Goal: Task Accomplishment & Management: Complete application form

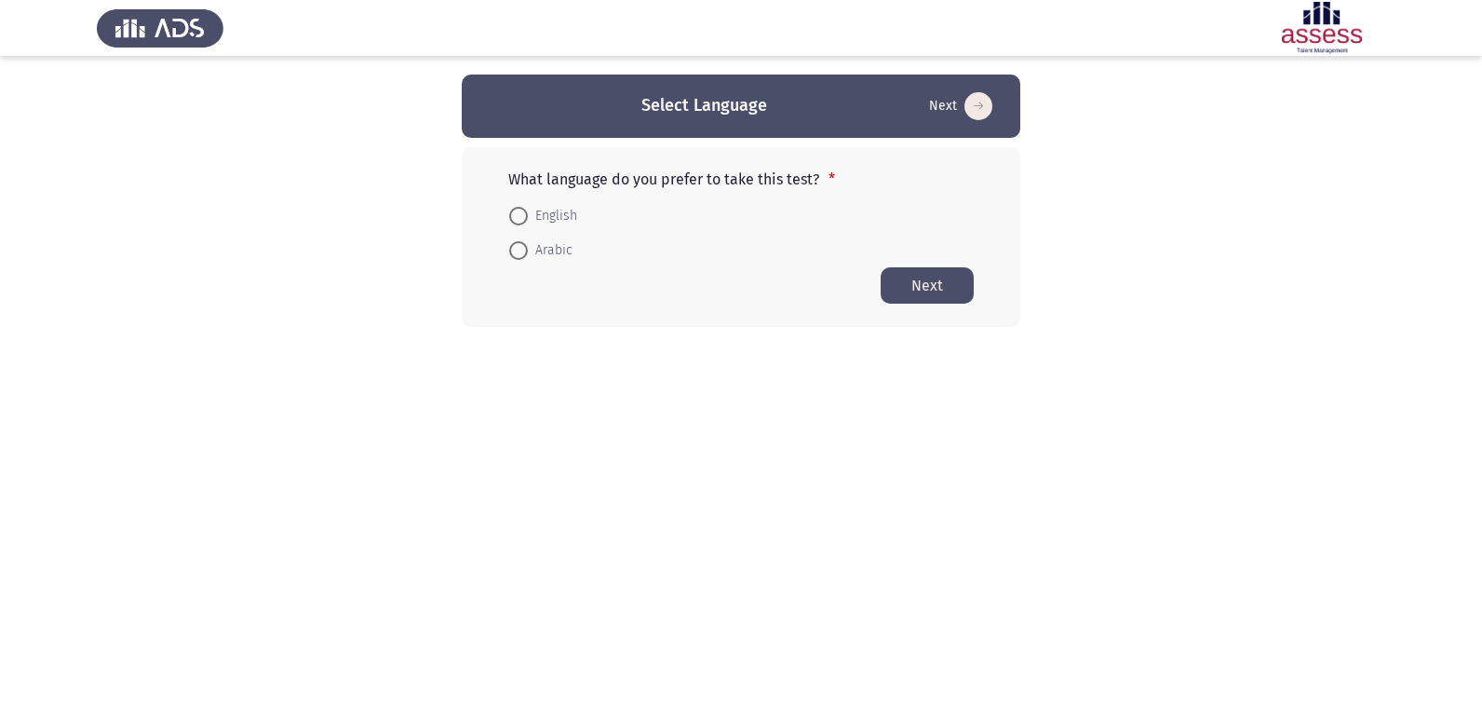
click at [519, 220] on span at bounding box center [518, 216] width 19 height 19
click at [519, 220] on input "English" at bounding box center [518, 216] width 19 height 19
radio input "true"
click at [916, 284] on button "Next" at bounding box center [927, 284] width 93 height 36
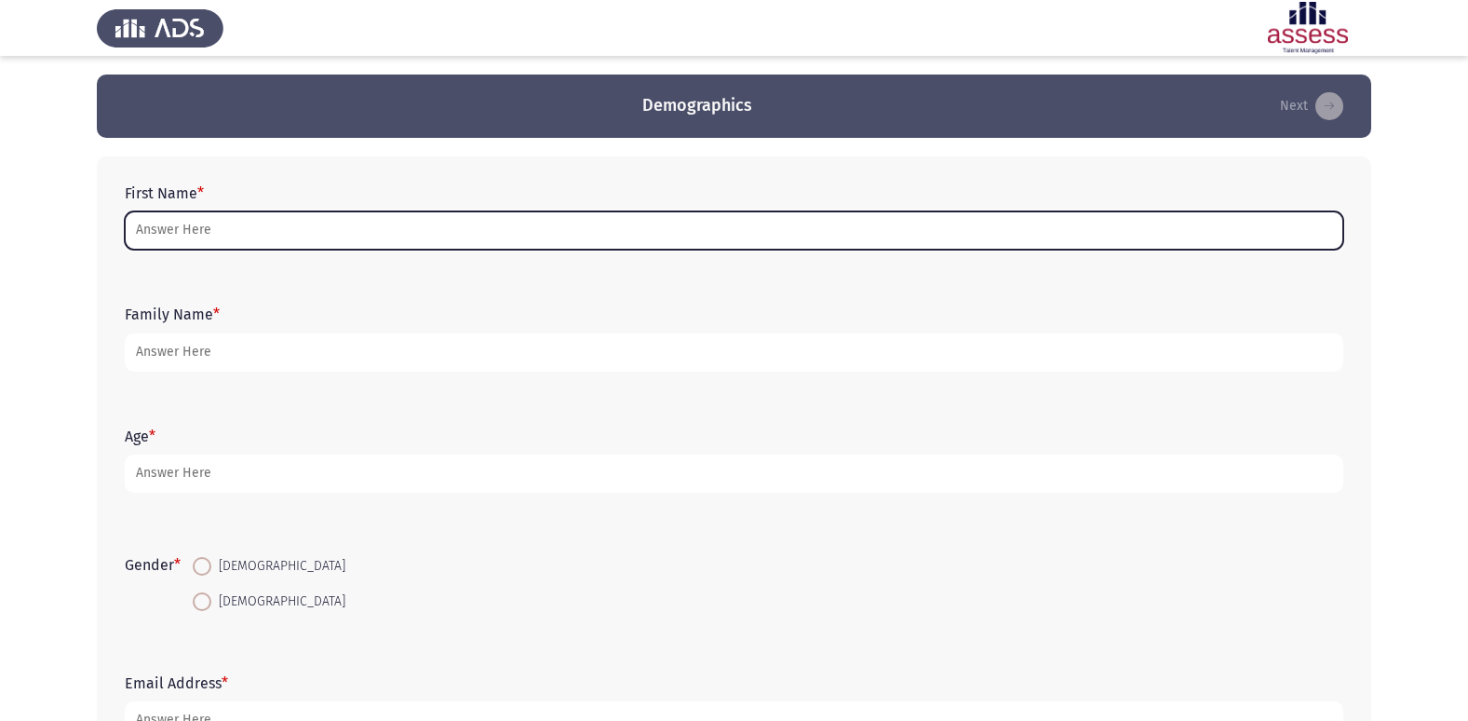
click at [746, 233] on input "First Name *" at bounding box center [734, 230] width 1219 height 38
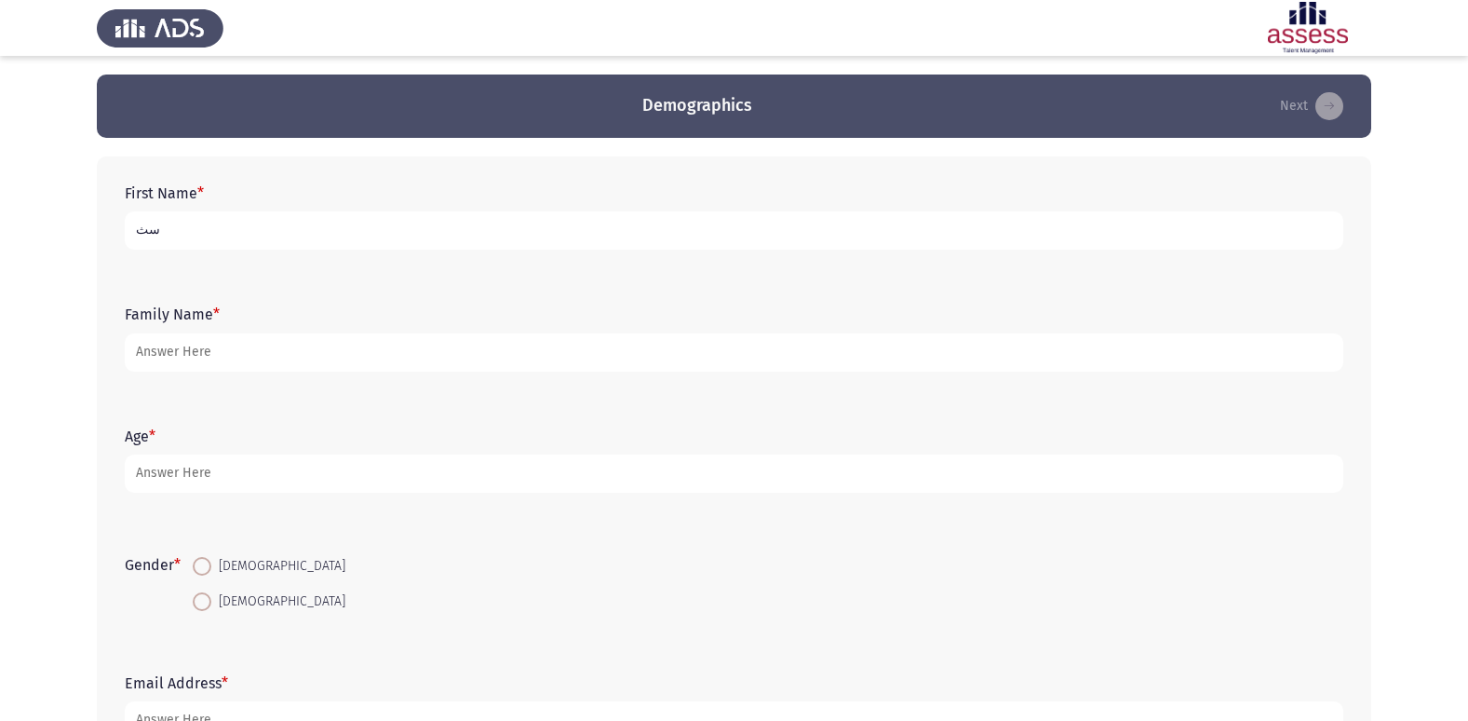
type input "س"
type input "seif"
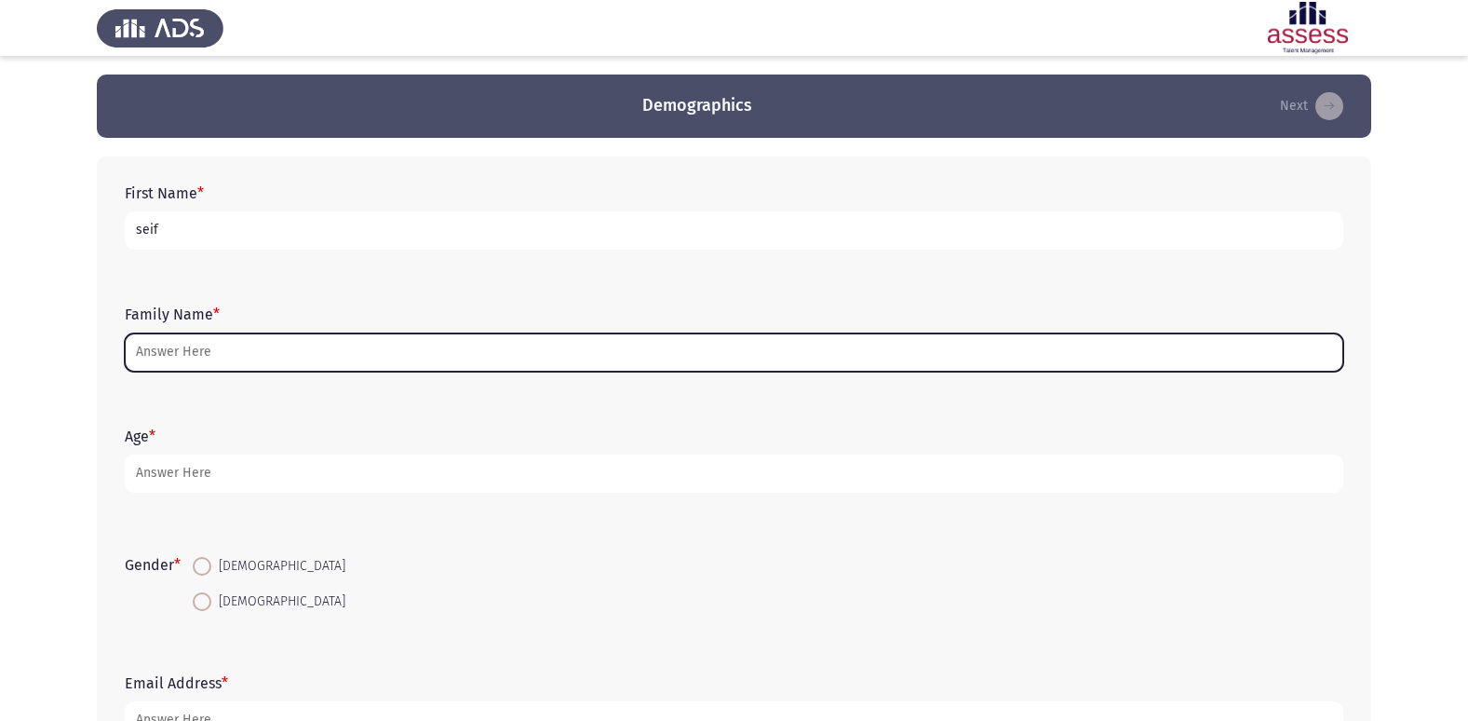
click at [755, 366] on input "Family Name *" at bounding box center [734, 352] width 1219 height 38
type input "g"
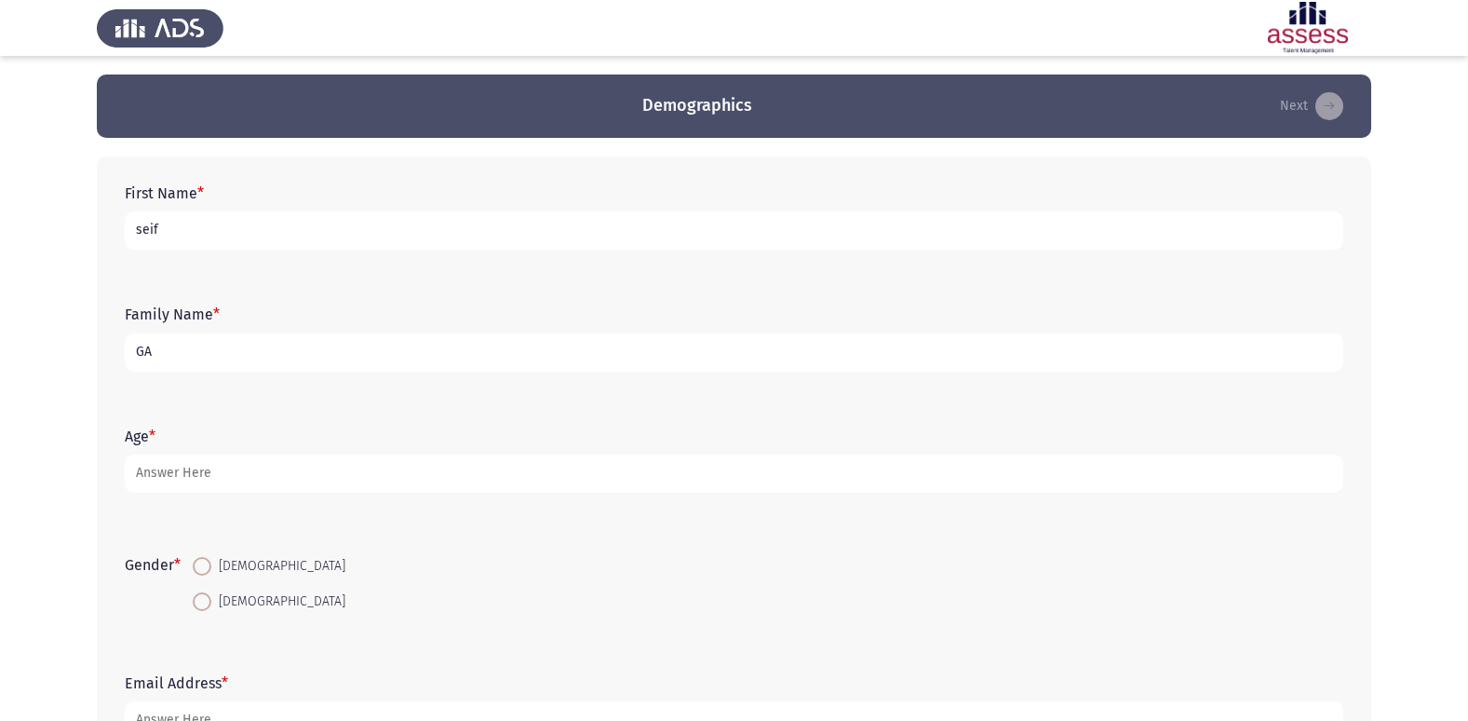
type input "G"
click at [1295, 233] on input "seif" at bounding box center [734, 230] width 1219 height 38
type input "s"
type input "[PERSON_NAME]"
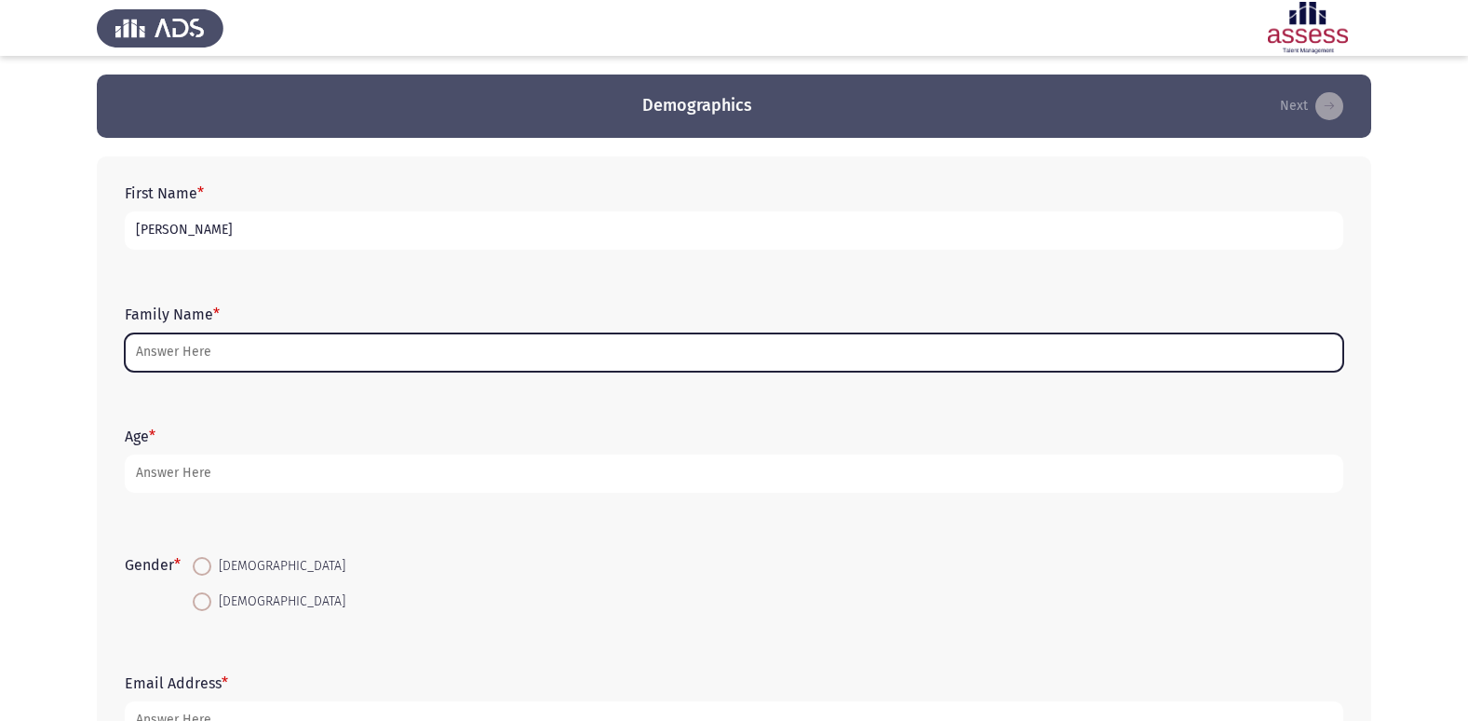
click at [1068, 354] on input "Family Name *" at bounding box center [734, 352] width 1219 height 38
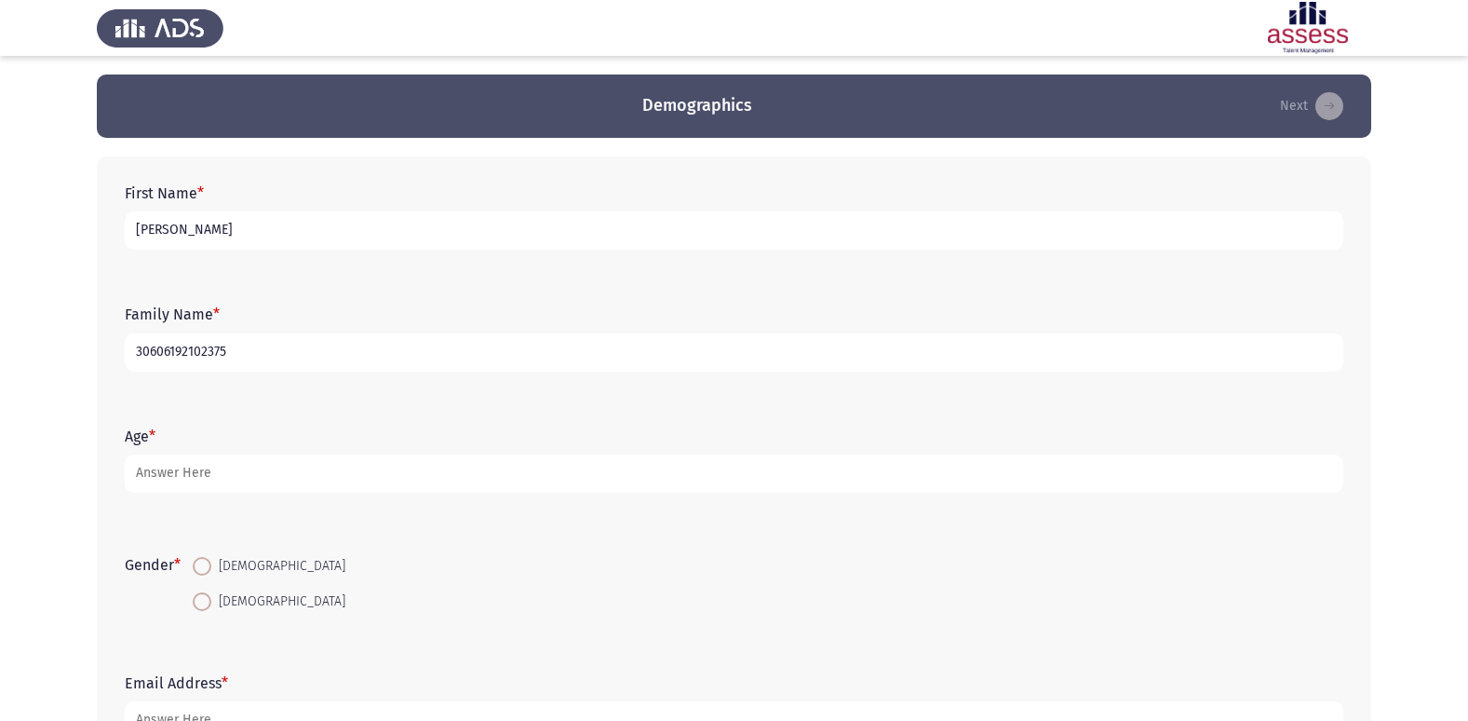
type input "30606192102375"
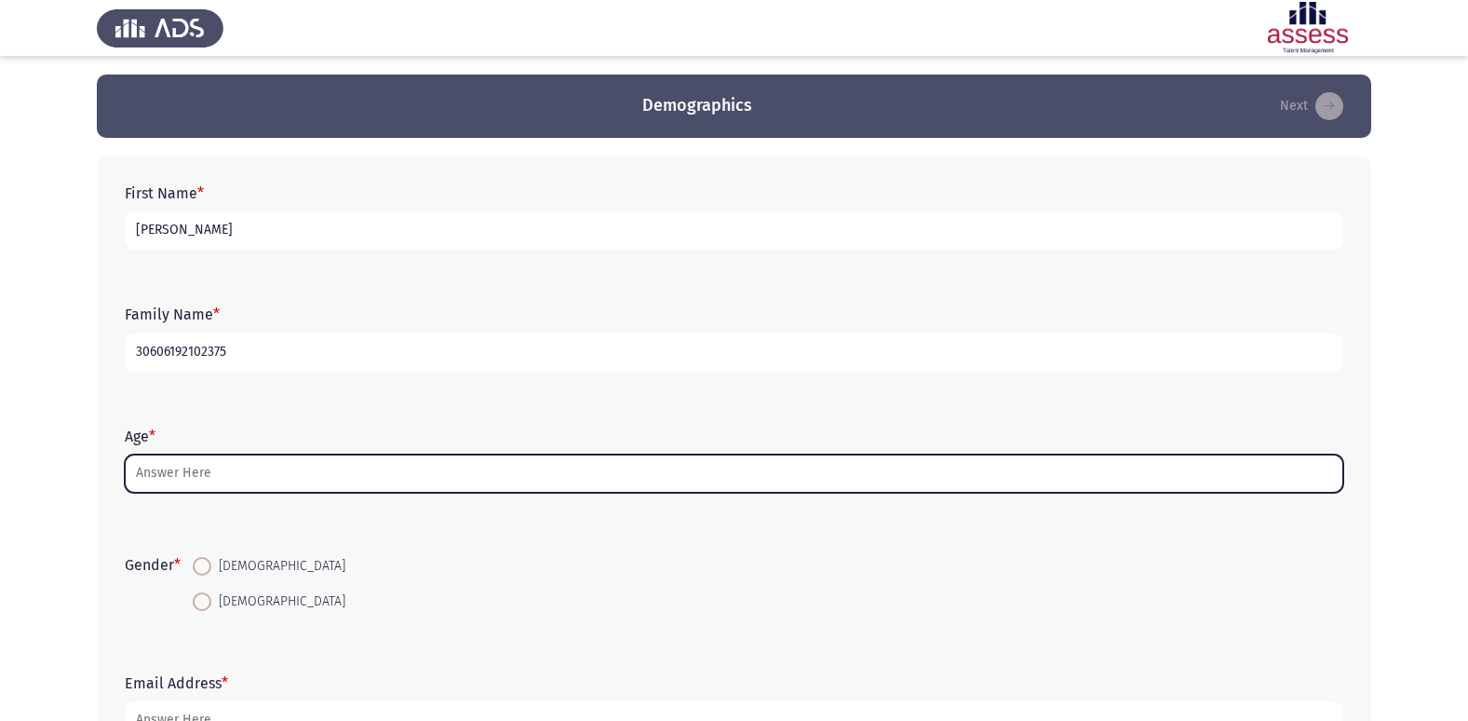
click at [1012, 474] on input "Age *" at bounding box center [734, 473] width 1219 height 38
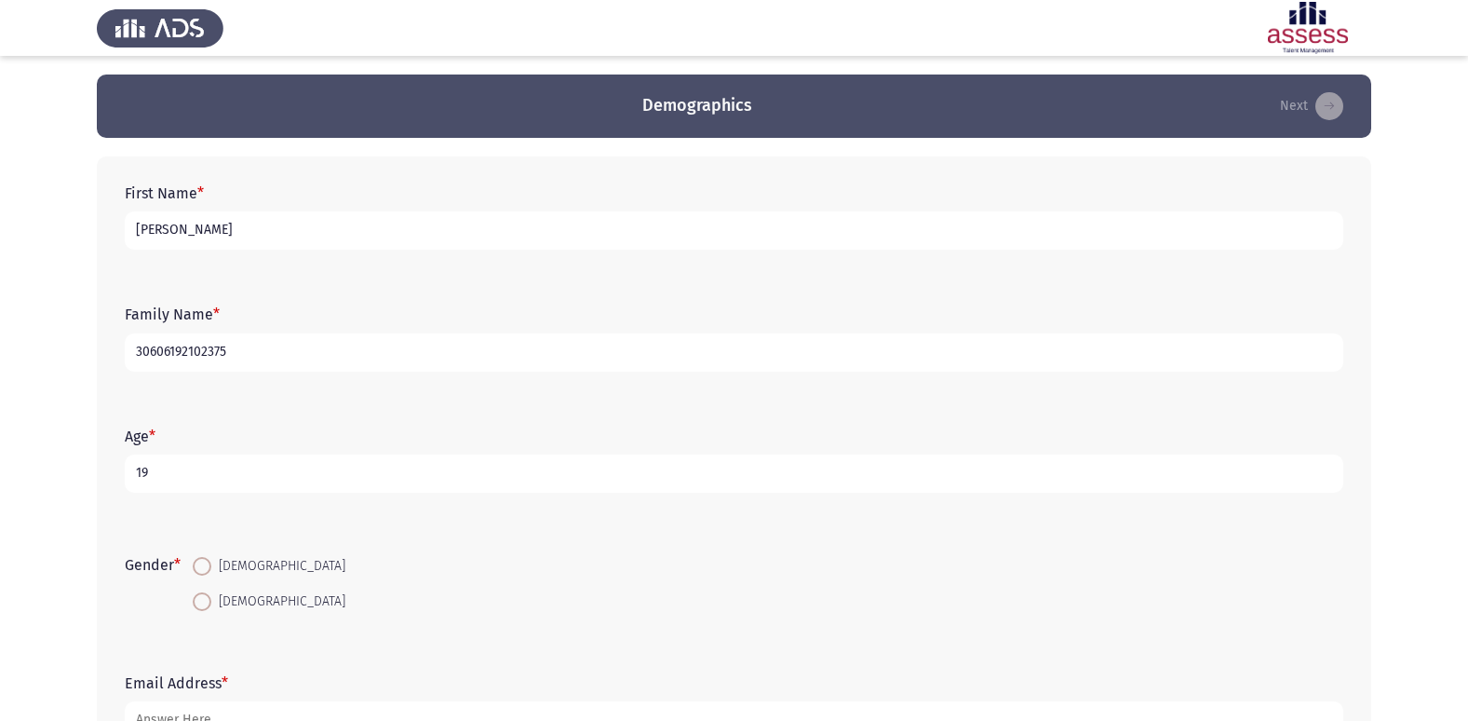
type input "19"
click at [211, 568] on span at bounding box center [202, 566] width 19 height 19
click at [211, 568] on input "[DEMOGRAPHIC_DATA]" at bounding box center [202, 566] width 19 height 19
radio input "true"
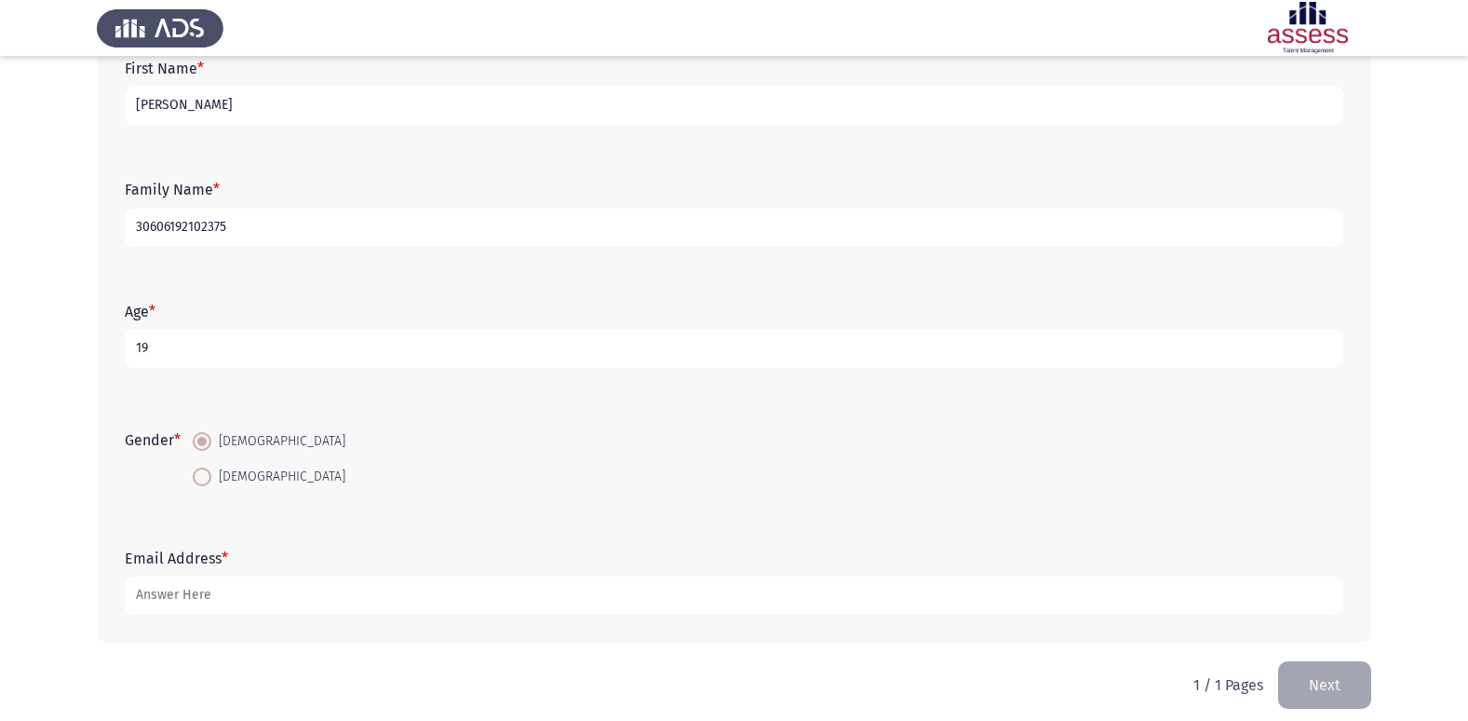
scroll to position [140, 0]
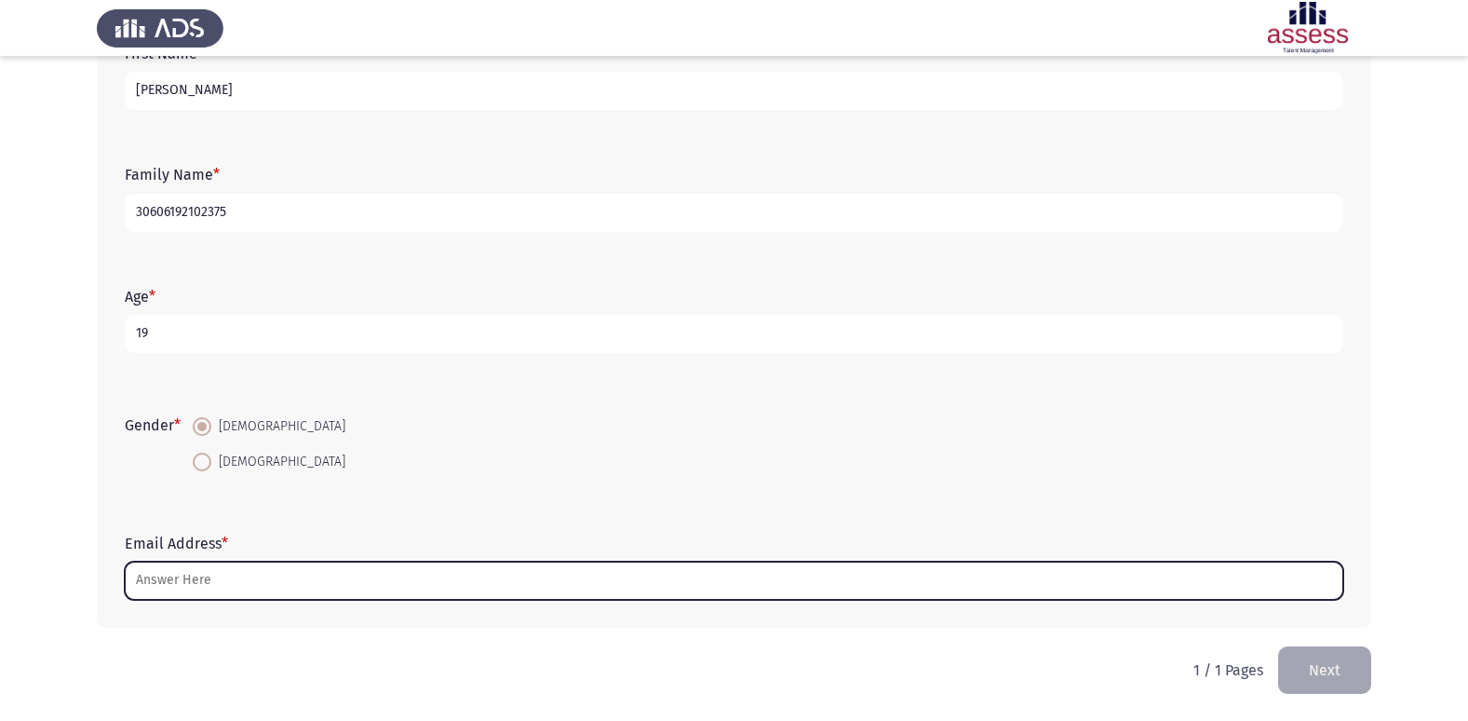
click at [341, 573] on input "Email Address *" at bounding box center [734, 580] width 1219 height 38
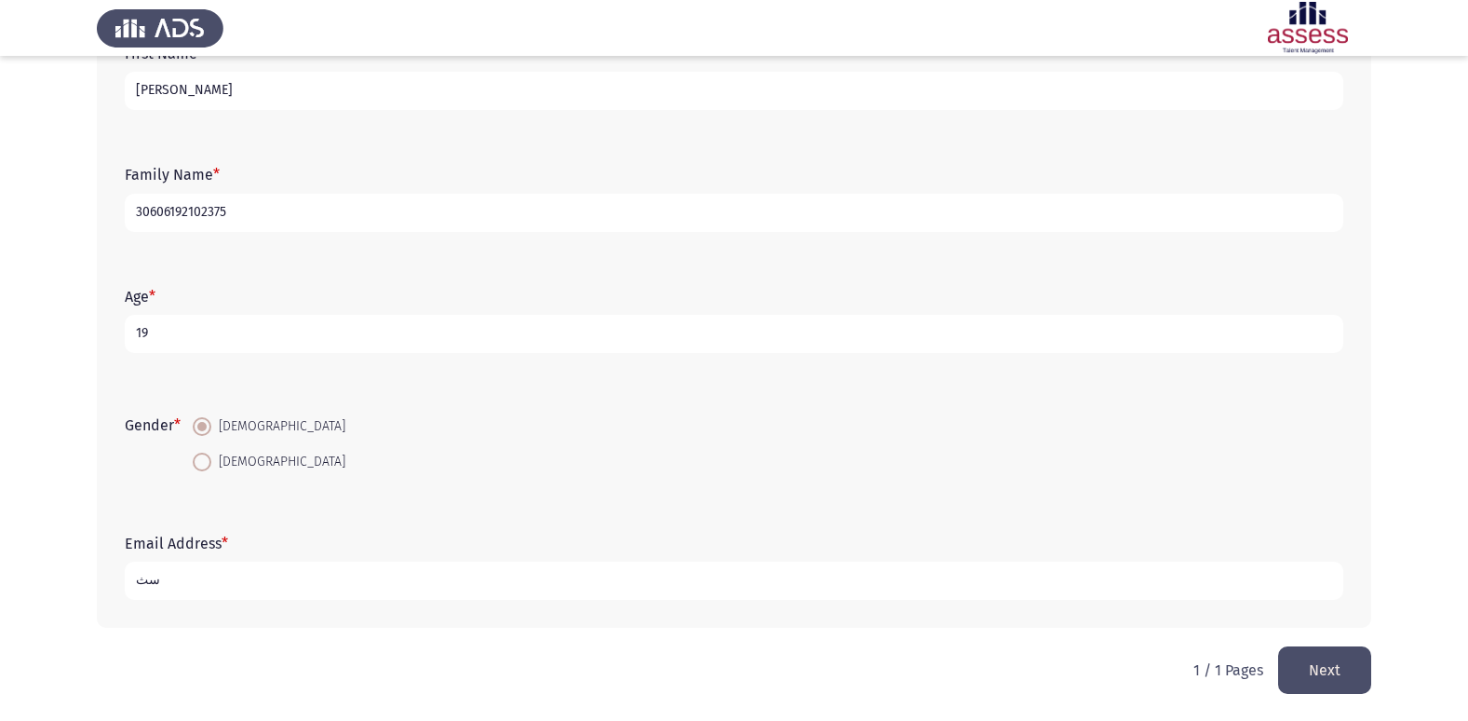
type input "س"
type input "S"
type input "[EMAIL_ADDRESS][DOMAIN_NAME]"
click at [1357, 670] on button "Next" at bounding box center [1324, 669] width 93 height 47
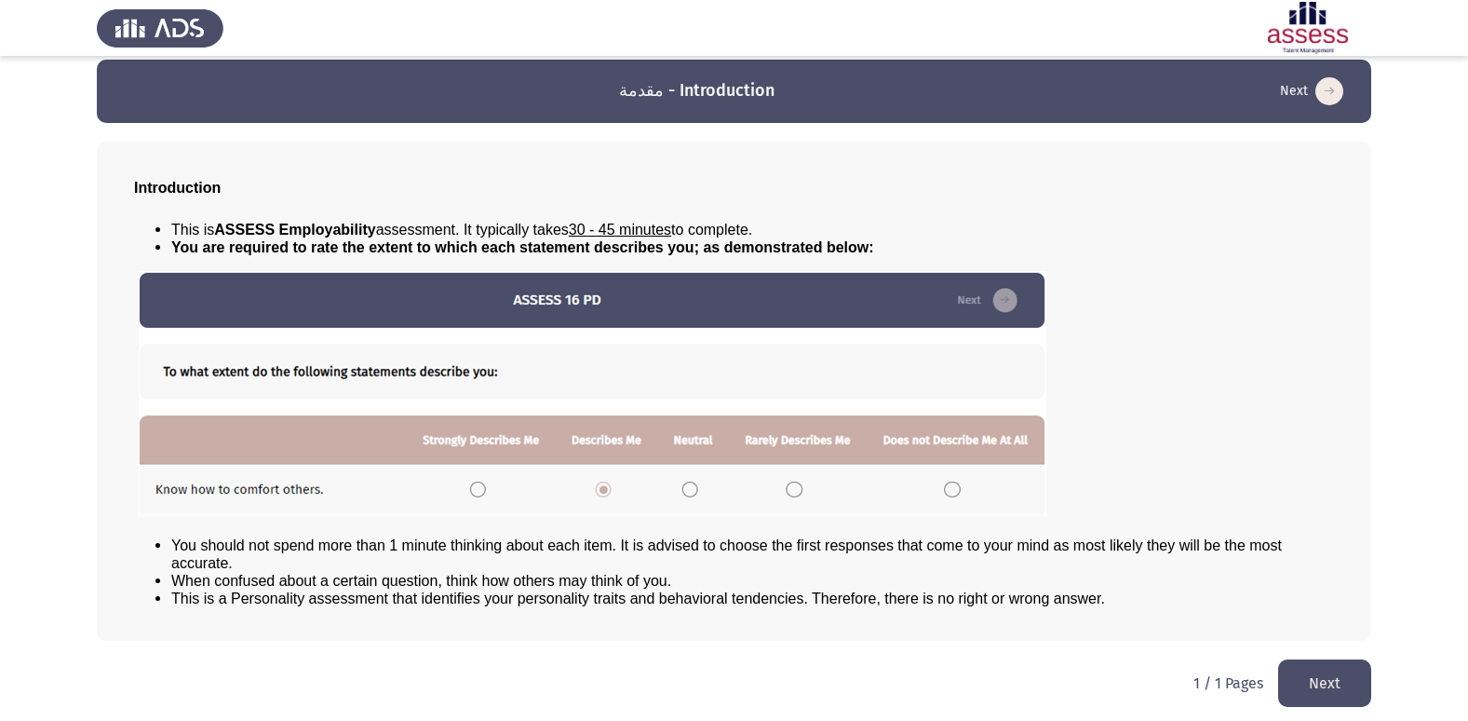
scroll to position [20, 0]
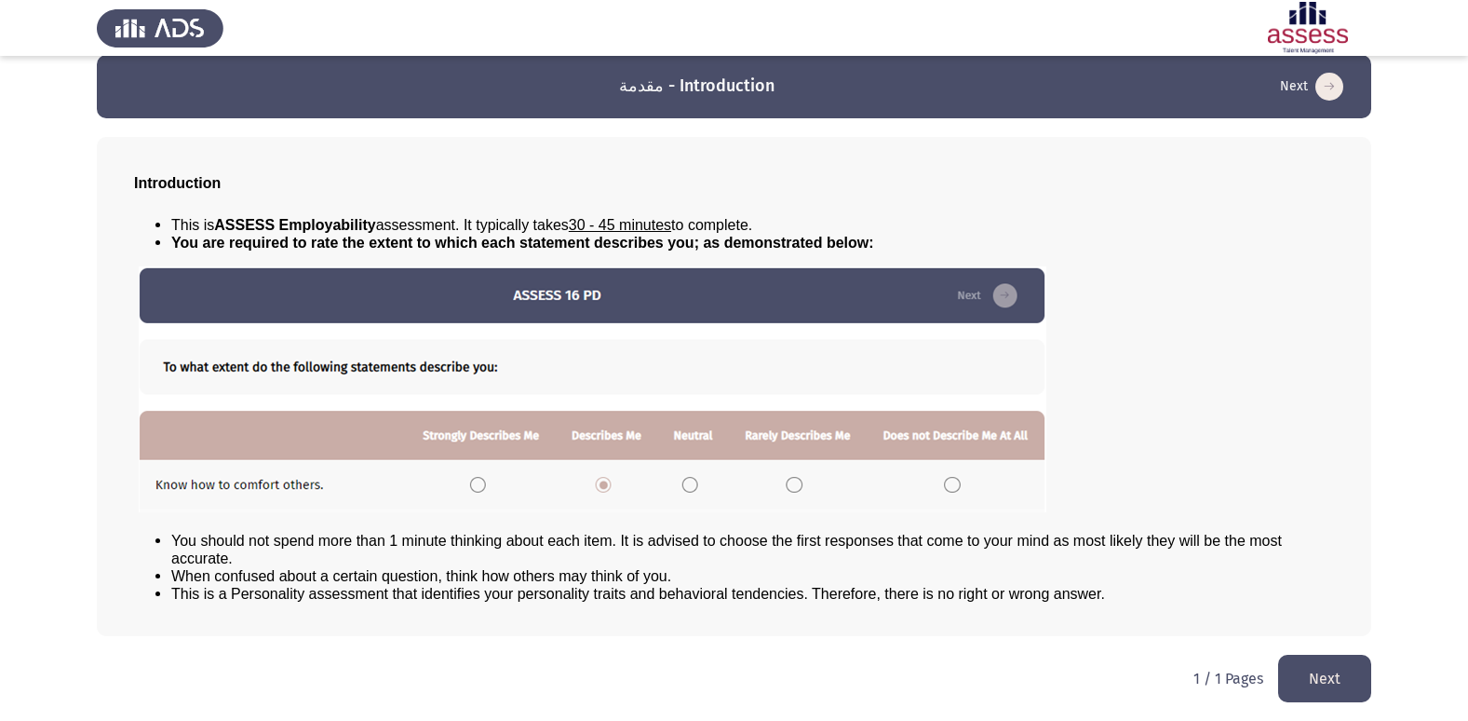
click at [1291, 680] on button "Next" at bounding box center [1324, 677] width 93 height 47
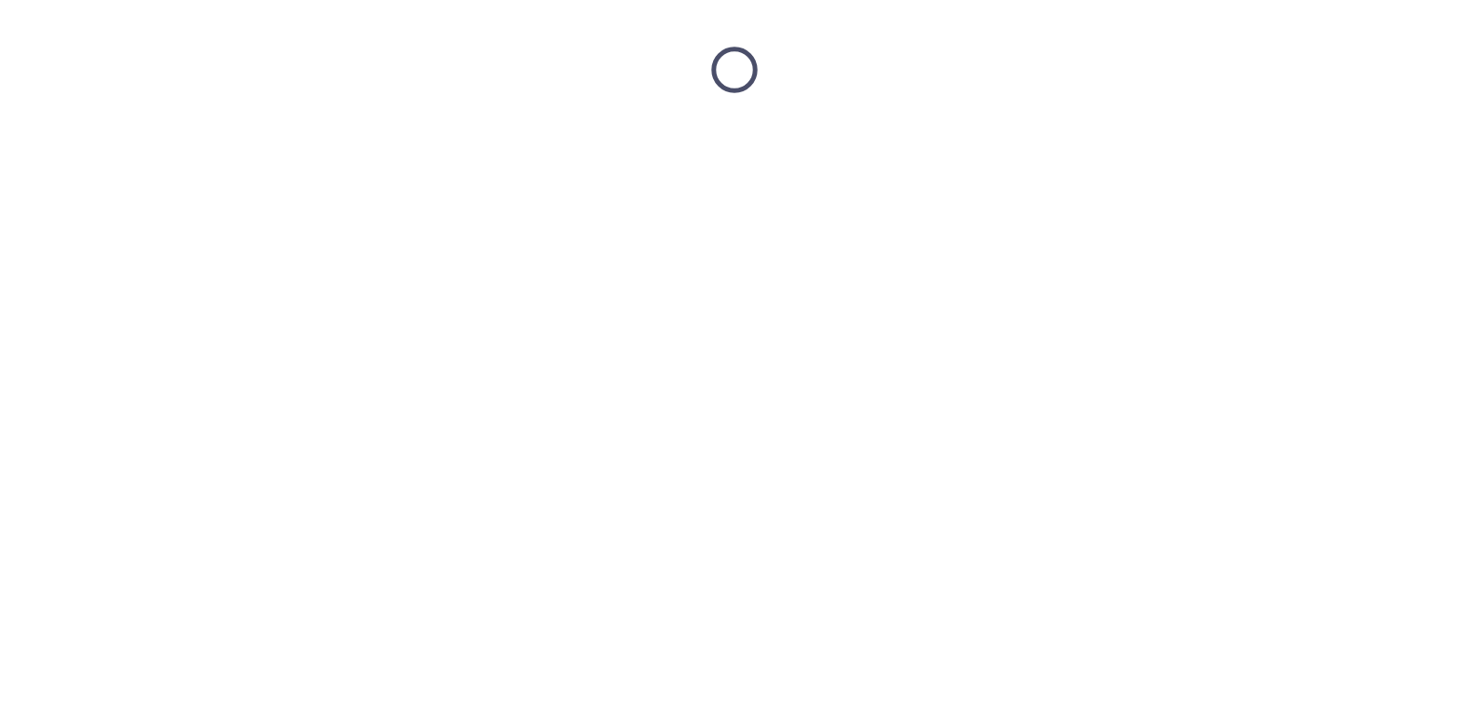
scroll to position [0, 0]
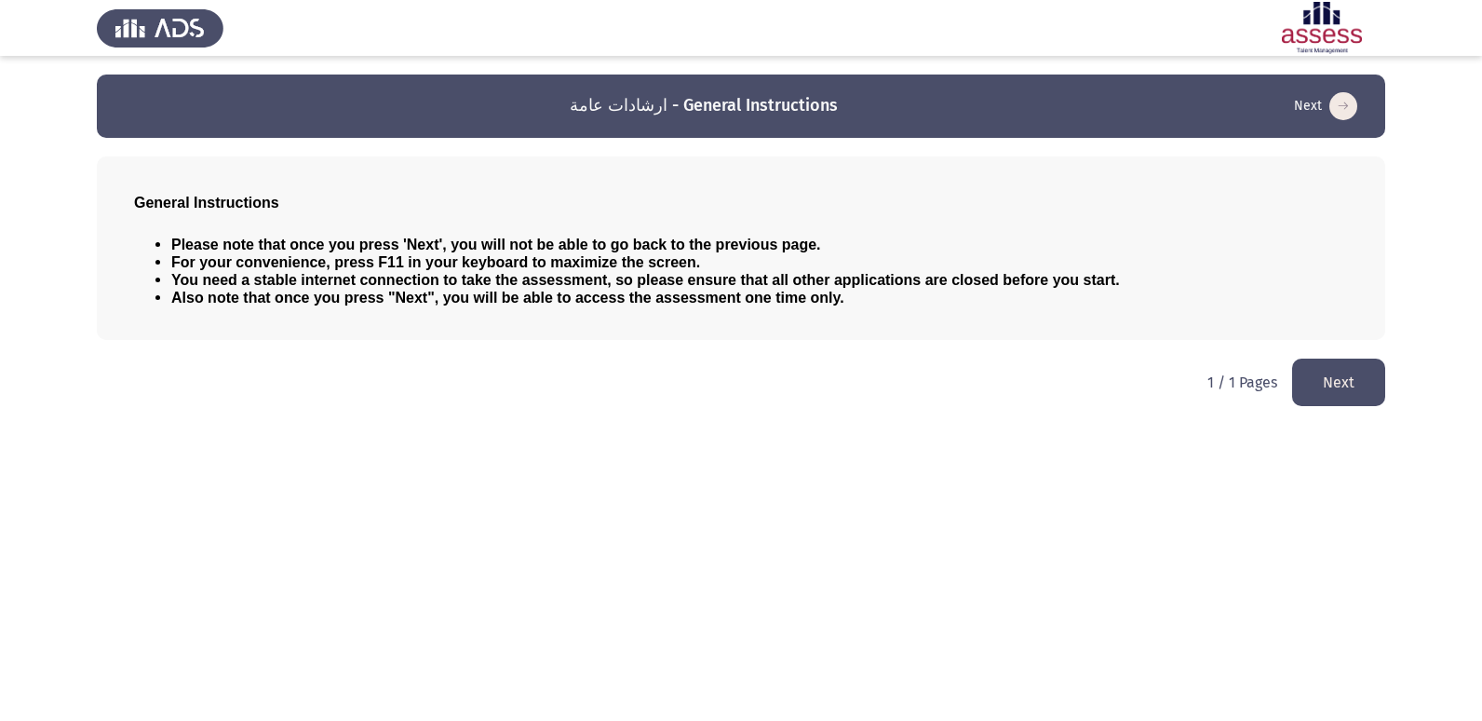
click at [1327, 384] on button "Next" at bounding box center [1338, 381] width 93 height 47
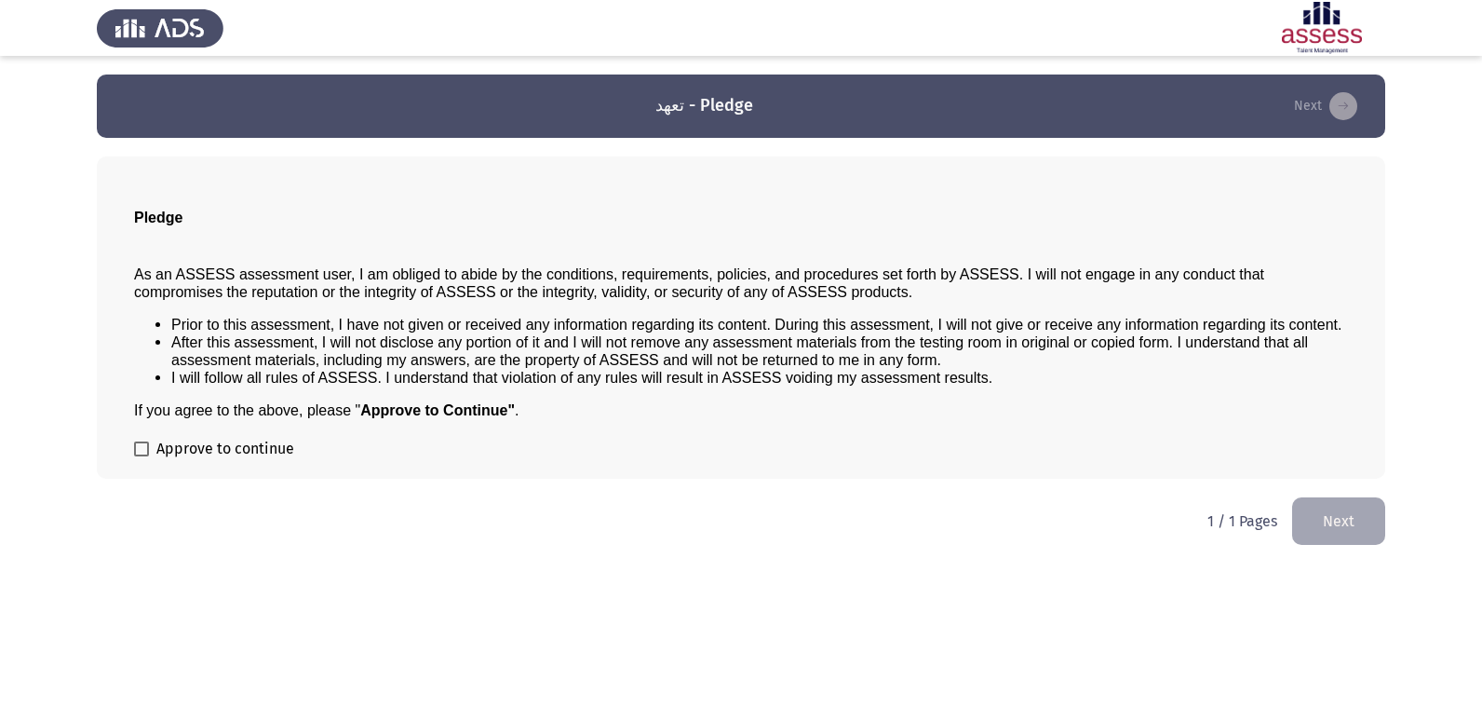
click at [142, 445] on span at bounding box center [141, 448] width 15 height 15
click at [142, 456] on input "Approve to continue" at bounding box center [141, 456] width 1 height 1
checkbox input "true"
click at [1353, 523] on button "Next" at bounding box center [1338, 520] width 93 height 47
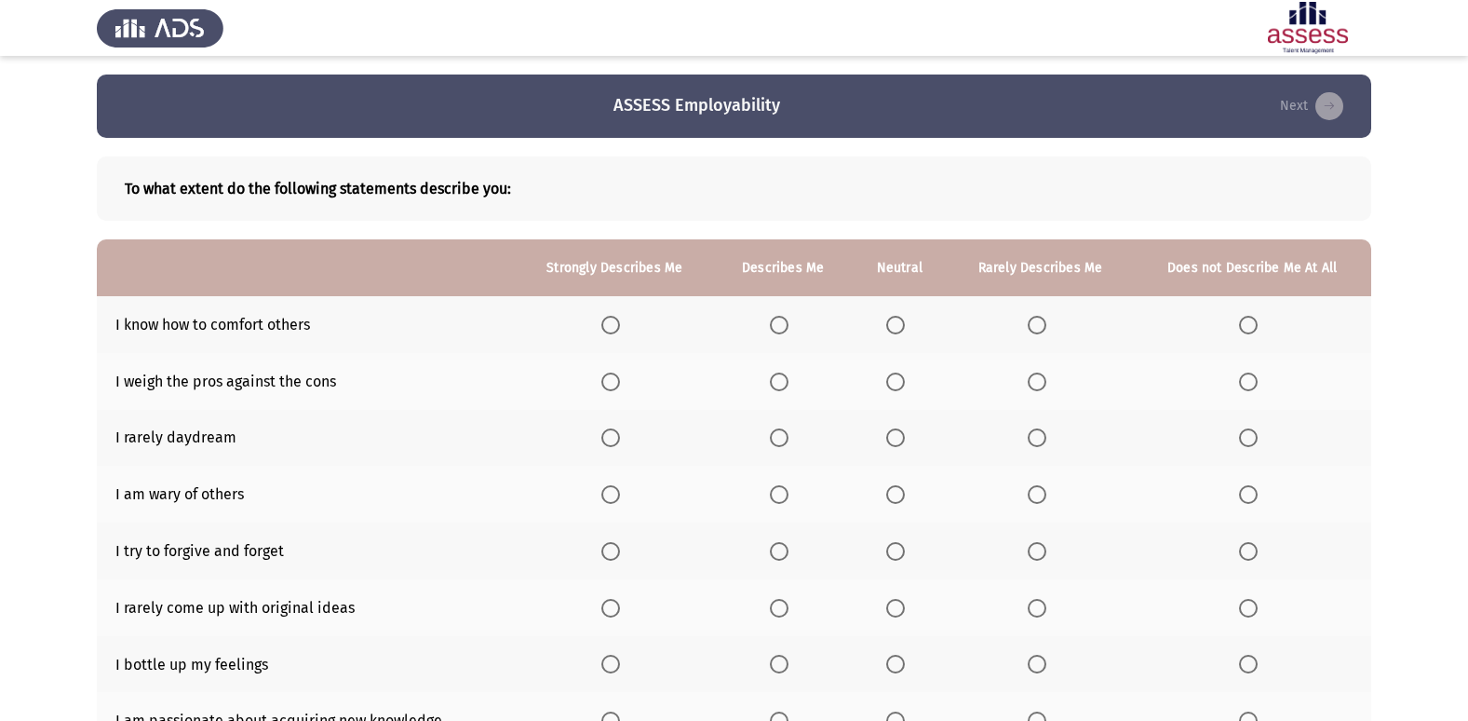
click at [614, 328] on span "Select an option" at bounding box center [610, 325] width 19 height 19
click at [614, 328] on input "Select an option" at bounding box center [610, 325] width 19 height 19
click at [776, 379] on span "Select an option" at bounding box center [779, 381] width 19 height 19
click at [776, 379] on input "Select an option" at bounding box center [779, 381] width 19 height 19
click at [901, 442] on span "Select an option" at bounding box center [895, 437] width 19 height 19
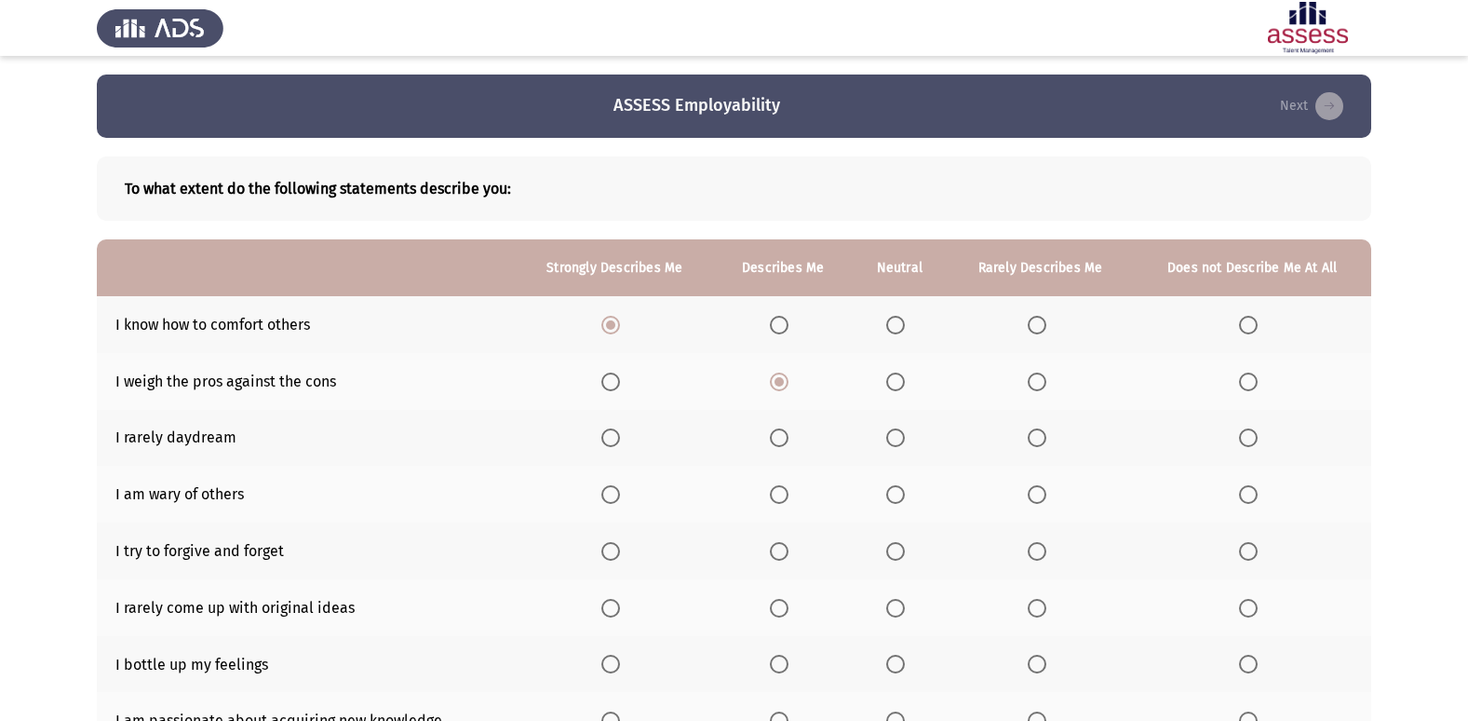
click at [901, 442] on input "Select an option" at bounding box center [895, 437] width 19 height 19
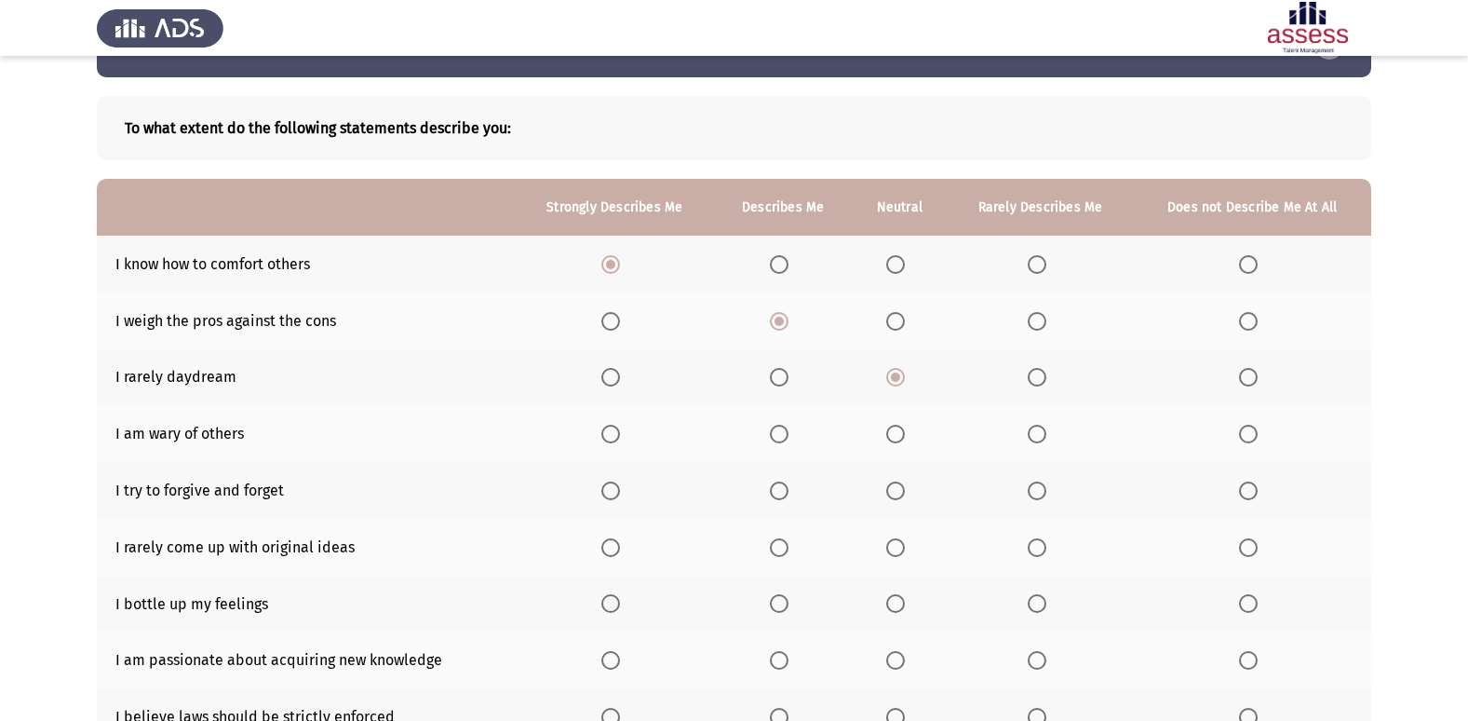
scroll to position [93, 0]
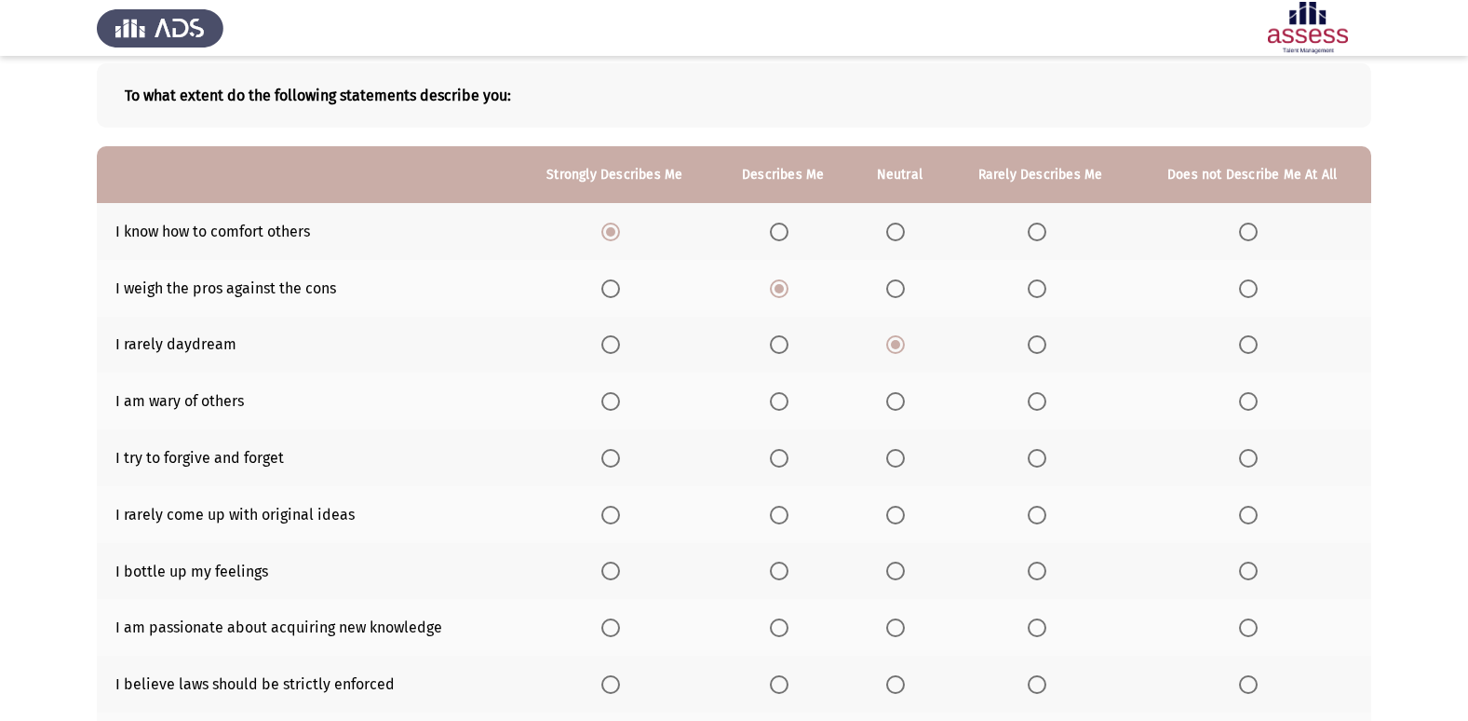
click at [613, 465] on span "Select an option" at bounding box center [610, 458] width 19 height 19
click at [613, 465] on input "Select an option" at bounding box center [610, 458] width 19 height 19
click at [889, 515] on span "Select an option" at bounding box center [895, 514] width 19 height 19
click at [889, 515] on input "Select an option" at bounding box center [895, 514] width 19 height 19
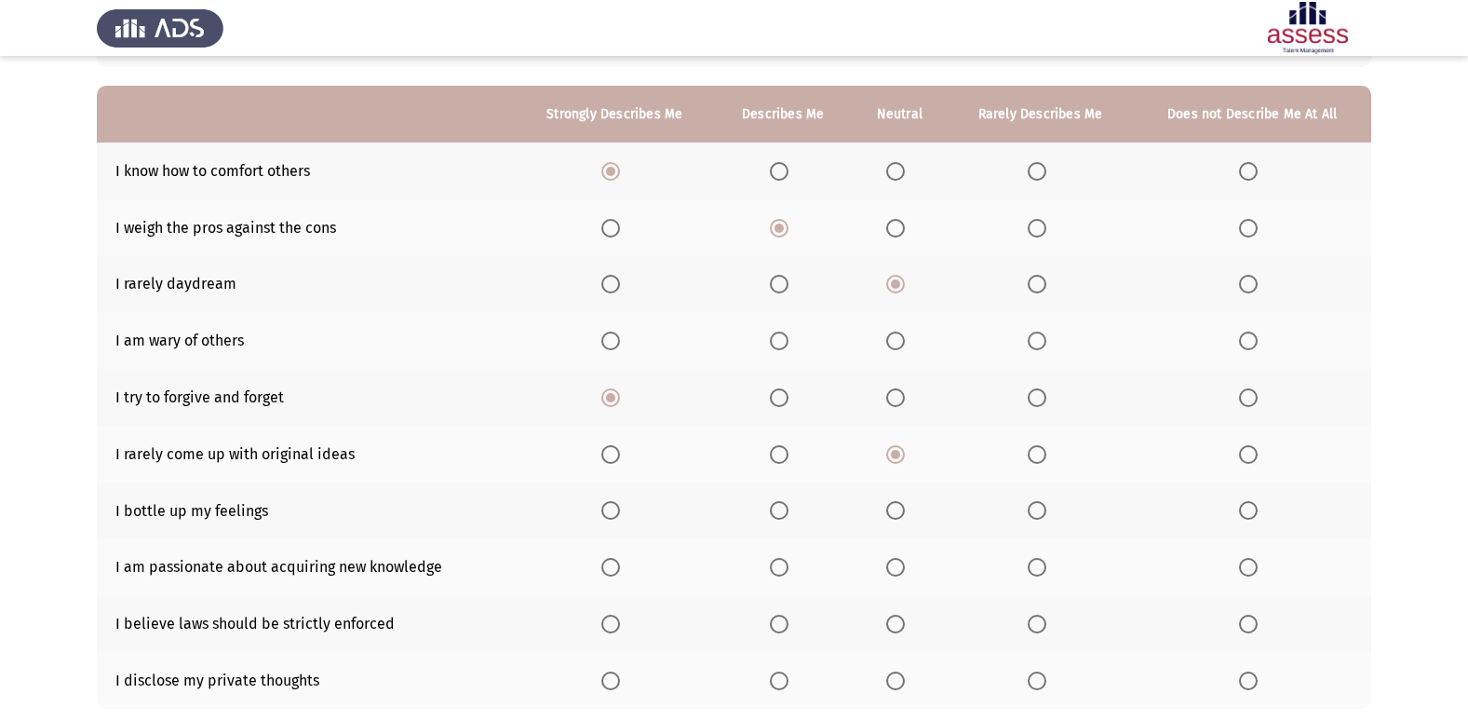
scroll to position [186, 0]
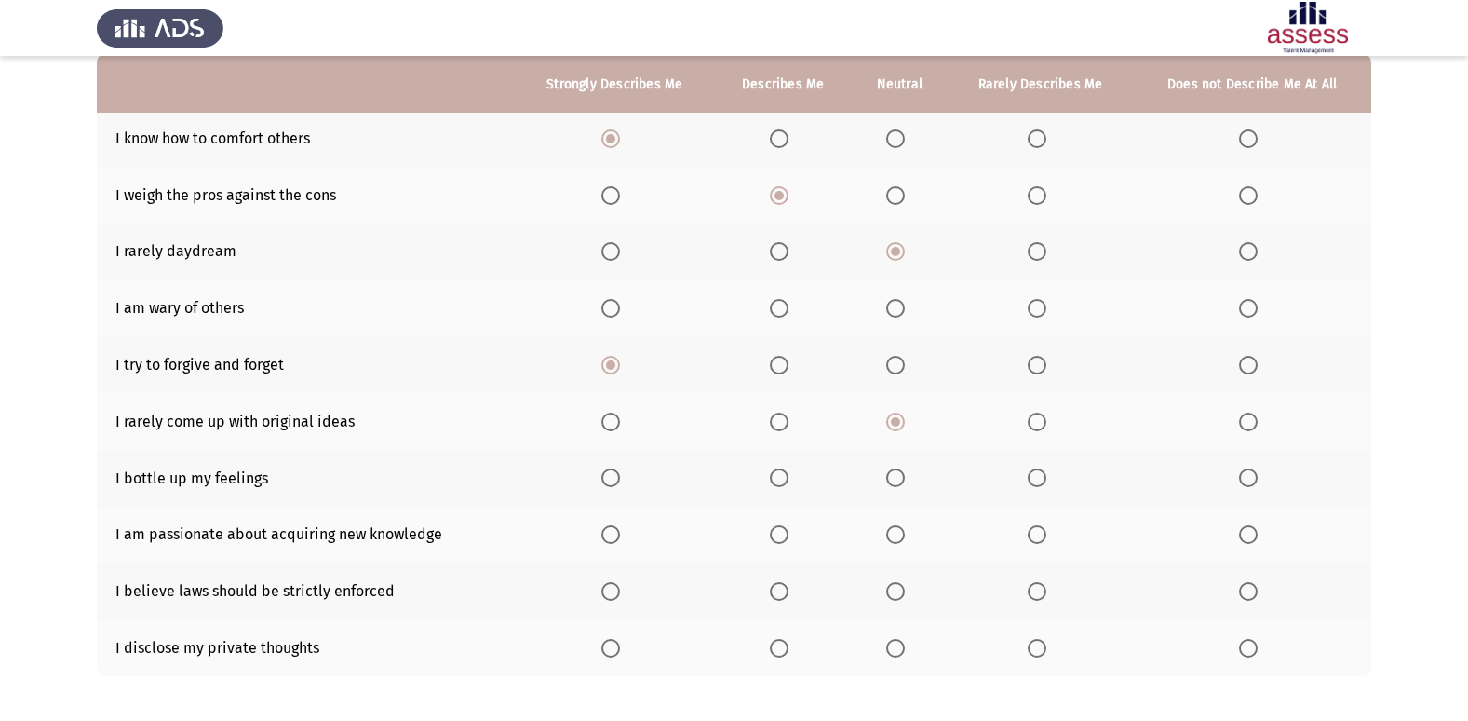
click at [786, 482] on span "Select an option" at bounding box center [779, 477] width 19 height 19
click at [786, 482] on input "Select an option" at bounding box center [779, 477] width 19 height 19
click at [613, 540] on span "Select an option" at bounding box center [610, 534] width 19 height 19
click at [613, 540] on input "Select an option" at bounding box center [610, 534] width 19 height 19
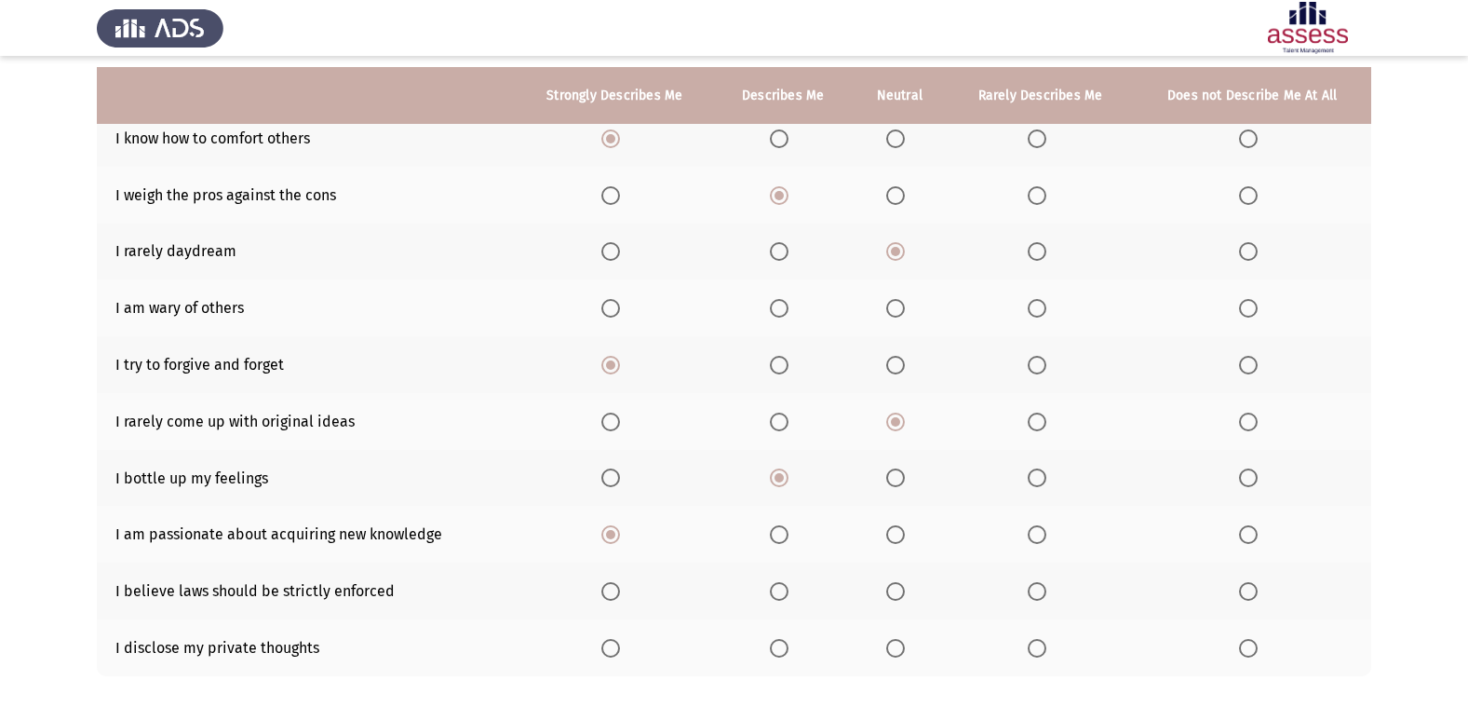
scroll to position [272, 0]
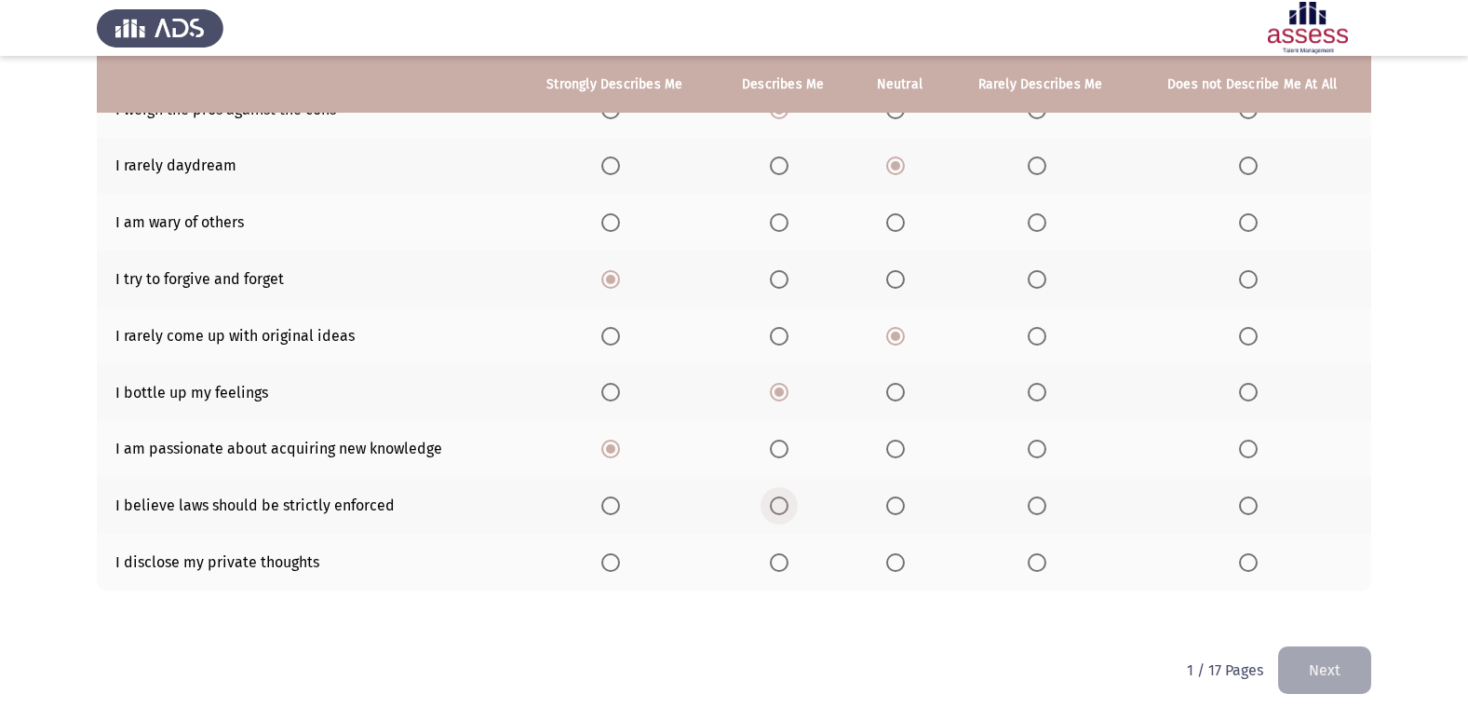
click at [786, 511] on span "Select an option" at bounding box center [779, 505] width 19 height 19
click at [786, 511] on input "Select an option" at bounding box center [779, 505] width 19 height 19
click at [896, 569] on span "Select an option" at bounding box center [895, 562] width 19 height 19
click at [896, 569] on input "Select an option" at bounding box center [895, 562] width 19 height 19
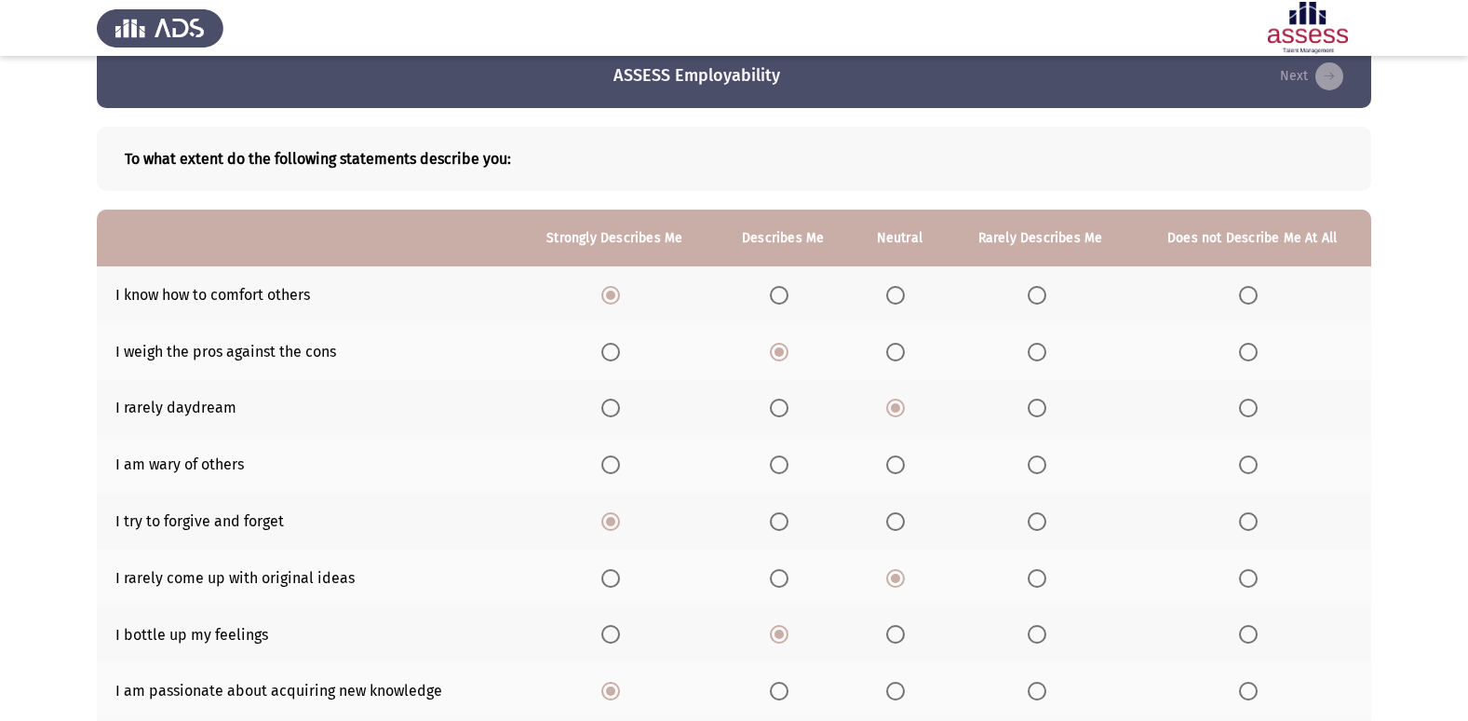
scroll to position [0, 0]
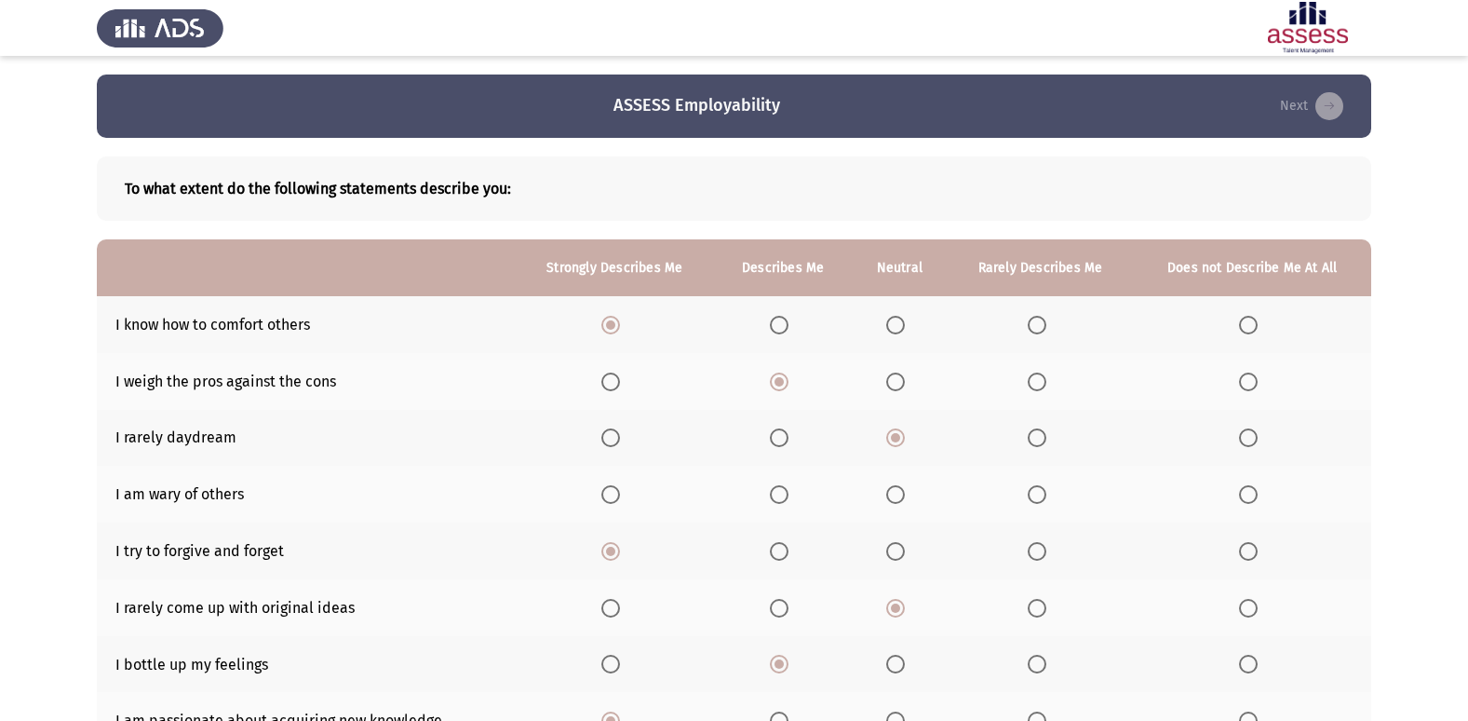
click at [910, 494] on label "Select an option" at bounding box center [899, 494] width 26 height 19
click at [905, 494] on input "Select an option" at bounding box center [895, 494] width 19 height 19
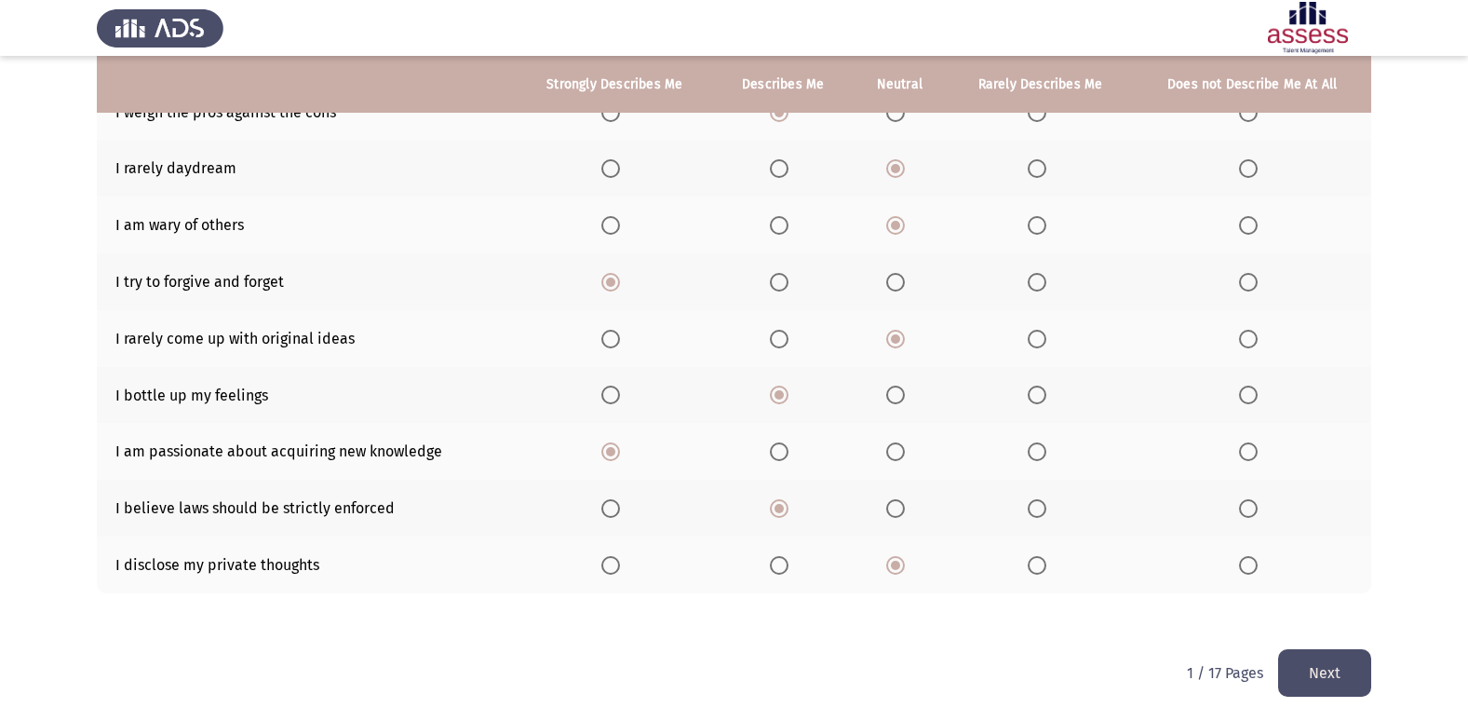
scroll to position [272, 0]
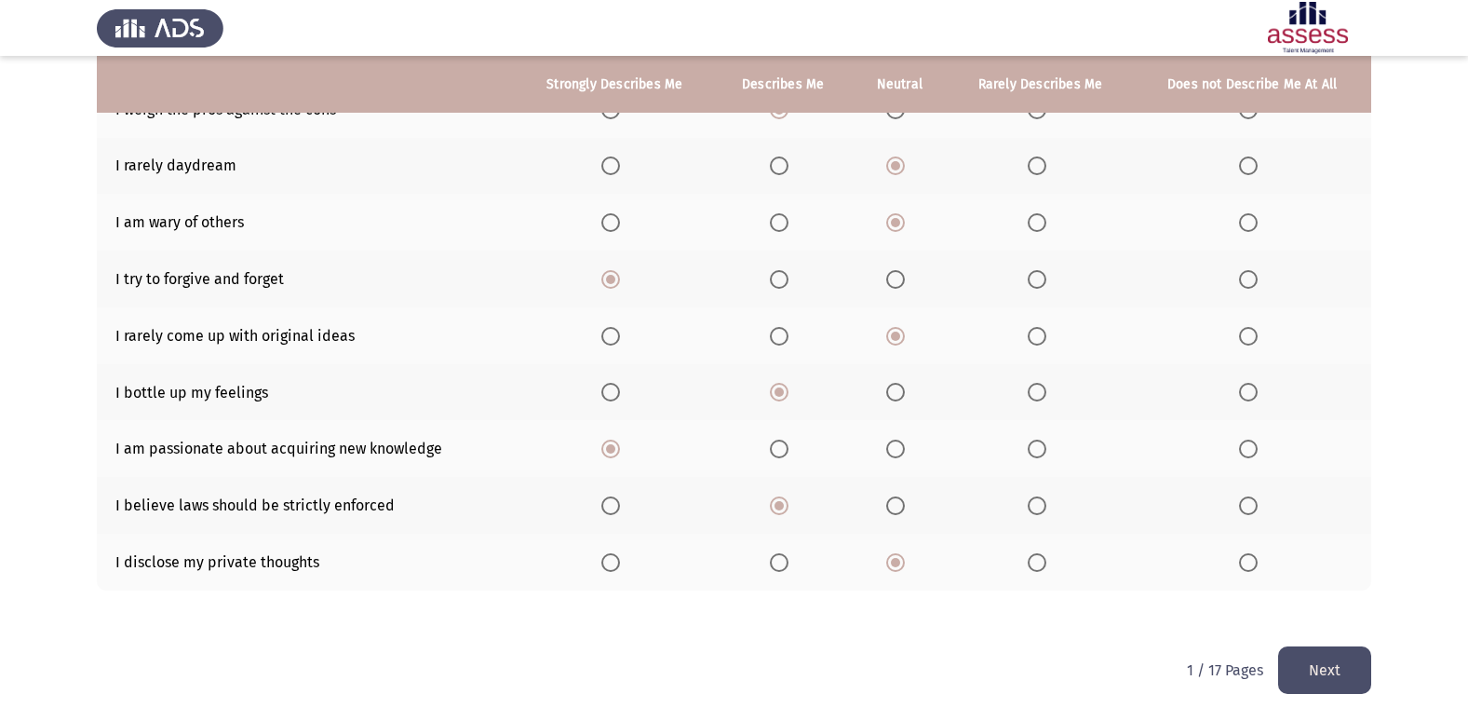
click at [1337, 667] on button "Next" at bounding box center [1324, 669] width 93 height 47
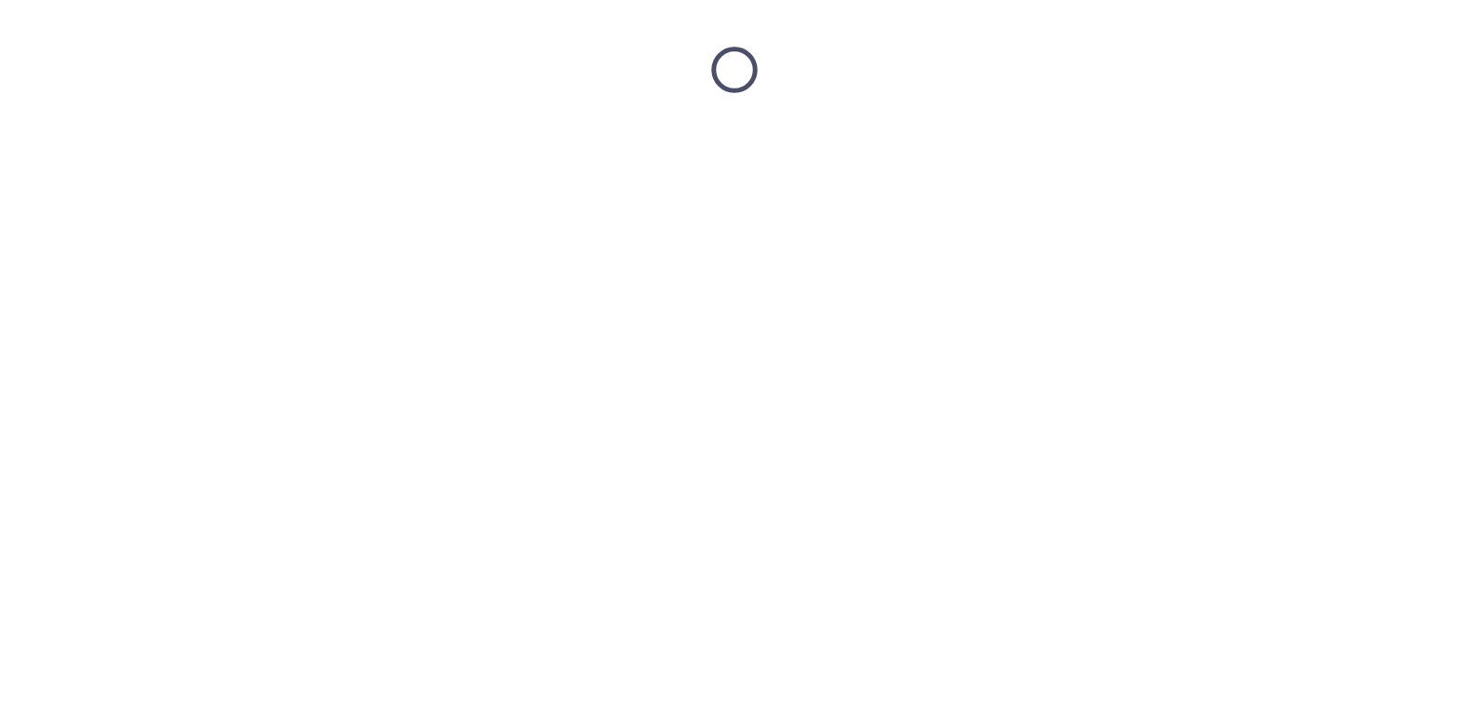
scroll to position [0, 0]
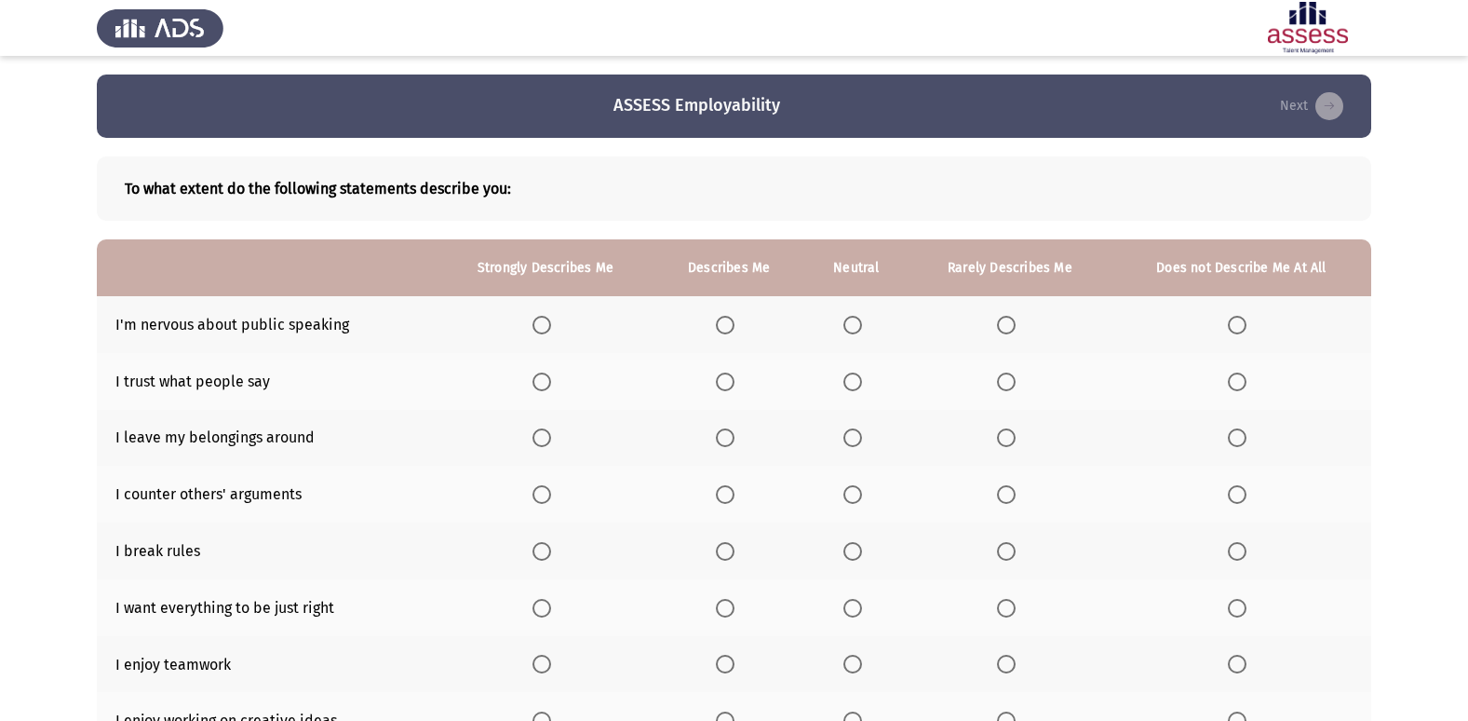
click at [1011, 327] on span "Select an option" at bounding box center [1006, 325] width 19 height 19
click at [1011, 327] on input "Select an option" at bounding box center [1006, 325] width 19 height 19
click at [1252, 323] on label "Select an option" at bounding box center [1241, 325] width 26 height 19
click at [1247, 323] on input "Select an option" at bounding box center [1237, 325] width 19 height 19
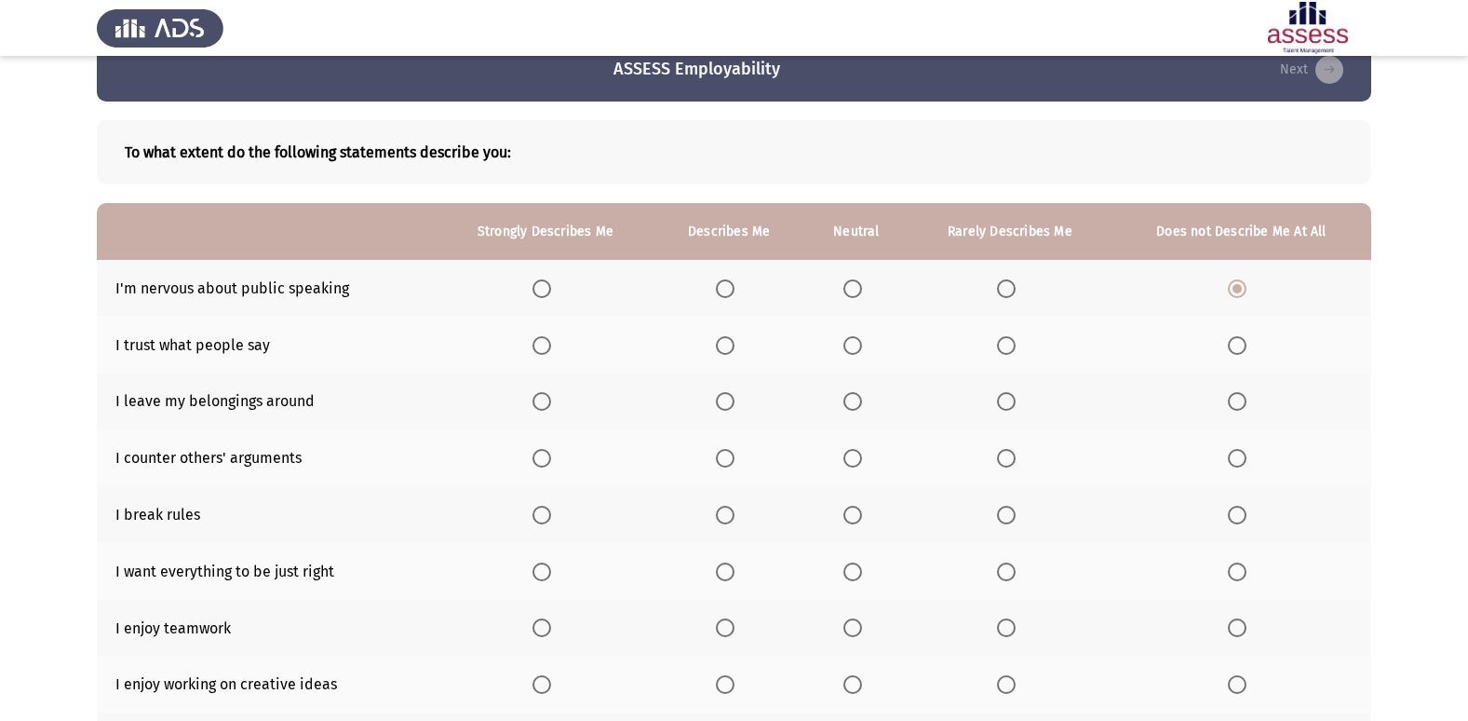
scroll to position [93, 0]
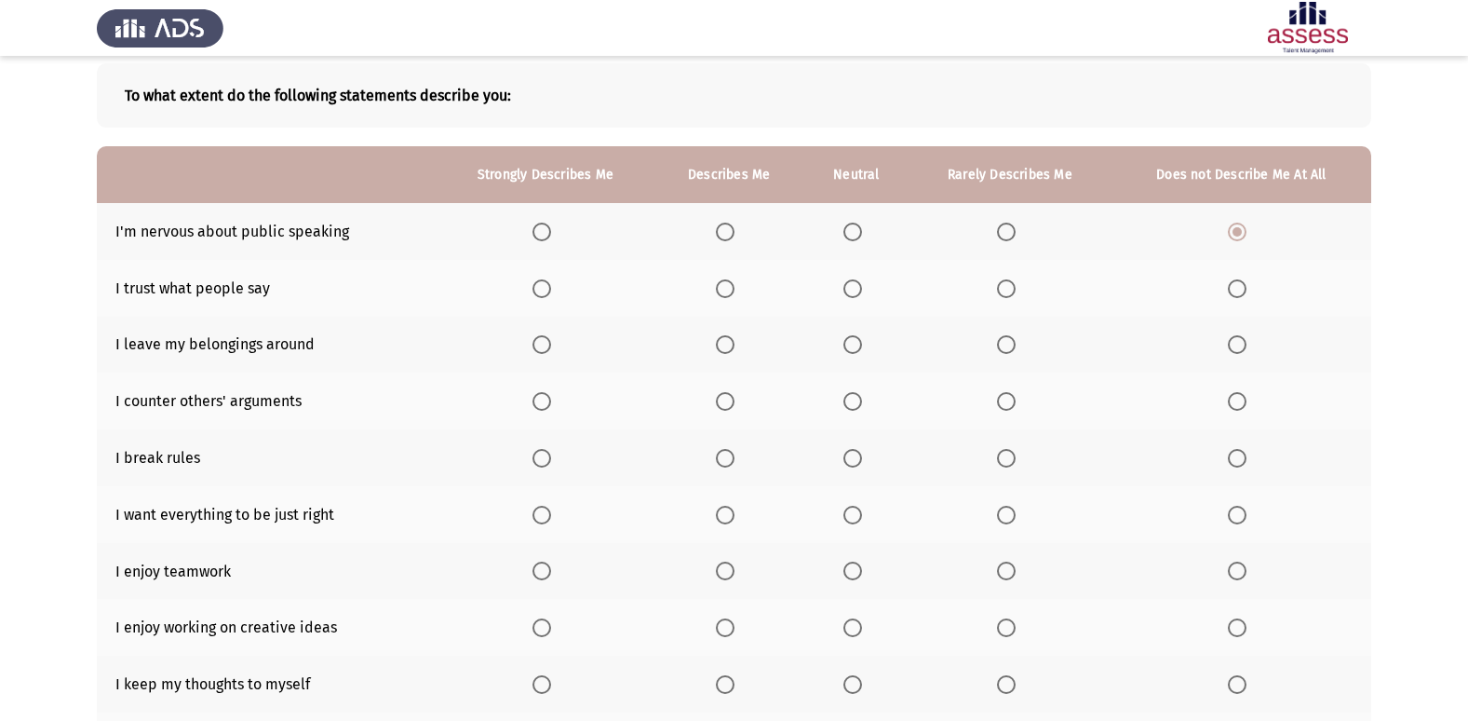
click at [855, 285] on span "Select an option" at bounding box center [852, 288] width 19 height 19
click at [855, 285] on input "Select an option" at bounding box center [852, 288] width 19 height 19
click at [1250, 342] on label "Select an option" at bounding box center [1241, 344] width 26 height 19
click at [1247, 342] on input "Select an option" at bounding box center [1237, 344] width 19 height 19
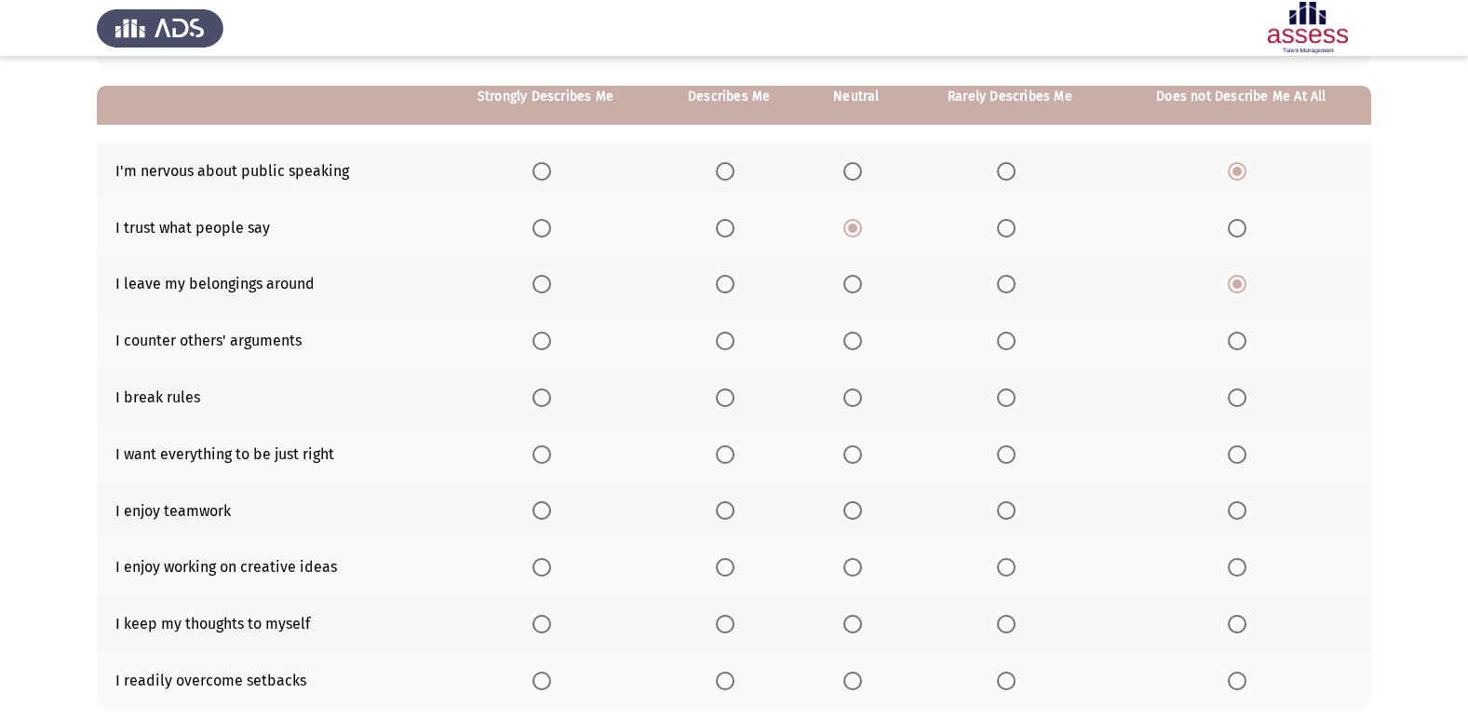
scroll to position [186, 0]
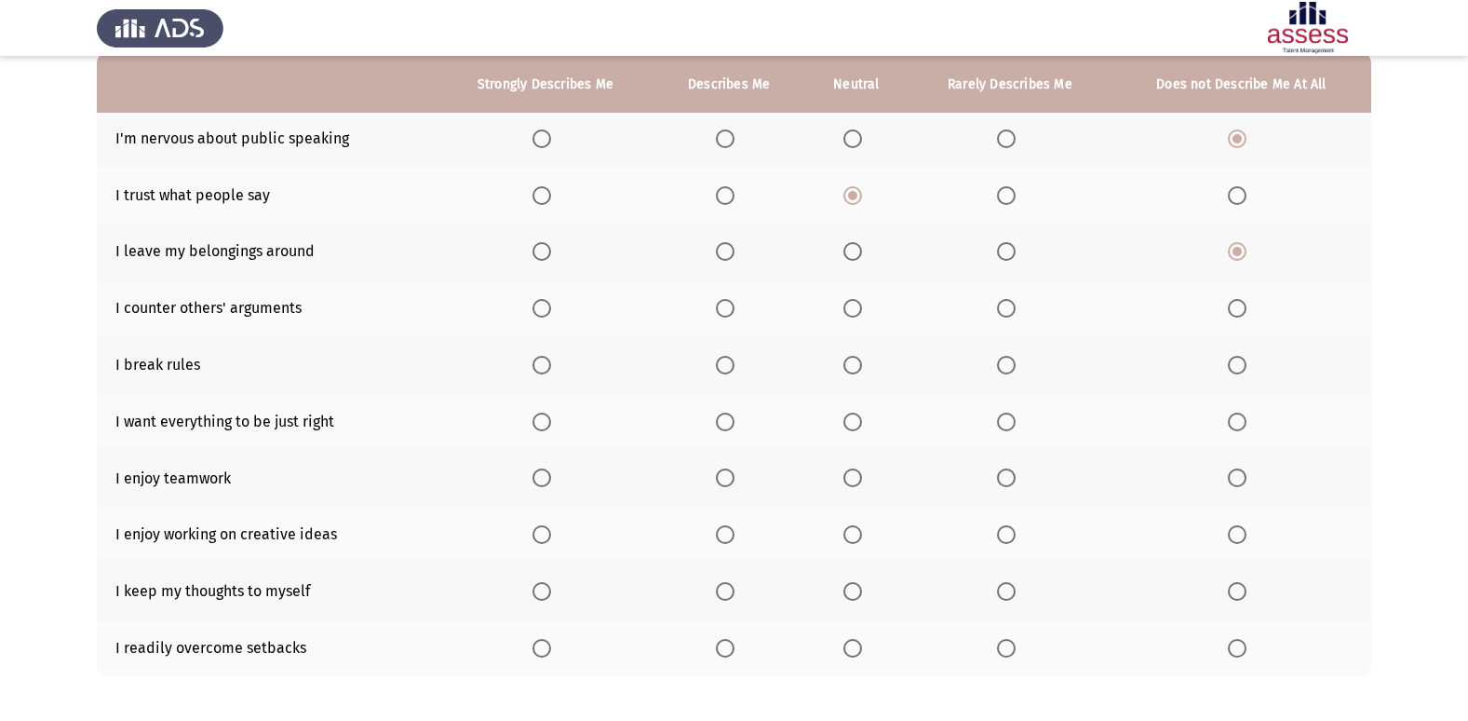
click at [1000, 309] on span "Select an option" at bounding box center [1006, 308] width 19 height 19
click at [1000, 309] on input "Select an option" at bounding box center [1006, 308] width 19 height 19
click at [1240, 365] on span "Select an option" at bounding box center [1237, 365] width 19 height 19
click at [1240, 365] on input "Select an option" at bounding box center [1237, 365] width 19 height 19
click at [727, 428] on span "Select an option" at bounding box center [725, 421] width 19 height 19
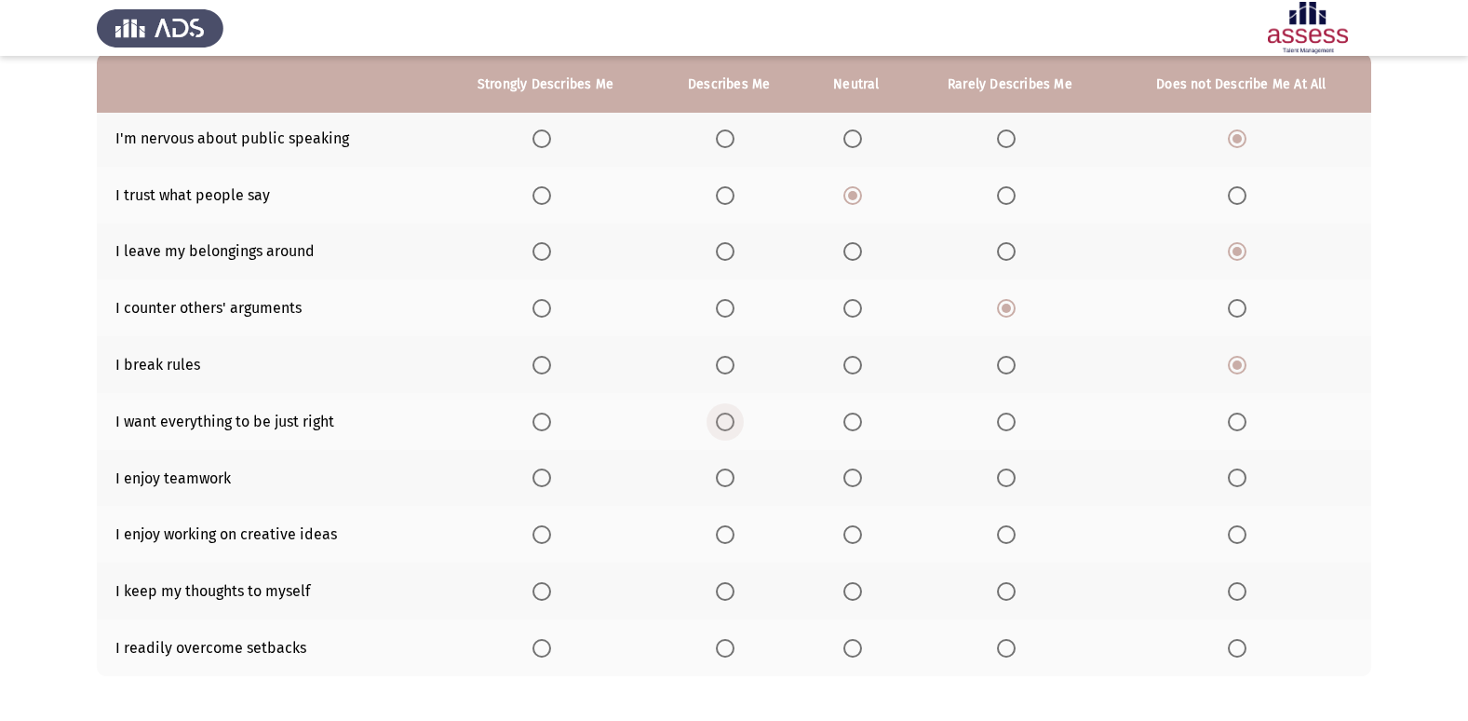
click at [727, 428] on input "Select an option" at bounding box center [725, 421] width 19 height 19
click at [551, 482] on span "Select an option" at bounding box center [541, 477] width 19 height 19
click at [551, 482] on input "Select an option" at bounding box center [541, 477] width 19 height 19
click at [537, 529] on span "Select an option" at bounding box center [541, 534] width 19 height 19
click at [537, 529] on input "Select an option" at bounding box center [541, 534] width 19 height 19
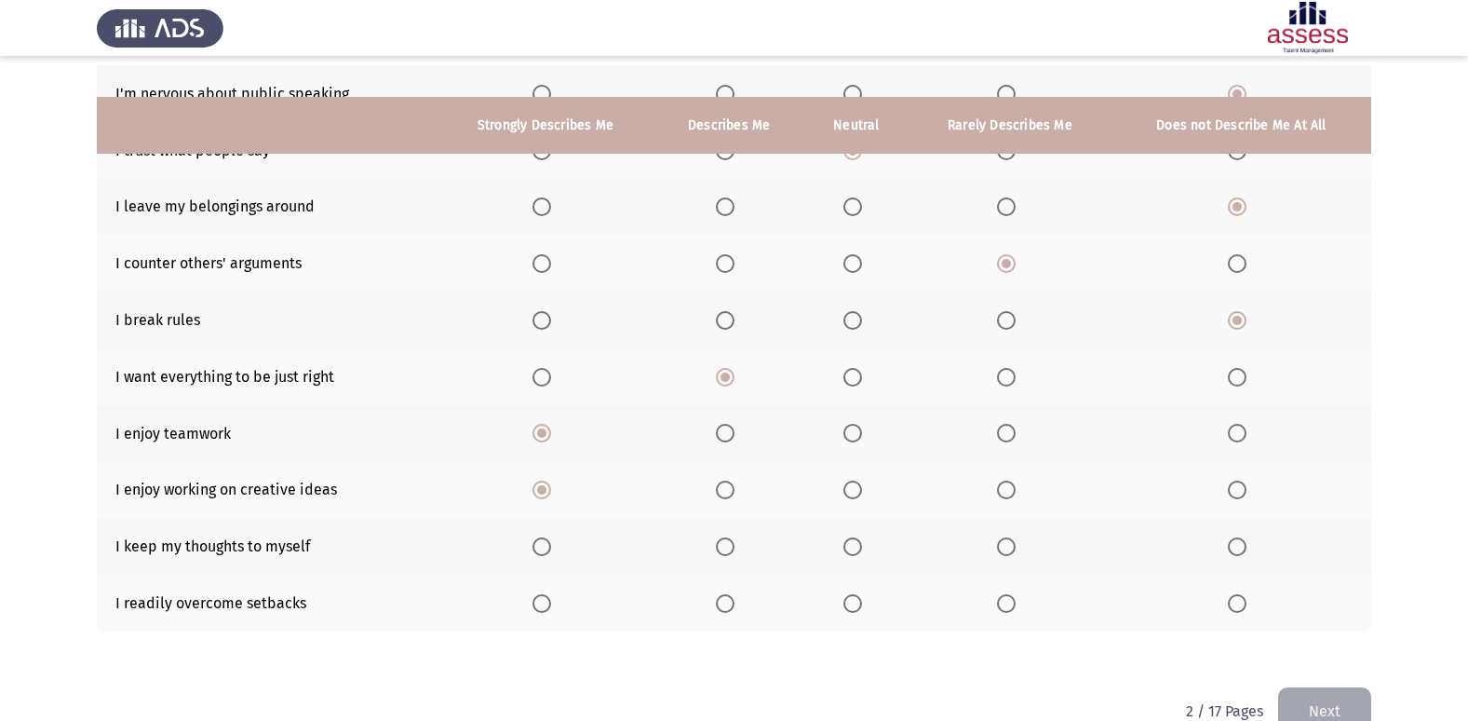
scroll to position [272, 0]
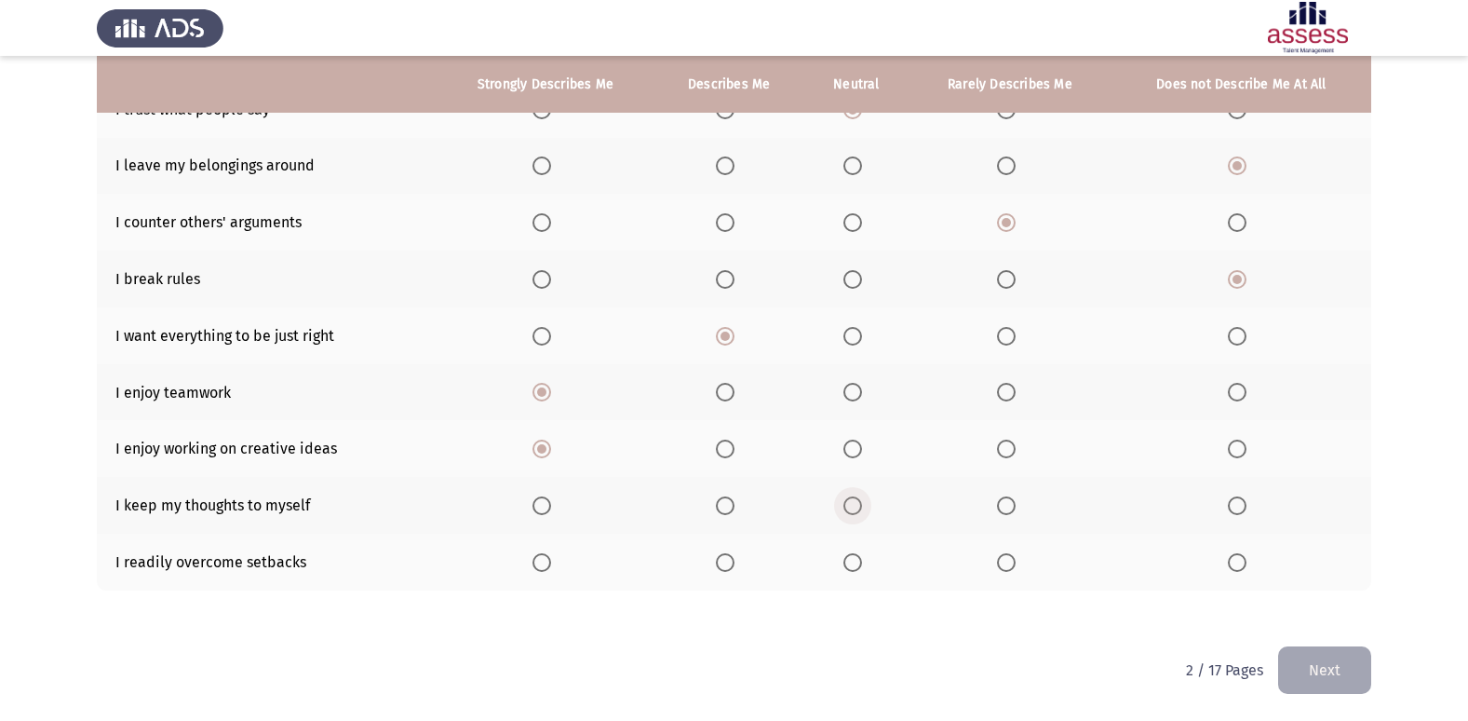
click at [861, 503] on span "Select an option" at bounding box center [852, 505] width 19 height 19
click at [861, 503] on input "Select an option" at bounding box center [852, 505] width 19 height 19
click at [544, 573] on th at bounding box center [546, 561] width 218 height 57
click at [549, 566] on span "Select an option" at bounding box center [541, 562] width 19 height 19
click at [549, 566] on input "Select an option" at bounding box center [541, 562] width 19 height 19
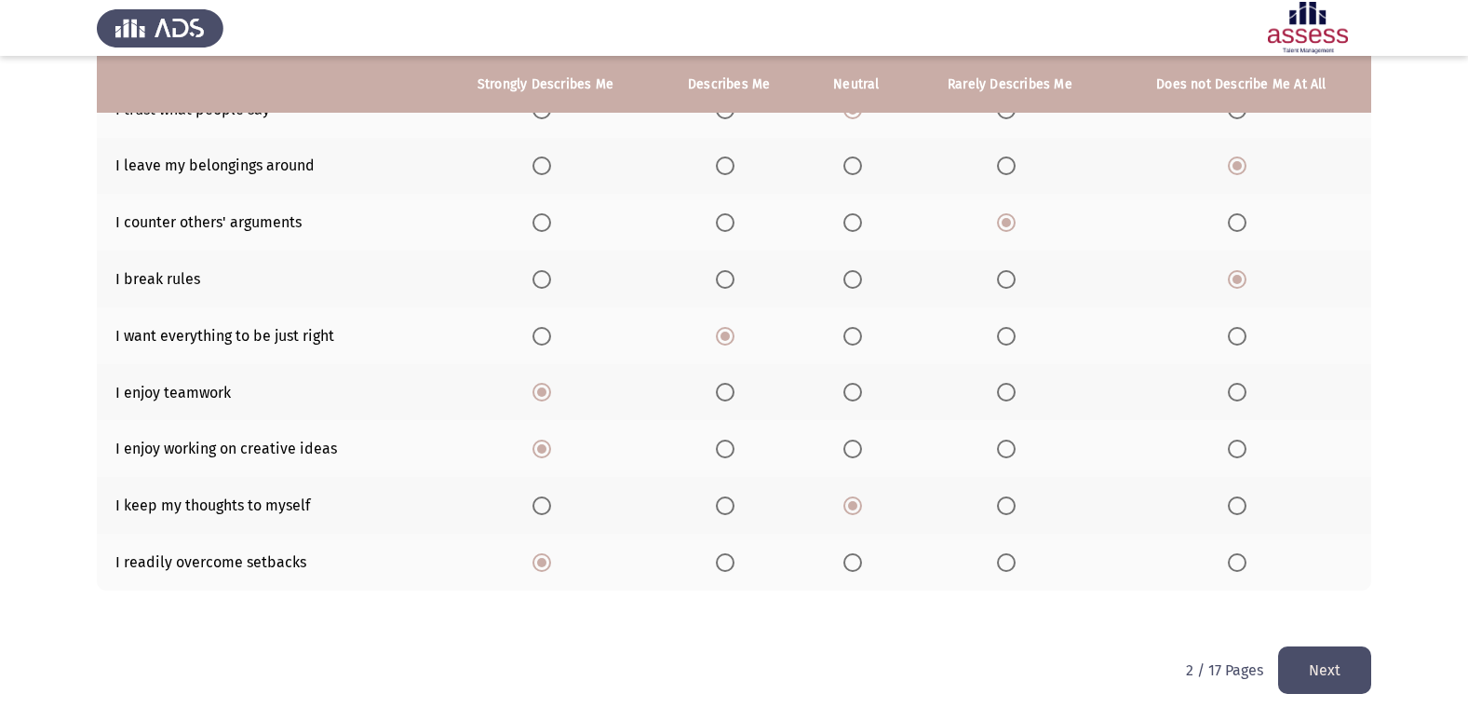
click at [1358, 662] on button "Next" at bounding box center [1324, 669] width 93 height 47
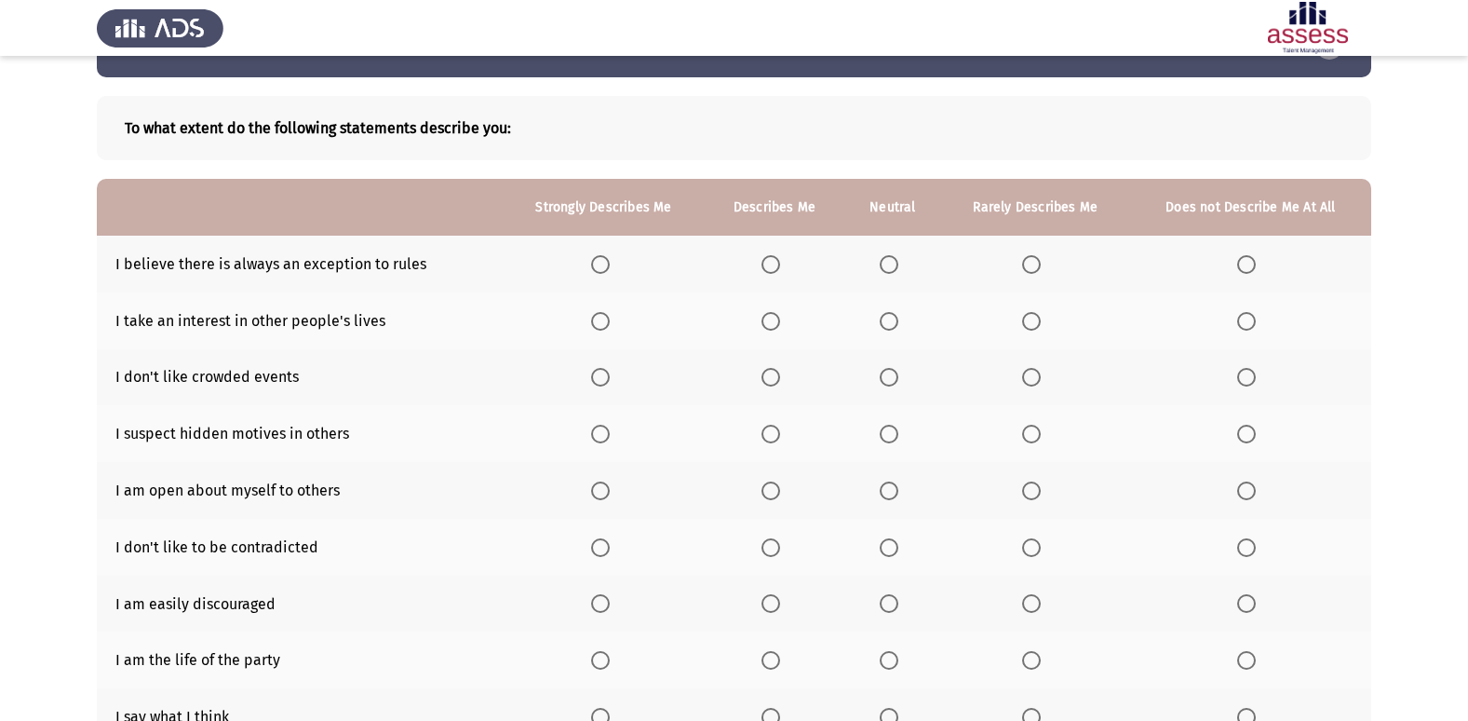
scroll to position [93, 0]
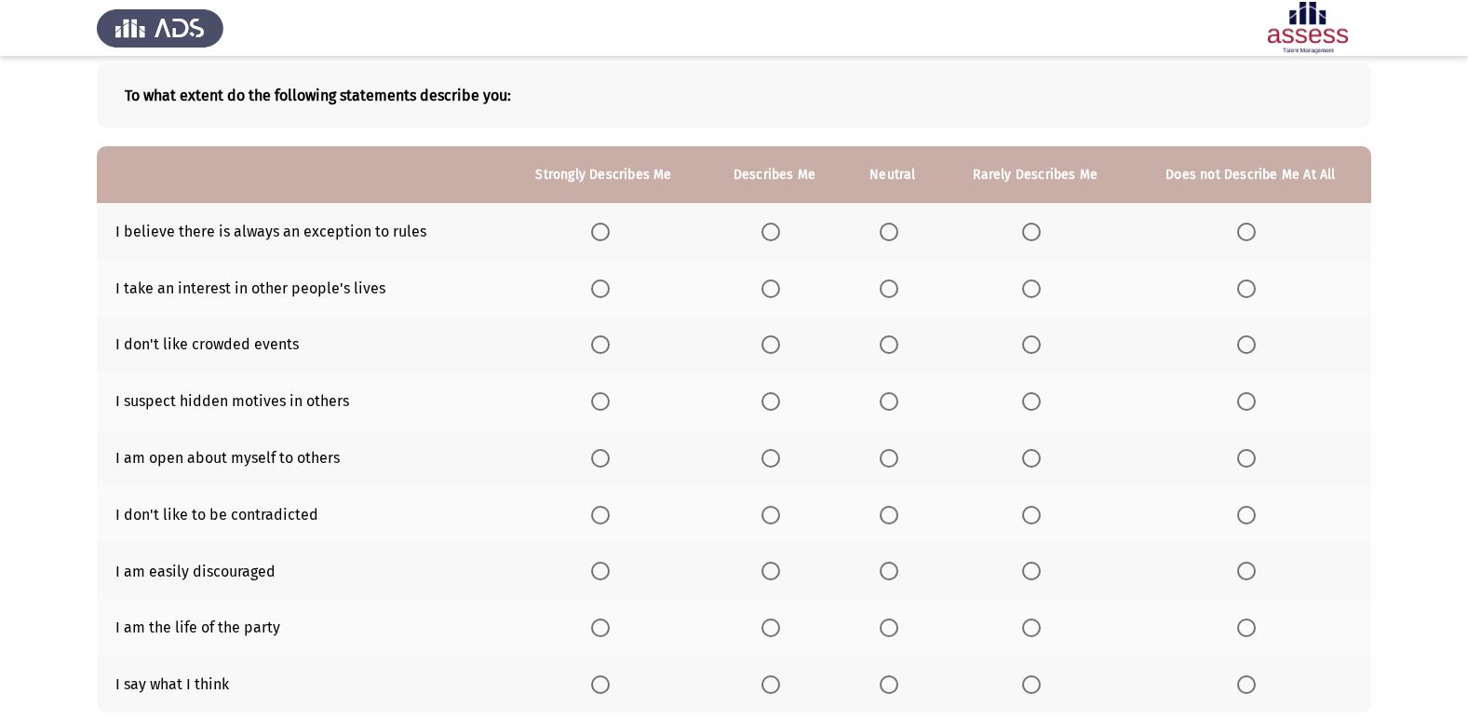
click at [1247, 229] on span "Select an option" at bounding box center [1246, 231] width 19 height 19
click at [1247, 229] on input "Select an option" at bounding box center [1246, 231] width 19 height 19
click at [1237, 290] on span "Select an option" at bounding box center [1246, 288] width 19 height 19
click at [1237, 290] on input "Select an option" at bounding box center [1246, 288] width 19 height 19
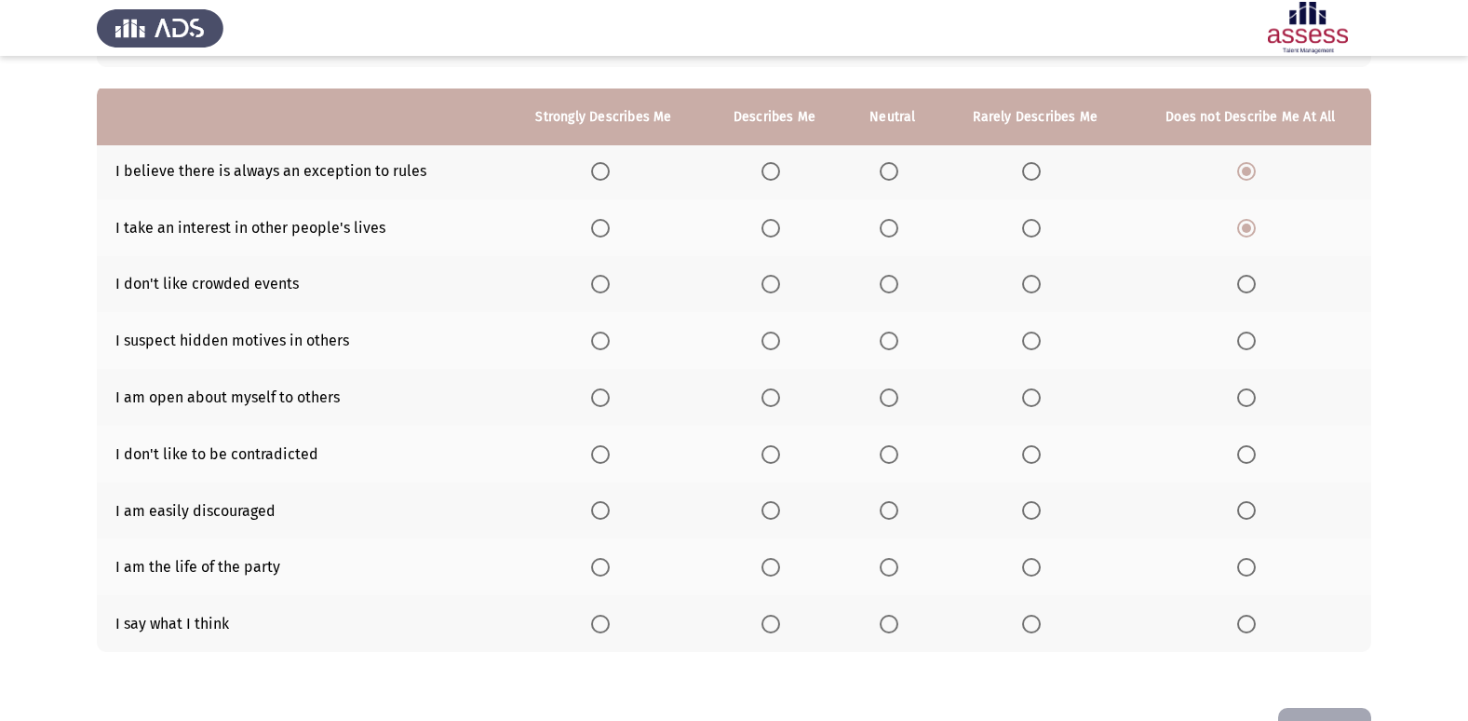
scroll to position [186, 0]
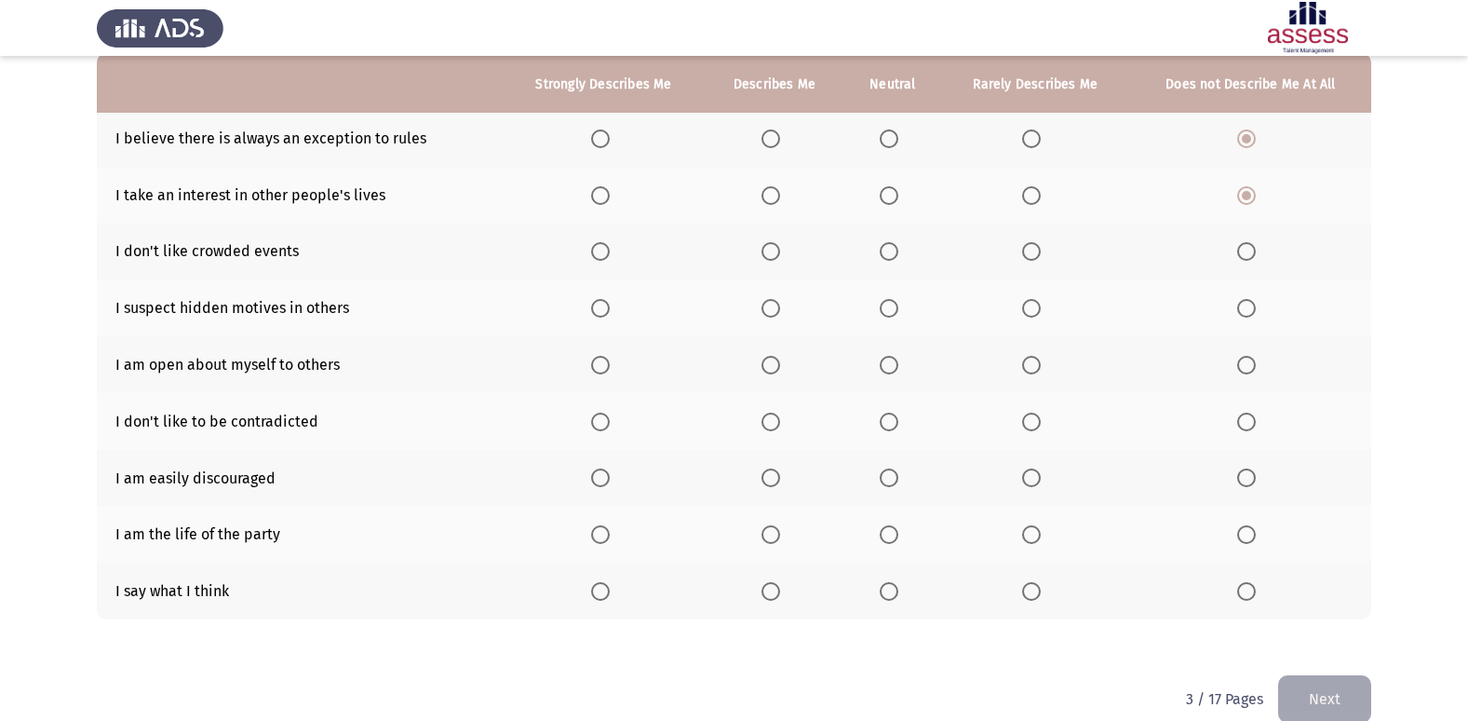
click at [896, 255] on span "Select an option" at bounding box center [889, 251] width 19 height 19
click at [896, 255] on input "Select an option" at bounding box center [889, 251] width 19 height 19
click at [779, 302] on span "Select an option" at bounding box center [771, 308] width 19 height 19
click at [779, 302] on input "Select an option" at bounding box center [771, 308] width 19 height 19
click at [611, 361] on label "Select an option" at bounding box center [604, 365] width 26 height 19
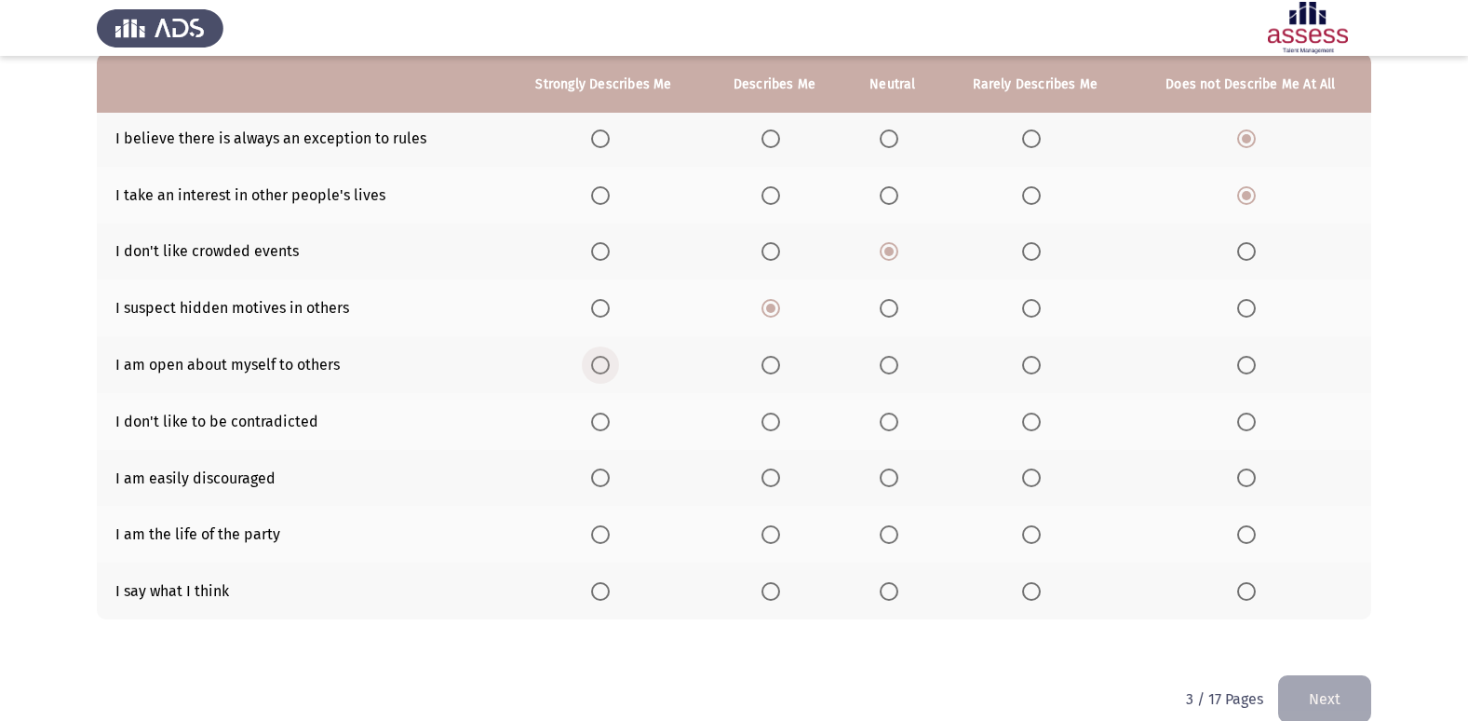
click at [610, 361] on input "Select an option" at bounding box center [600, 365] width 19 height 19
click at [1028, 418] on span "Select an option" at bounding box center [1031, 421] width 19 height 19
click at [1028, 418] on input "Select an option" at bounding box center [1031, 421] width 19 height 19
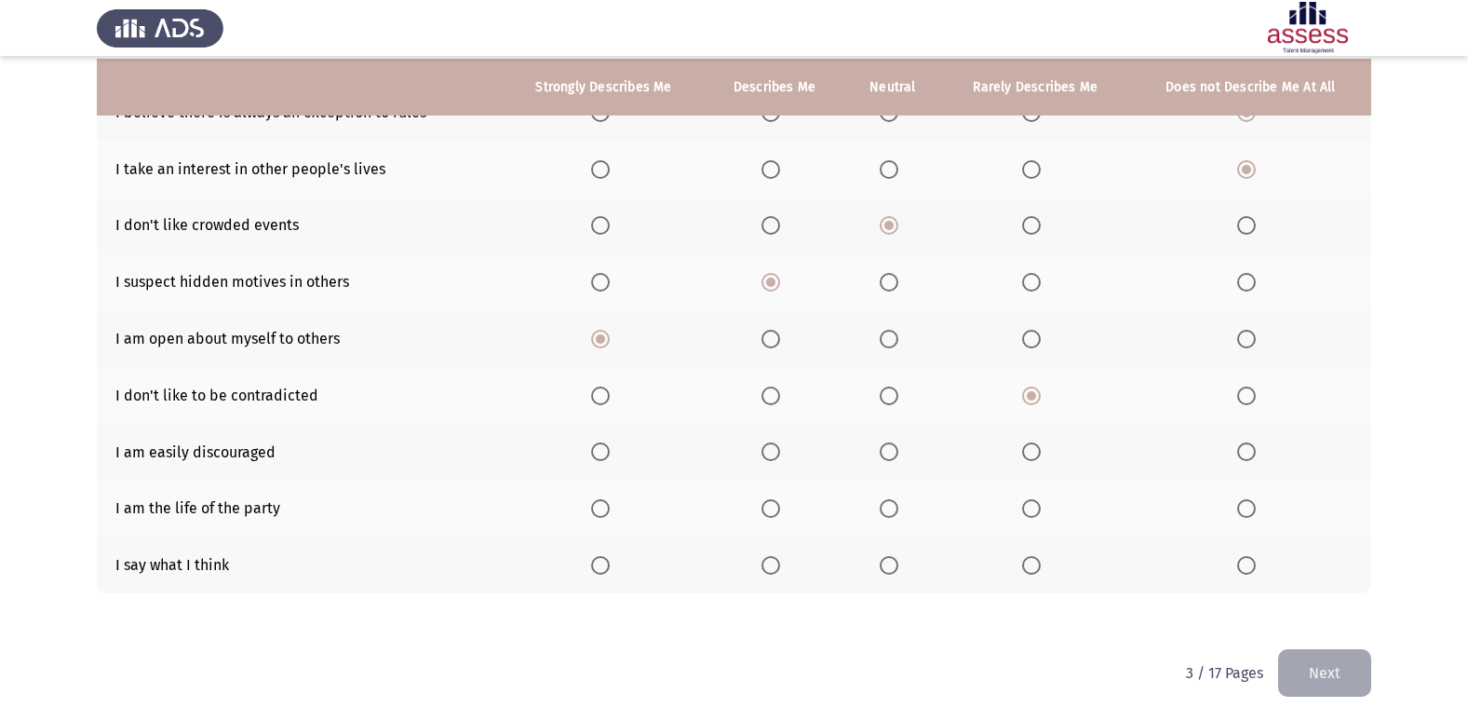
scroll to position [215, 0]
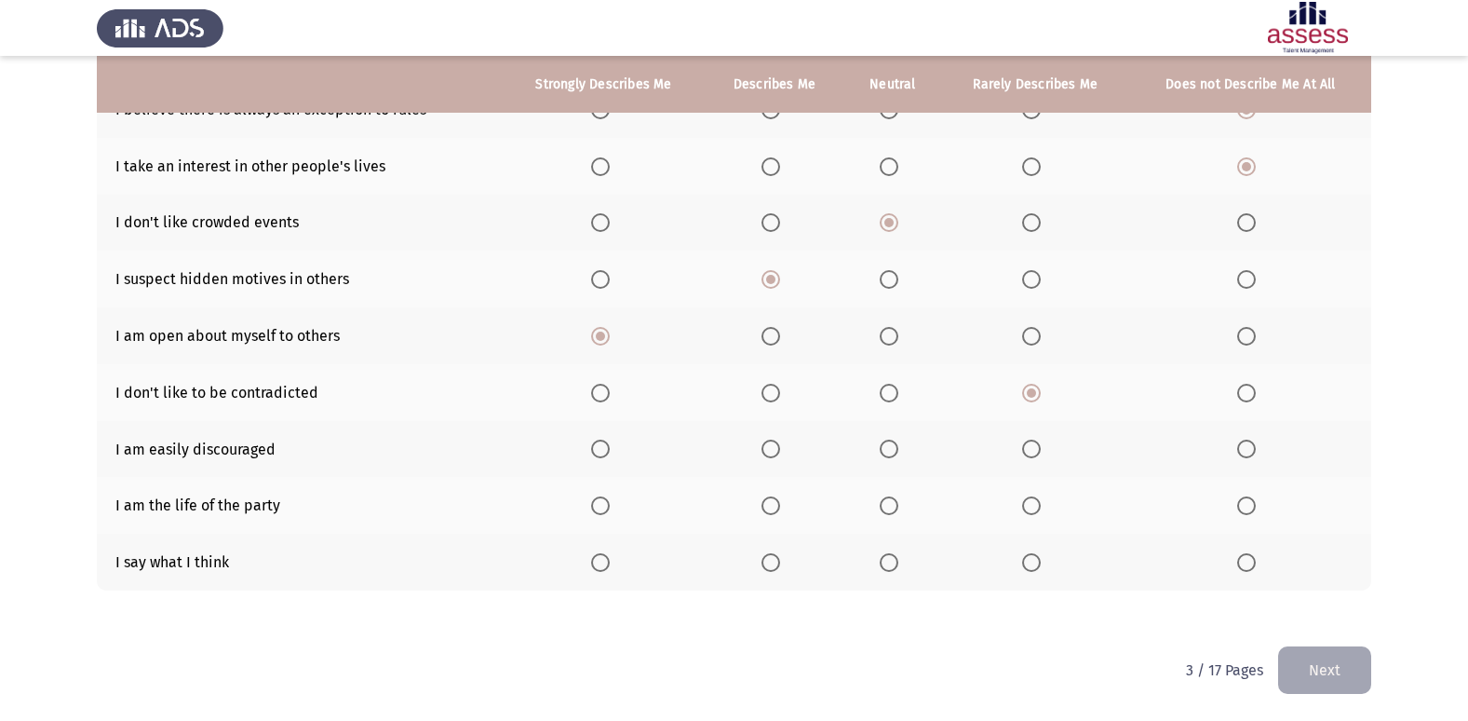
click at [1247, 453] on span "Select an option" at bounding box center [1246, 448] width 19 height 19
click at [1247, 453] on input "Select an option" at bounding box center [1246, 448] width 19 height 19
click at [898, 509] on span "Select an option" at bounding box center [889, 505] width 19 height 19
click at [898, 509] on input "Select an option" at bounding box center [889, 505] width 19 height 19
click at [768, 566] on span "Select an option" at bounding box center [771, 562] width 19 height 19
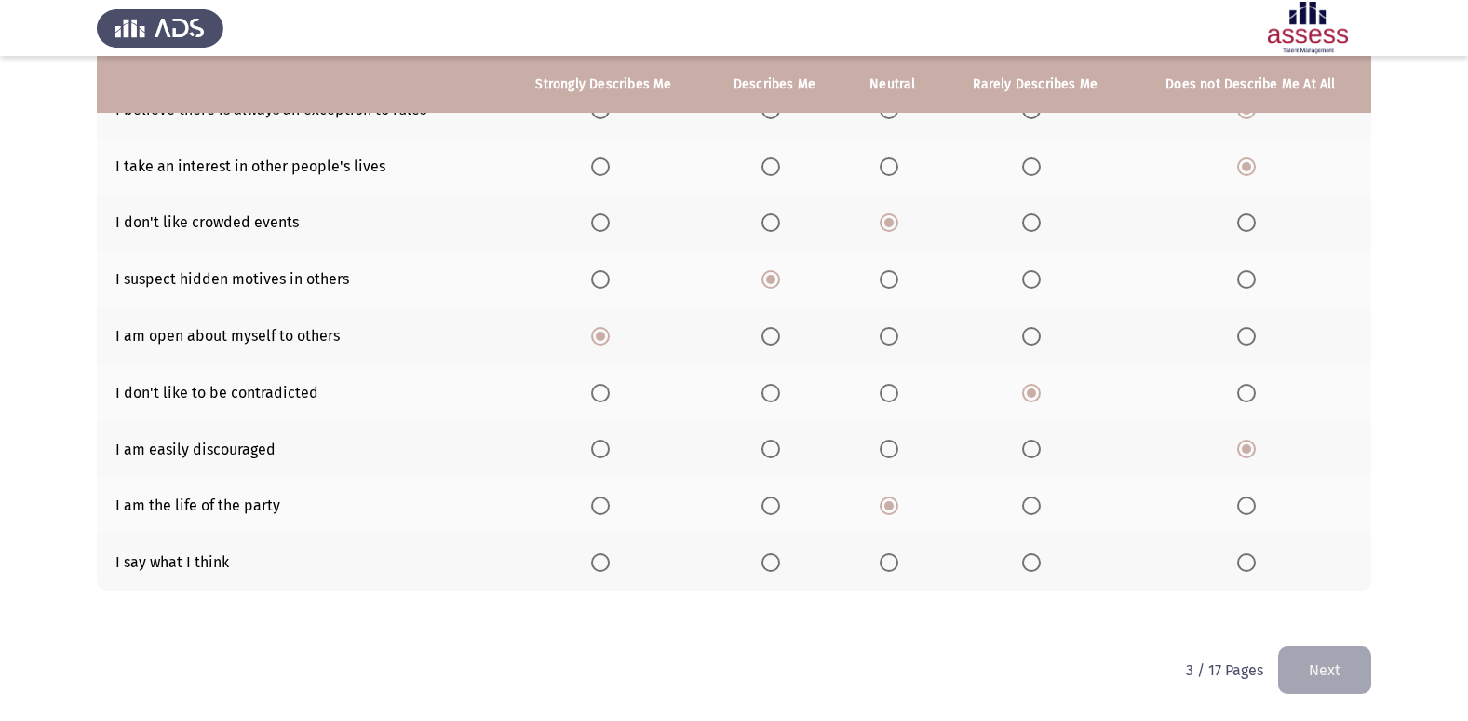
click at [768, 566] on input "Select an option" at bounding box center [771, 562] width 19 height 19
click at [1334, 670] on button "Next" at bounding box center [1324, 669] width 93 height 47
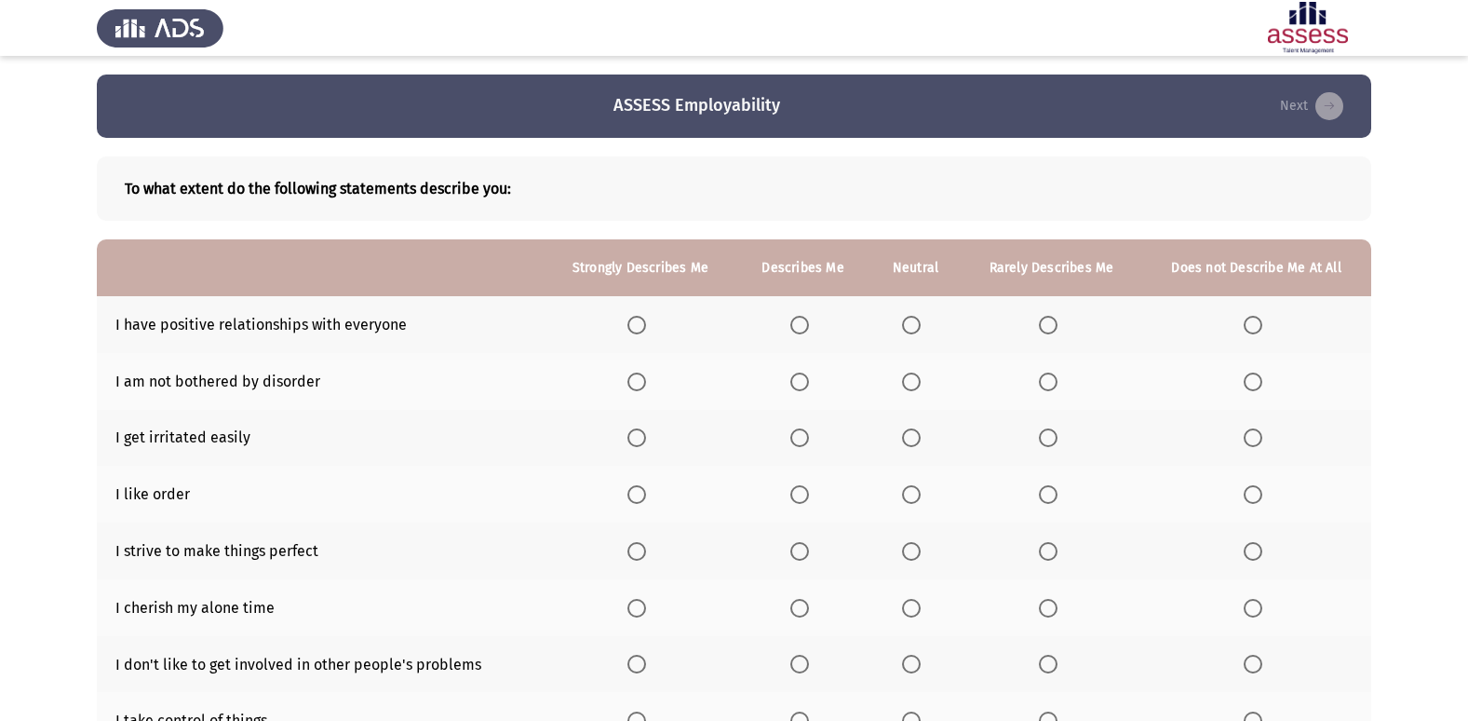
click at [648, 316] on label "Select an option" at bounding box center [640, 325] width 26 height 19
click at [646, 316] on input "Select an option" at bounding box center [636, 325] width 19 height 19
click at [1249, 381] on span "Select an option" at bounding box center [1253, 381] width 19 height 19
click at [1249, 381] on input "Select an option" at bounding box center [1253, 381] width 19 height 19
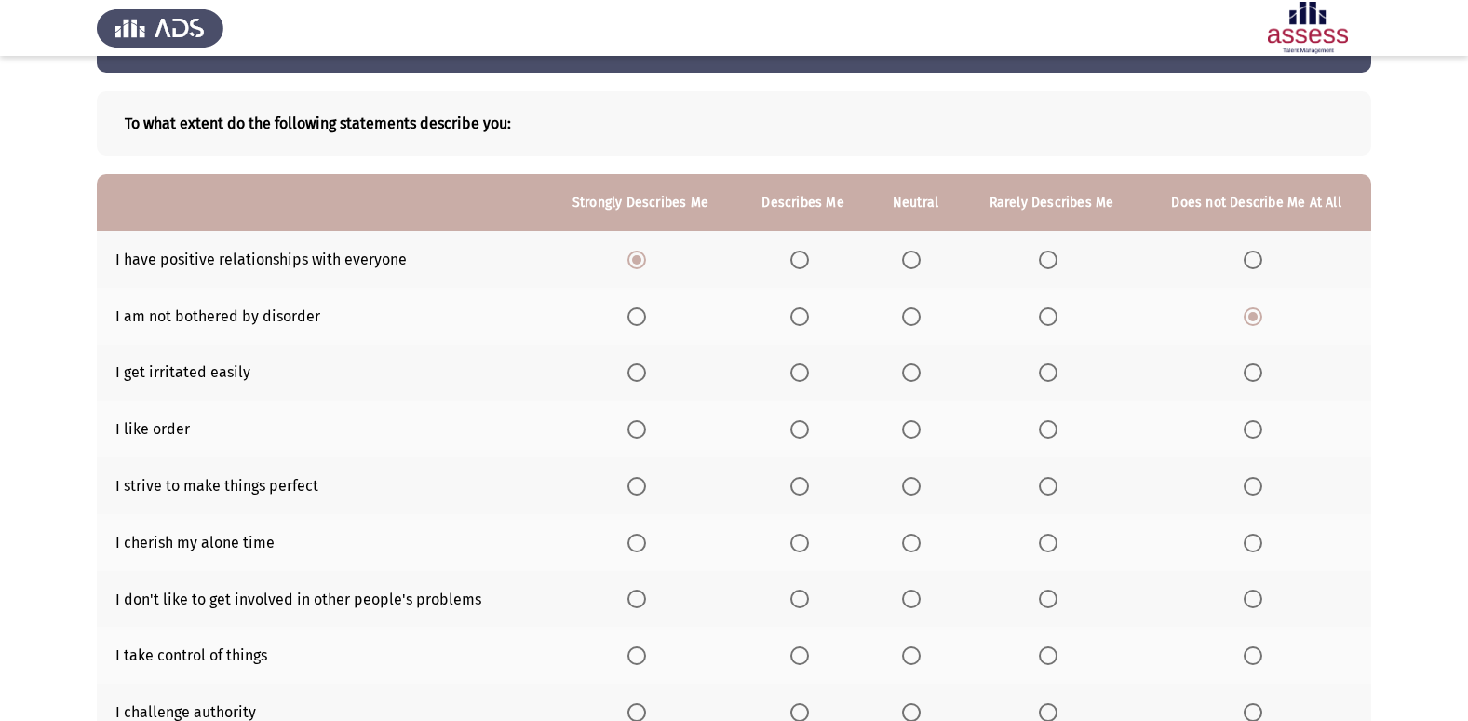
scroll to position [93, 0]
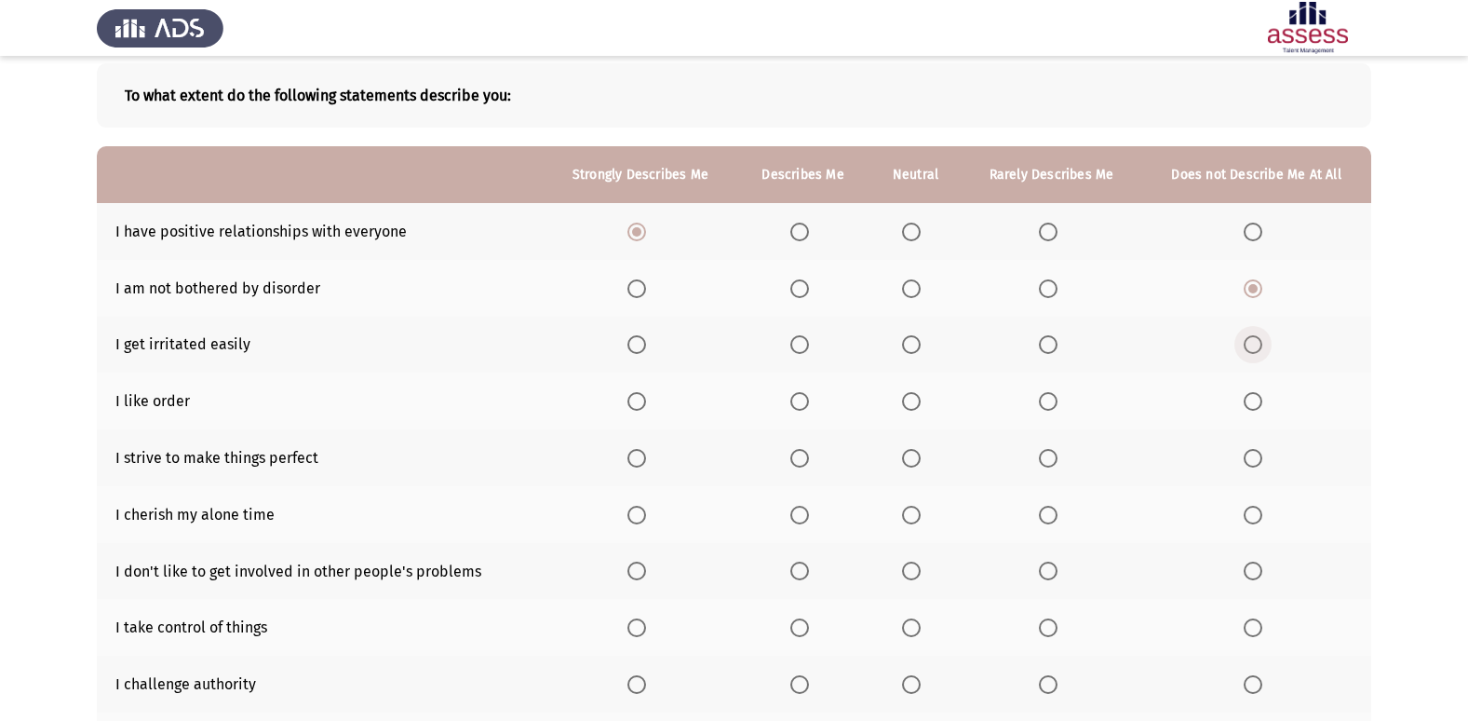
click at [1256, 342] on span "Select an option" at bounding box center [1253, 344] width 19 height 19
click at [1256, 342] on input "Select an option" at bounding box center [1253, 344] width 19 height 19
click at [639, 398] on span "Select an option" at bounding box center [636, 401] width 19 height 19
click at [639, 398] on input "Select an option" at bounding box center [636, 401] width 19 height 19
click at [636, 464] on span "Select an option" at bounding box center [636, 458] width 19 height 19
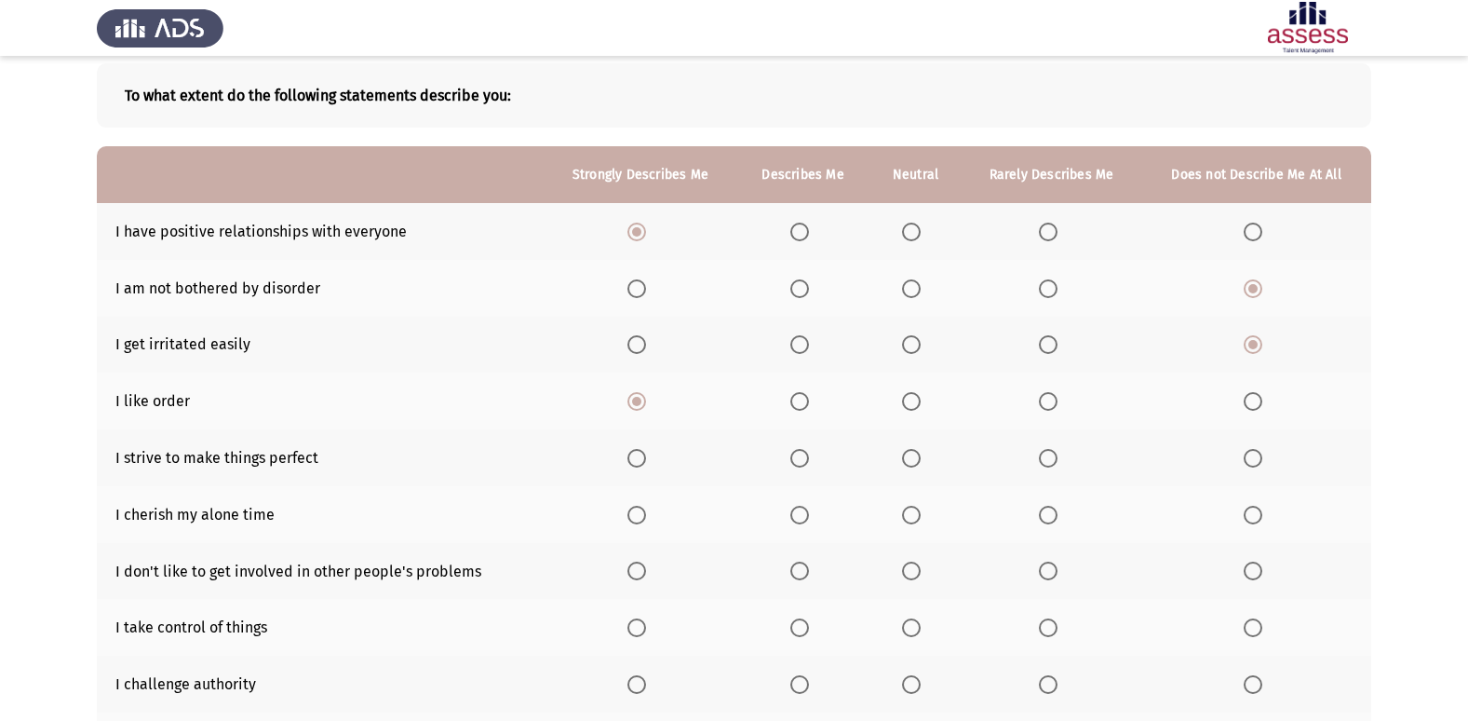
click at [636, 464] on input "Select an option" at bounding box center [636, 458] width 19 height 19
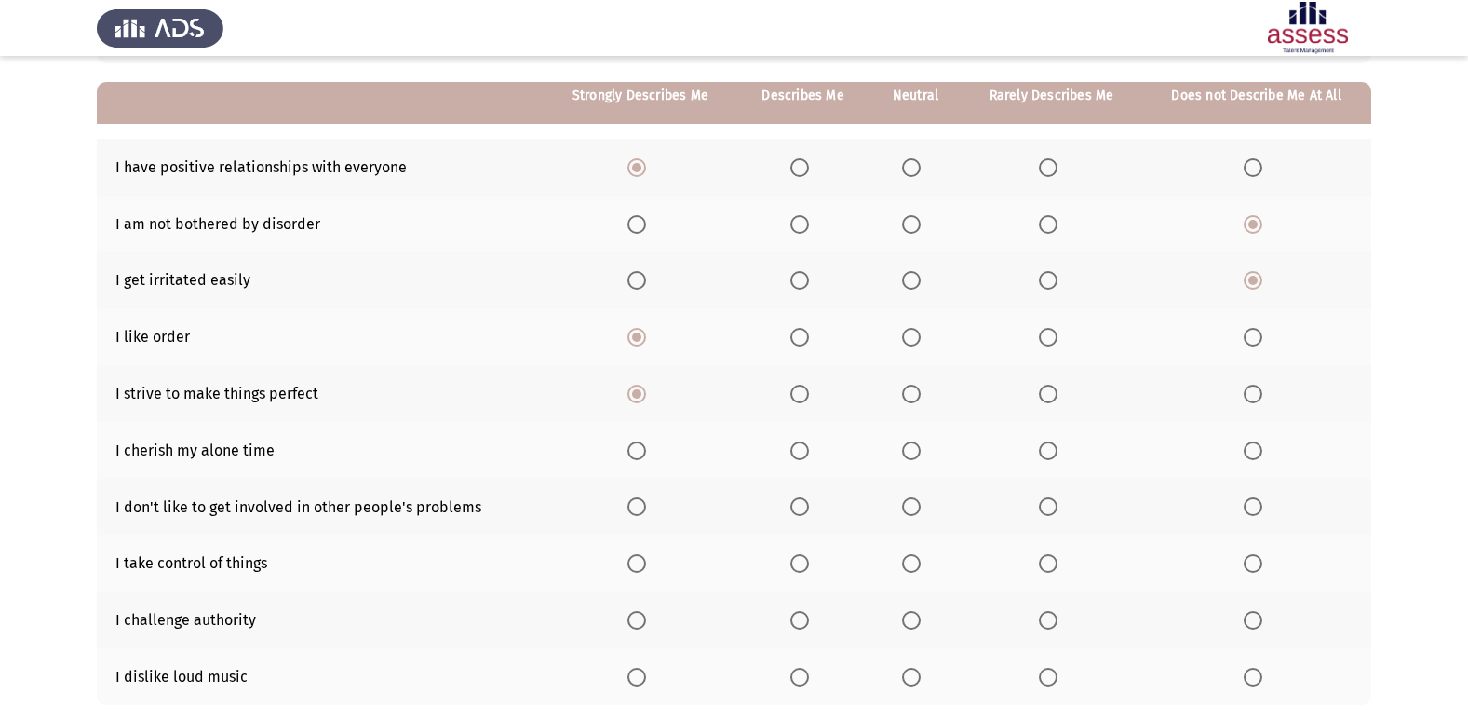
scroll to position [186, 0]
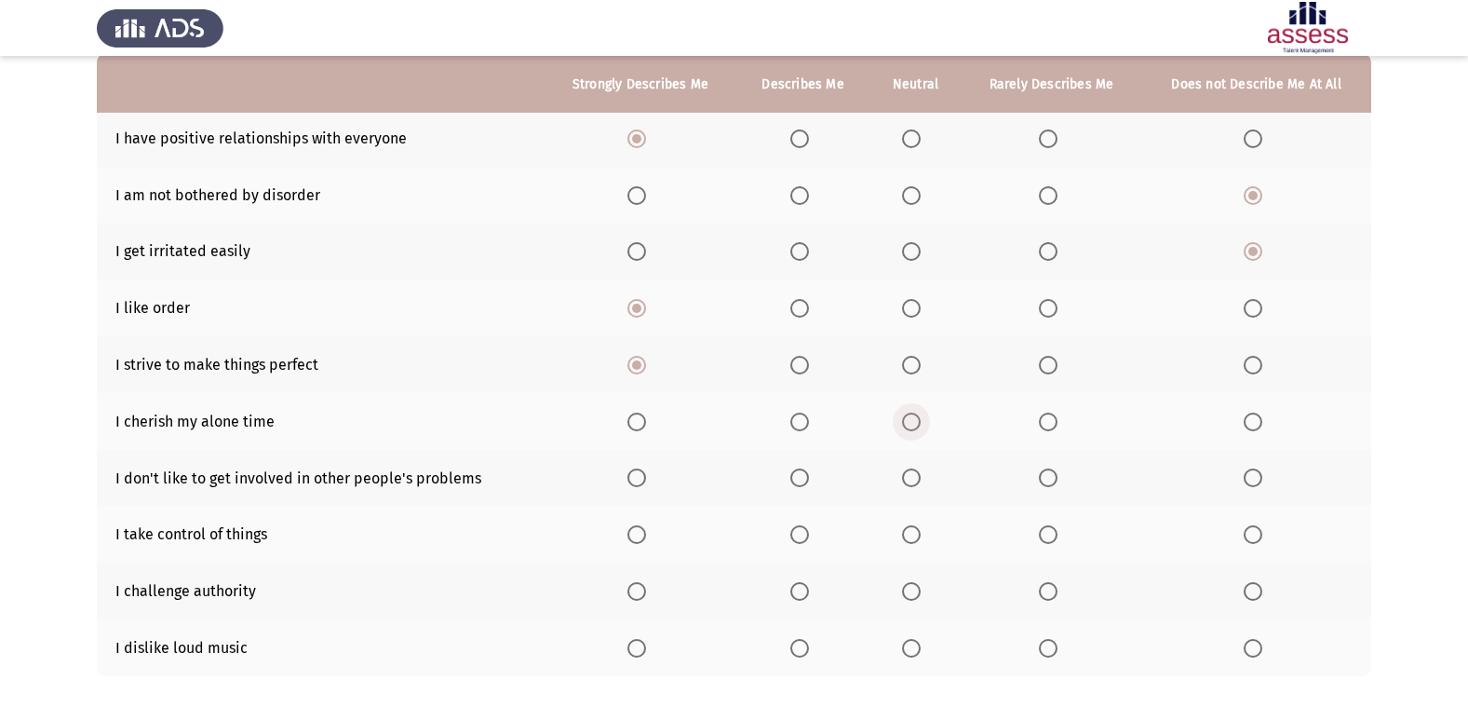
click at [916, 428] on span "Select an option" at bounding box center [911, 421] width 19 height 19
click at [916, 428] on input "Select an option" at bounding box center [911, 421] width 19 height 19
click at [633, 479] on span "Select an option" at bounding box center [636, 477] width 19 height 19
click at [633, 479] on input "Select an option" at bounding box center [636, 477] width 19 height 19
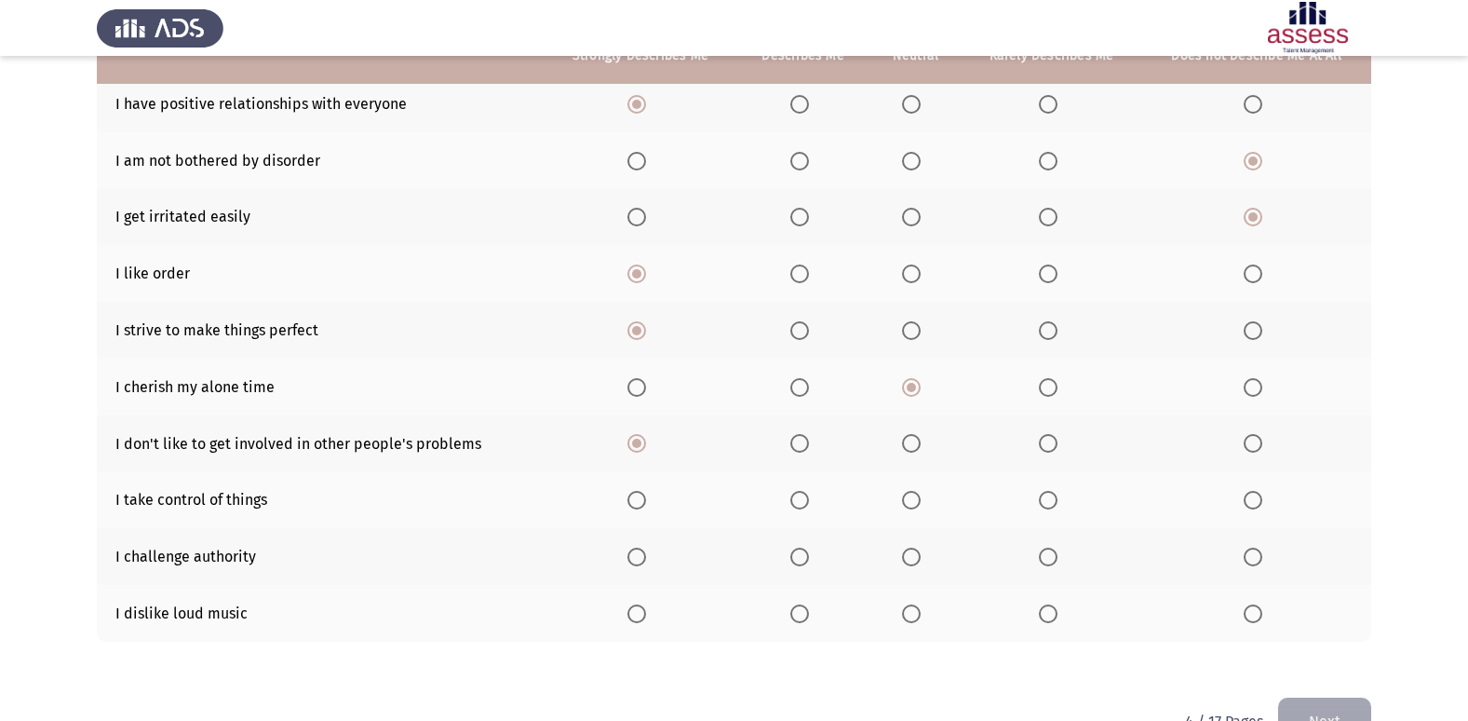
scroll to position [272, 0]
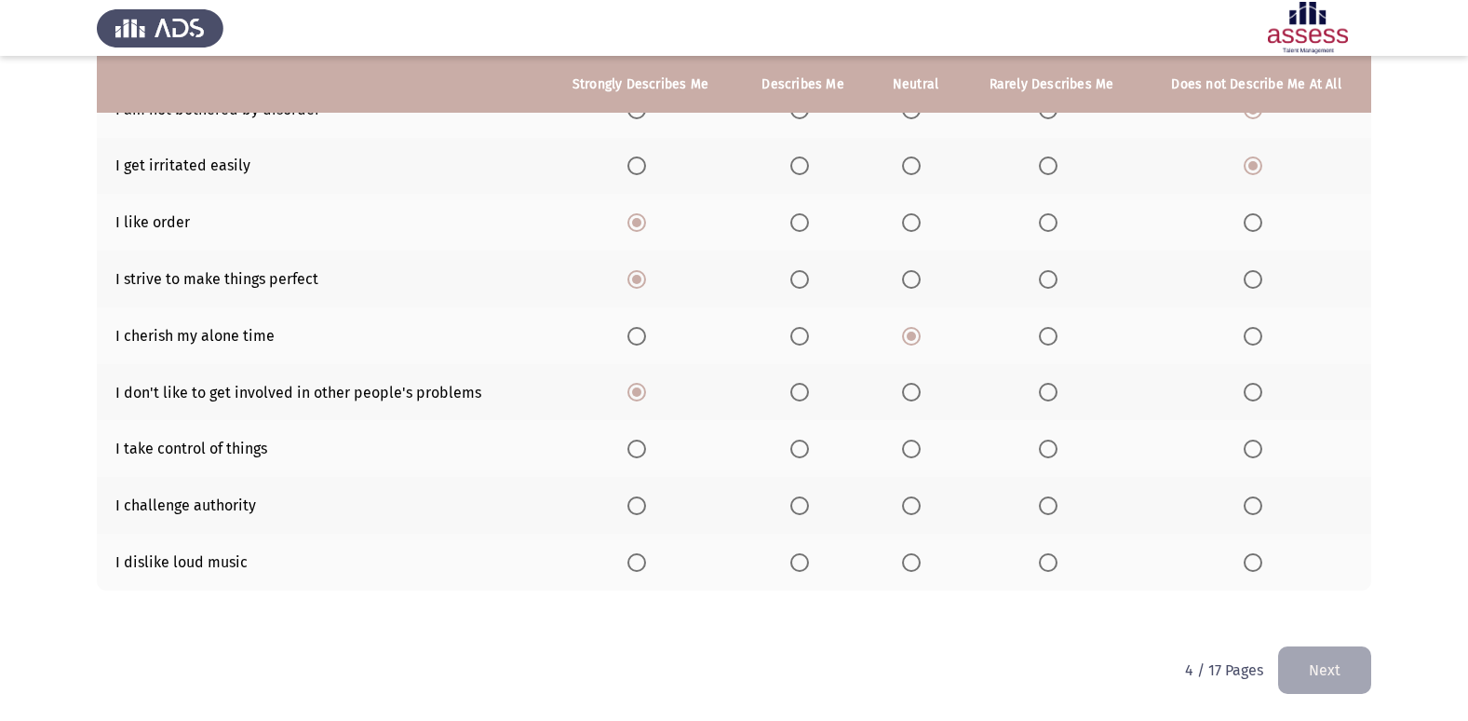
click at [648, 444] on label "Select an option" at bounding box center [640, 448] width 26 height 19
click at [646, 444] on input "Select an option" at bounding box center [636, 448] width 19 height 19
click at [1244, 495] on mat-radio-button "Select an option" at bounding box center [1257, 505] width 26 height 20
click at [636, 567] on span "Select an option" at bounding box center [636, 562] width 19 height 19
click at [636, 567] on input "Select an option" at bounding box center [636, 562] width 19 height 19
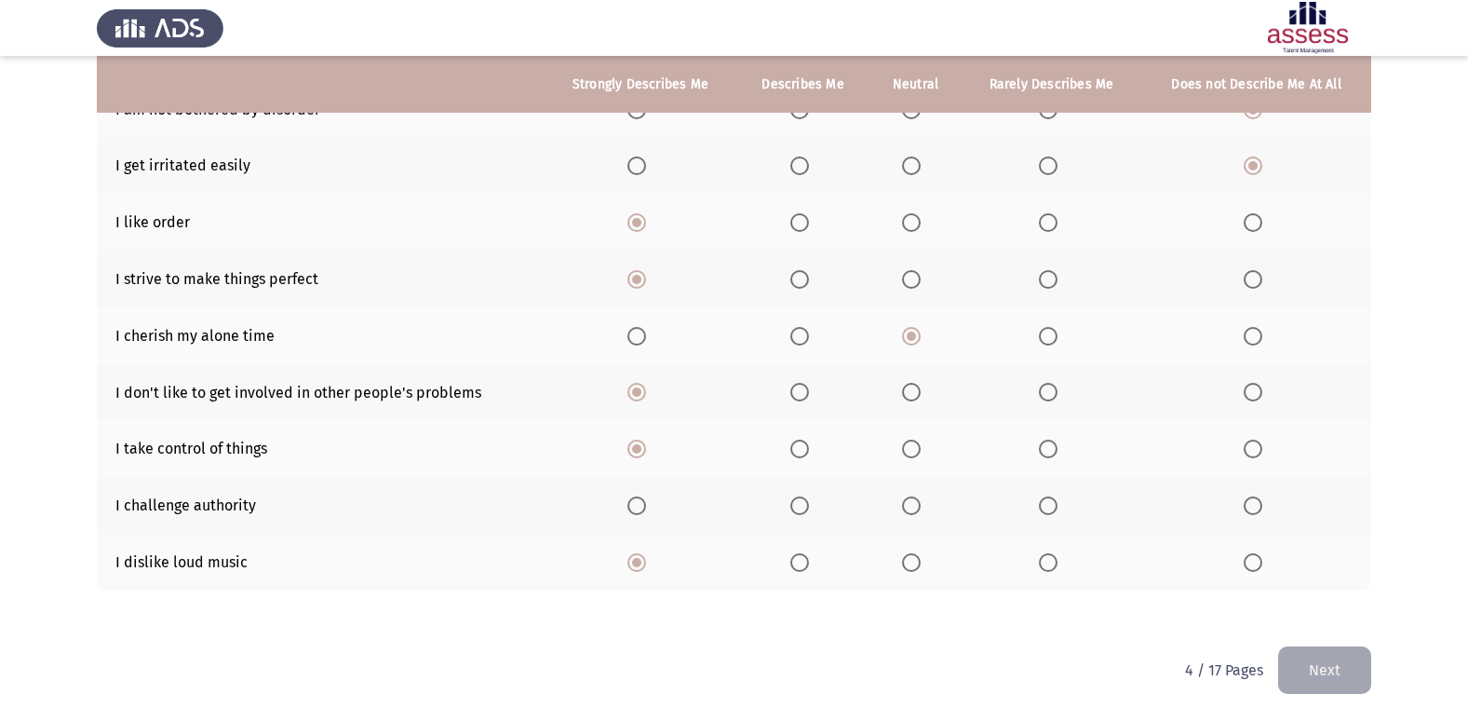
click at [1259, 500] on span "Select an option" at bounding box center [1253, 505] width 19 height 19
click at [1259, 500] on input "Select an option" at bounding box center [1253, 505] width 19 height 19
click at [1301, 668] on button "Next" at bounding box center [1324, 669] width 93 height 47
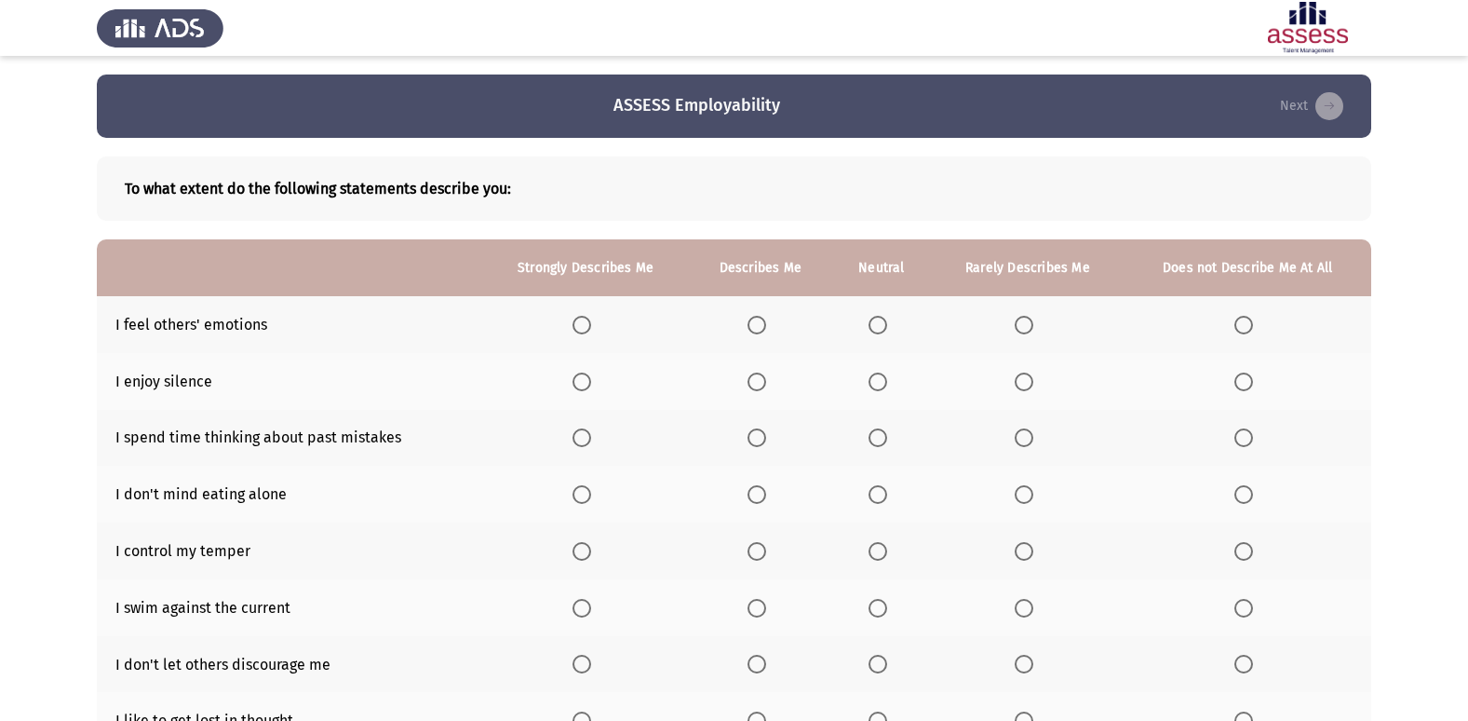
scroll to position [93, 0]
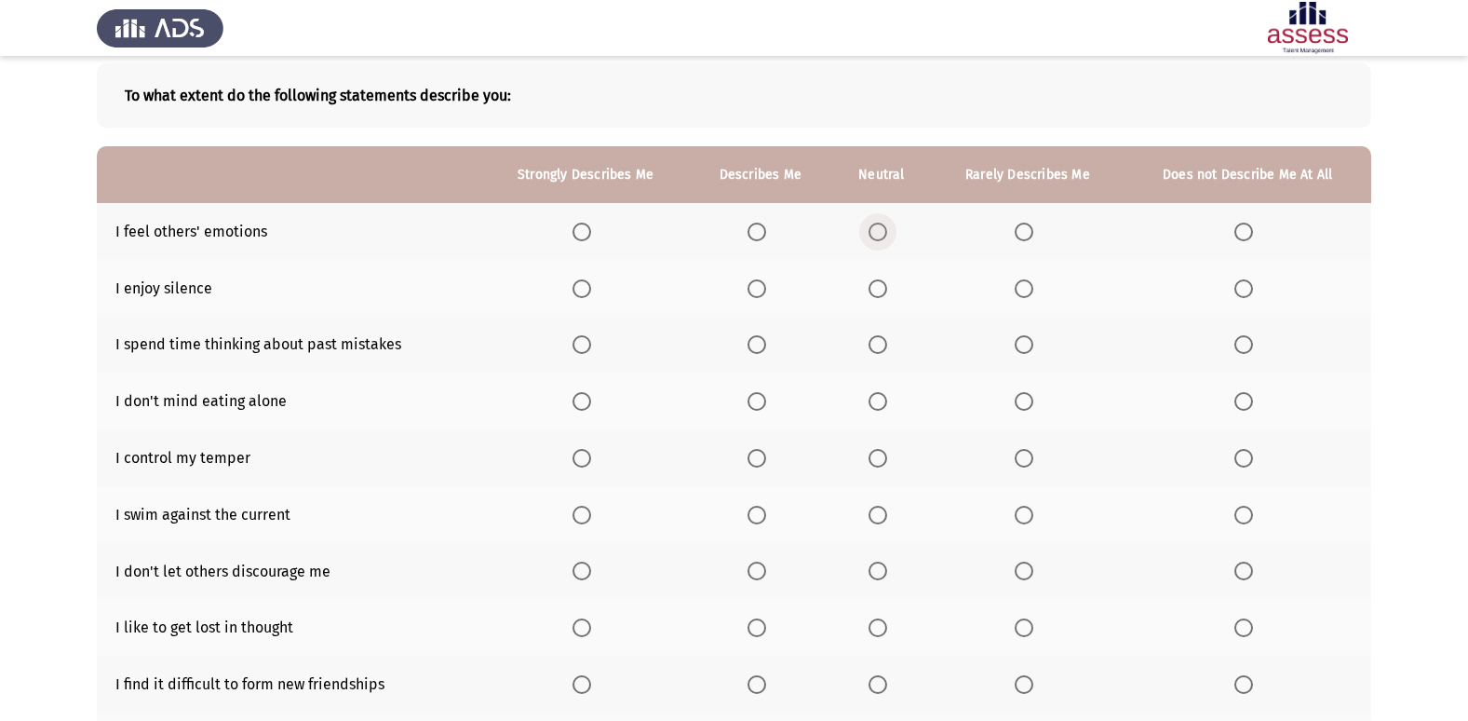
click at [871, 226] on span "Select an option" at bounding box center [878, 231] width 19 height 19
click at [871, 226] on input "Select an option" at bounding box center [878, 231] width 19 height 19
click at [878, 297] on span "Select an option" at bounding box center [878, 288] width 19 height 19
click at [878, 297] on input "Select an option" at bounding box center [878, 288] width 19 height 19
click at [1237, 348] on span "Select an option" at bounding box center [1243, 344] width 19 height 19
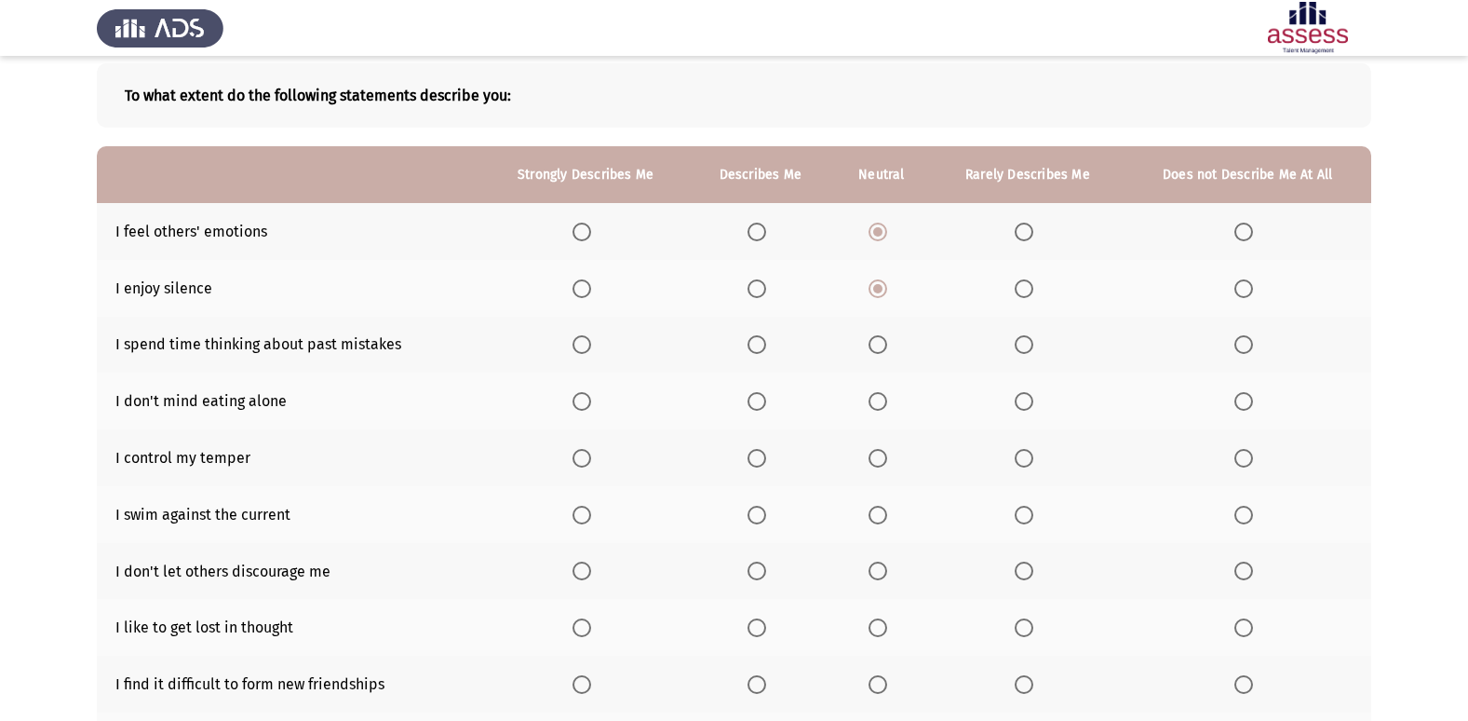
click at [1237, 348] on input "Select an option" at bounding box center [1243, 344] width 19 height 19
click at [764, 395] on span "Select an option" at bounding box center [757, 401] width 19 height 19
click at [764, 395] on input "Select an option" at bounding box center [757, 401] width 19 height 19
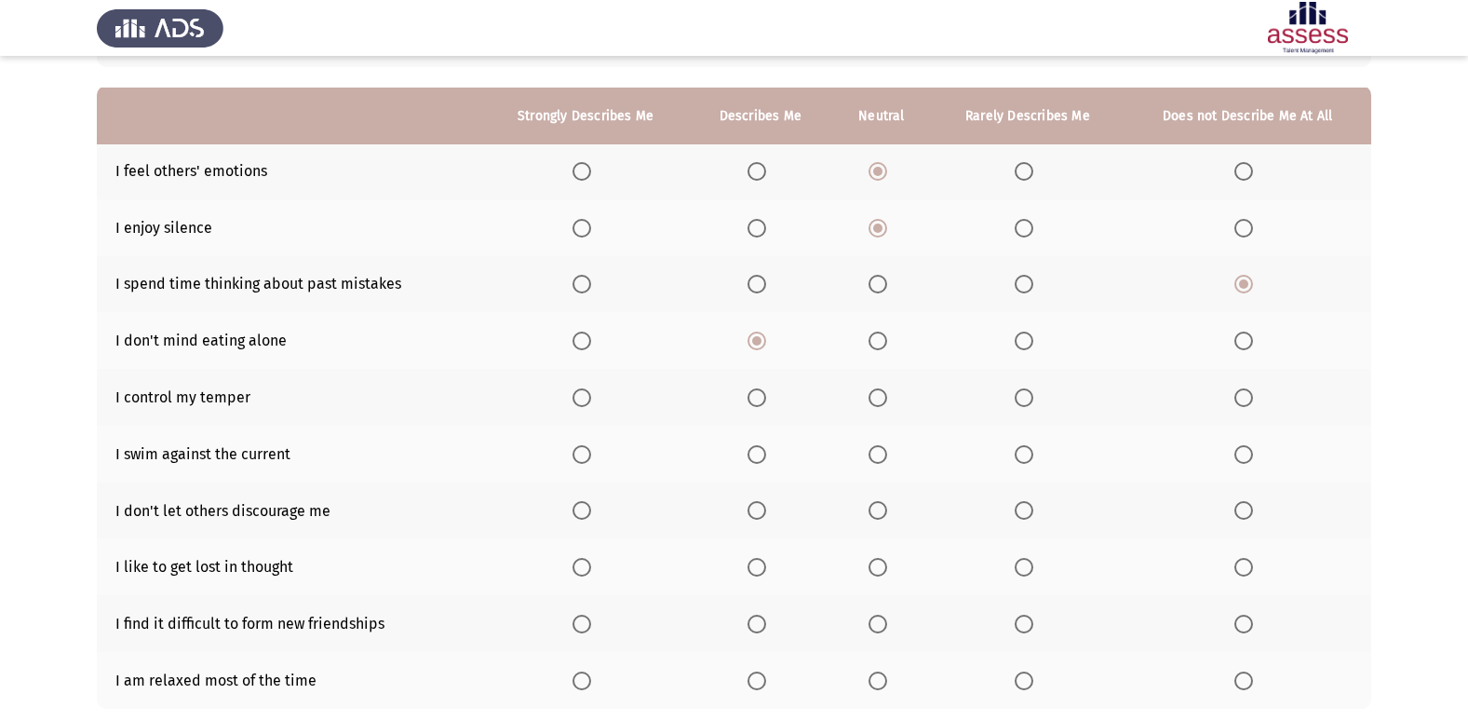
scroll to position [186, 0]
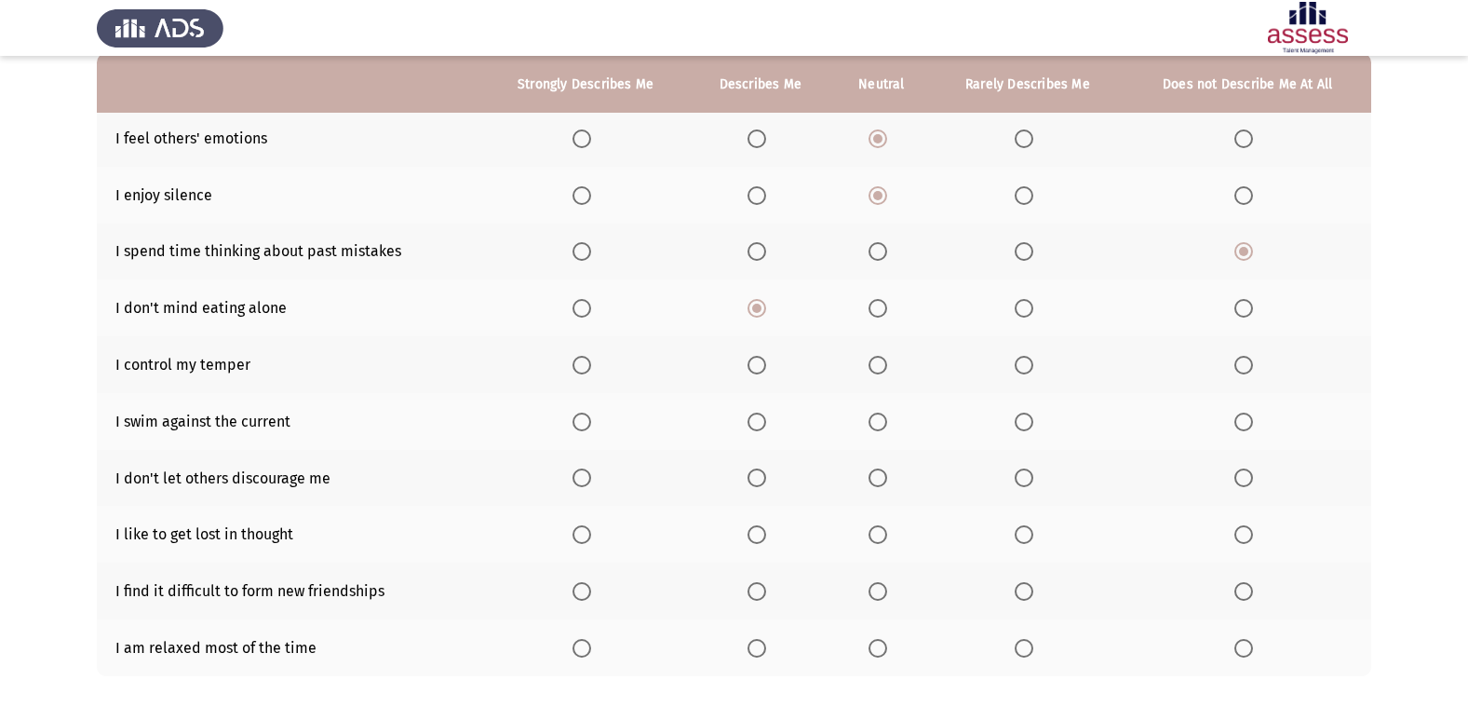
click at [586, 363] on span "Select an option" at bounding box center [582, 365] width 19 height 19
click at [586, 363] on input "Select an option" at bounding box center [582, 365] width 19 height 19
click at [875, 425] on span "Select an option" at bounding box center [878, 421] width 19 height 19
click at [875, 425] on input "Select an option" at bounding box center [878, 421] width 19 height 19
click at [583, 476] on span "Select an option" at bounding box center [582, 477] width 19 height 19
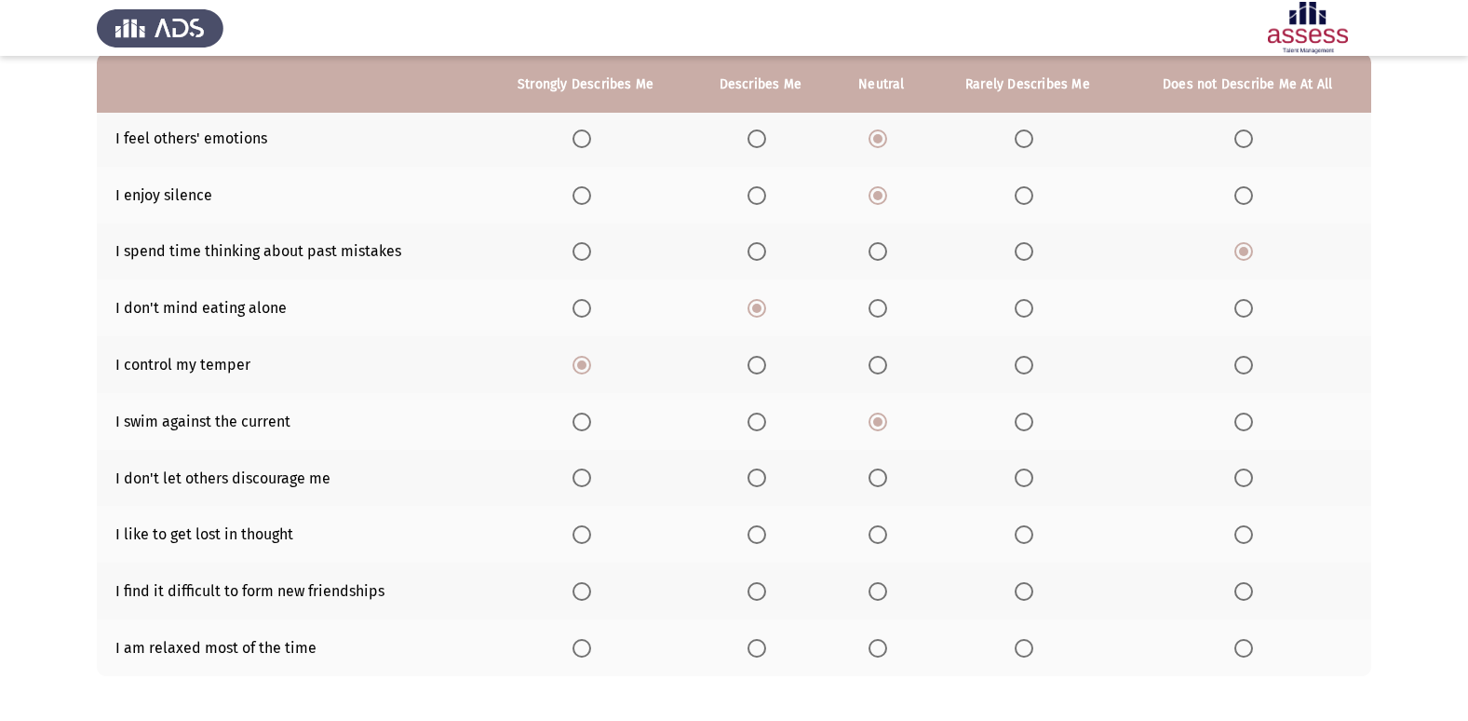
click at [583, 476] on input "Select an option" at bounding box center [582, 477] width 19 height 19
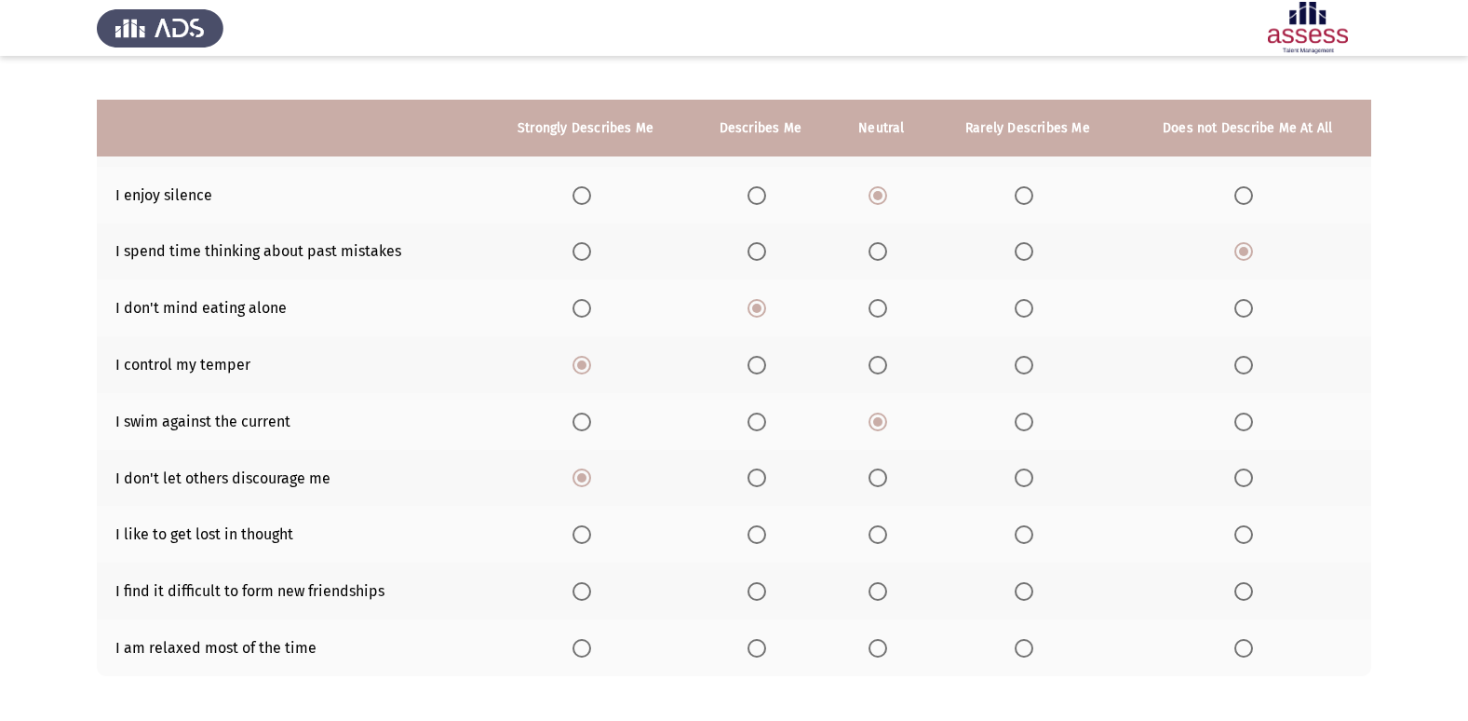
scroll to position [272, 0]
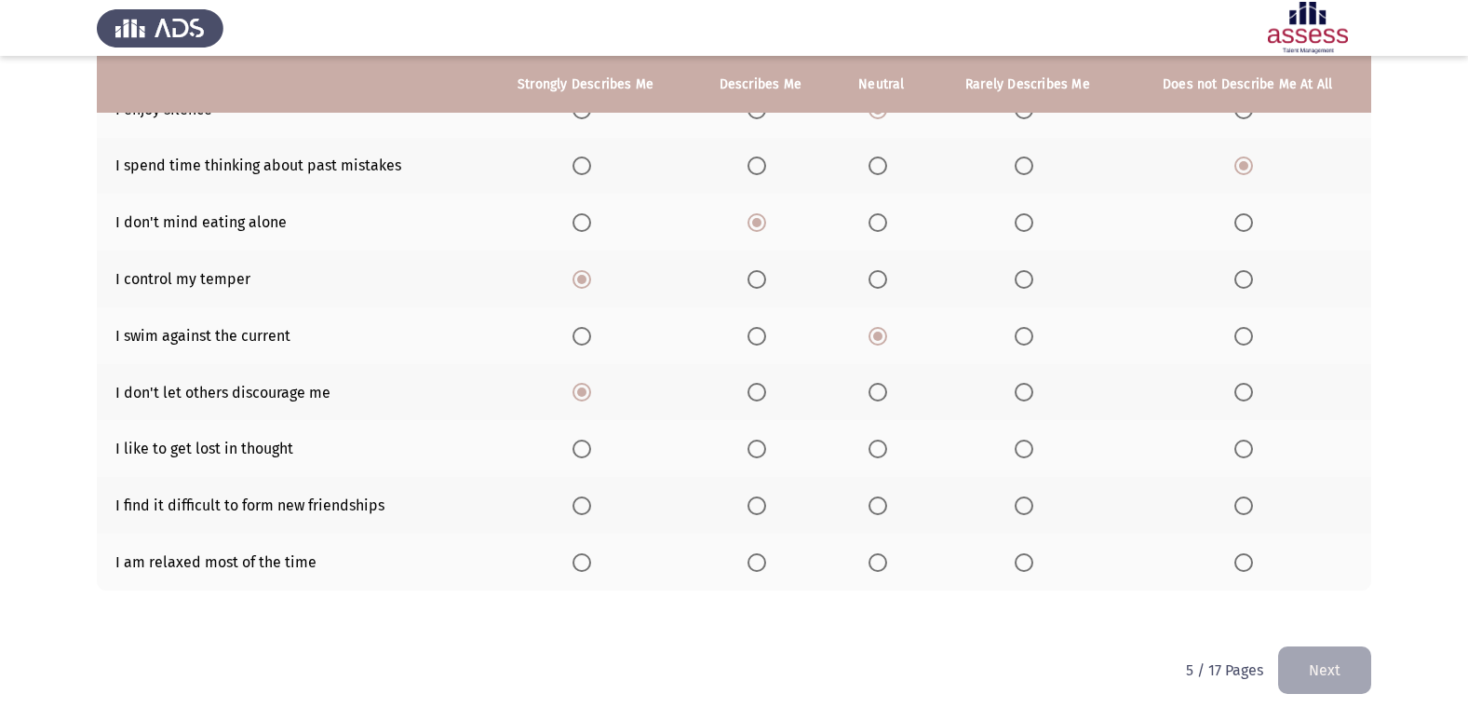
click at [1247, 453] on span "Select an option" at bounding box center [1243, 448] width 19 height 19
click at [1247, 453] on input "Select an option" at bounding box center [1243, 448] width 19 height 19
click at [1260, 502] on label "Select an option" at bounding box center [1247, 505] width 26 height 19
click at [1253, 502] on input "Select an option" at bounding box center [1243, 505] width 19 height 19
click at [591, 563] on span "Select an option" at bounding box center [582, 562] width 19 height 19
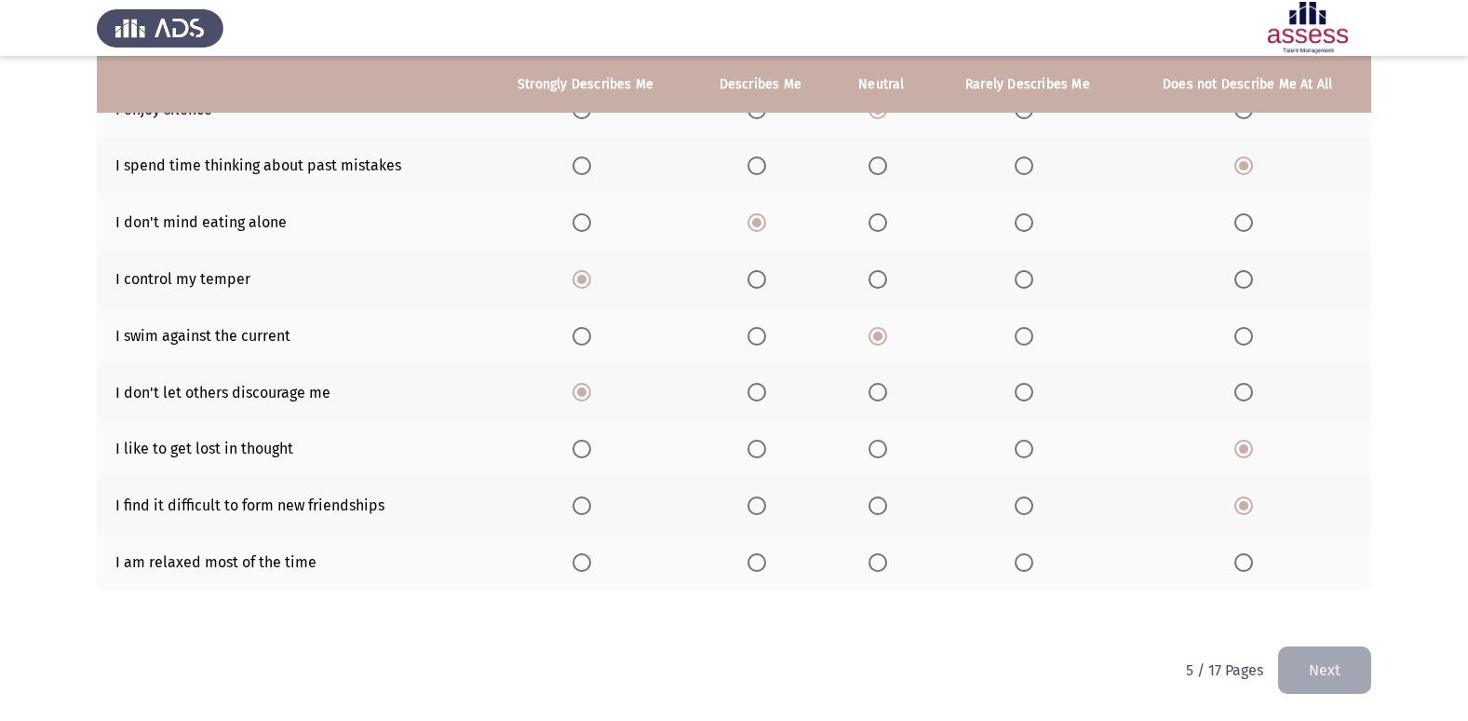
click at [591, 563] on input "Select an option" at bounding box center [582, 562] width 19 height 19
click at [1322, 656] on button "Next" at bounding box center [1324, 669] width 93 height 47
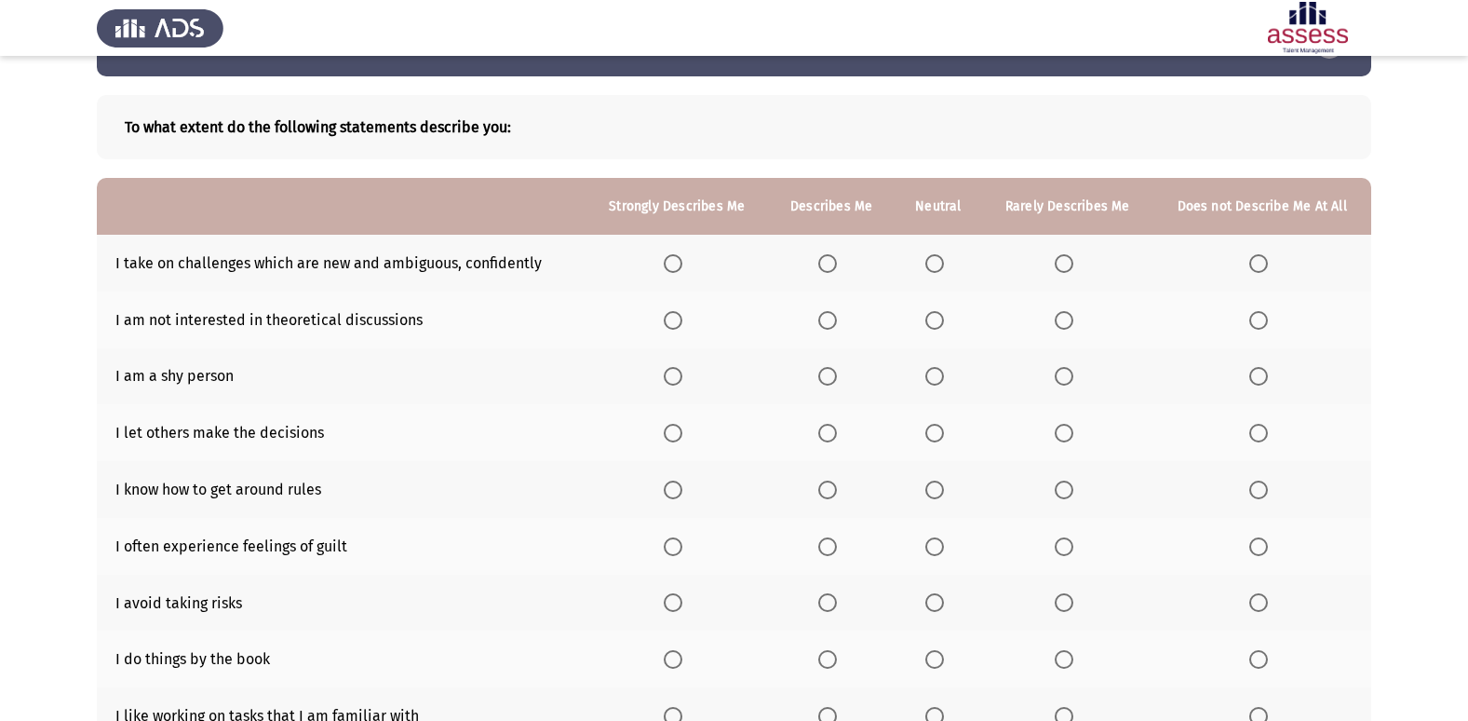
scroll to position [93, 0]
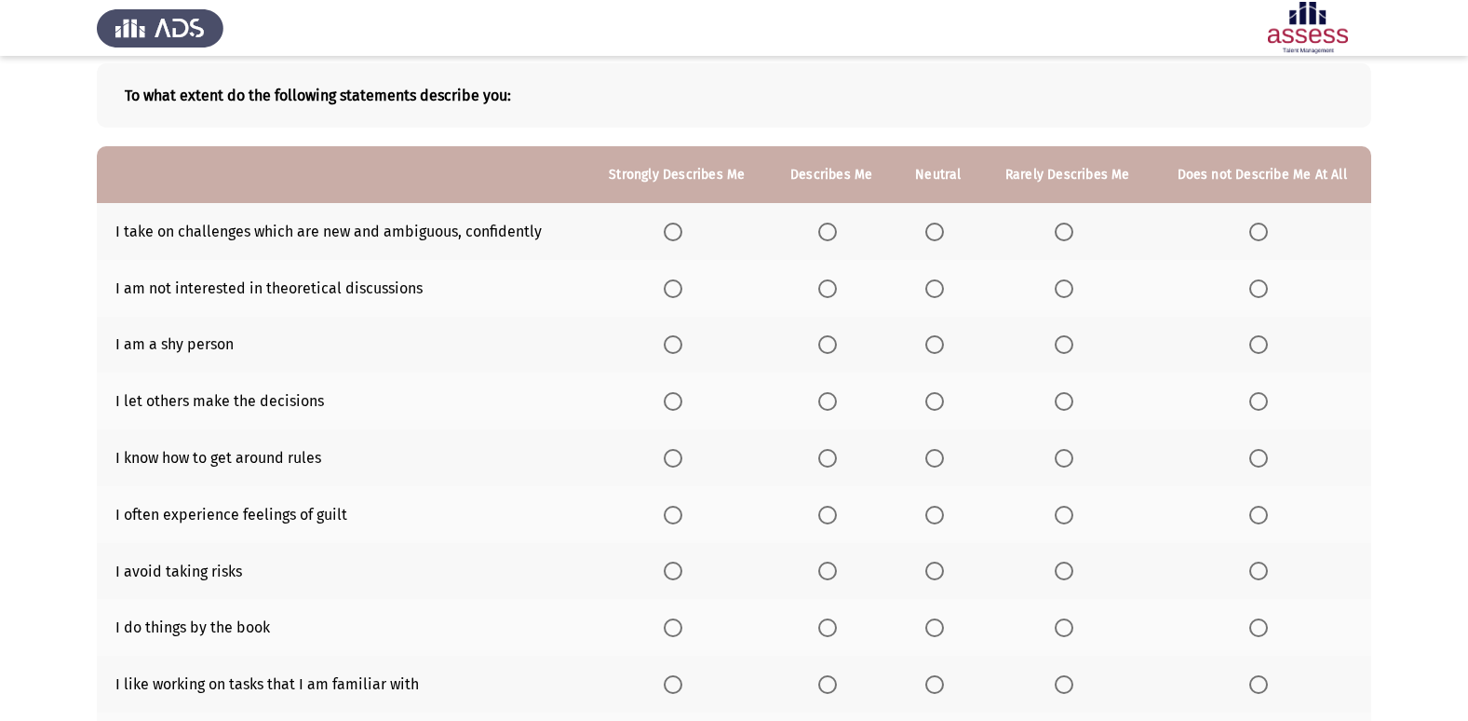
click at [679, 232] on span "Select an option" at bounding box center [673, 231] width 19 height 19
click at [679, 232] on input "Select an option" at bounding box center [673, 231] width 19 height 19
click at [1264, 286] on span "Select an option" at bounding box center [1258, 288] width 19 height 19
click at [1264, 286] on input "Select an option" at bounding box center [1258, 288] width 19 height 19
click at [944, 348] on span "Select an option" at bounding box center [934, 344] width 19 height 19
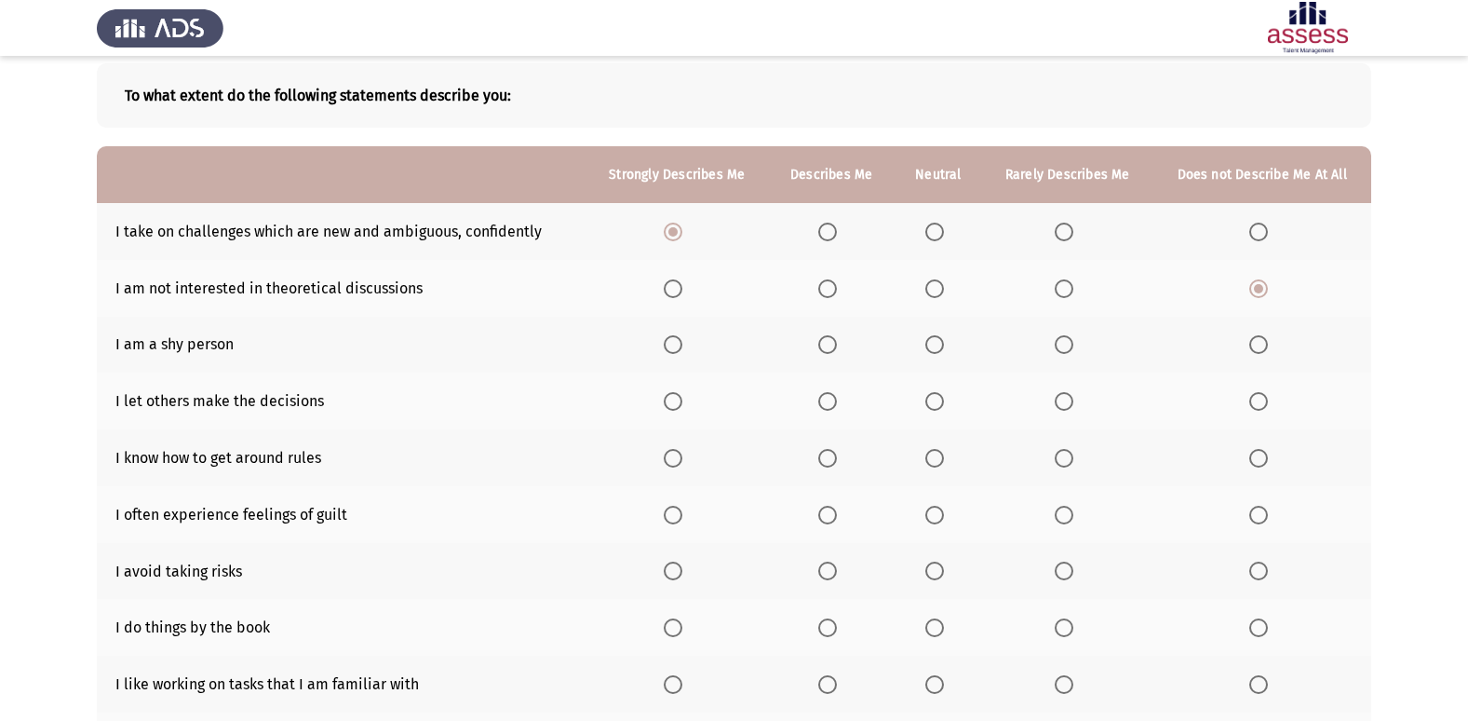
click at [944, 348] on input "Select an option" at bounding box center [934, 344] width 19 height 19
click at [1260, 406] on span "Select an option" at bounding box center [1258, 401] width 19 height 19
click at [1260, 406] on input "Select an option" at bounding box center [1258, 401] width 19 height 19
click at [943, 459] on span "Select an option" at bounding box center [934, 458] width 19 height 19
click at [943, 459] on input "Select an option" at bounding box center [934, 458] width 19 height 19
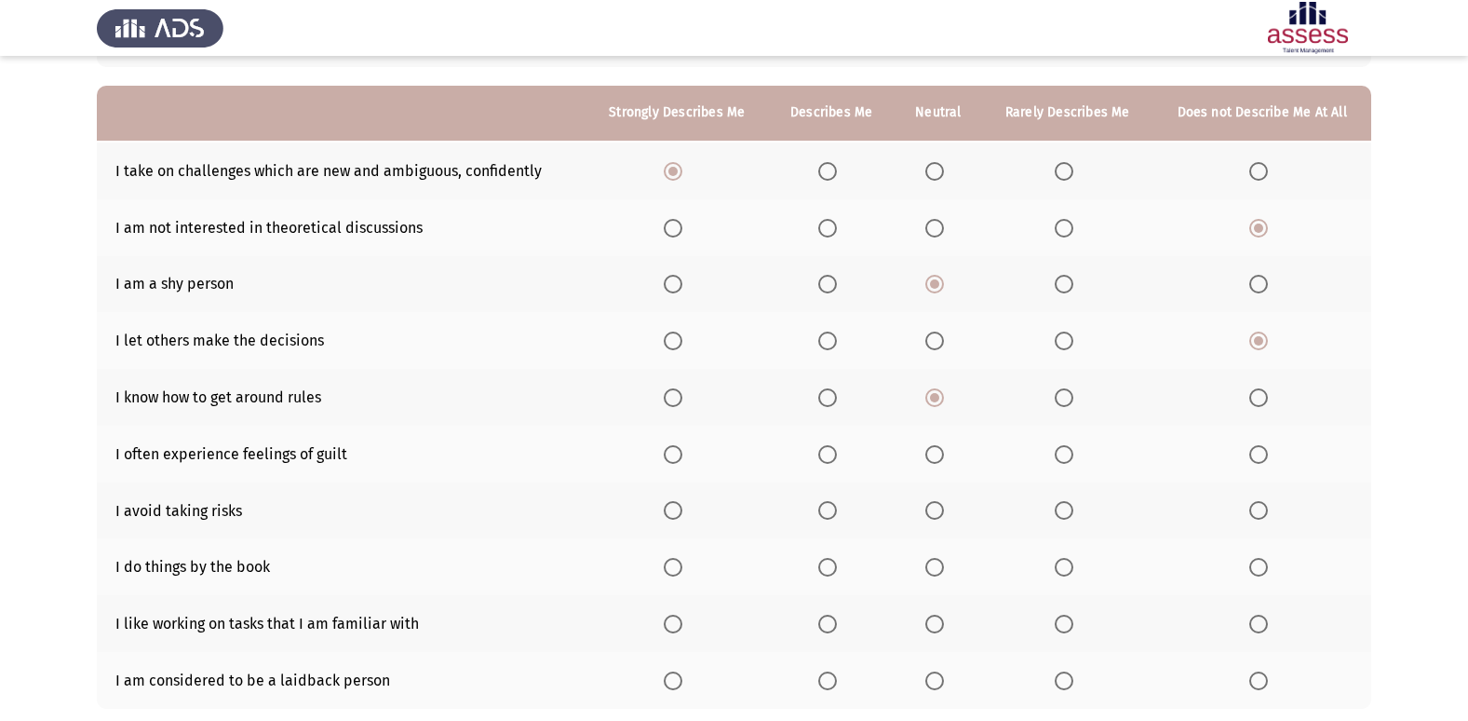
scroll to position [186, 0]
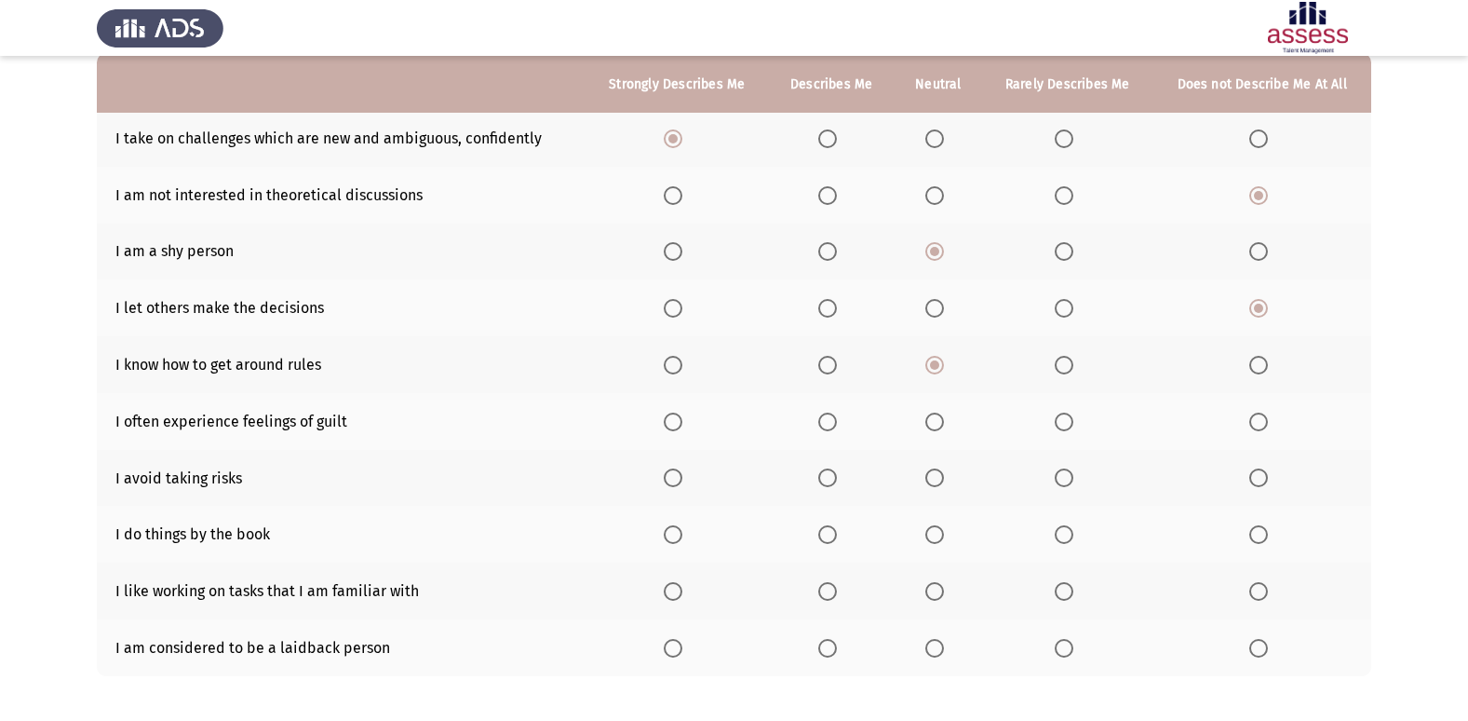
click at [1248, 415] on th at bounding box center [1261, 421] width 219 height 57
click at [1250, 418] on span "Select an option" at bounding box center [1258, 421] width 19 height 19
click at [1250, 418] on input "Select an option" at bounding box center [1258, 421] width 19 height 19
click at [942, 481] on span "Select an option" at bounding box center [934, 477] width 19 height 19
click at [942, 481] on input "Select an option" at bounding box center [934, 477] width 19 height 19
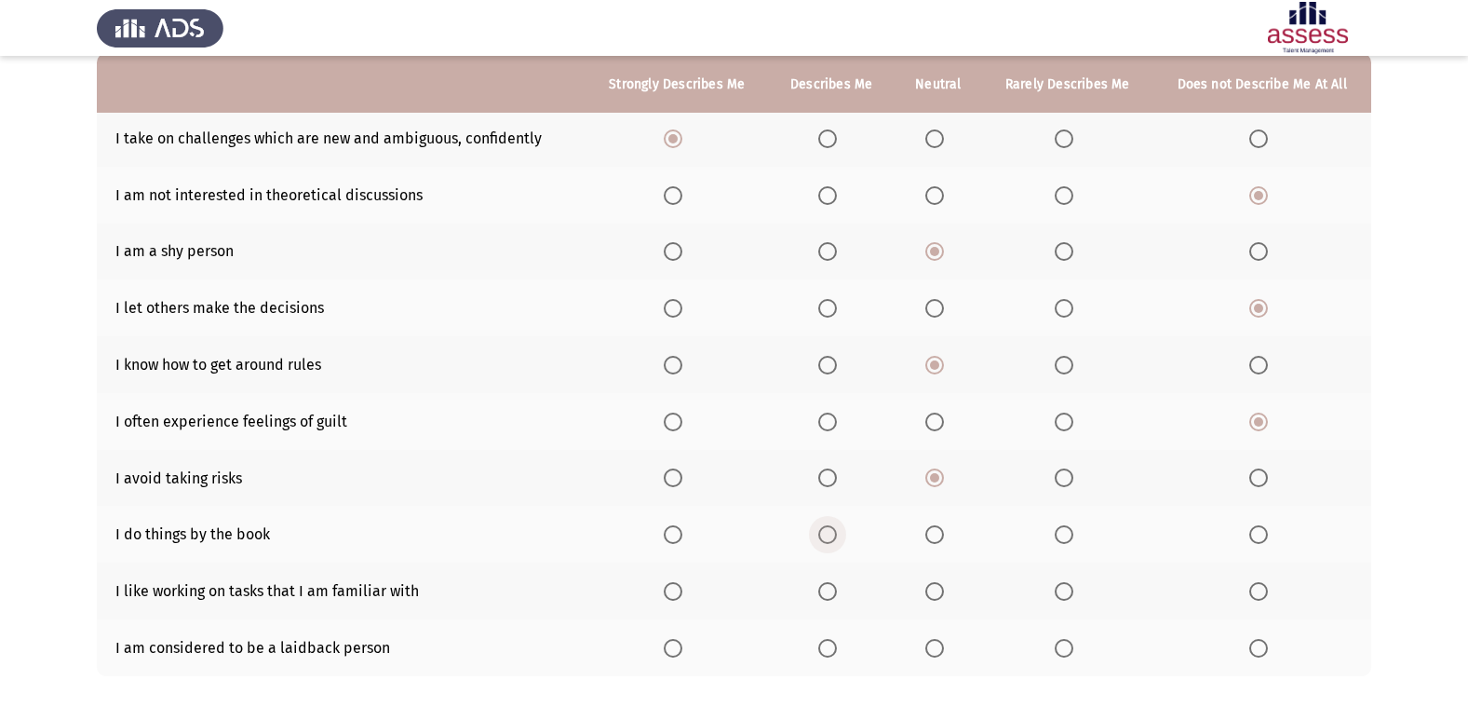
click at [831, 541] on span "Select an option" at bounding box center [827, 534] width 19 height 19
click at [831, 541] on input "Select an option" at bounding box center [827, 534] width 19 height 19
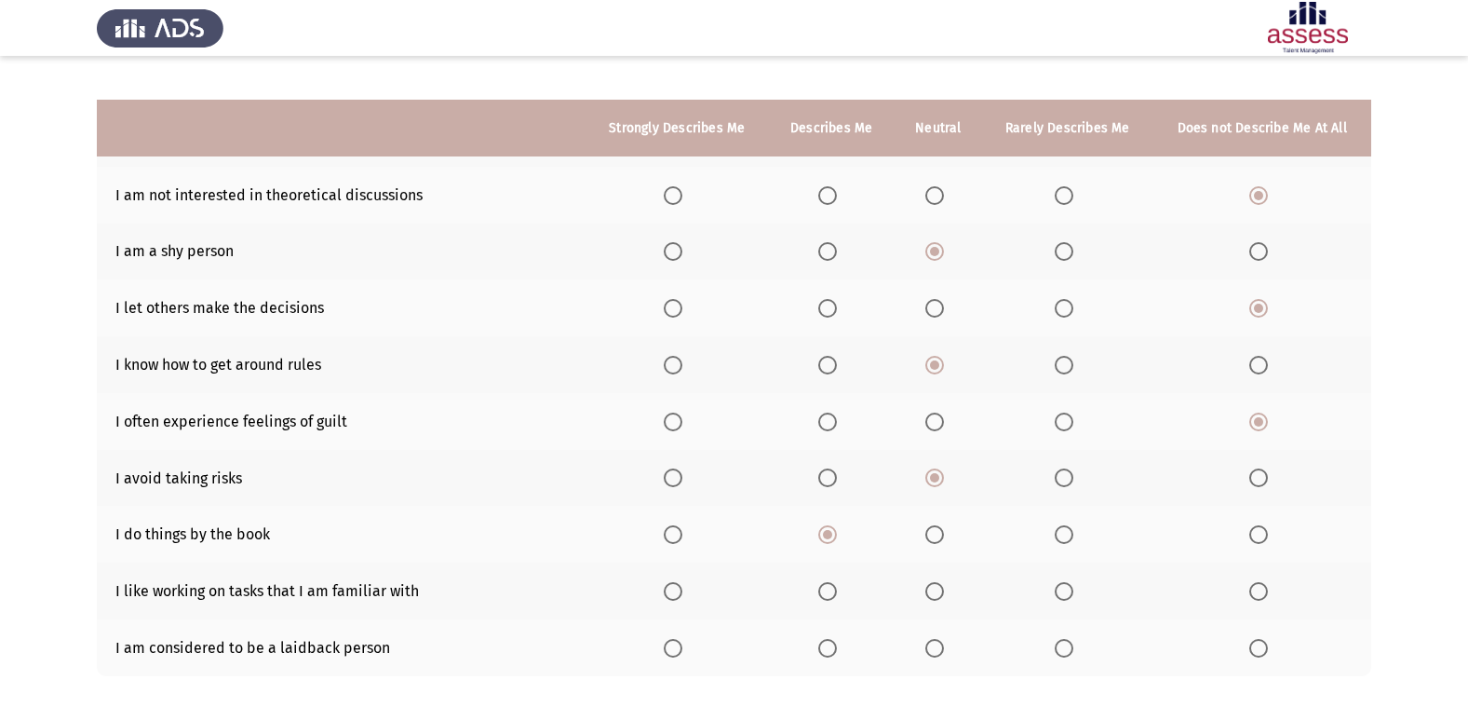
scroll to position [272, 0]
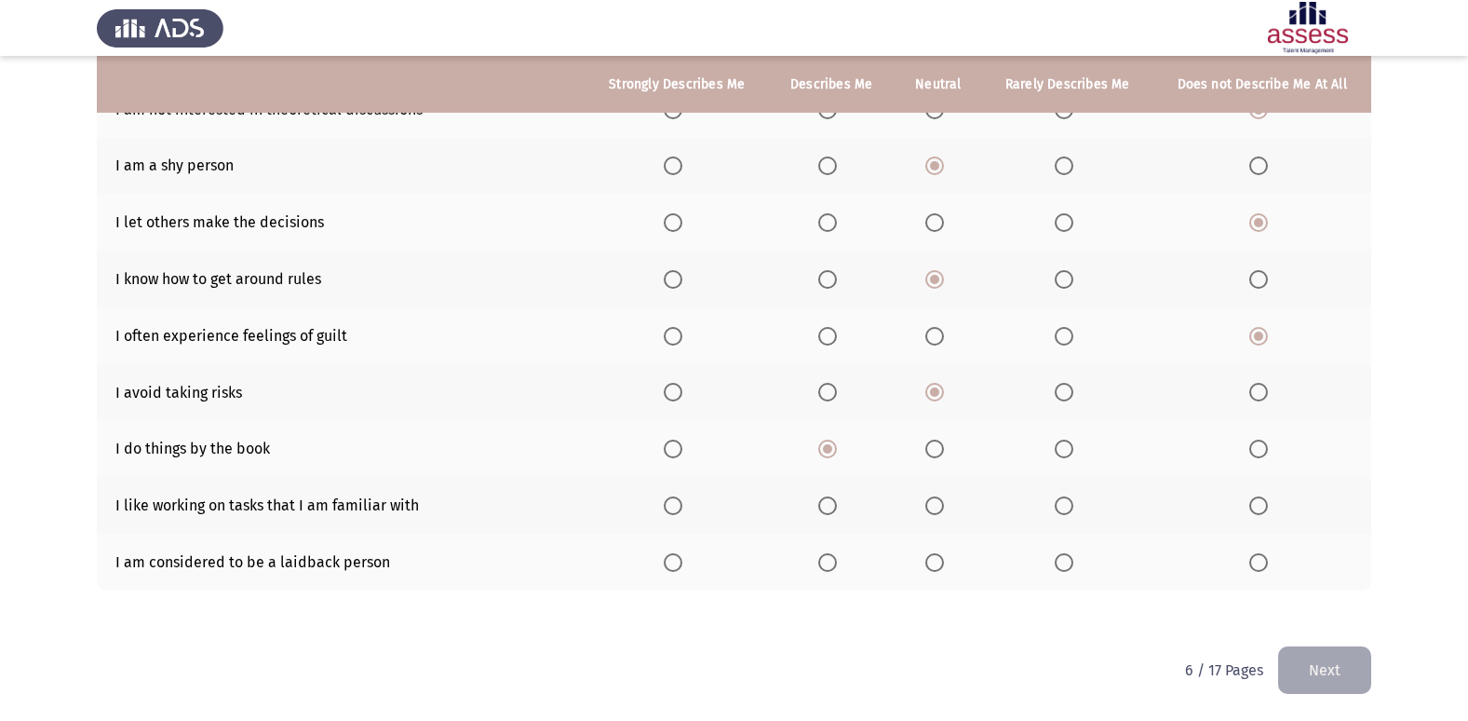
click at [841, 501] on label "Select an option" at bounding box center [831, 505] width 26 height 19
click at [837, 501] on input "Select an option" at bounding box center [827, 505] width 19 height 19
click at [1274, 559] on label "Select an option" at bounding box center [1262, 562] width 26 height 19
click at [1268, 559] on input "Select an option" at bounding box center [1258, 562] width 19 height 19
drag, startPoint x: 1325, startPoint y: 638, endPoint x: 1325, endPoint y: 652, distance: 14.0
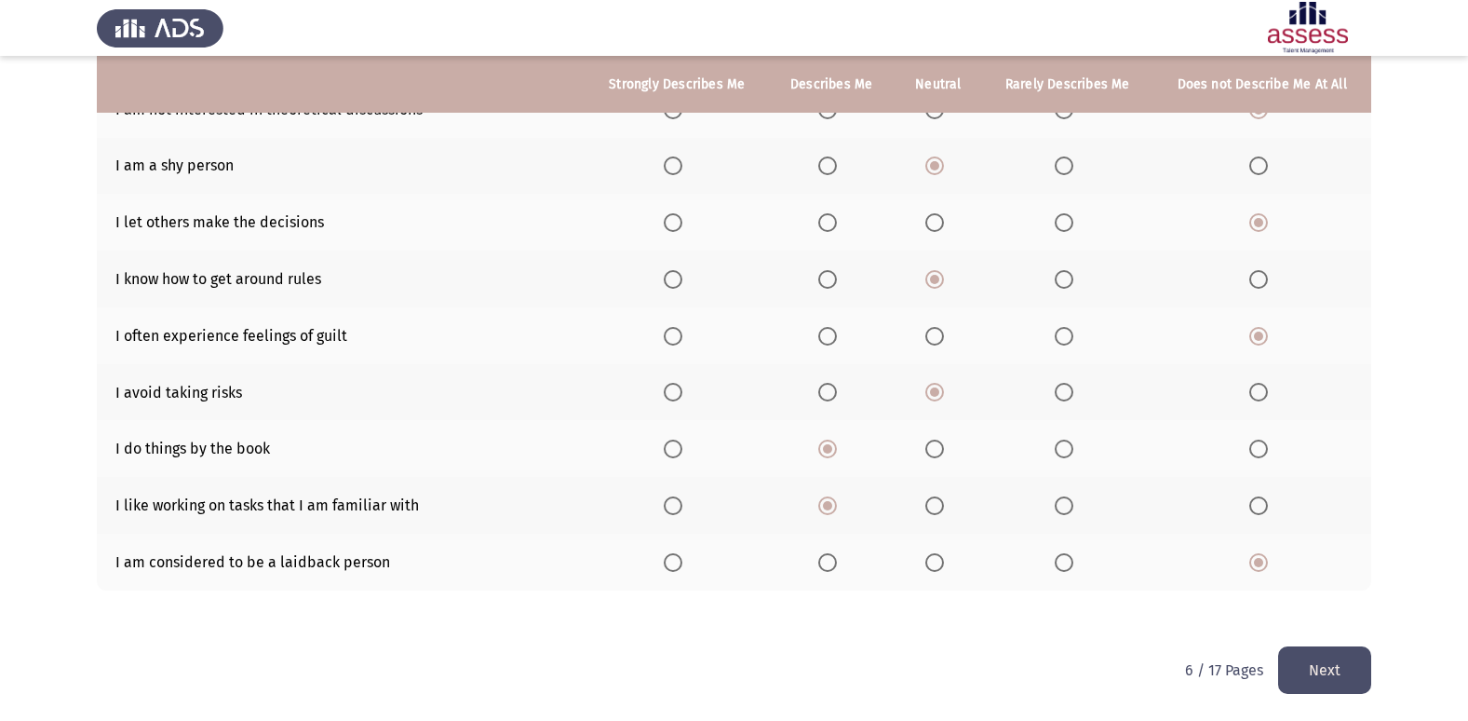
click at [1325, 640] on div "To what extent do the following statements describe you: Strongly Describes Me …" at bounding box center [734, 256] width 1274 height 780
click at [1325, 652] on button "Next" at bounding box center [1324, 669] width 93 height 47
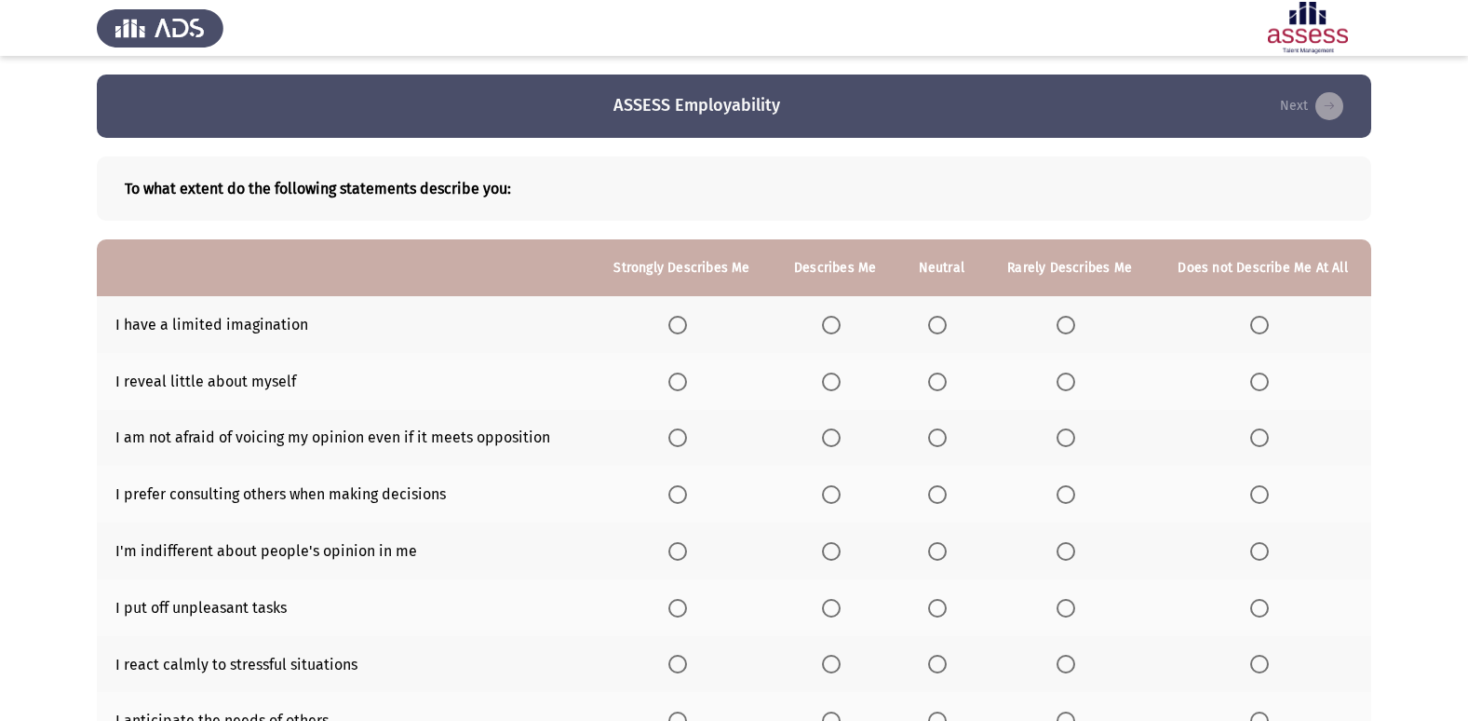
scroll to position [93, 0]
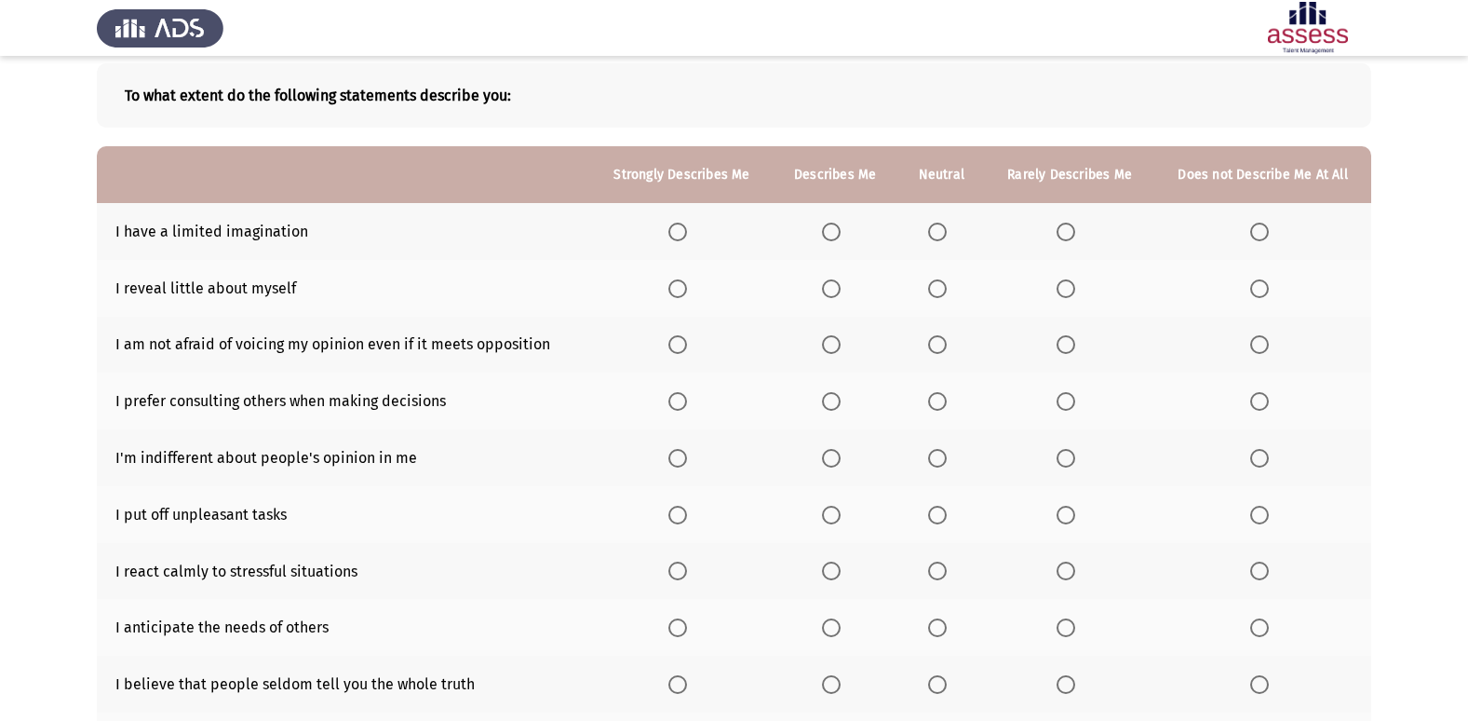
click at [1252, 226] on span "Select an option" at bounding box center [1259, 231] width 19 height 19
click at [1252, 226] on input "Select an option" at bounding box center [1259, 231] width 19 height 19
click at [936, 288] on span "Select an option" at bounding box center [937, 288] width 19 height 19
click at [936, 288] on input "Select an option" at bounding box center [937, 288] width 19 height 19
click at [828, 338] on span "Select an option" at bounding box center [831, 344] width 19 height 19
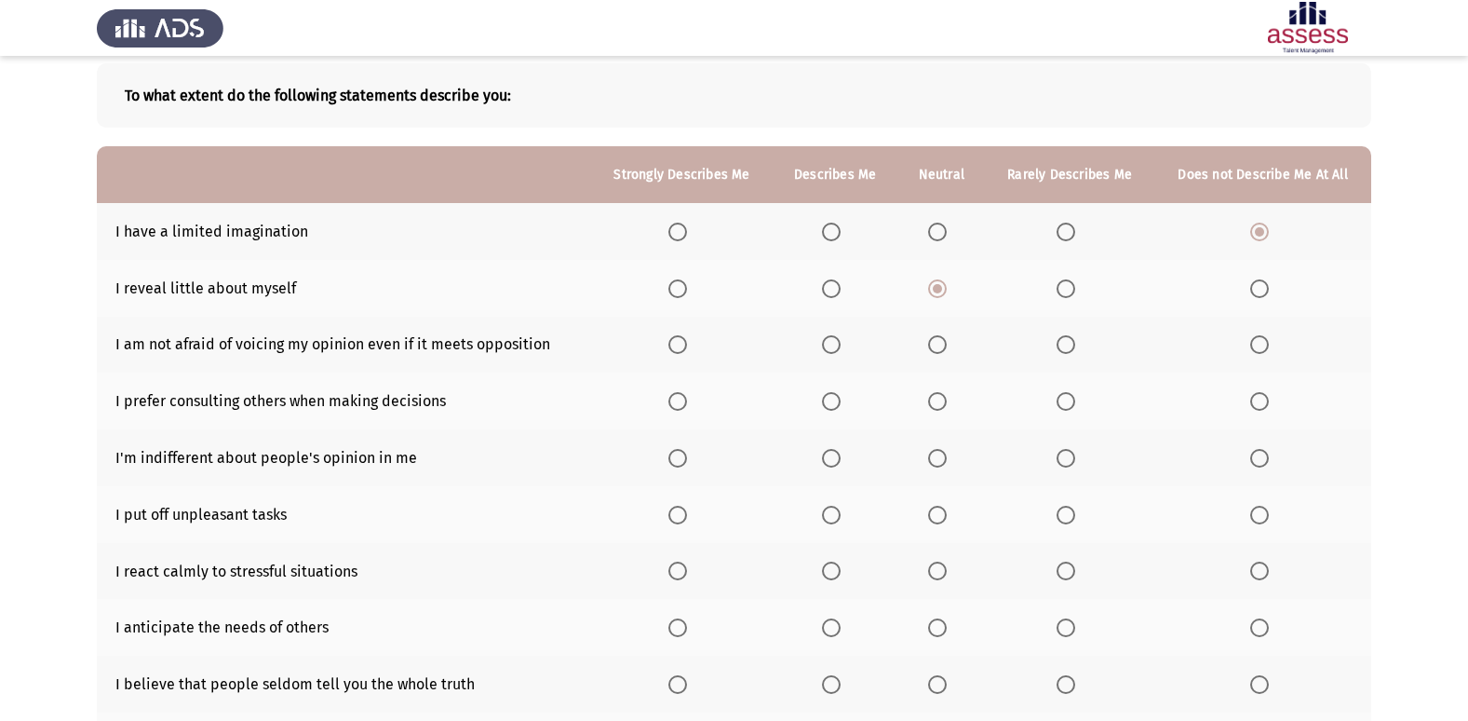
click at [828, 338] on input "Select an option" at bounding box center [831, 344] width 19 height 19
click at [839, 407] on span "Select an option" at bounding box center [831, 401] width 19 height 19
click at [839, 407] on input "Select an option" at bounding box center [831, 401] width 19 height 19
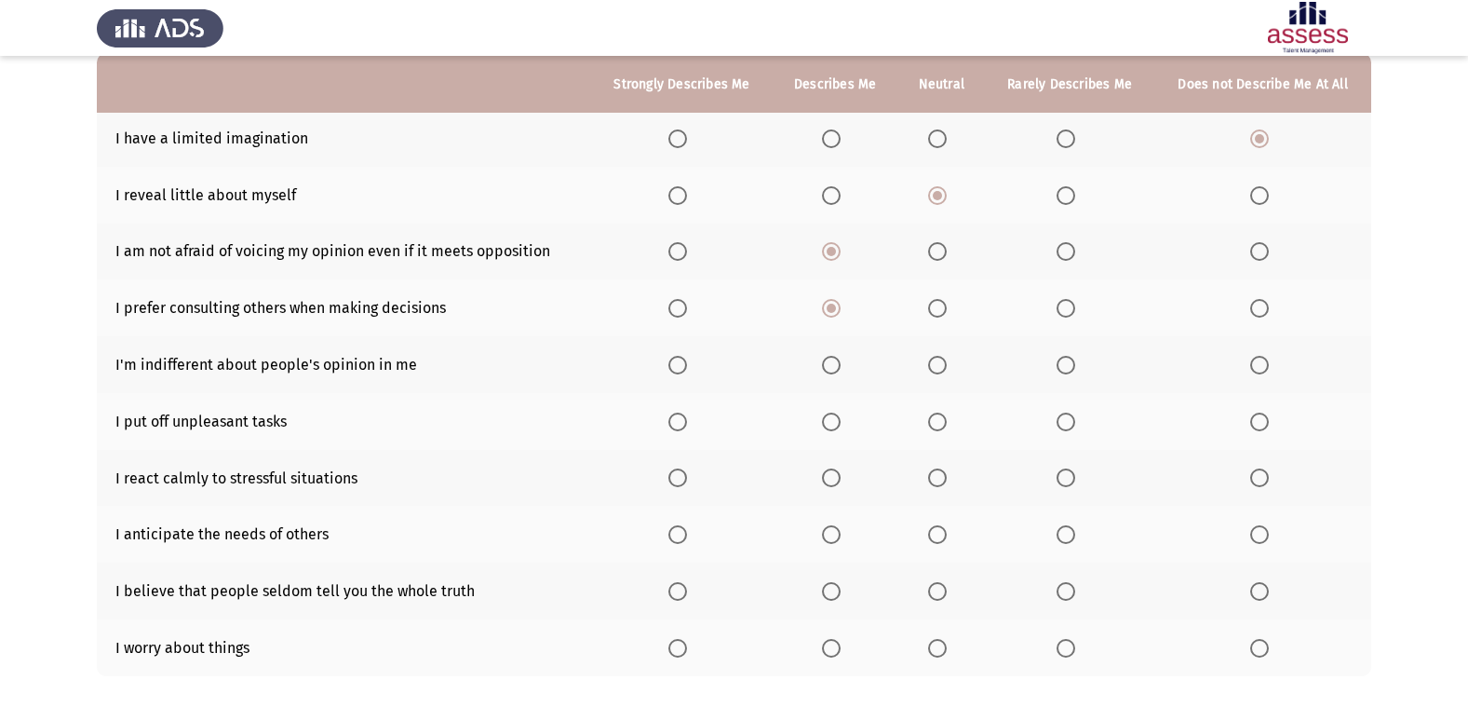
click at [946, 309] on span "Select an option" at bounding box center [937, 308] width 19 height 19
click at [946, 309] on input "Select an option" at bounding box center [937, 308] width 19 height 19
click at [951, 360] on label "Select an option" at bounding box center [941, 365] width 26 height 19
click at [947, 360] on input "Select an option" at bounding box center [937, 365] width 19 height 19
click at [840, 418] on span "Select an option" at bounding box center [831, 421] width 19 height 19
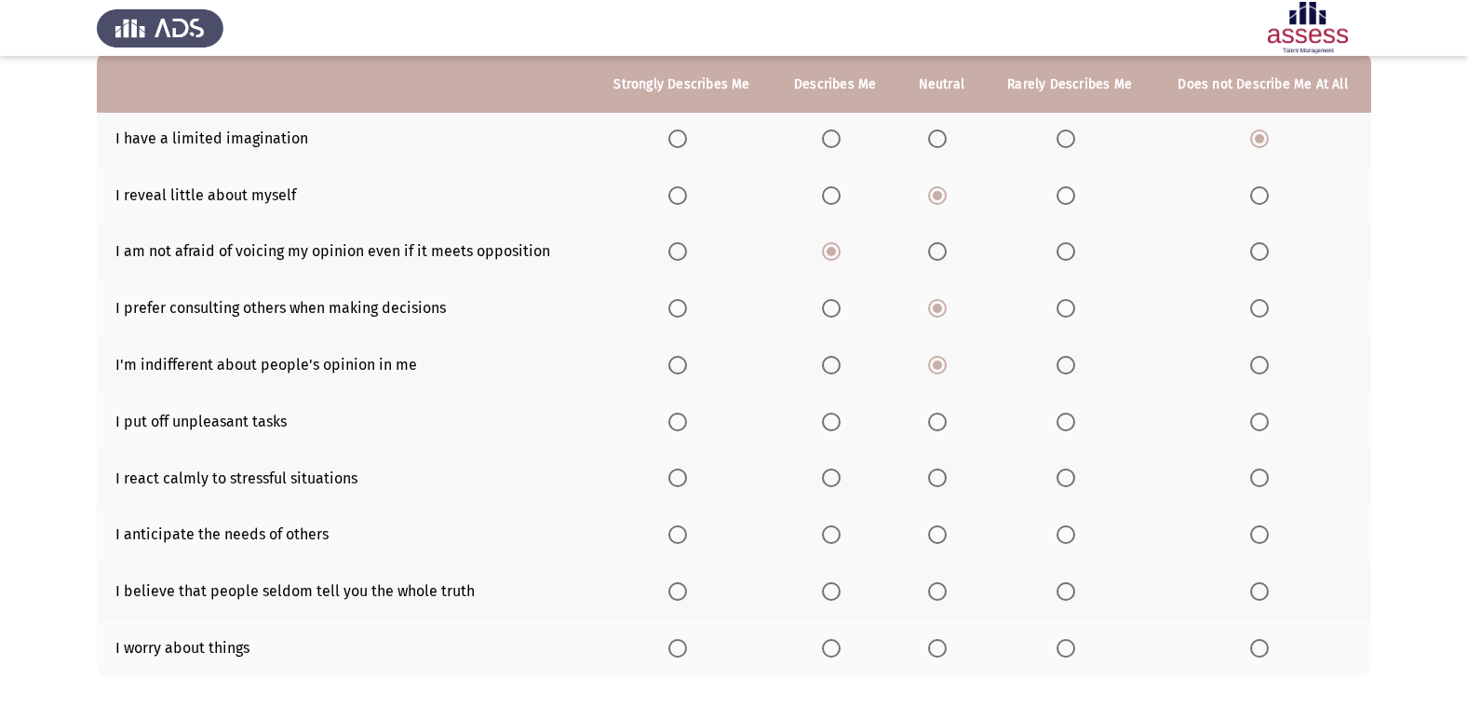
click at [840, 418] on input "Select an option" at bounding box center [831, 421] width 19 height 19
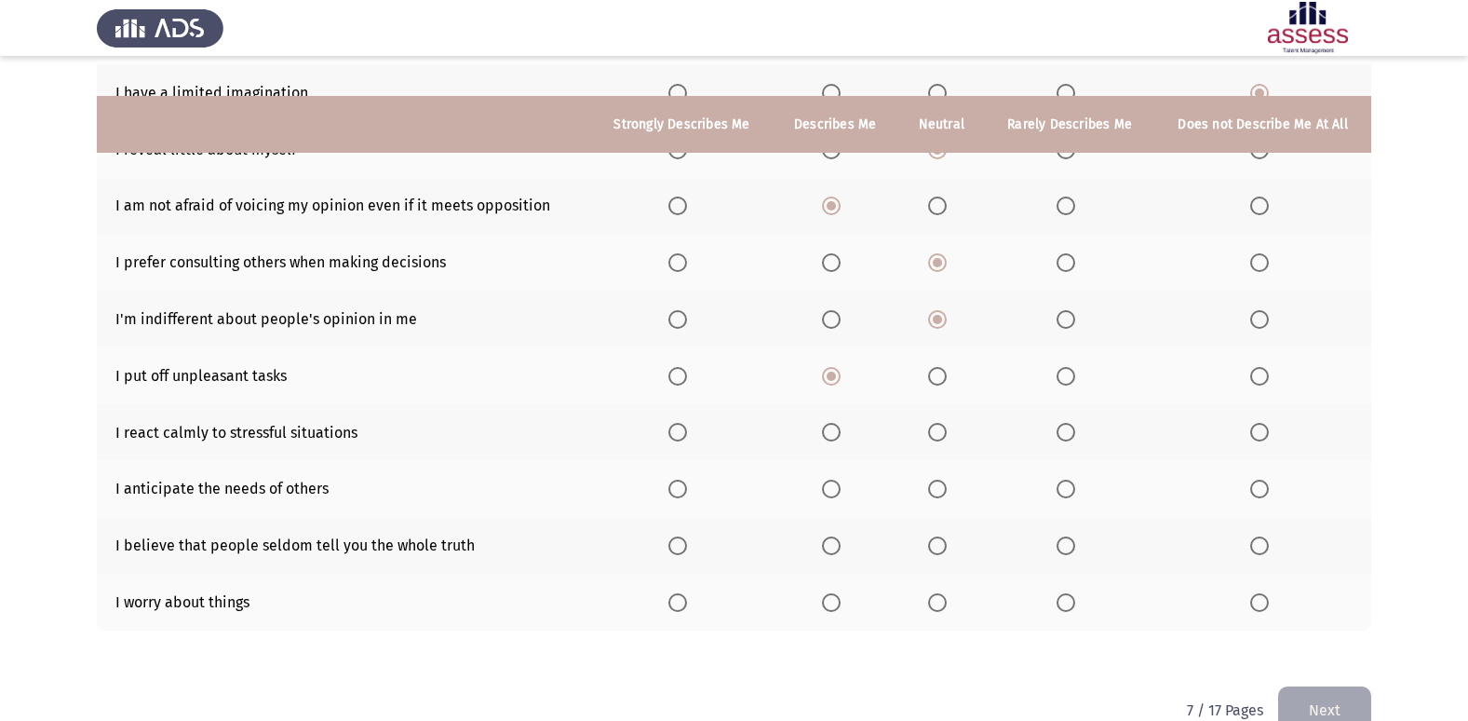
scroll to position [272, 0]
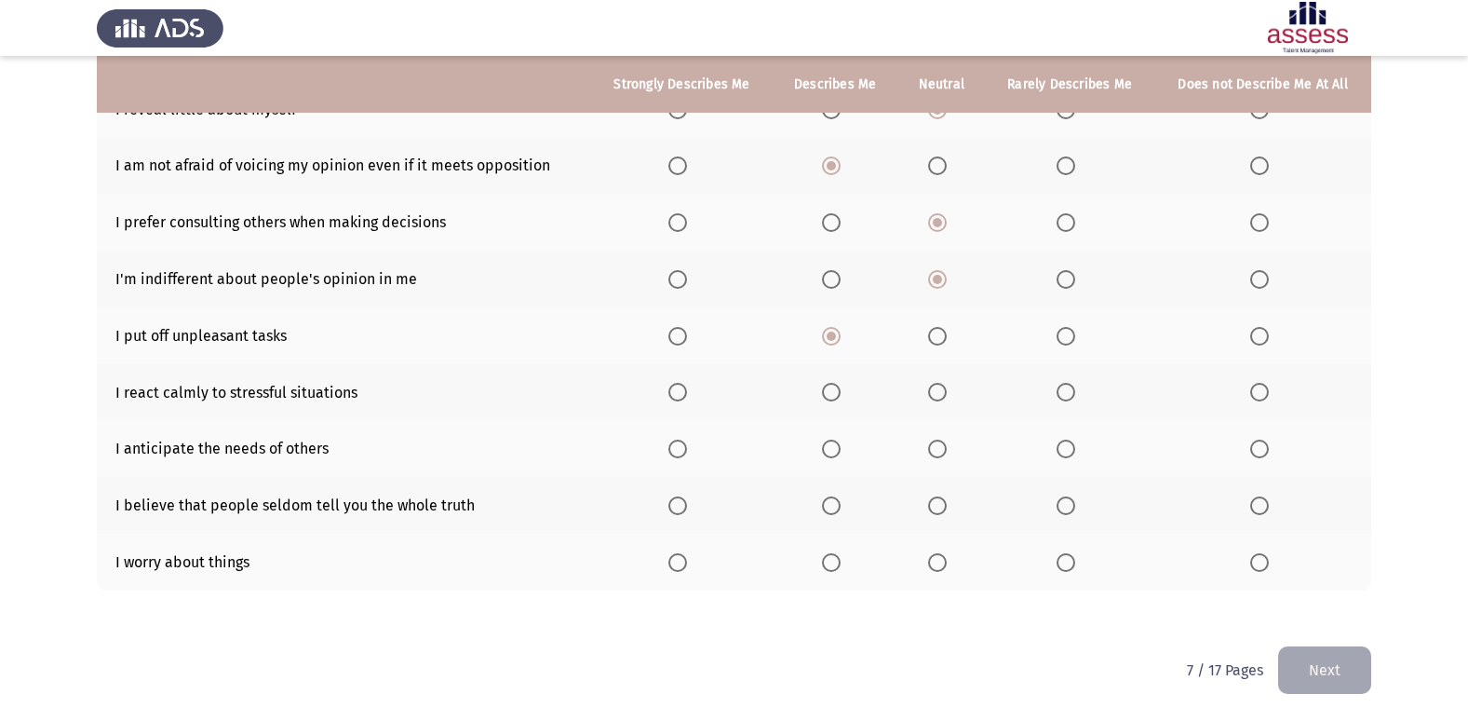
click at [678, 384] on span "Select an option" at bounding box center [677, 392] width 19 height 19
click at [678, 384] on input "Select an option" at bounding box center [677, 392] width 19 height 19
click at [682, 446] on span "Select an option" at bounding box center [677, 448] width 19 height 19
click at [682, 446] on input "Select an option" at bounding box center [677, 448] width 19 height 19
click at [833, 492] on th at bounding box center [835, 505] width 125 height 57
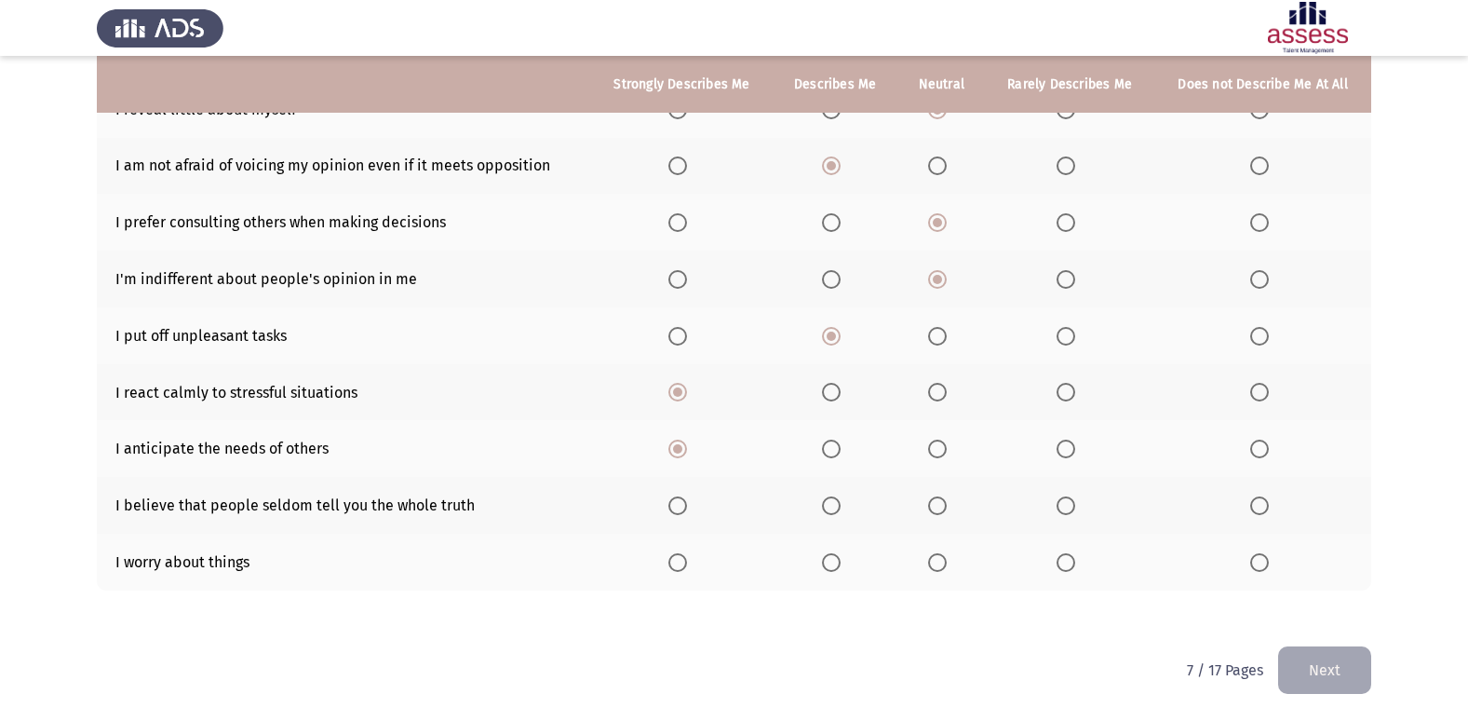
click at [833, 492] on th at bounding box center [835, 505] width 125 height 57
click at [829, 499] on span "Select an option" at bounding box center [831, 505] width 19 height 19
click at [829, 499] on input "Select an option" at bounding box center [831, 505] width 19 height 19
click at [1081, 557] on label "Select an option" at bounding box center [1070, 562] width 26 height 19
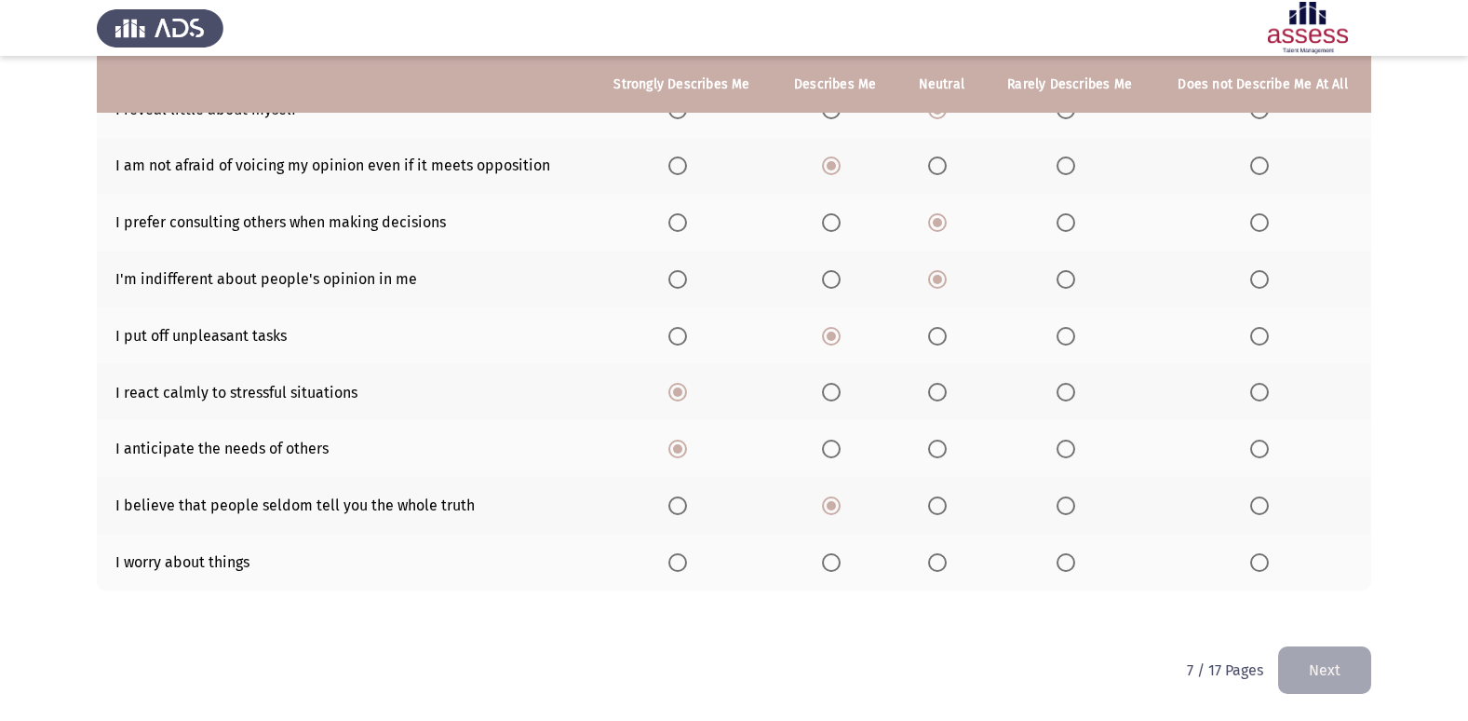
click at [1075, 557] on input "Select an option" at bounding box center [1066, 562] width 19 height 19
click at [1366, 670] on button "Next" at bounding box center [1324, 669] width 93 height 47
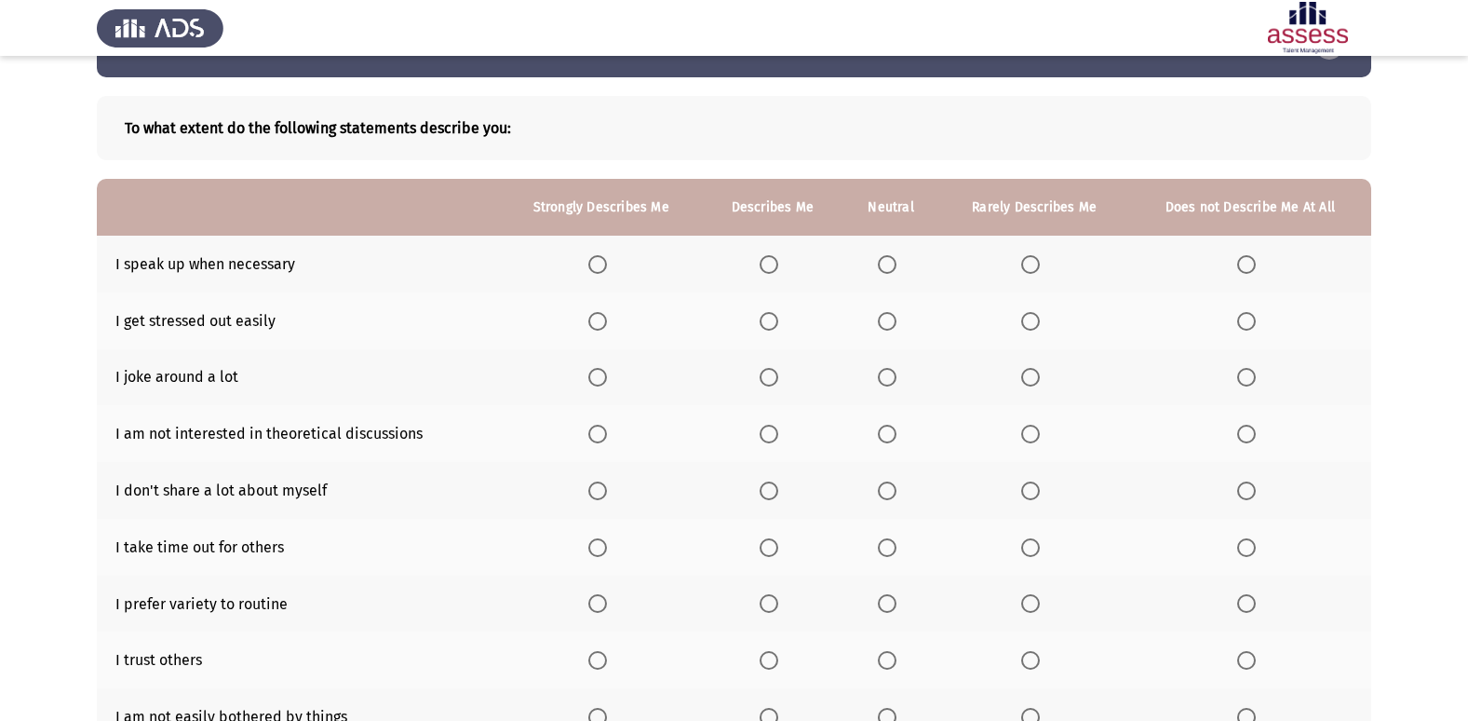
scroll to position [93, 0]
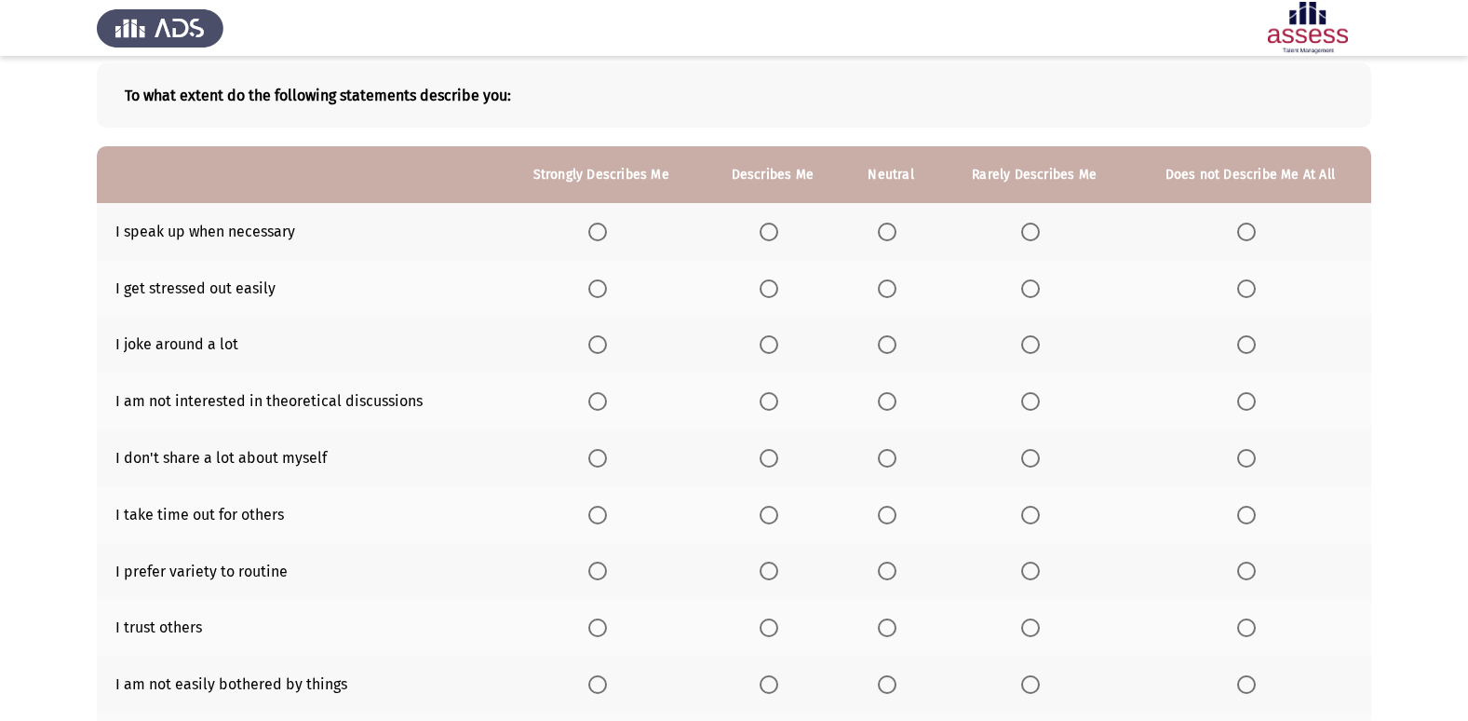
click at [599, 230] on span "Select an option" at bounding box center [597, 231] width 19 height 19
click at [599, 230] on input "Select an option" at bounding box center [597, 231] width 19 height 19
click at [1256, 294] on label "Select an option" at bounding box center [1250, 288] width 26 height 19
click at [1256, 294] on input "Select an option" at bounding box center [1246, 288] width 19 height 19
click at [1022, 341] on span "Select an option" at bounding box center [1030, 344] width 19 height 19
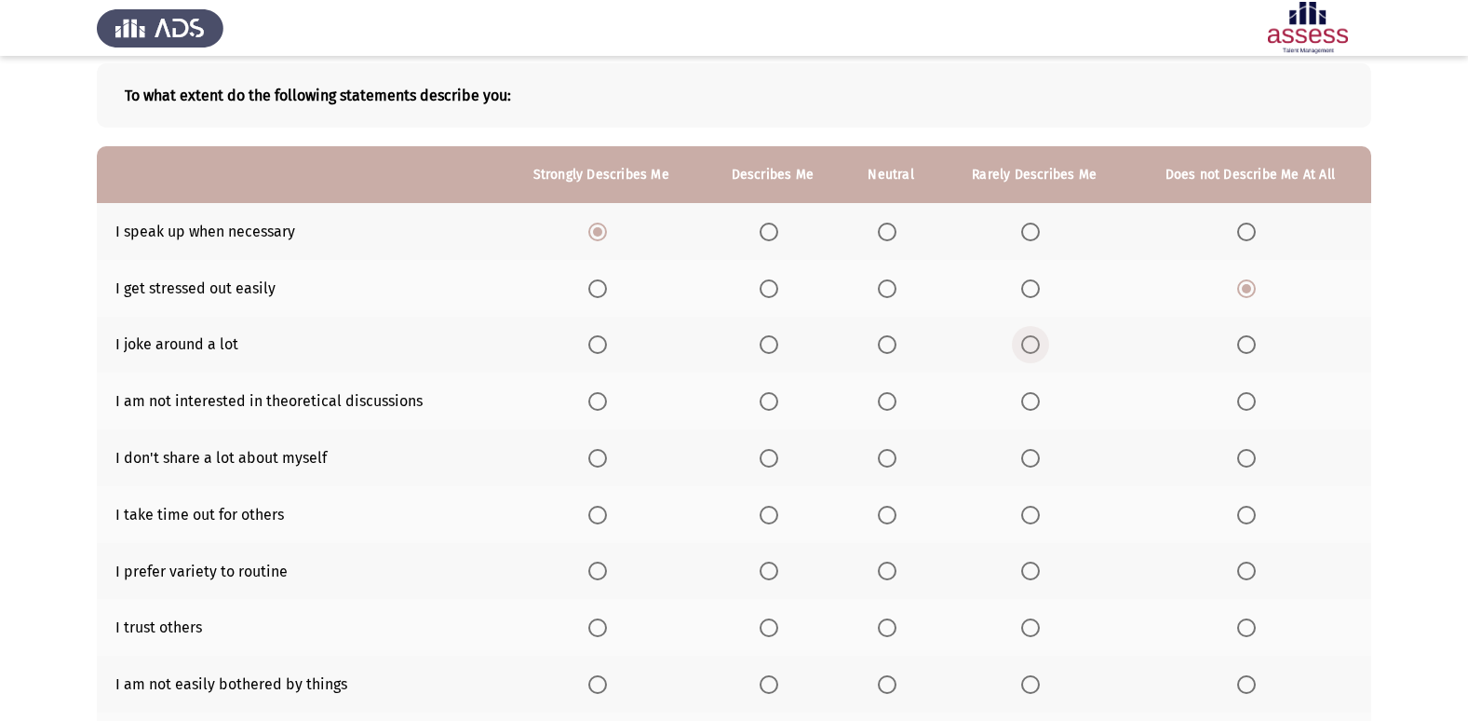
click at [1022, 341] on input "Select an option" at bounding box center [1030, 344] width 19 height 19
click at [1255, 401] on span "Select an option" at bounding box center [1246, 401] width 19 height 19
click at [1255, 401] on input "Select an option" at bounding box center [1246, 401] width 19 height 19
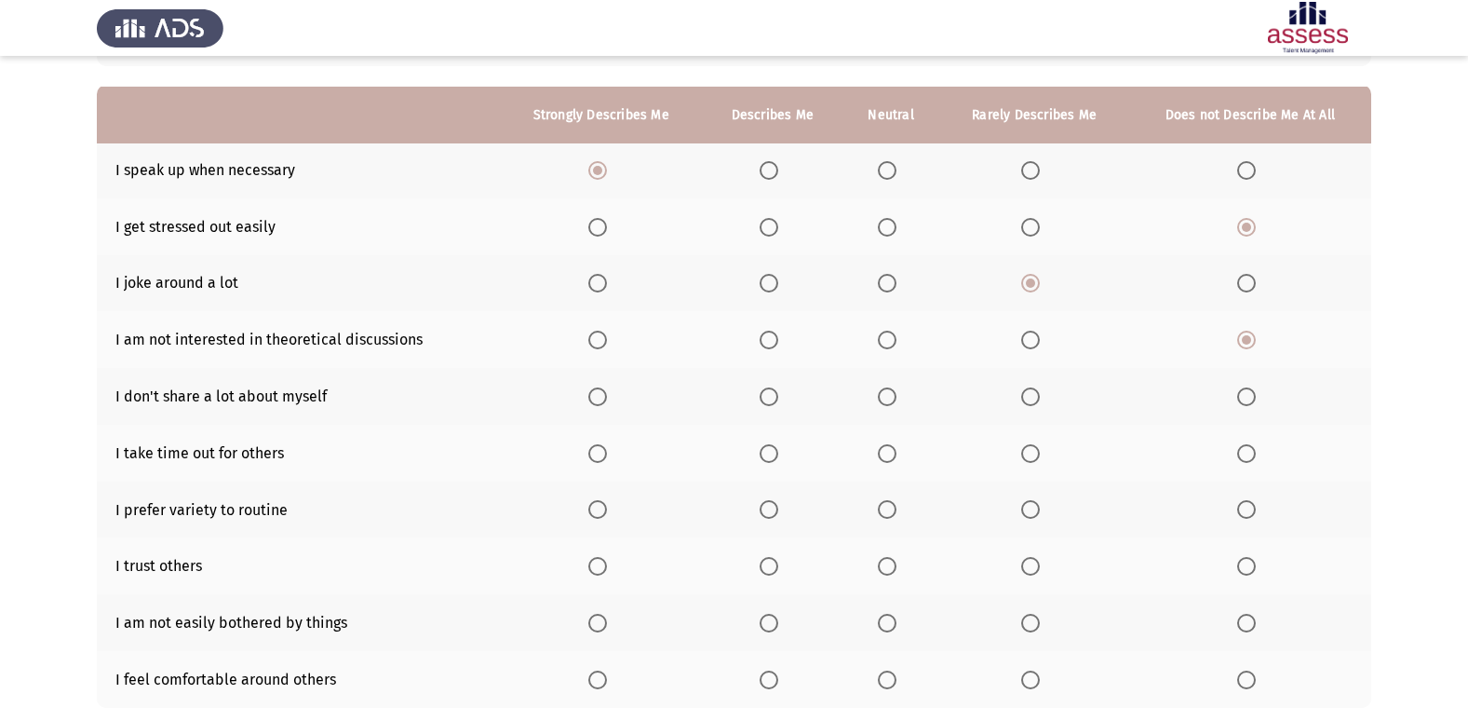
scroll to position [186, 0]
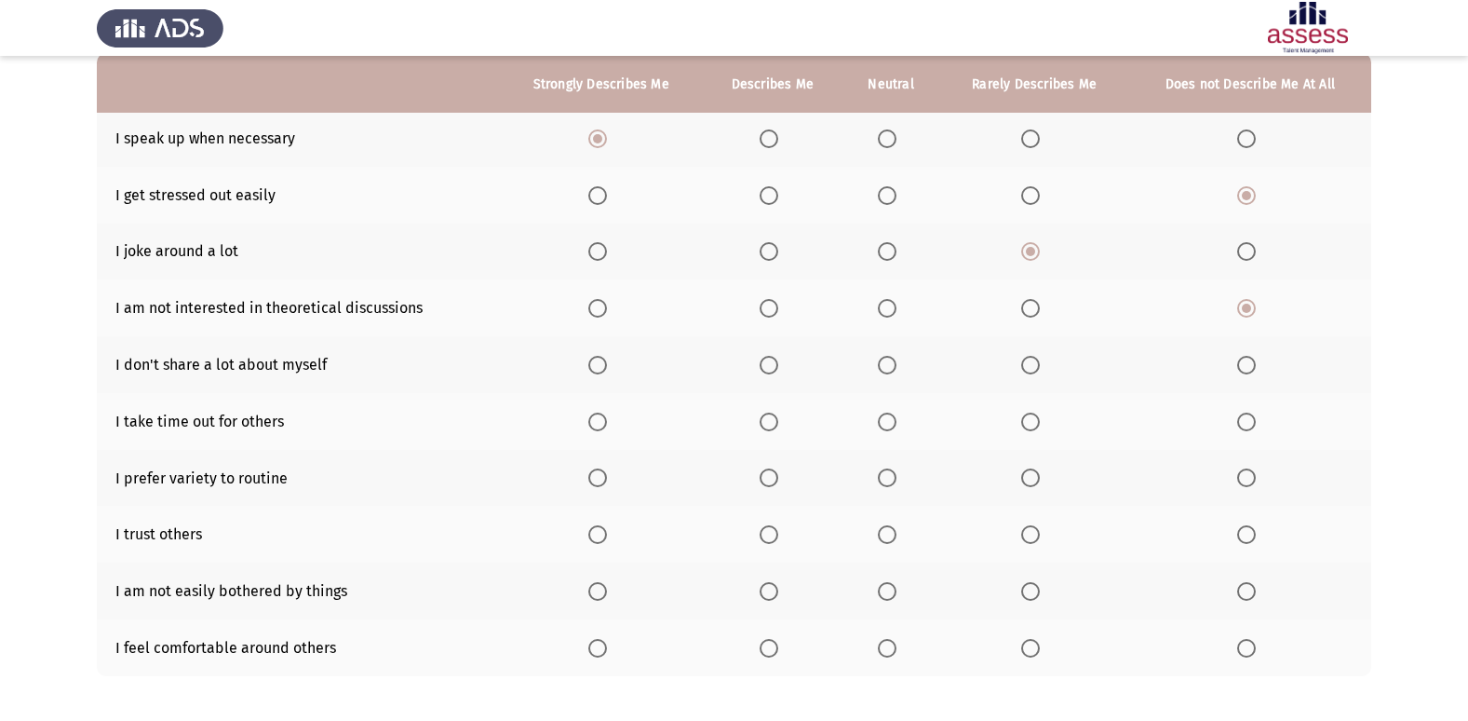
click at [890, 367] on span "Select an option" at bounding box center [887, 365] width 19 height 19
click at [890, 367] on input "Select an option" at bounding box center [887, 365] width 19 height 19
click at [775, 418] on span "Select an option" at bounding box center [769, 421] width 19 height 19
click at [775, 418] on input "Select an option" at bounding box center [769, 421] width 19 height 19
click at [765, 471] on span "Select an option" at bounding box center [769, 477] width 19 height 19
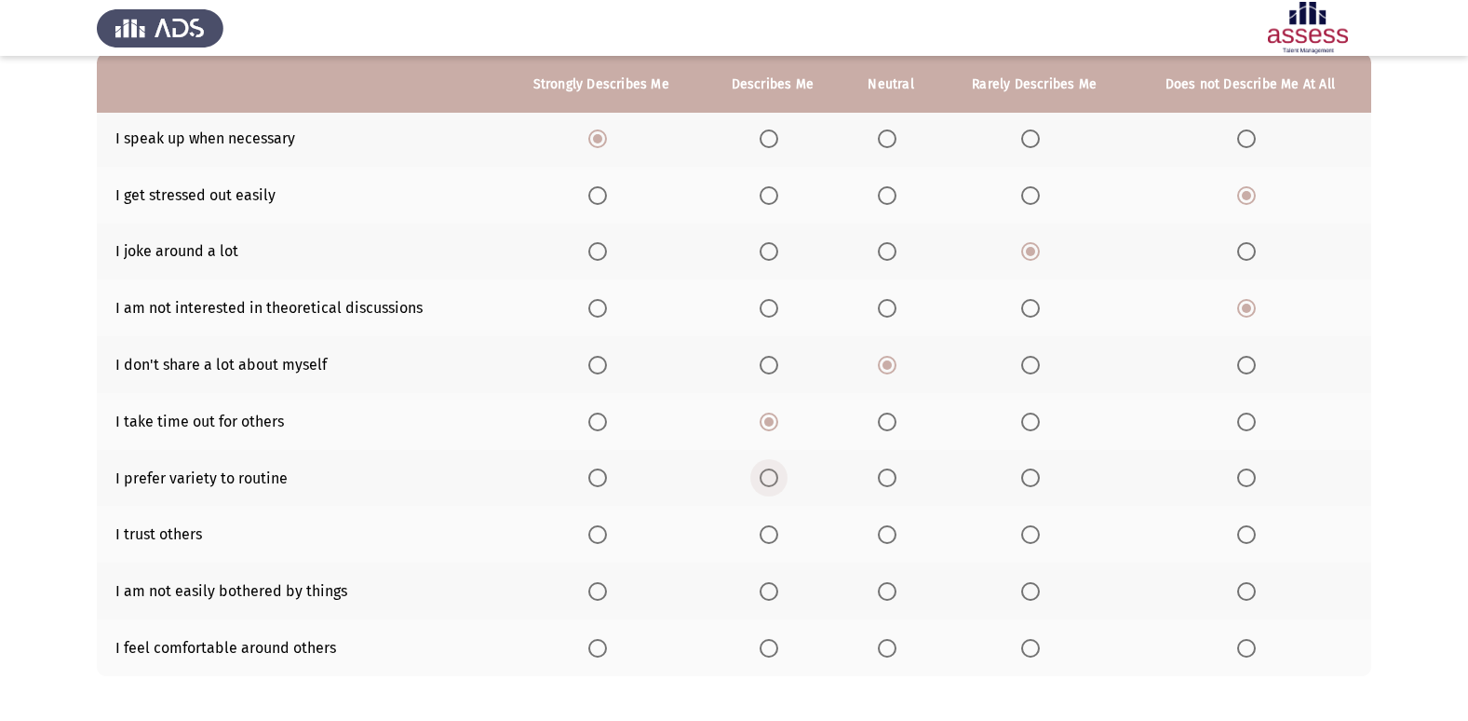
click at [765, 471] on input "Select an option" at bounding box center [769, 477] width 19 height 19
click at [774, 530] on span "Select an option" at bounding box center [769, 534] width 19 height 19
click at [774, 530] on input "Select an option" at bounding box center [769, 534] width 19 height 19
click at [613, 594] on label "Select an option" at bounding box center [601, 591] width 26 height 19
click at [607, 594] on input "Select an option" at bounding box center [597, 591] width 19 height 19
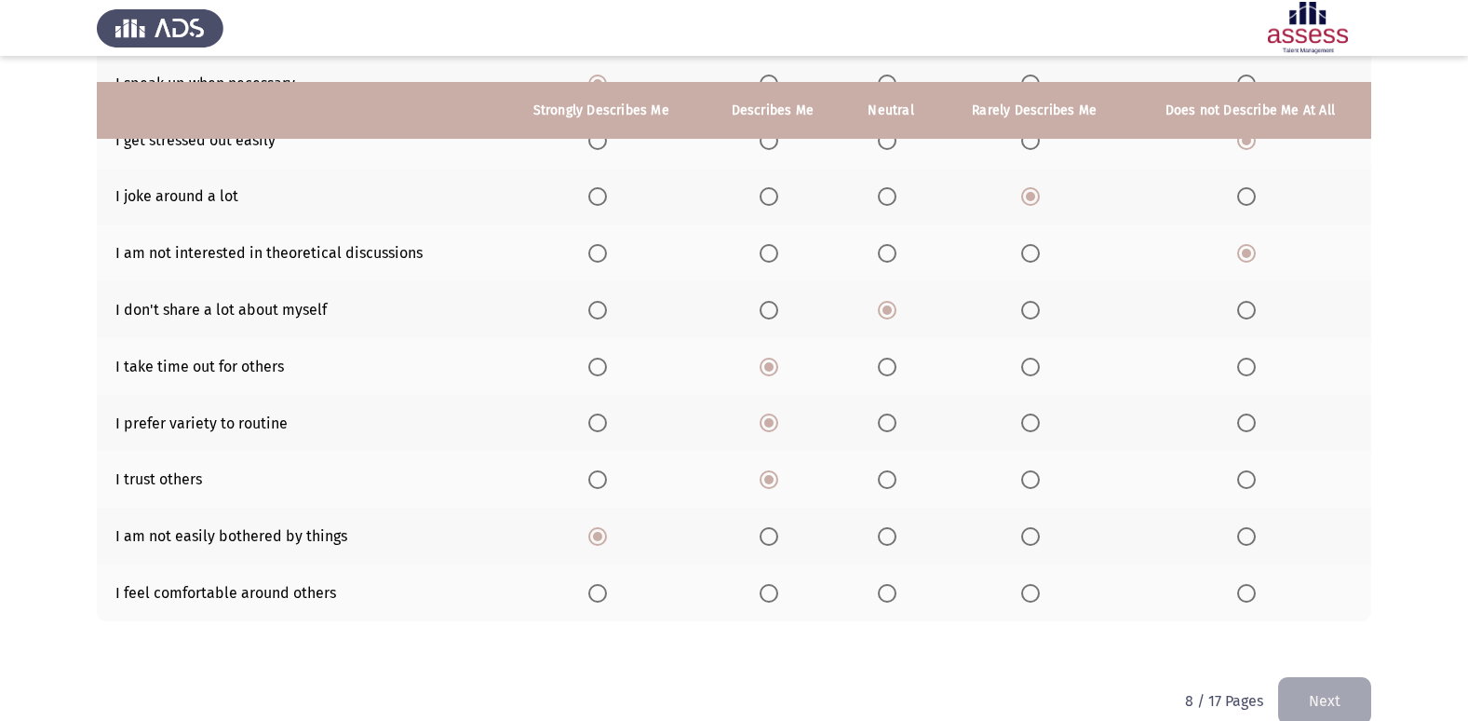
scroll to position [272, 0]
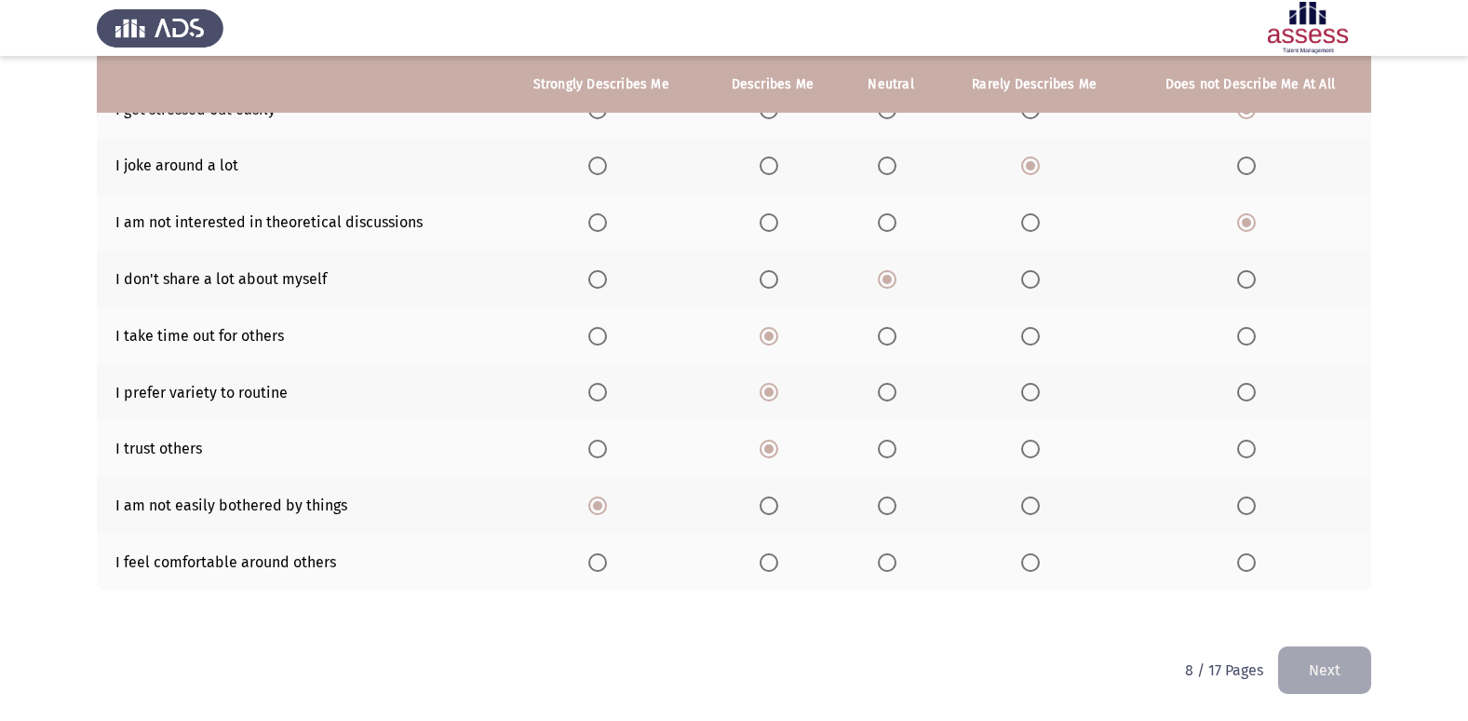
click at [600, 566] on span "Select an option" at bounding box center [597, 562] width 19 height 19
click at [600, 566] on input "Select an option" at bounding box center [597, 562] width 19 height 19
click at [1310, 667] on button "Next" at bounding box center [1324, 669] width 93 height 47
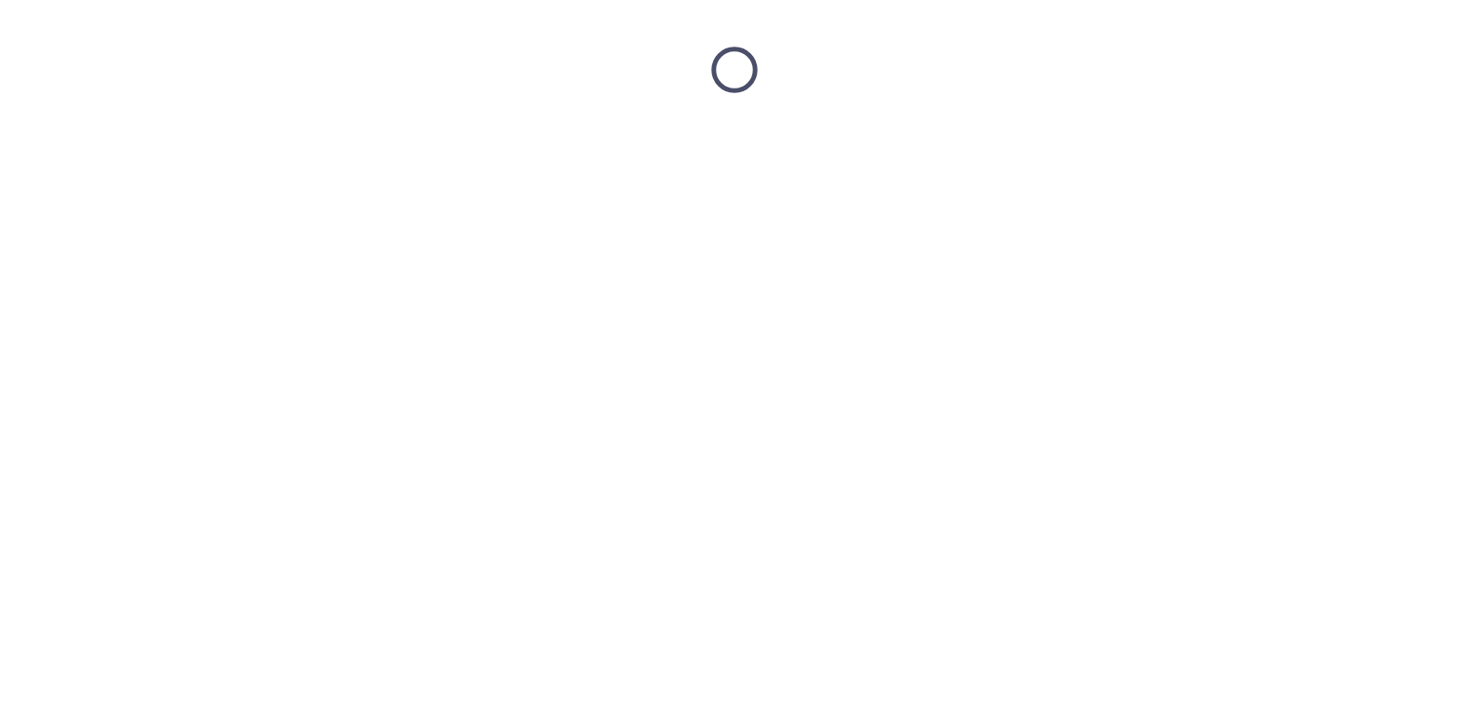
scroll to position [0, 0]
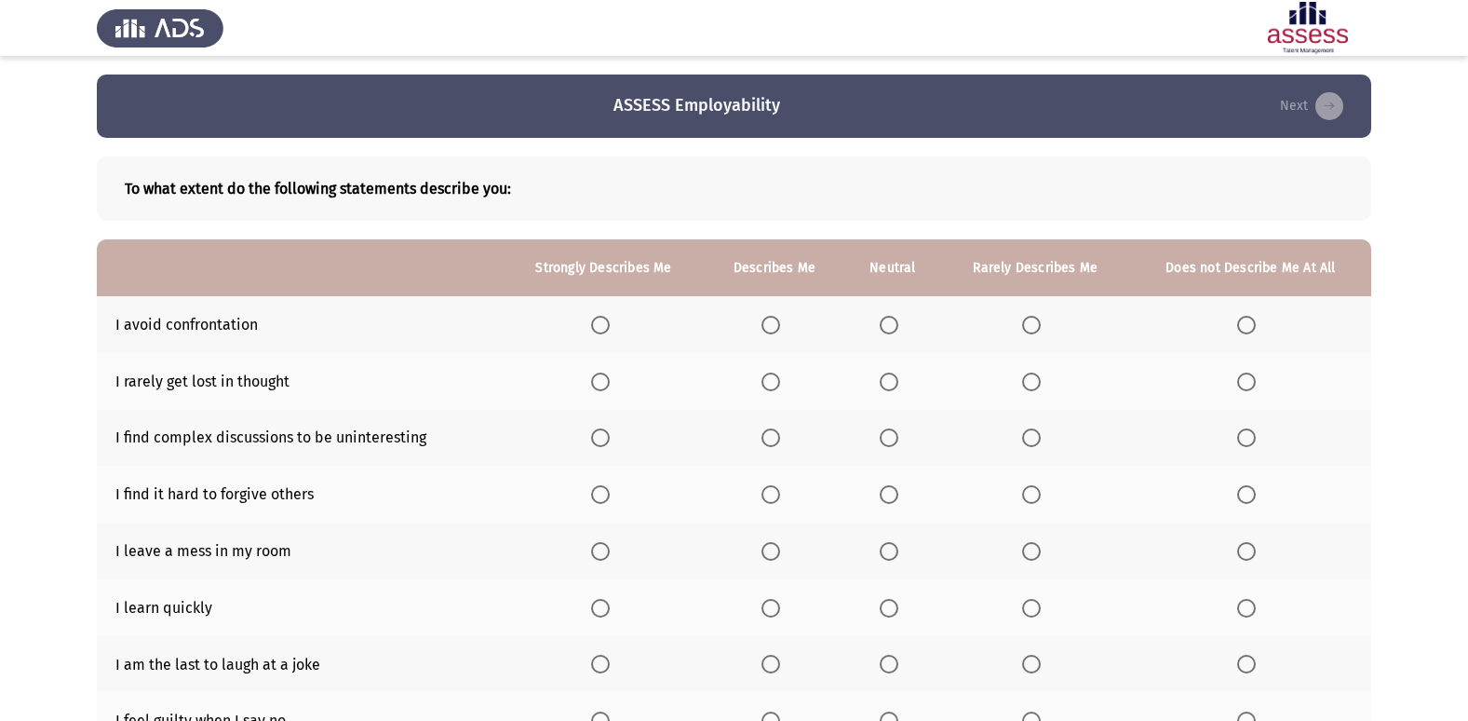
click at [906, 329] on label "Select an option" at bounding box center [893, 325] width 26 height 19
click at [898, 329] on input "Select an option" at bounding box center [889, 325] width 19 height 19
click at [596, 376] on span "Select an option" at bounding box center [600, 381] width 19 height 19
click at [596, 376] on input "Select an option" at bounding box center [600, 381] width 19 height 19
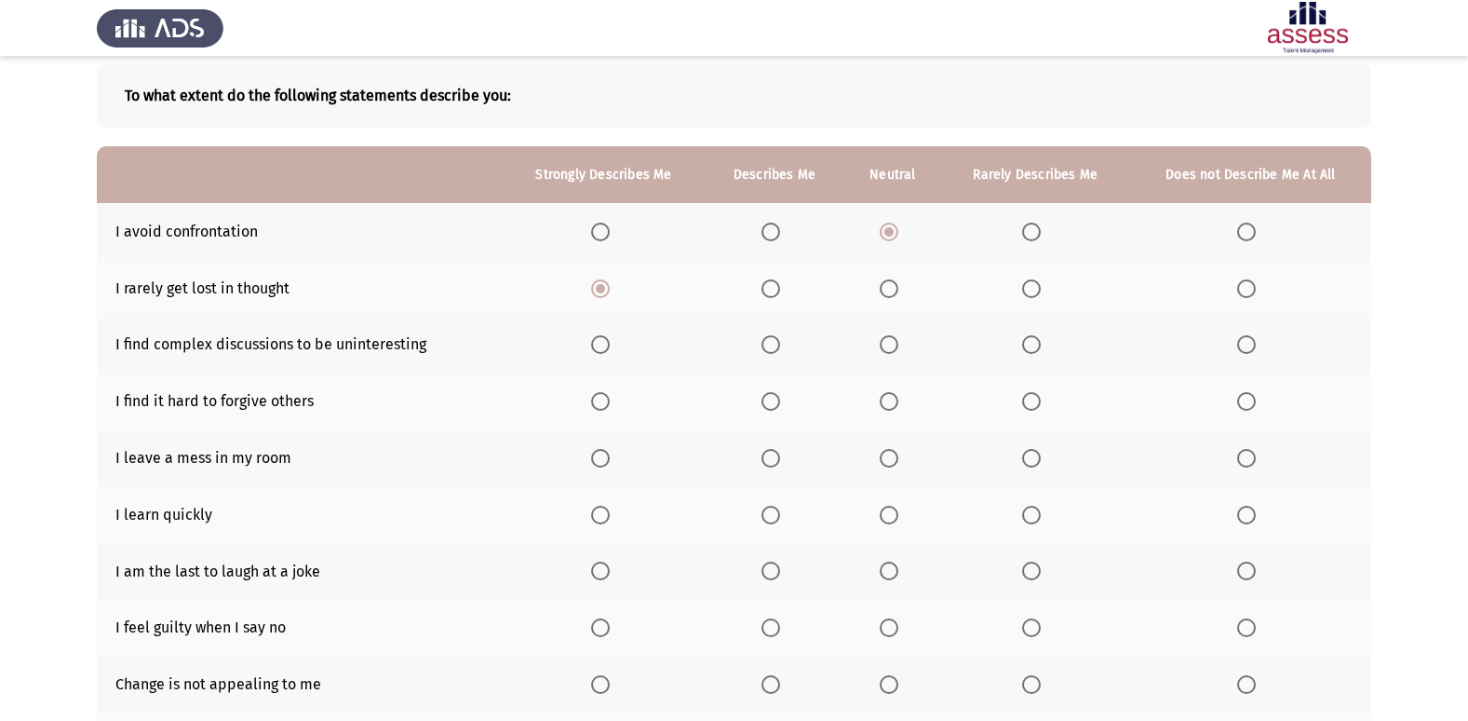
click at [903, 337] on label "Select an option" at bounding box center [893, 344] width 26 height 19
click at [898, 337] on input "Select an option" at bounding box center [889, 344] width 19 height 19
click at [1246, 409] on span "Select an option" at bounding box center [1246, 401] width 19 height 19
click at [1246, 409] on input "Select an option" at bounding box center [1246, 401] width 19 height 19
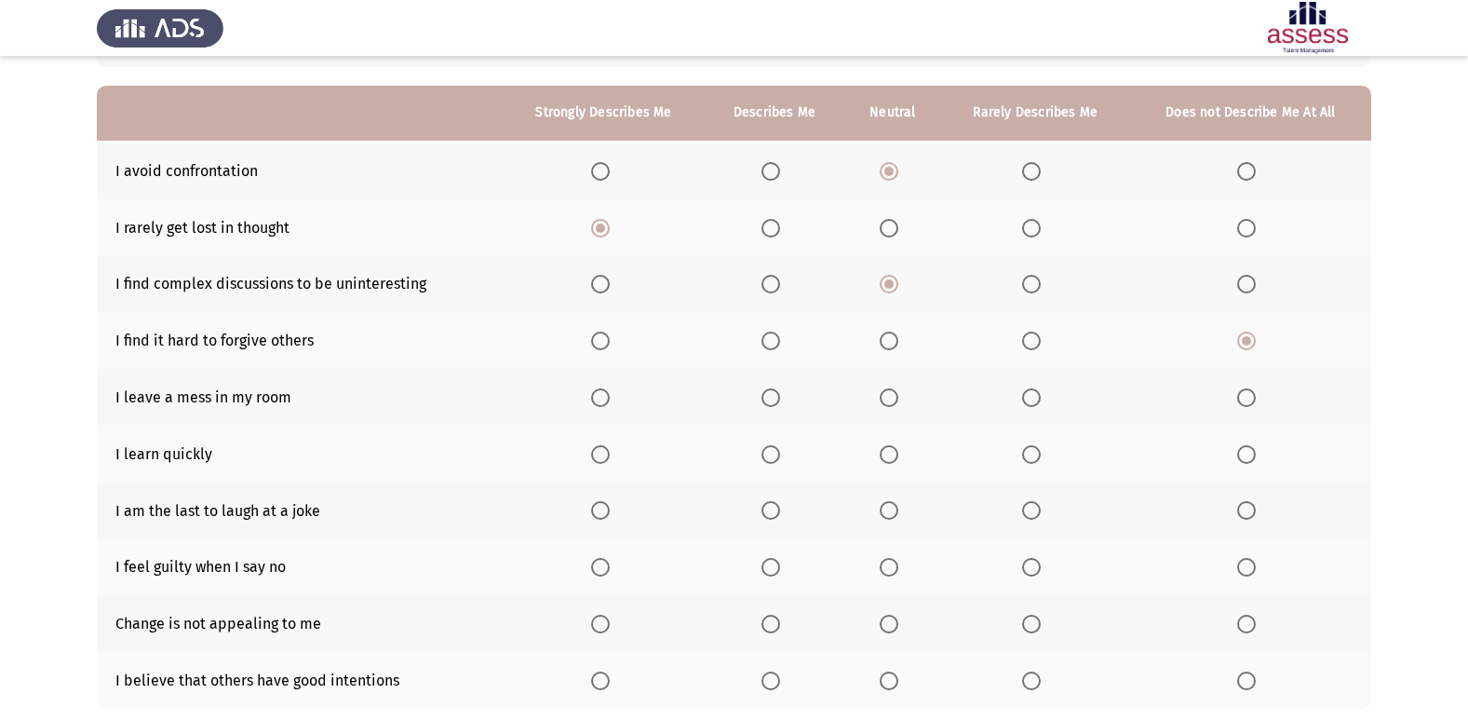
scroll to position [186, 0]
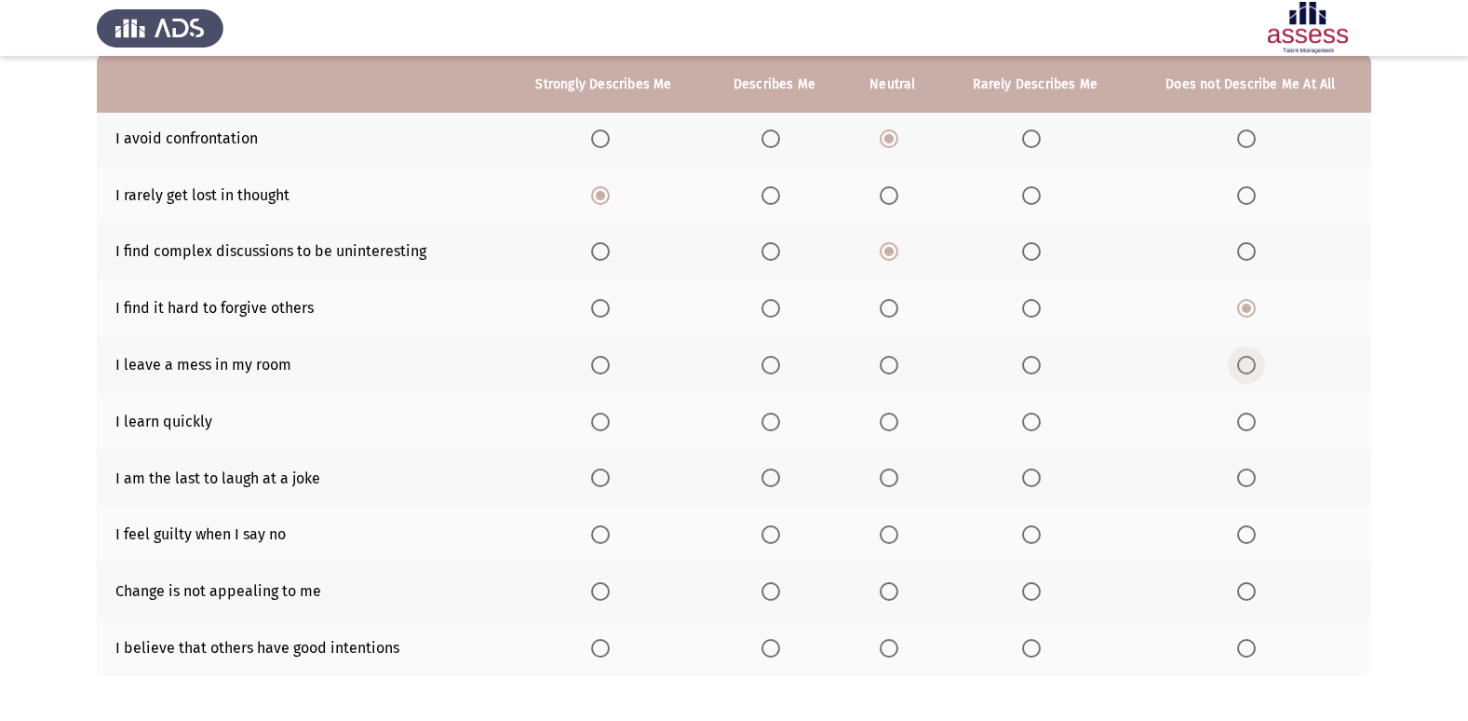
click at [1250, 367] on span "Select an option" at bounding box center [1246, 365] width 19 height 19
click at [1250, 367] on input "Select an option" at bounding box center [1246, 365] width 19 height 19
click at [597, 420] on span "Select an option" at bounding box center [600, 421] width 19 height 19
click at [597, 420] on input "Select an option" at bounding box center [600, 421] width 19 height 19
click at [1034, 482] on span "Select an option" at bounding box center [1031, 477] width 19 height 19
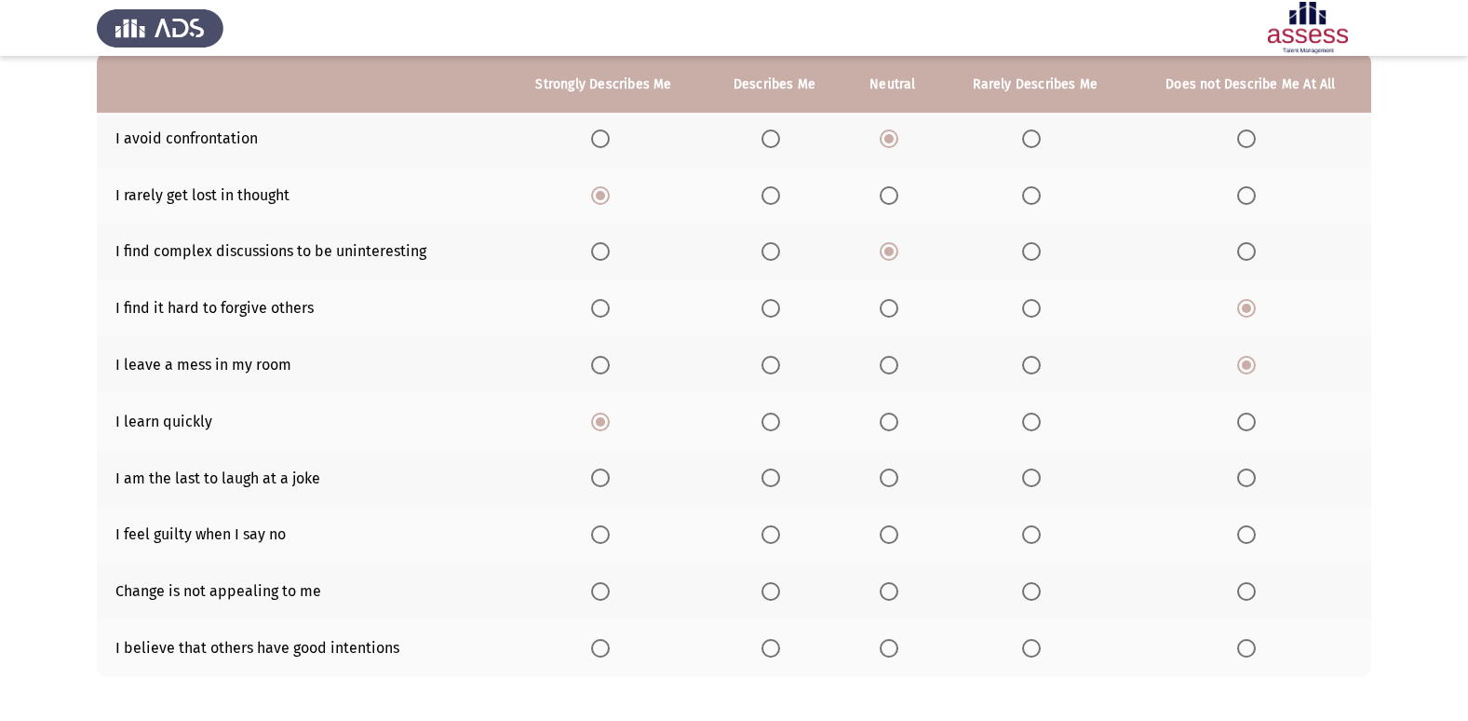
click at [1034, 482] on input "Select an option" at bounding box center [1031, 477] width 19 height 19
click at [905, 541] on label "Select an option" at bounding box center [893, 534] width 26 height 19
click at [898, 541] on input "Select an option" at bounding box center [889, 534] width 19 height 19
click at [888, 588] on span "Select an option" at bounding box center [889, 591] width 19 height 19
click at [888, 588] on input "Select an option" at bounding box center [889, 591] width 19 height 19
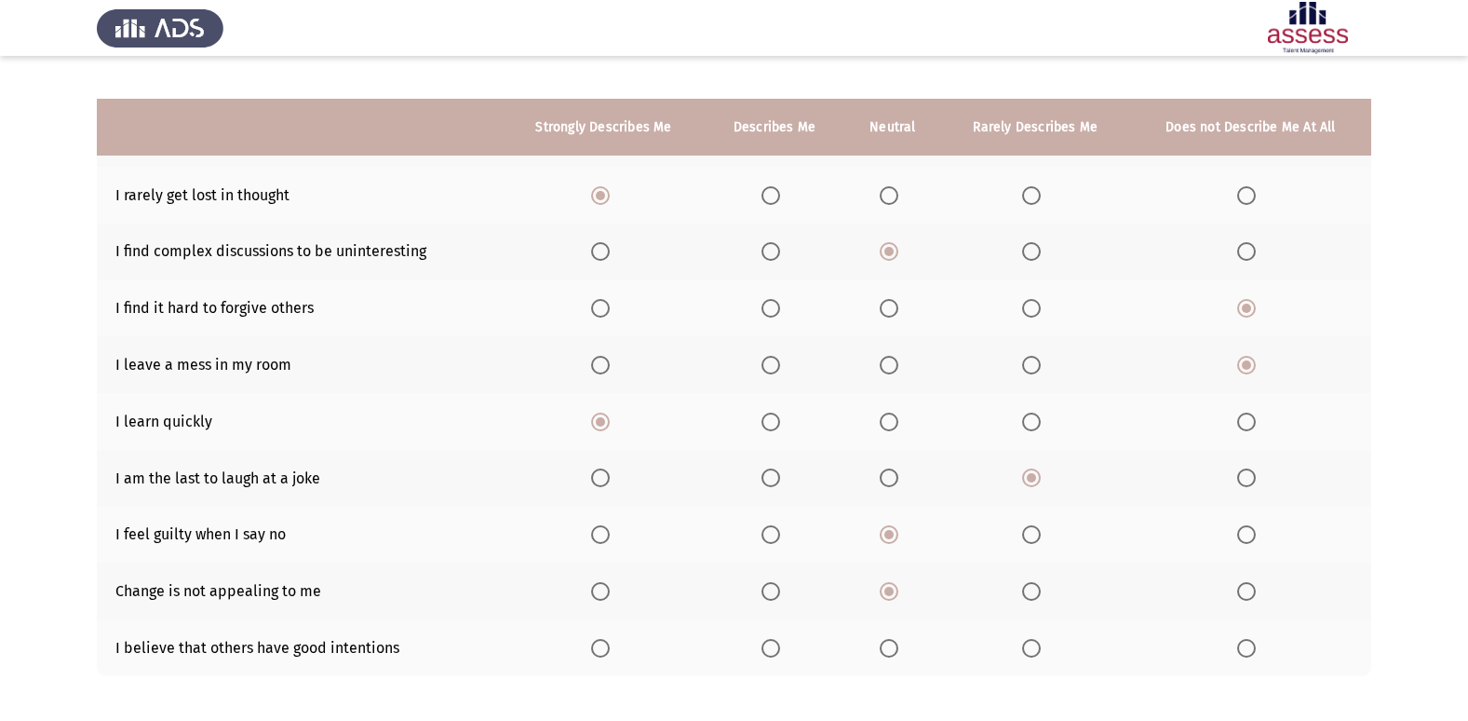
scroll to position [272, 0]
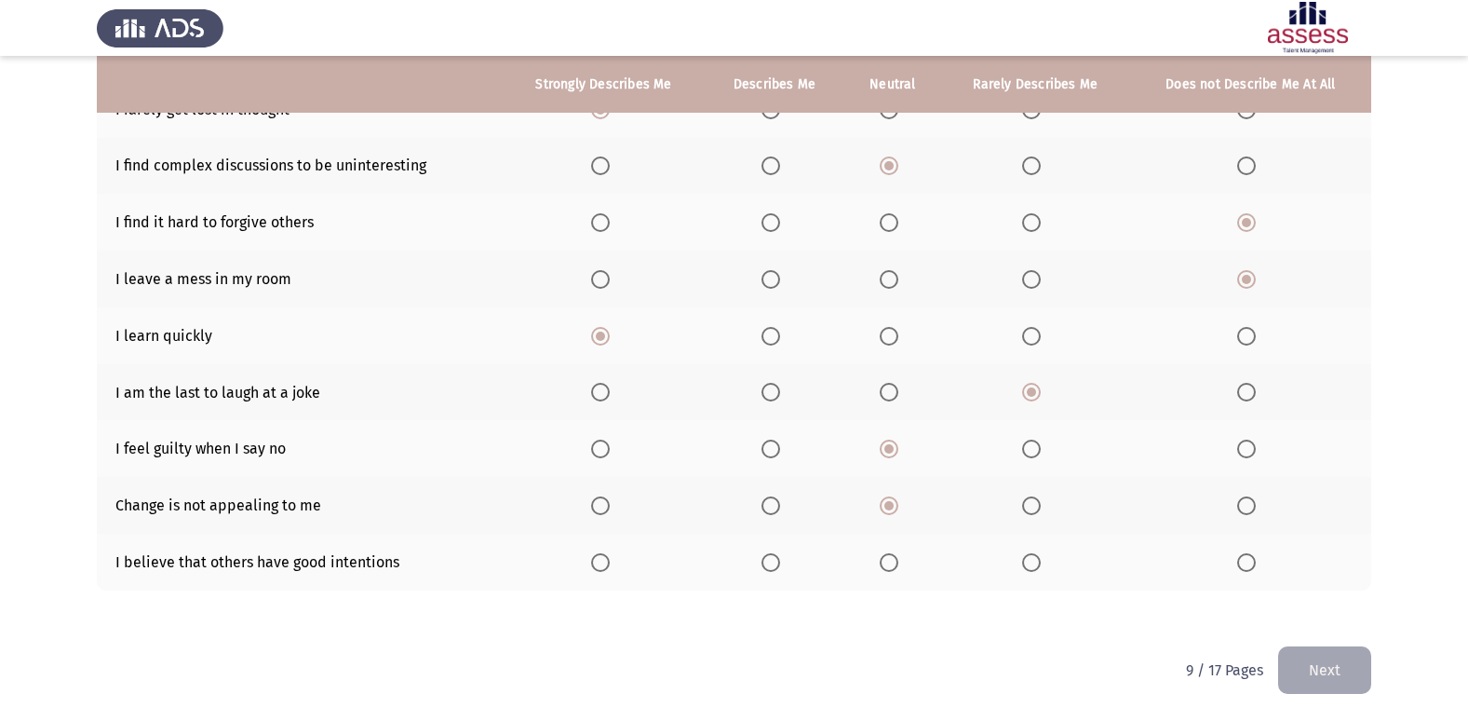
click at [607, 559] on span "Select an option" at bounding box center [600, 562] width 19 height 19
click at [607, 559] on input "Select an option" at bounding box center [600, 562] width 19 height 19
click at [757, 565] on th at bounding box center [775, 561] width 140 height 57
click at [771, 562] on span "Select an option" at bounding box center [771, 562] width 0 height 0
click at [773, 562] on input "Select an option" at bounding box center [771, 562] width 19 height 19
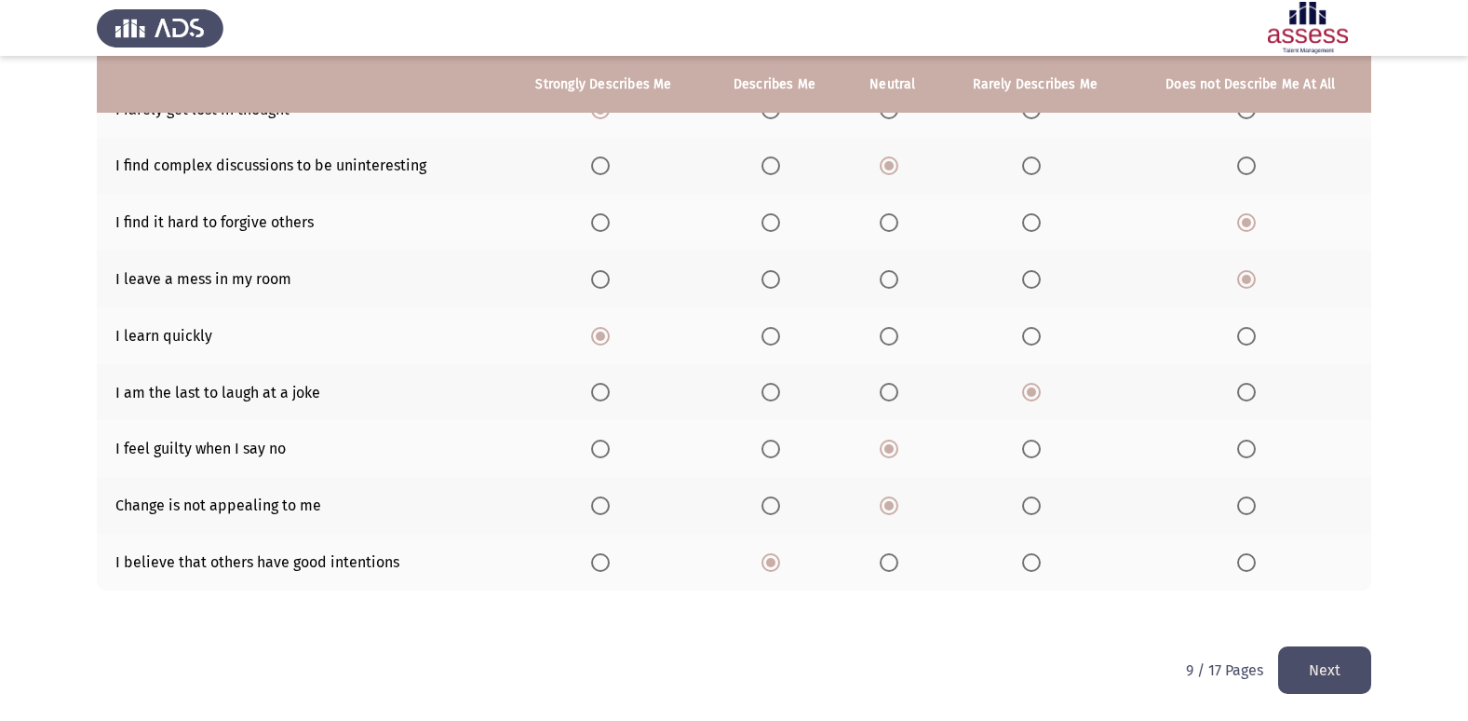
click at [1341, 663] on button "Next" at bounding box center [1324, 669] width 93 height 47
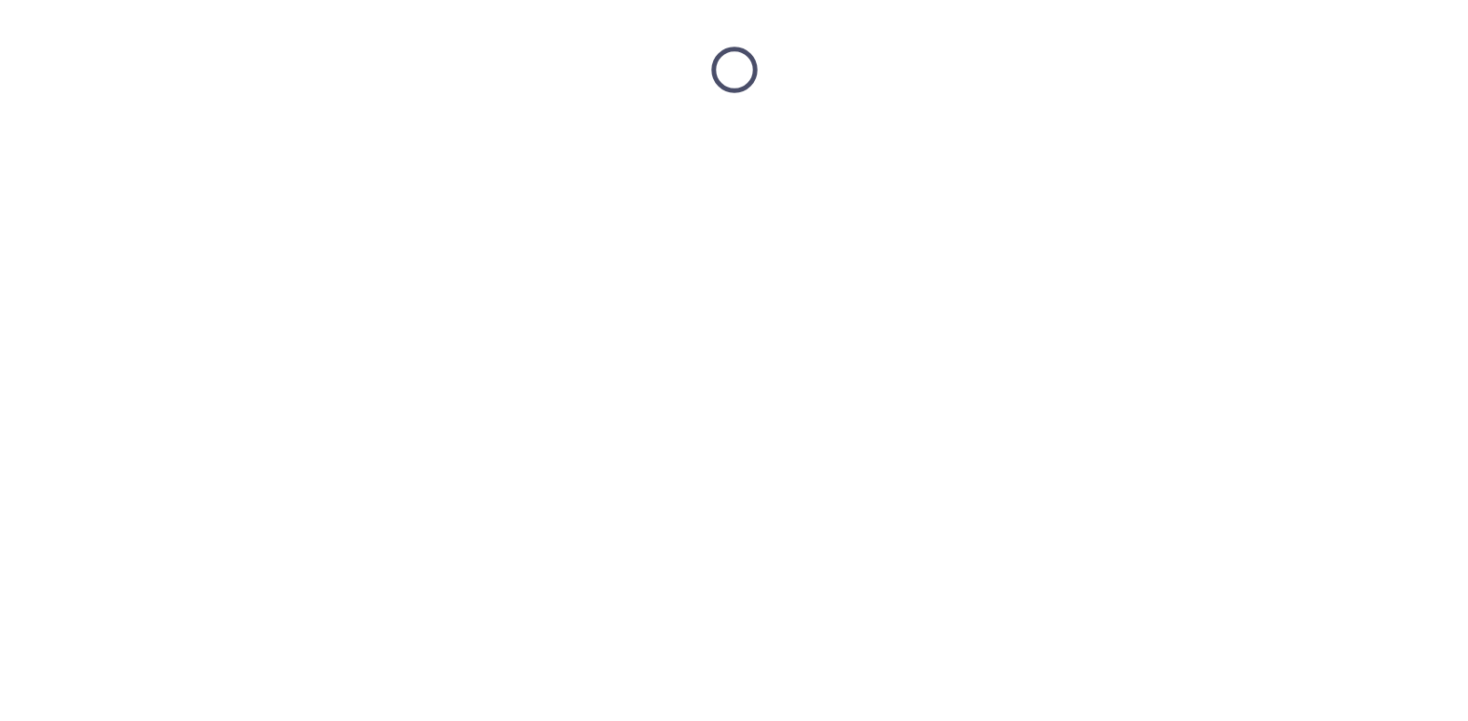
scroll to position [0, 0]
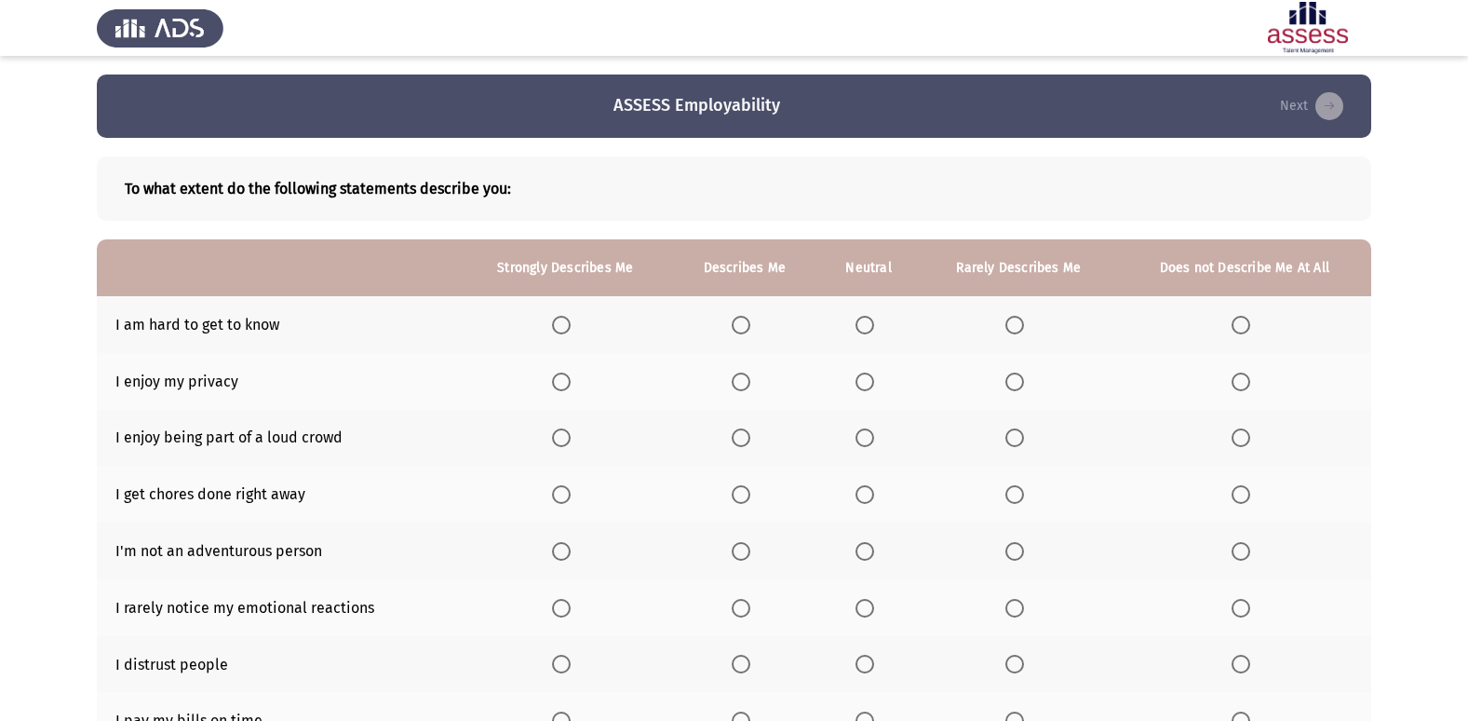
click at [1216, 328] on th at bounding box center [1244, 324] width 253 height 57
click at [1239, 324] on span "Select an option" at bounding box center [1241, 325] width 19 height 19
click at [1239, 324] on input "Select an option" at bounding box center [1241, 325] width 19 height 19
click at [860, 386] on span "Select an option" at bounding box center [865, 381] width 19 height 19
click at [860, 386] on input "Select an option" at bounding box center [865, 381] width 19 height 19
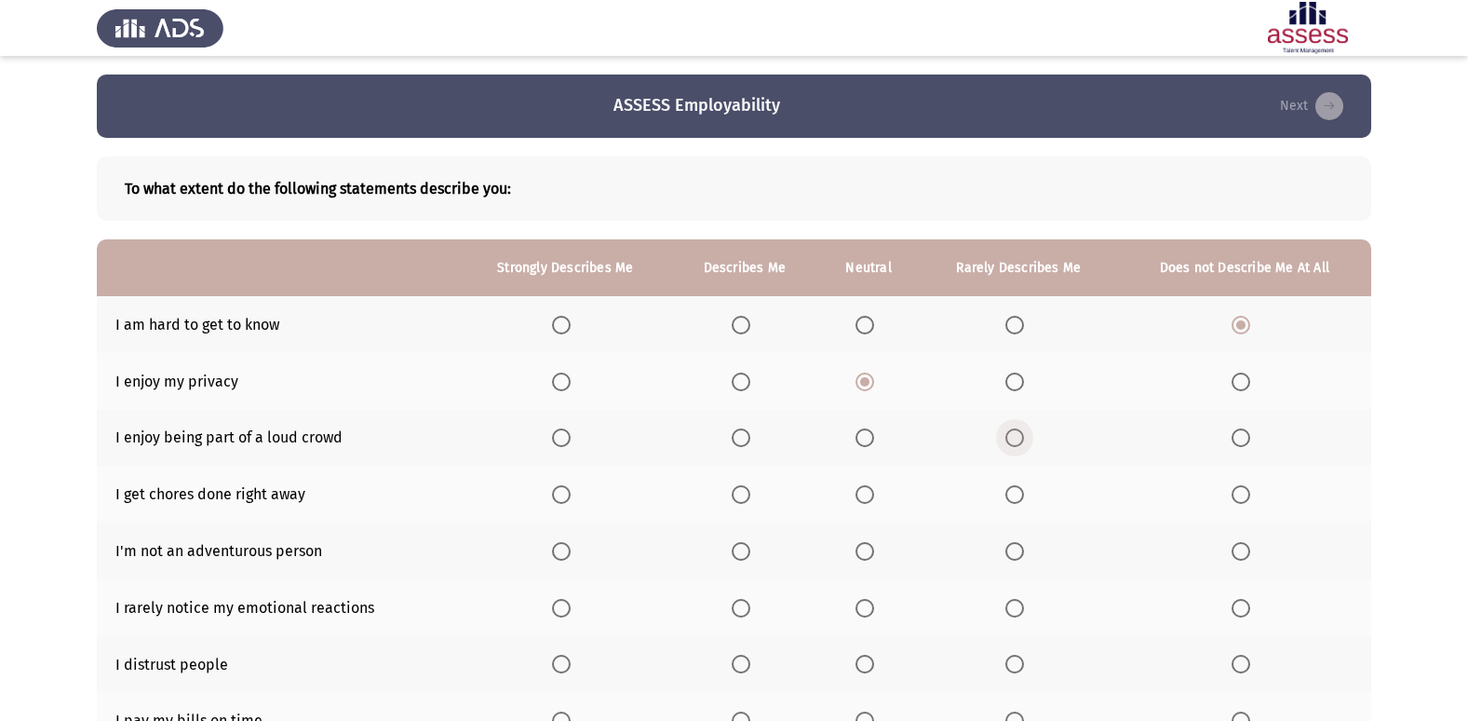
click at [1018, 444] on span "Select an option" at bounding box center [1014, 437] width 19 height 19
click at [1018, 444] on input "Select an option" at bounding box center [1014, 437] width 19 height 19
click at [1248, 441] on span "Select an option" at bounding box center [1241, 437] width 19 height 19
click at [1248, 441] on input "Select an option" at bounding box center [1241, 437] width 19 height 19
click at [757, 495] on label "Select an option" at bounding box center [745, 494] width 26 height 19
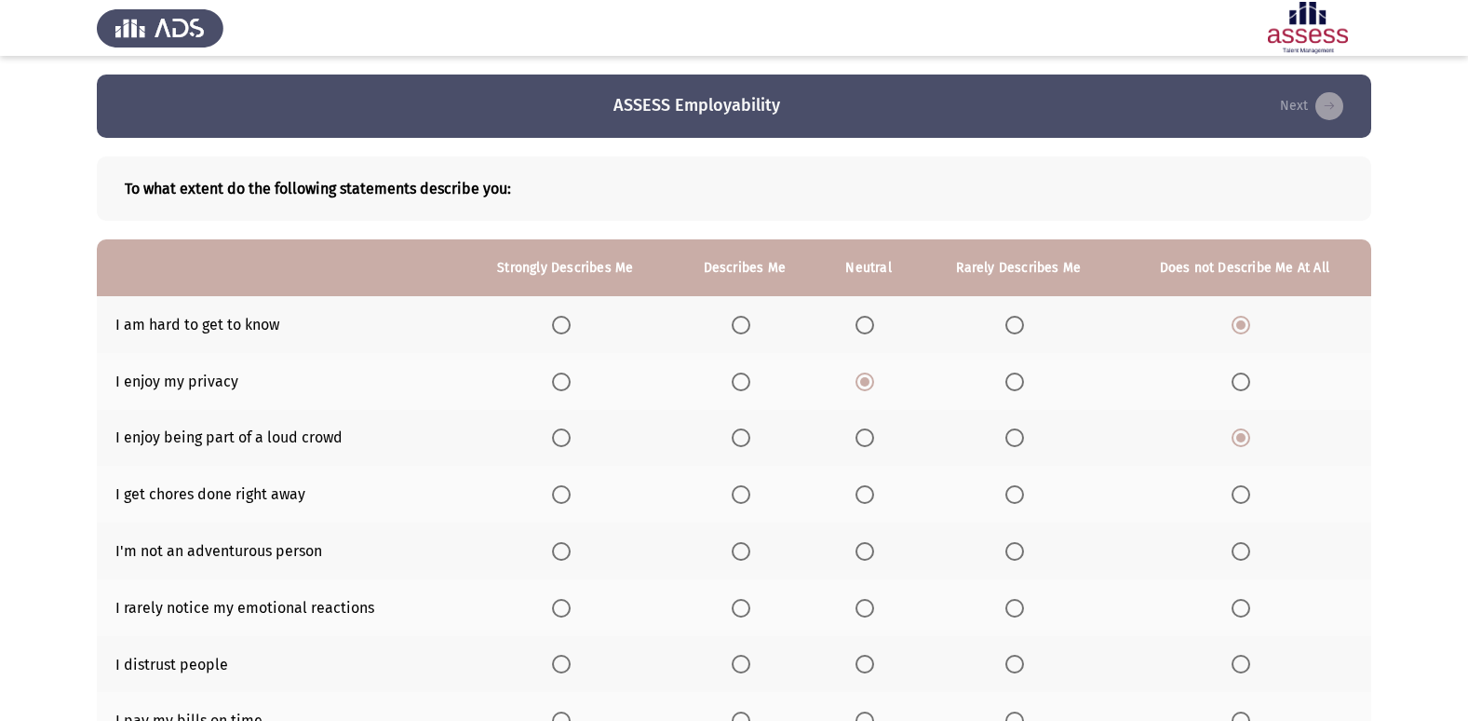
click at [750, 495] on input "Select an option" at bounding box center [741, 494] width 19 height 19
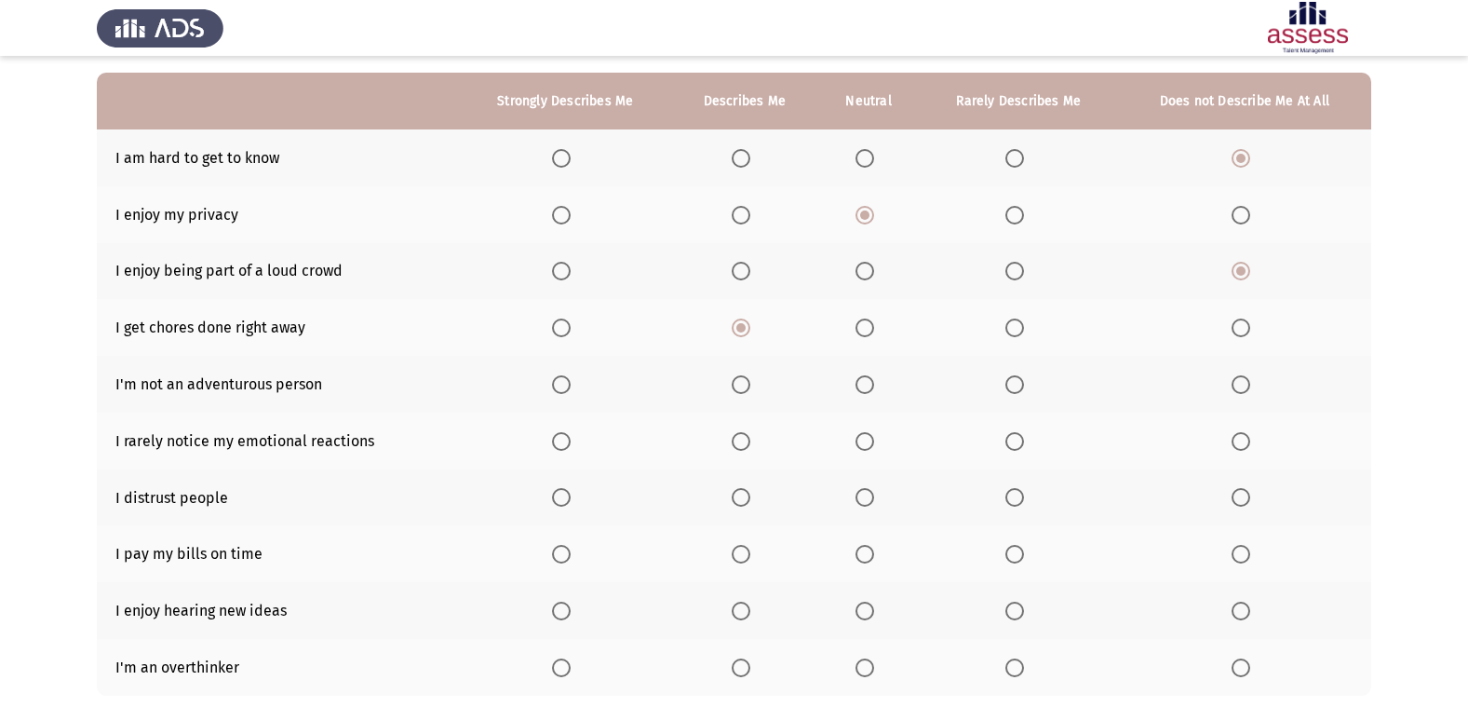
scroll to position [186, 0]
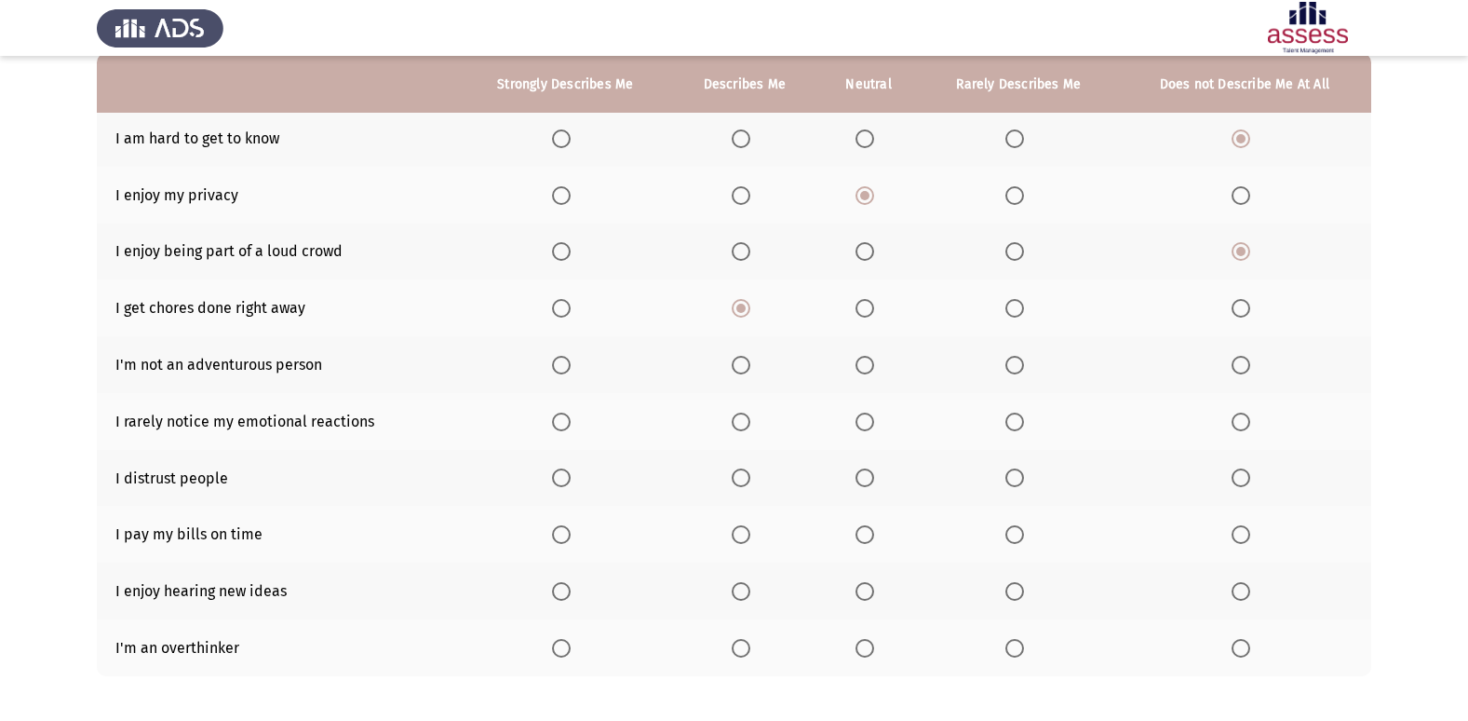
click at [878, 365] on label "Select an option" at bounding box center [869, 365] width 26 height 19
click at [874, 365] on input "Select an option" at bounding box center [865, 365] width 19 height 19
click at [870, 303] on span "Select an option" at bounding box center [865, 308] width 19 height 19
click at [870, 303] on input "Select an option" at bounding box center [865, 308] width 19 height 19
click at [748, 418] on span "Select an option" at bounding box center [741, 421] width 19 height 19
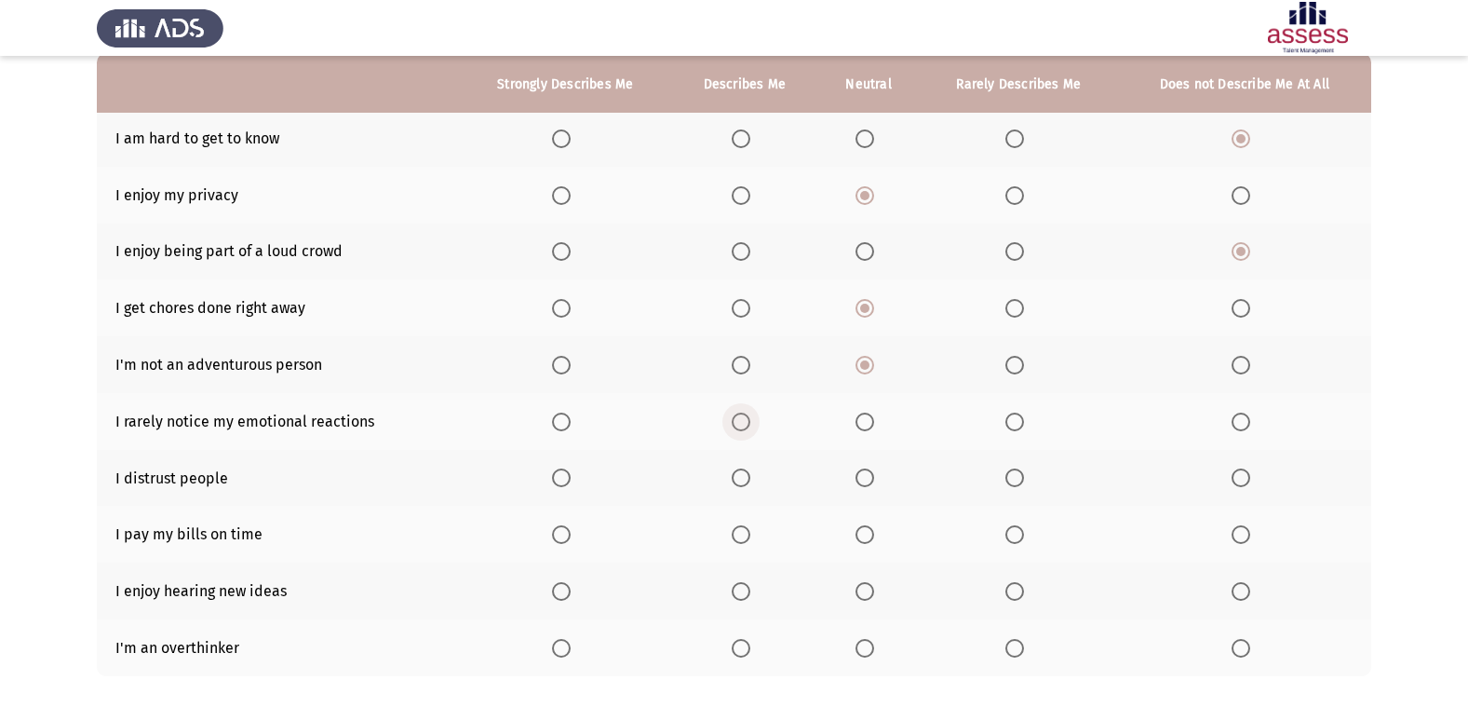
click at [748, 418] on input "Select an option" at bounding box center [741, 421] width 19 height 19
click at [1244, 475] on span "Select an option" at bounding box center [1241, 477] width 19 height 19
click at [1244, 475] on input "Select an option" at bounding box center [1241, 477] width 19 height 19
click at [565, 523] on th at bounding box center [565, 533] width 212 height 57
click at [566, 537] on span "Select an option" at bounding box center [561, 534] width 19 height 19
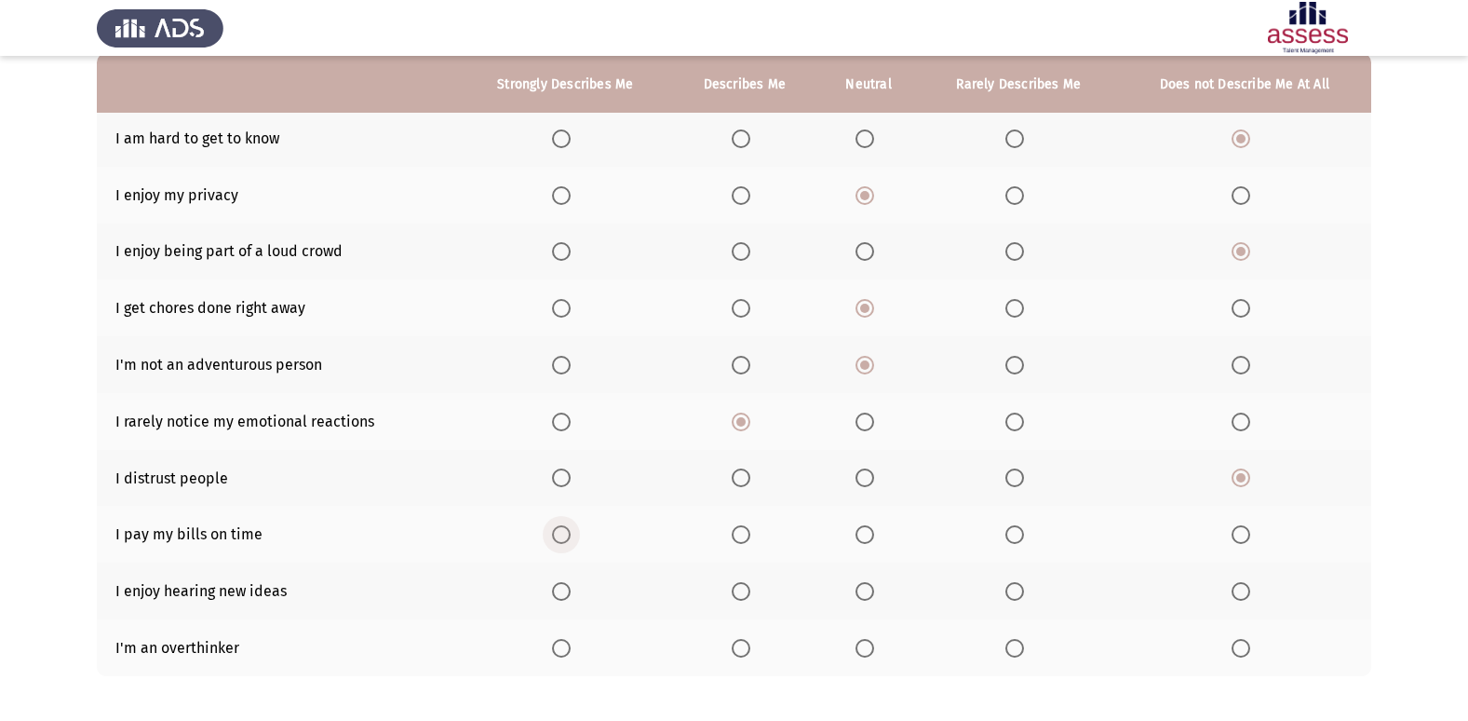
click at [566, 537] on input "Select an option" at bounding box center [561, 534] width 19 height 19
click at [567, 593] on span "Select an option" at bounding box center [561, 591] width 19 height 19
click at [567, 593] on input "Select an option" at bounding box center [561, 591] width 19 height 19
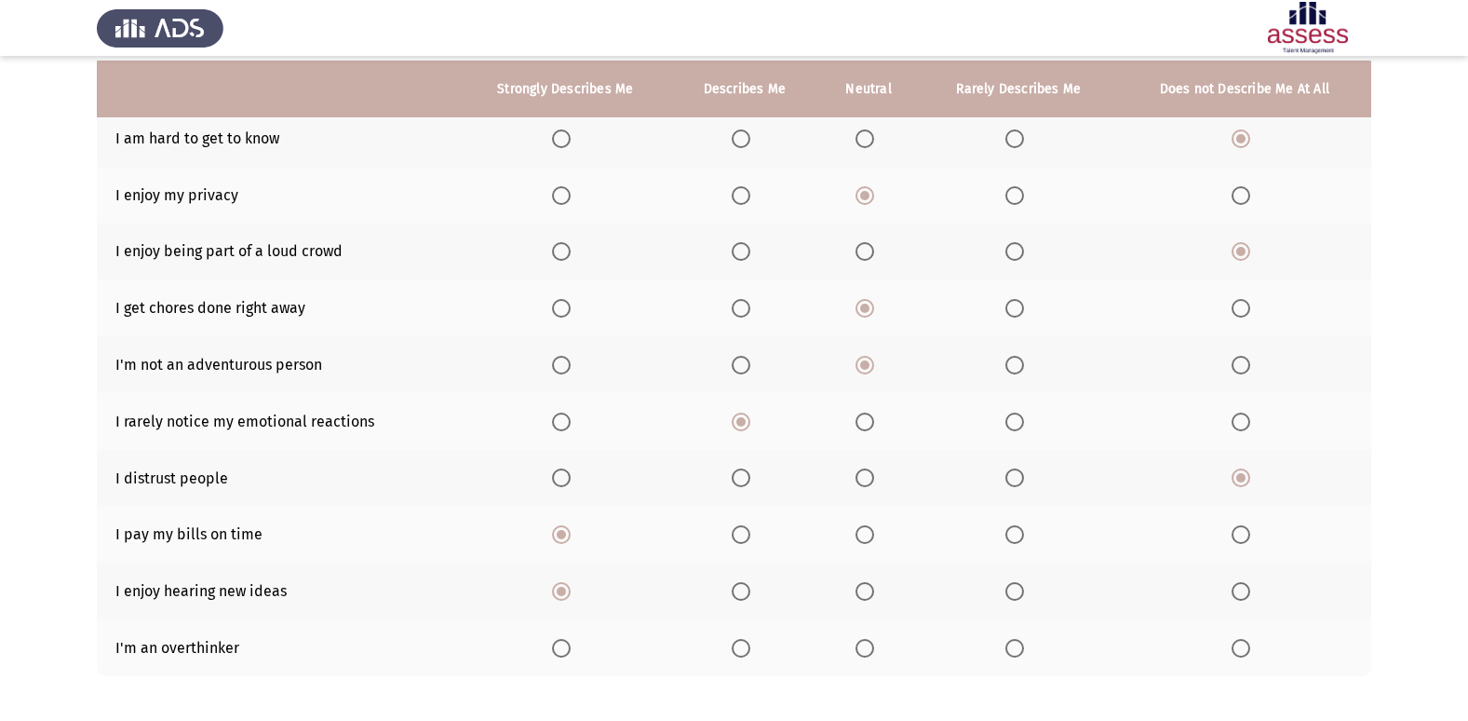
scroll to position [272, 0]
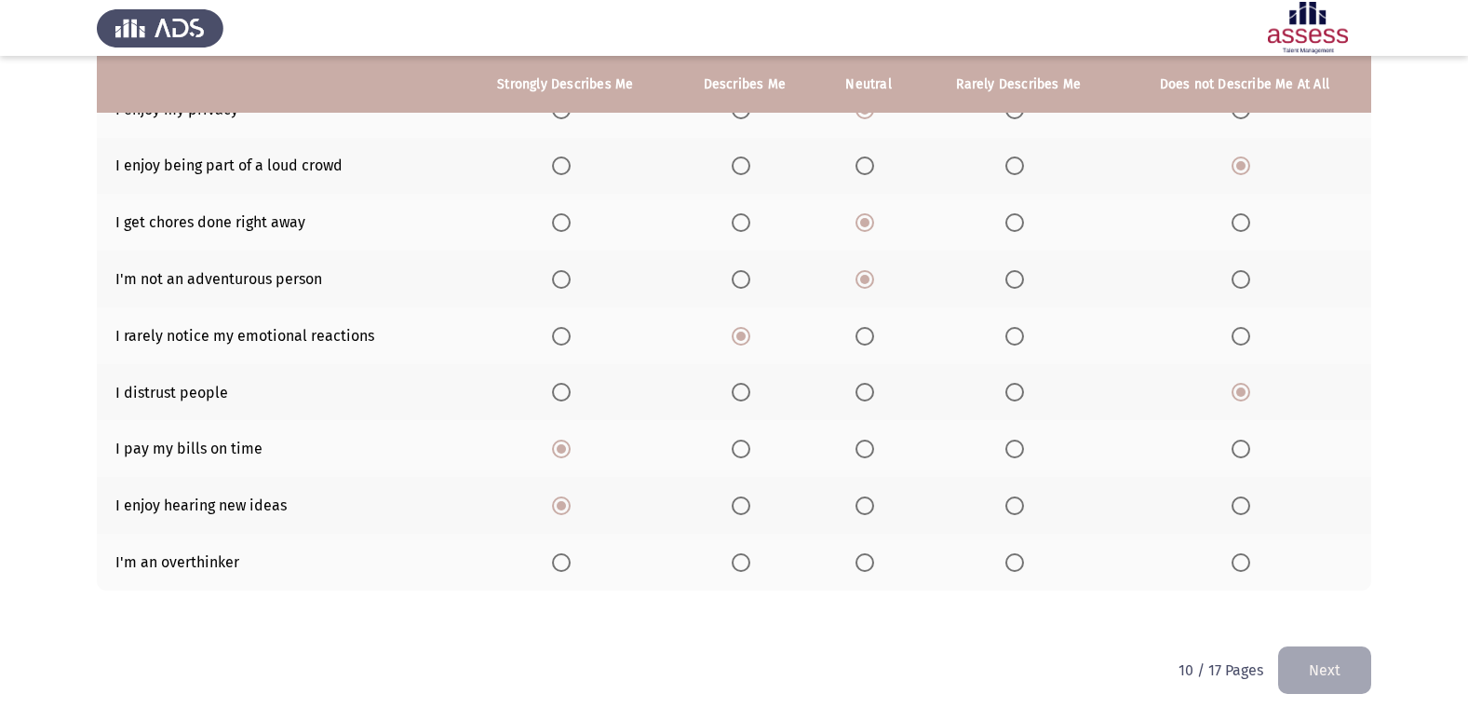
click at [1229, 567] on th at bounding box center [1244, 561] width 253 height 57
click at [1248, 558] on span "Select an option" at bounding box center [1241, 562] width 19 height 19
click at [1248, 558] on input "Select an option" at bounding box center [1241, 562] width 19 height 19
click at [1029, 558] on label "Select an option" at bounding box center [1018, 562] width 26 height 19
click at [1024, 558] on input "Select an option" at bounding box center [1014, 562] width 19 height 19
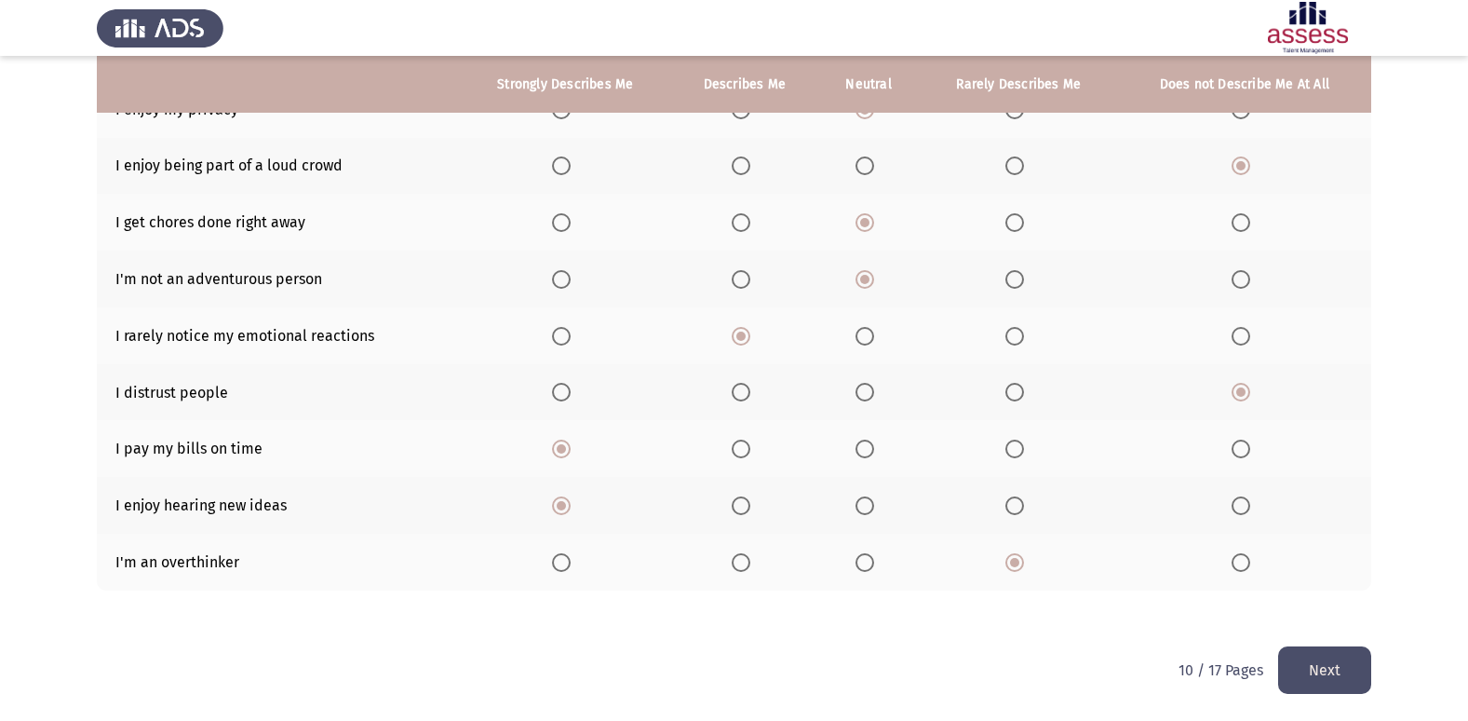
click at [1310, 643] on div "To what extent do the following statements describe you: Strongly Describes Me …" at bounding box center [734, 256] width 1274 height 780
click at [1330, 660] on button "Next" at bounding box center [1324, 669] width 93 height 47
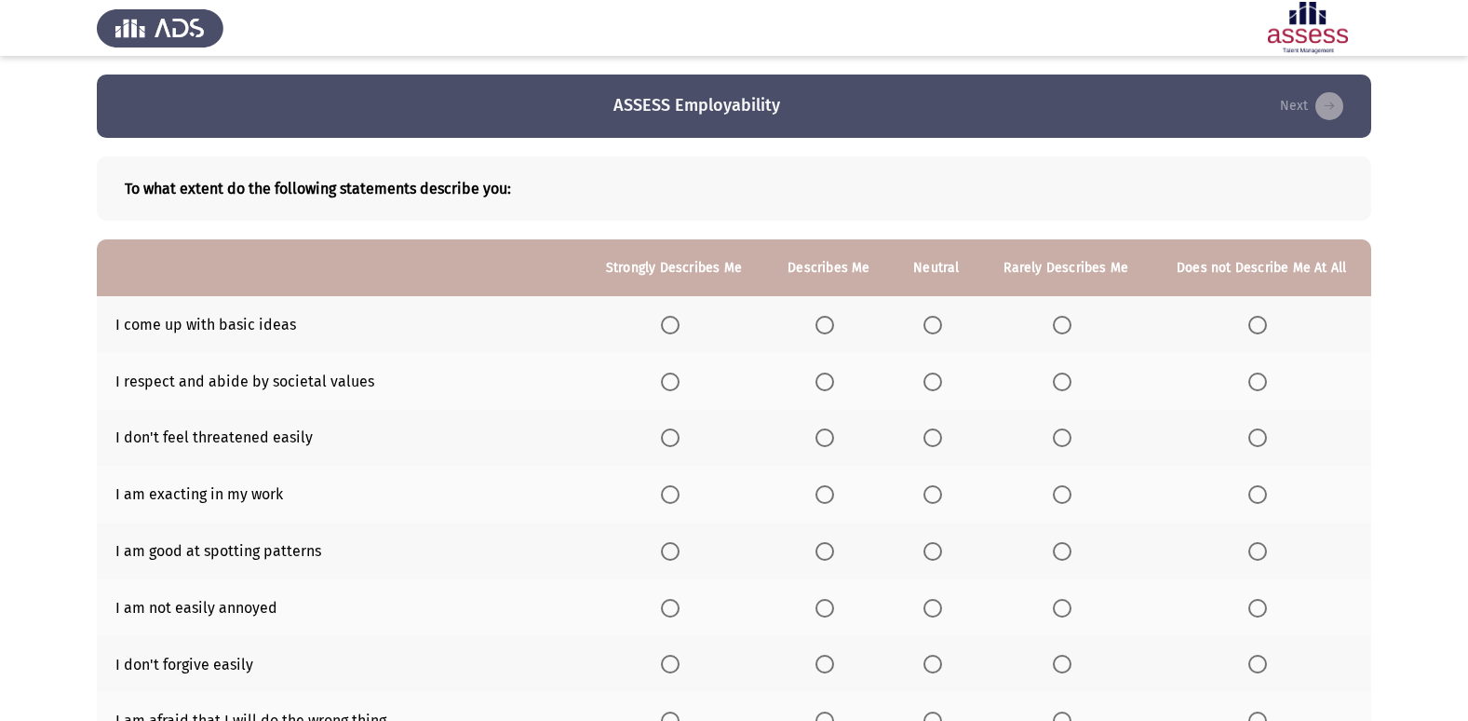
click at [1058, 330] on span "Select an option" at bounding box center [1062, 325] width 19 height 19
click at [1058, 330] on input "Select an option" at bounding box center [1062, 325] width 19 height 19
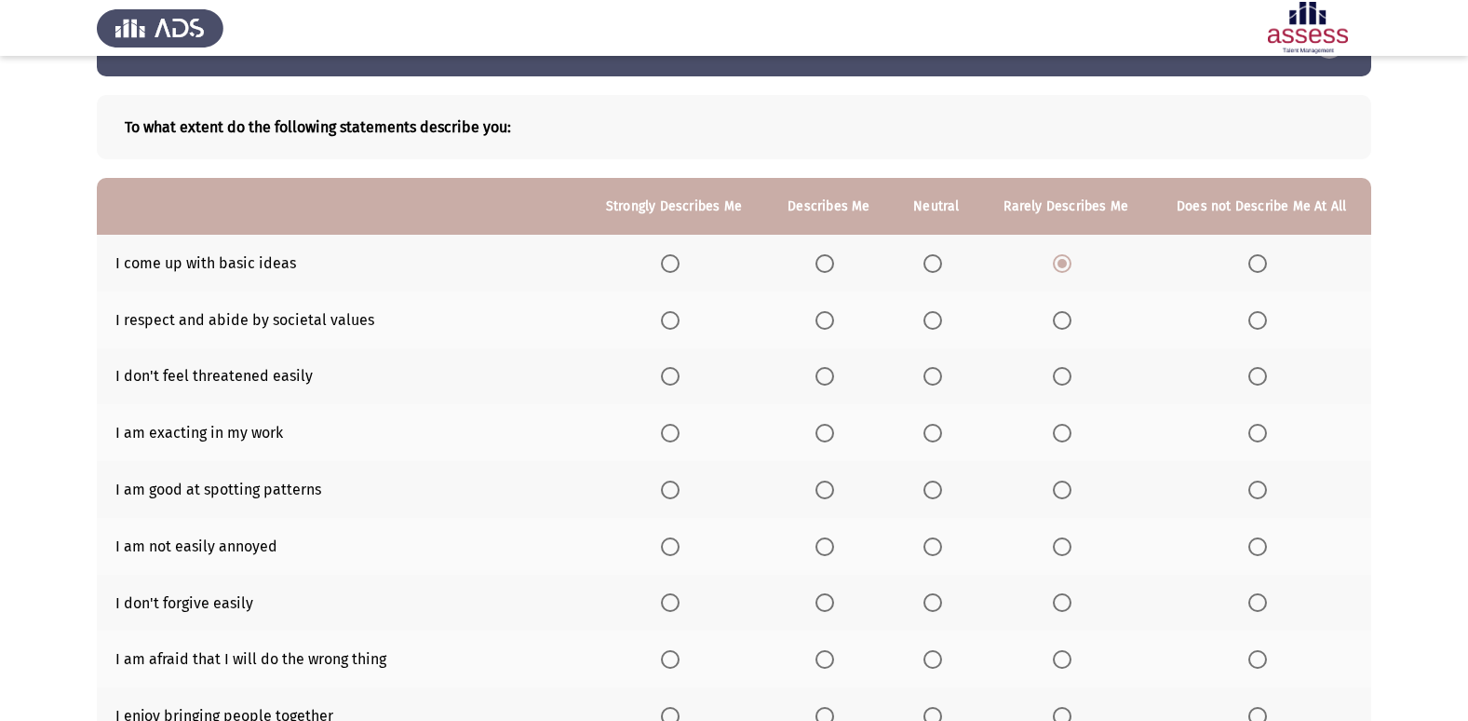
scroll to position [93, 0]
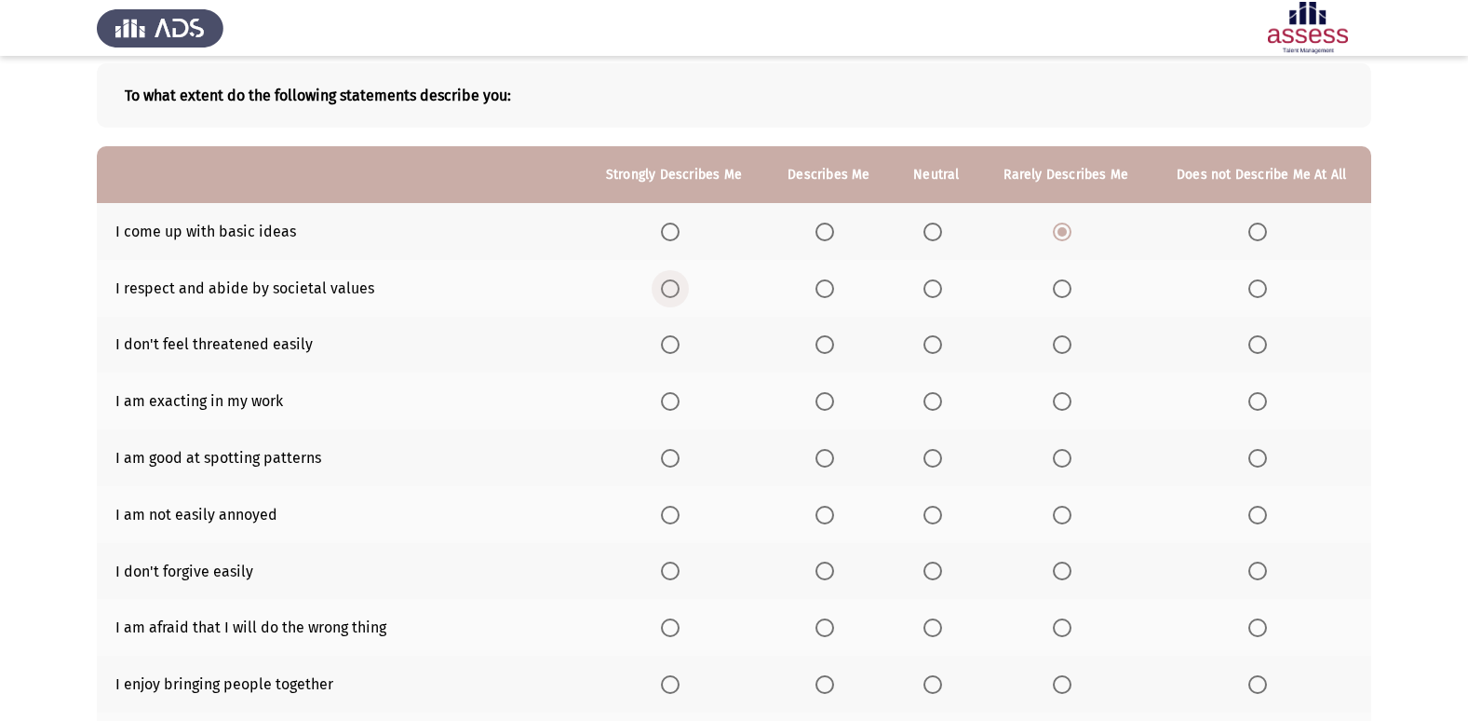
click at [664, 279] on span "Select an option" at bounding box center [670, 288] width 19 height 19
click at [664, 279] on input "Select an option" at bounding box center [670, 288] width 19 height 19
click at [685, 343] on label "Select an option" at bounding box center [674, 344] width 26 height 19
click at [680, 343] on input "Select an option" at bounding box center [670, 344] width 19 height 19
click at [681, 389] on th at bounding box center [673, 400] width 183 height 57
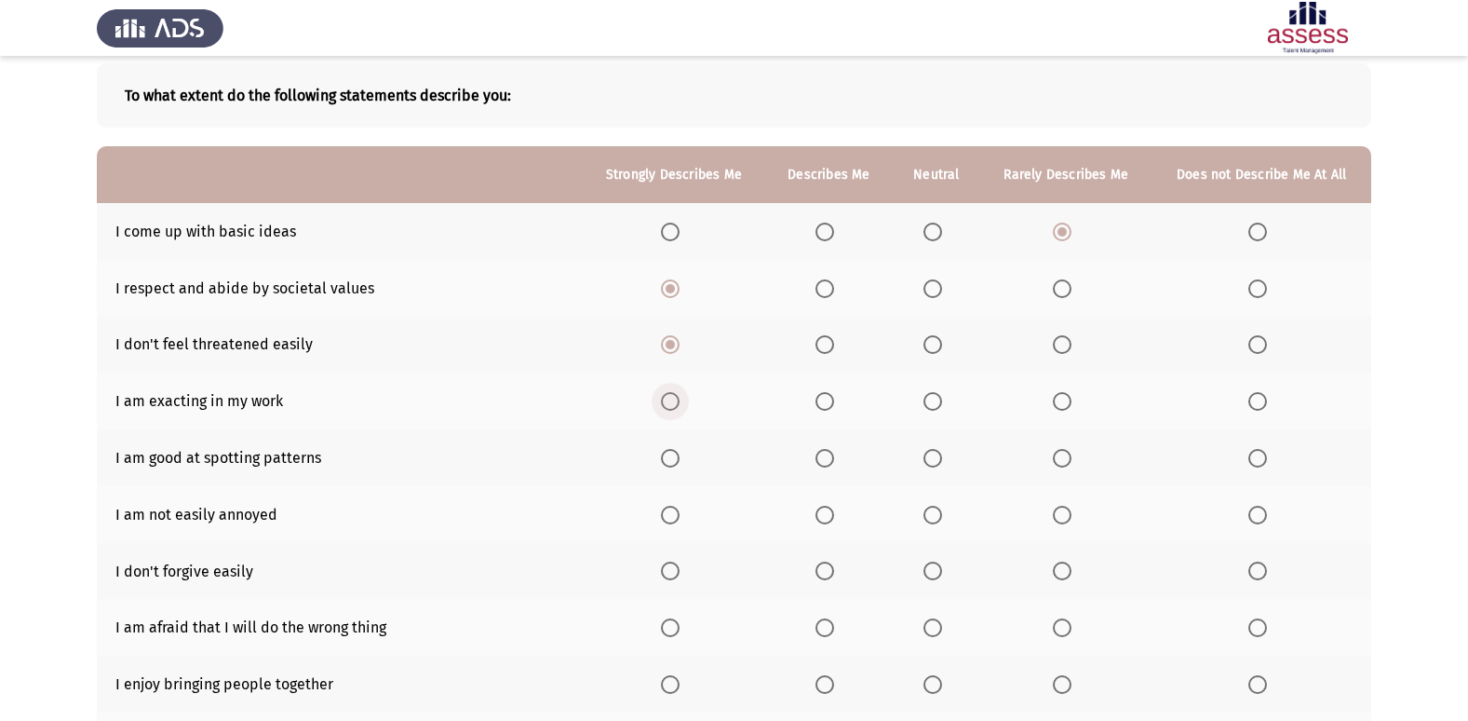
click at [672, 406] on span "Select an option" at bounding box center [670, 401] width 19 height 19
click at [672, 406] on input "Select an option" at bounding box center [670, 401] width 19 height 19
click at [665, 461] on span "Select an option" at bounding box center [670, 458] width 19 height 19
click at [665, 461] on input "Select an option" at bounding box center [670, 458] width 19 height 19
click at [1248, 516] on span "Select an option" at bounding box center [1257, 514] width 19 height 19
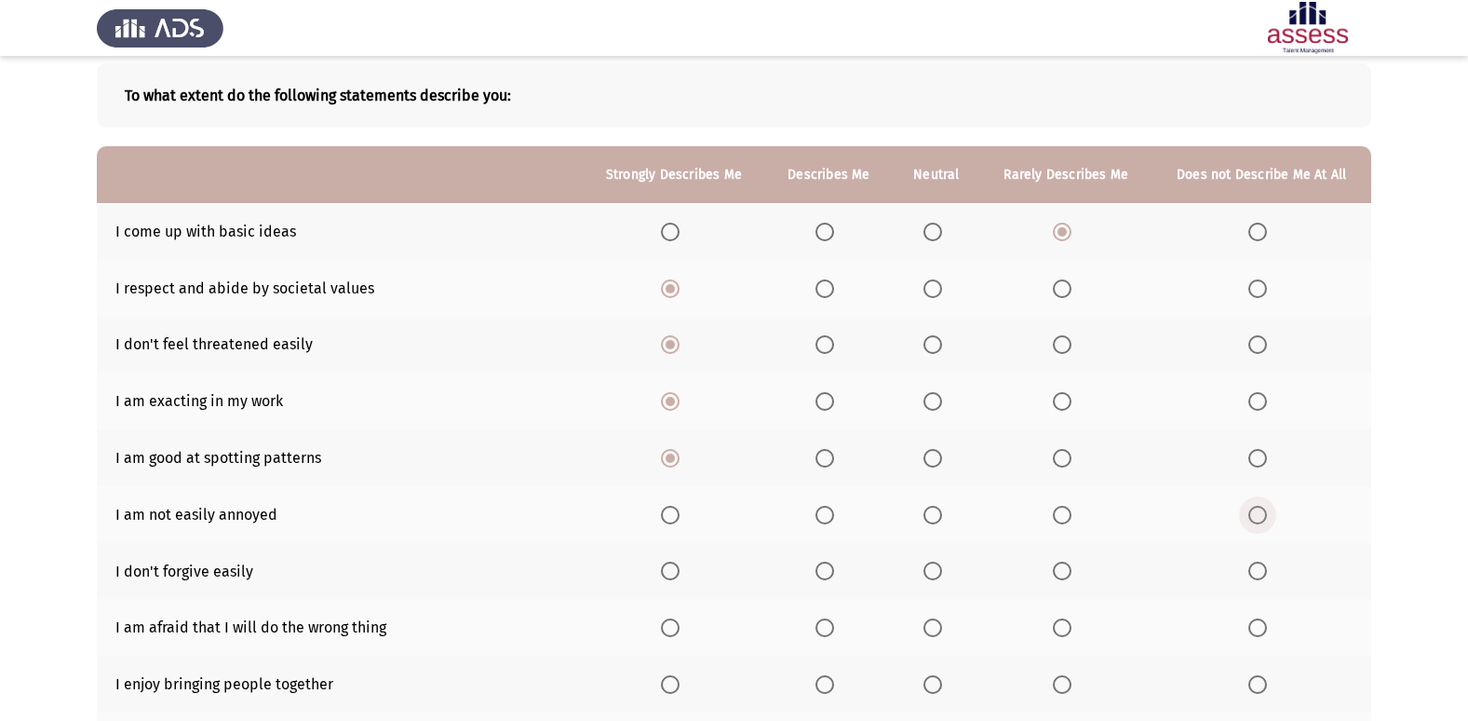
click at [1248, 516] on input "Select an option" at bounding box center [1257, 514] width 19 height 19
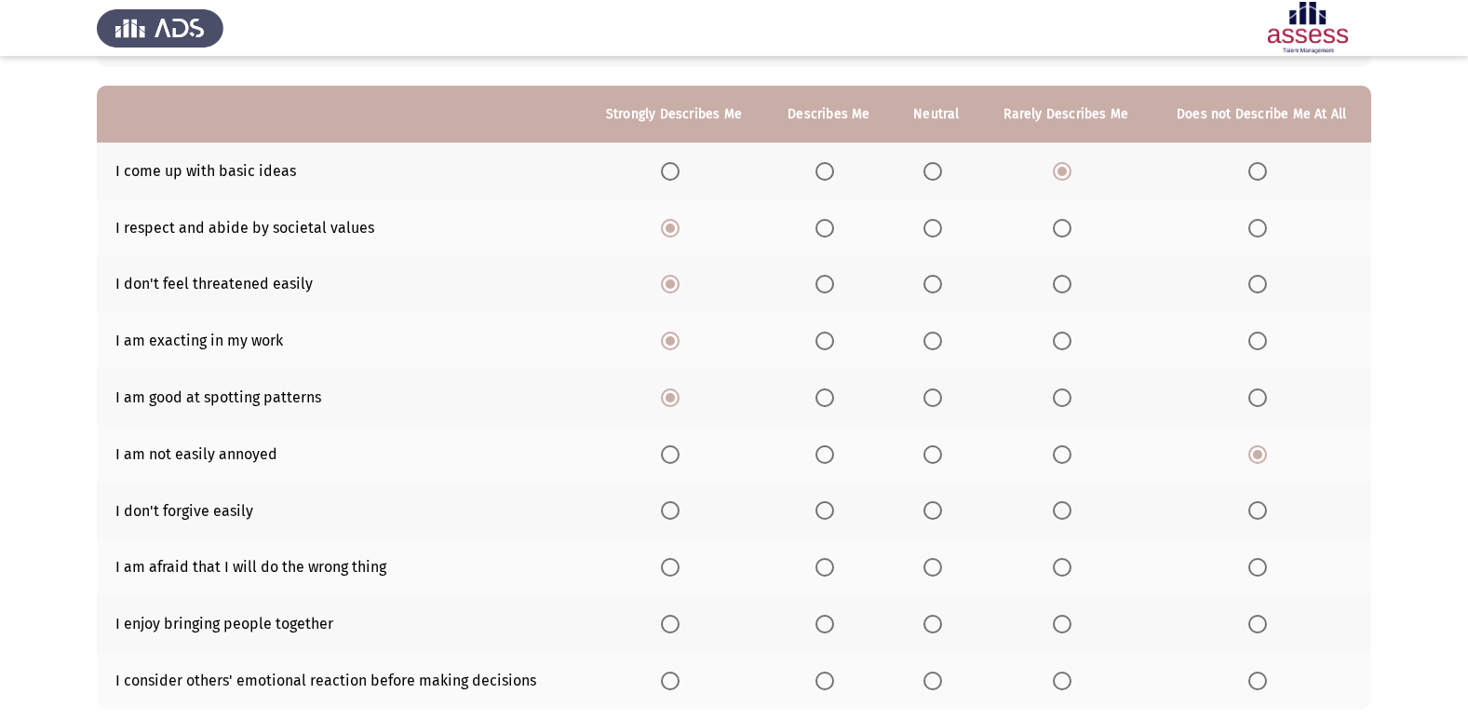
scroll to position [186, 0]
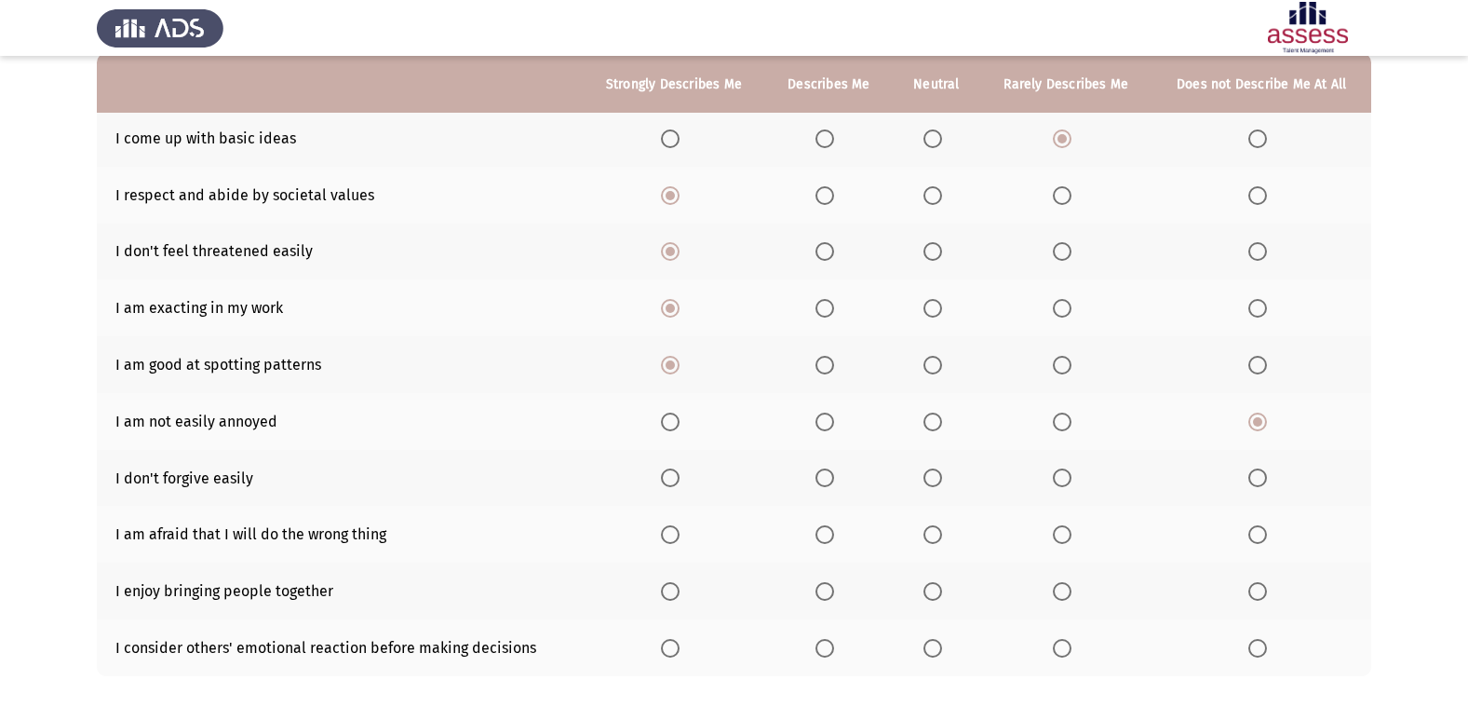
click at [1276, 480] on th at bounding box center [1262, 478] width 220 height 57
click at [1265, 477] on span "Select an option" at bounding box center [1257, 477] width 19 height 19
click at [1265, 477] on input "Select an option" at bounding box center [1257, 477] width 19 height 19
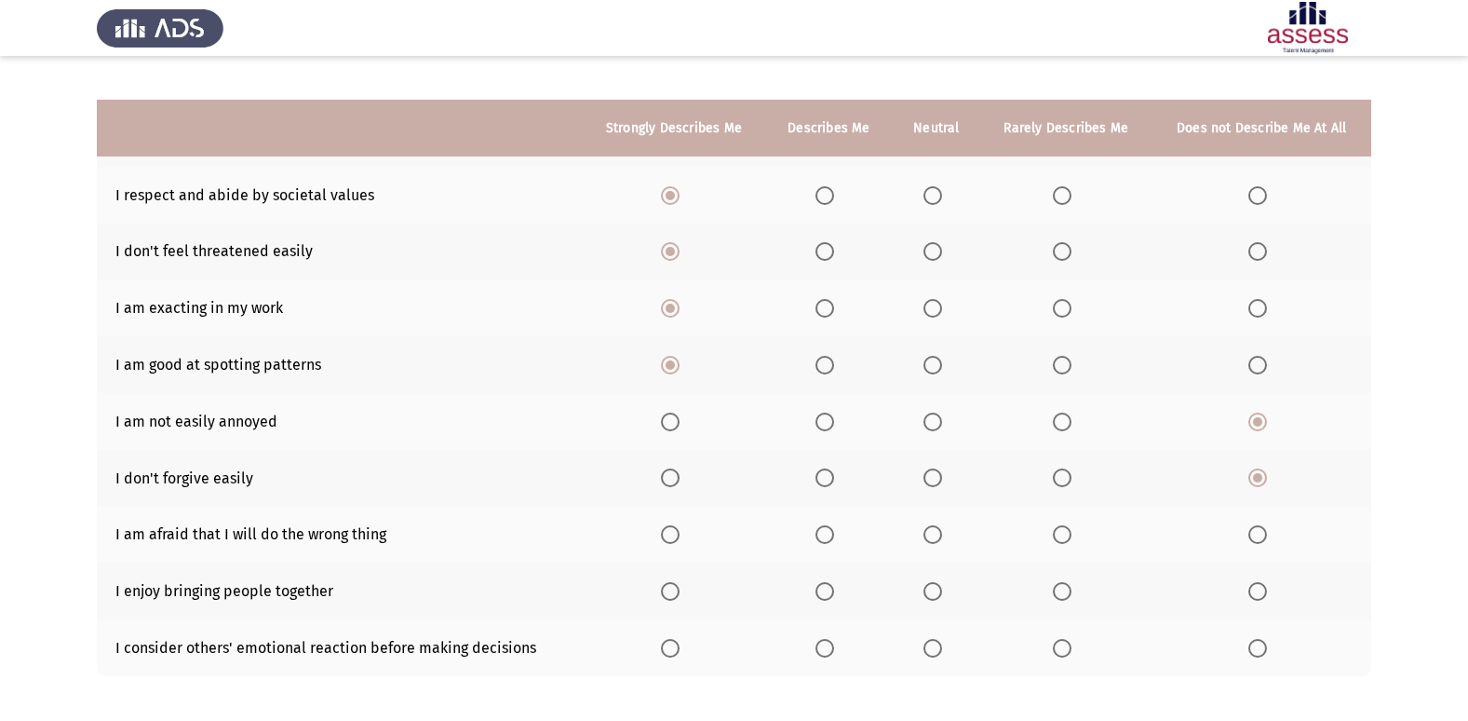
scroll to position [272, 0]
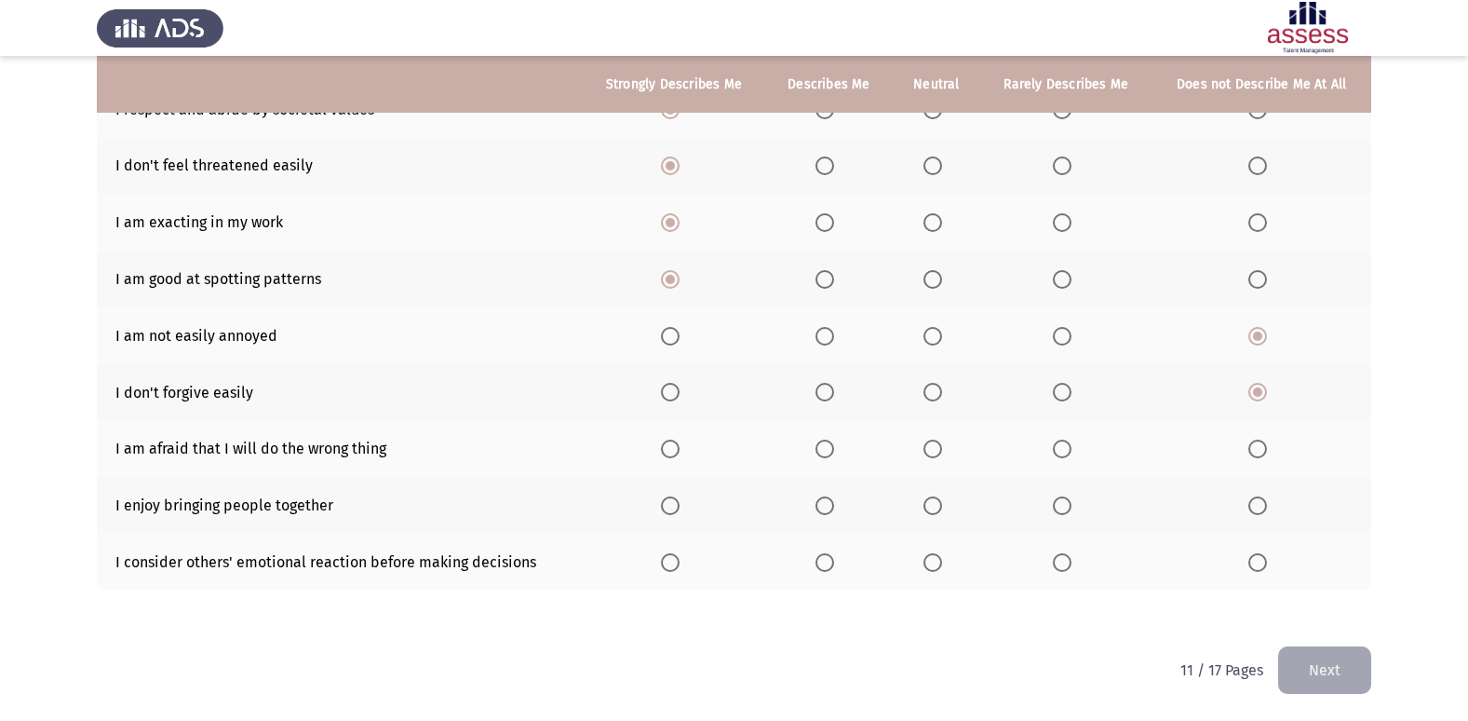
click at [1074, 444] on label "Select an option" at bounding box center [1066, 448] width 26 height 19
click at [1072, 444] on input "Select an option" at bounding box center [1062, 448] width 19 height 19
click at [676, 506] on span "Select an option" at bounding box center [670, 505] width 19 height 19
click at [676, 506] on input "Select an option" at bounding box center [670, 505] width 19 height 19
click at [933, 562] on span "Select an option" at bounding box center [933, 562] width 0 height 0
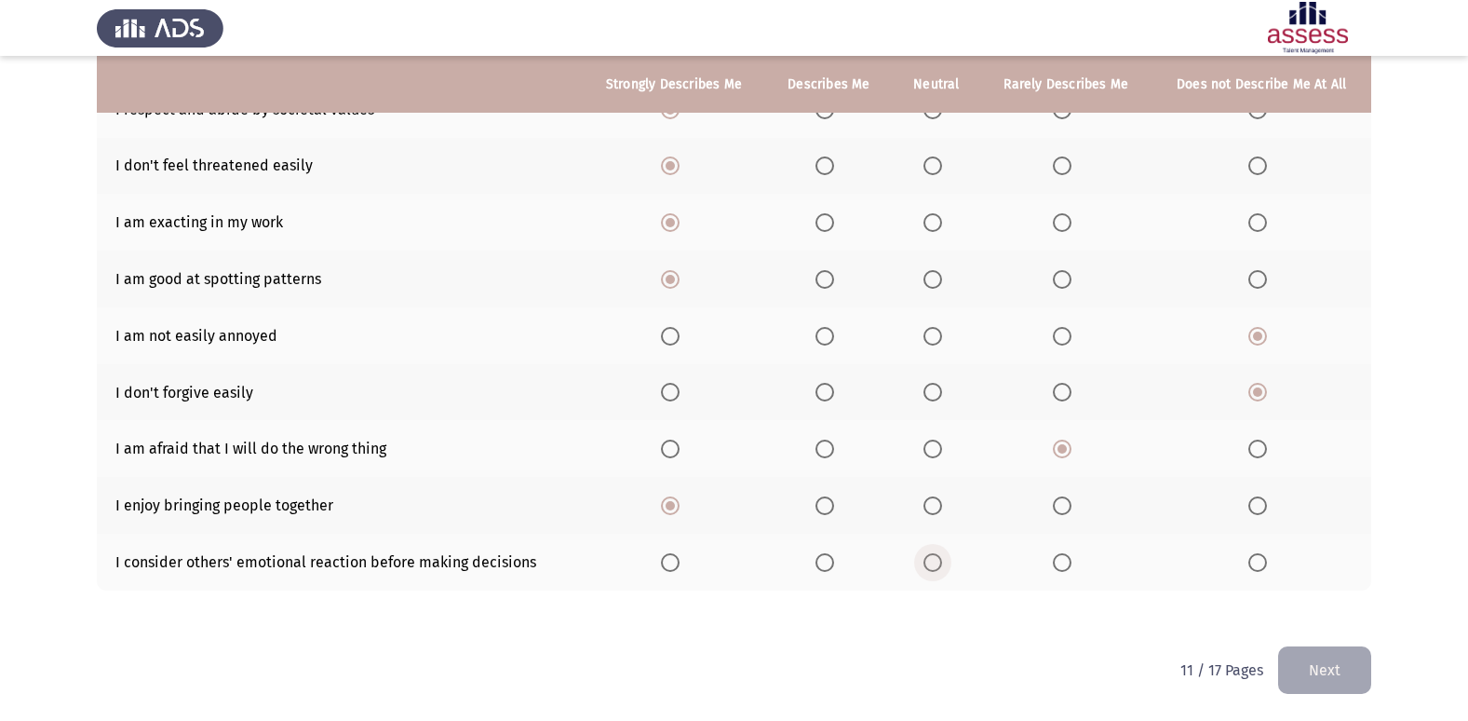
click at [934, 562] on input "Select an option" at bounding box center [932, 562] width 19 height 19
click at [1357, 654] on button "Next" at bounding box center [1324, 669] width 93 height 47
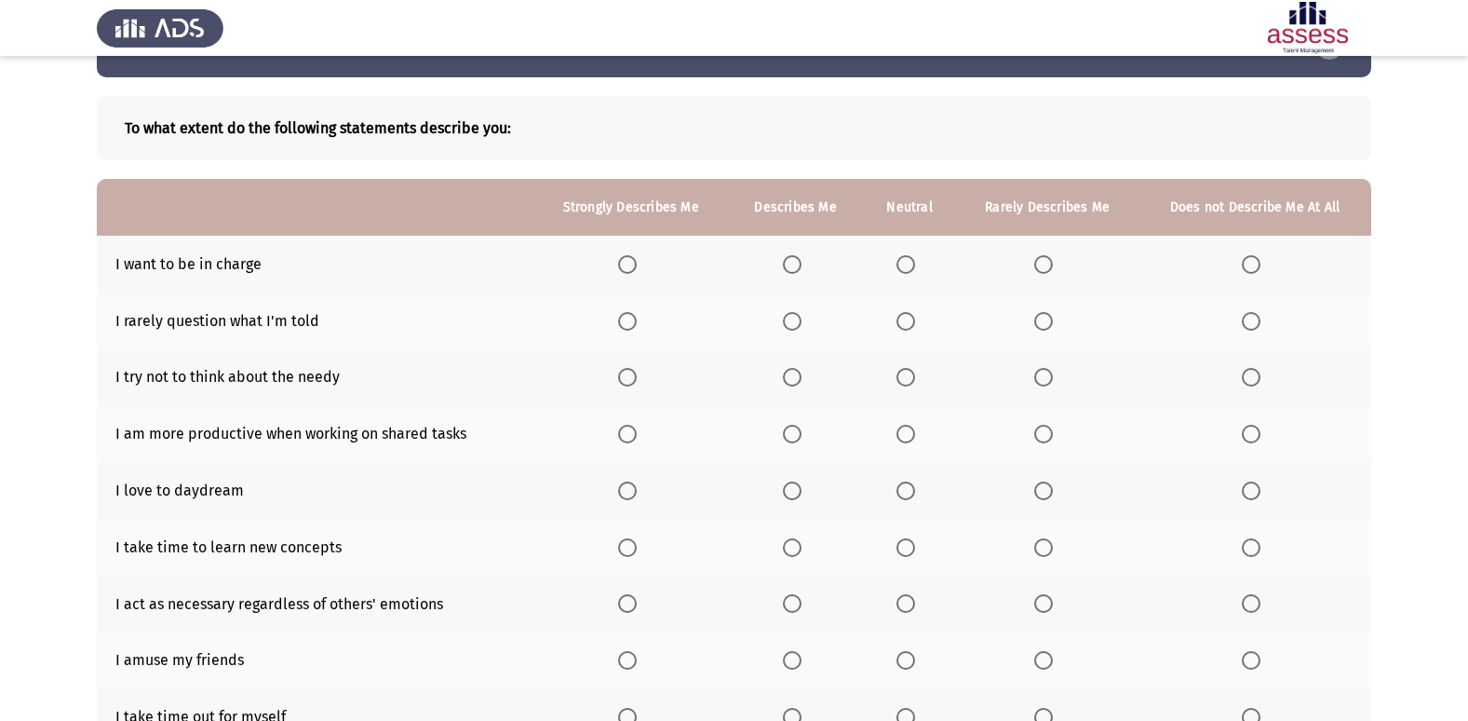
scroll to position [93, 0]
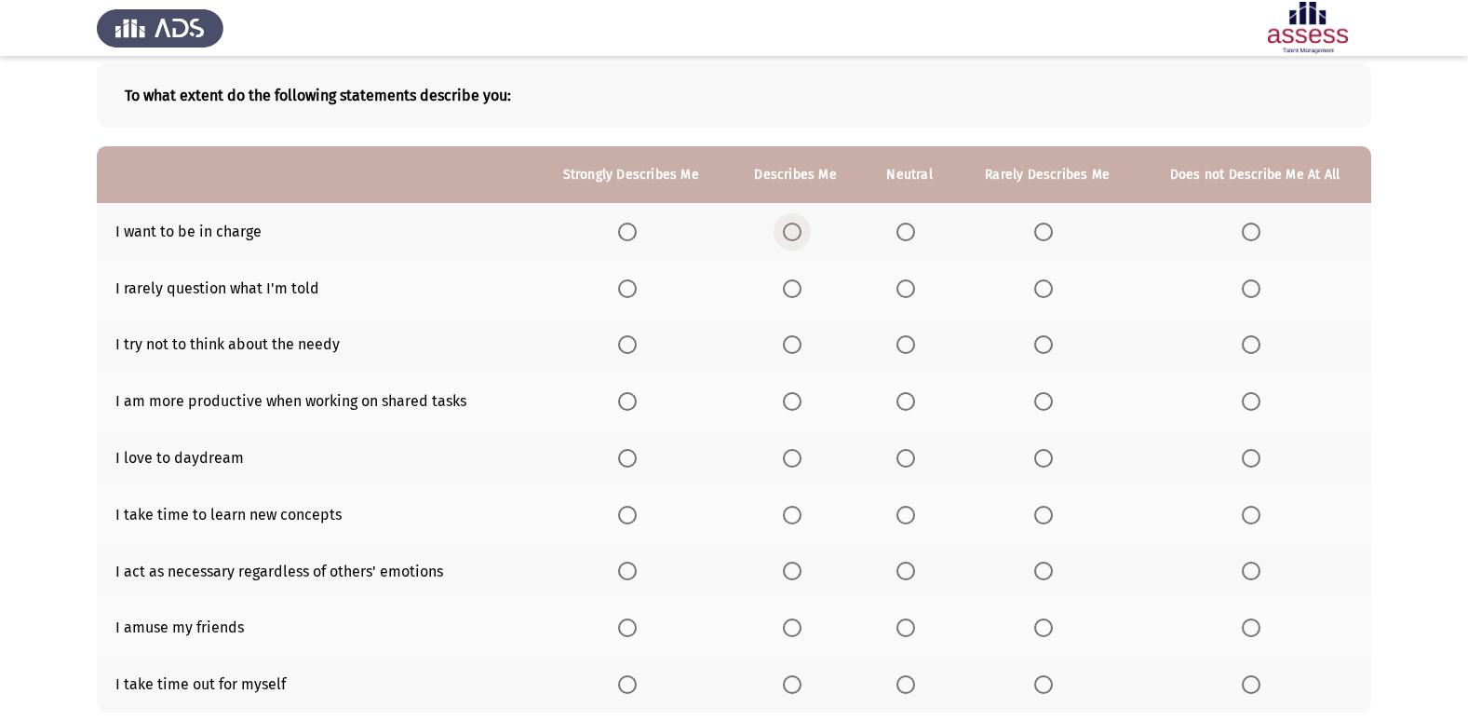
click at [802, 235] on span "Select an option" at bounding box center [792, 231] width 19 height 19
click at [802, 235] on input "Select an option" at bounding box center [792, 231] width 19 height 19
click at [1051, 290] on span "Select an option" at bounding box center [1043, 288] width 19 height 19
click at [1051, 290] on input "Select an option" at bounding box center [1043, 288] width 19 height 19
click at [910, 341] on span "Select an option" at bounding box center [905, 344] width 19 height 19
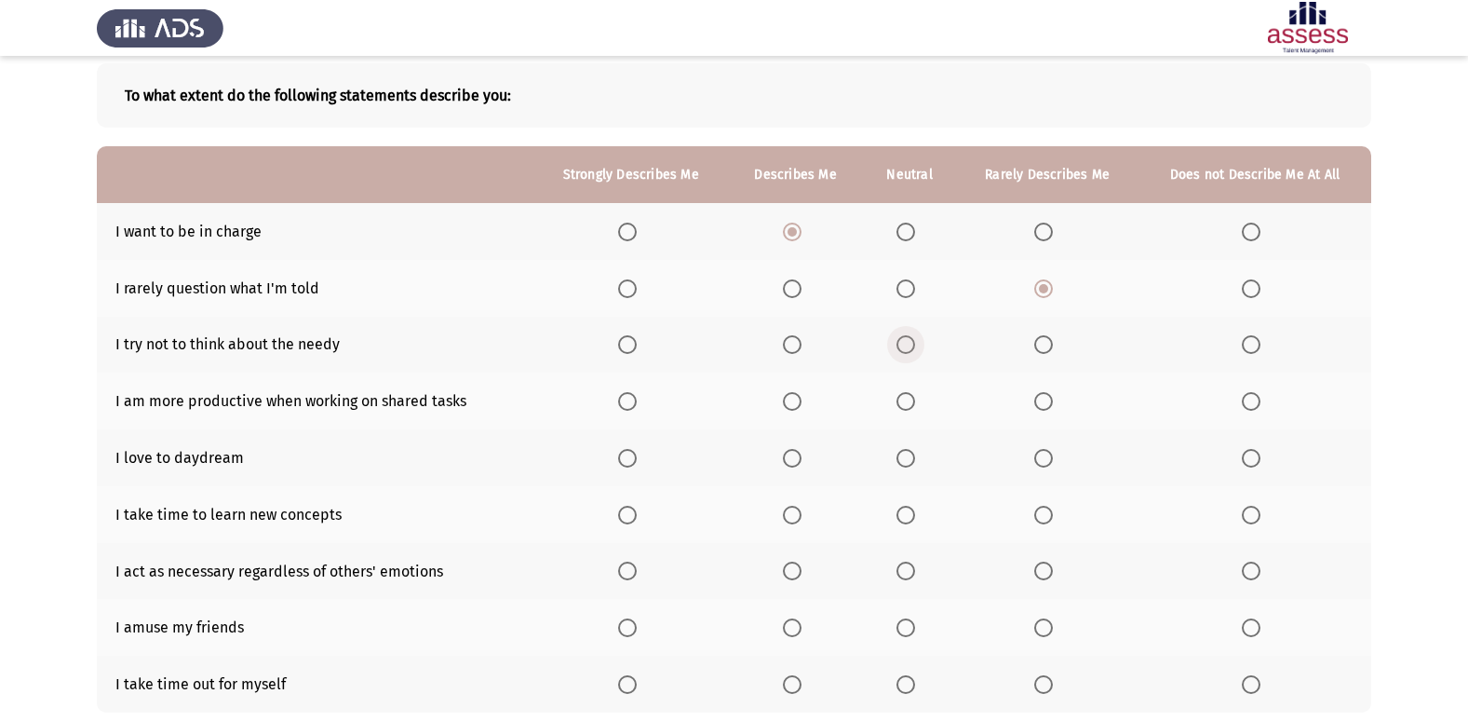
click at [910, 341] on input "Select an option" at bounding box center [905, 344] width 19 height 19
click at [795, 396] on span "Select an option" at bounding box center [792, 401] width 19 height 19
click at [795, 396] on input "Select an option" at bounding box center [792, 401] width 19 height 19
click at [792, 508] on span "Select an option" at bounding box center [792, 514] width 19 height 19
click at [792, 508] on input "Select an option" at bounding box center [792, 514] width 19 height 19
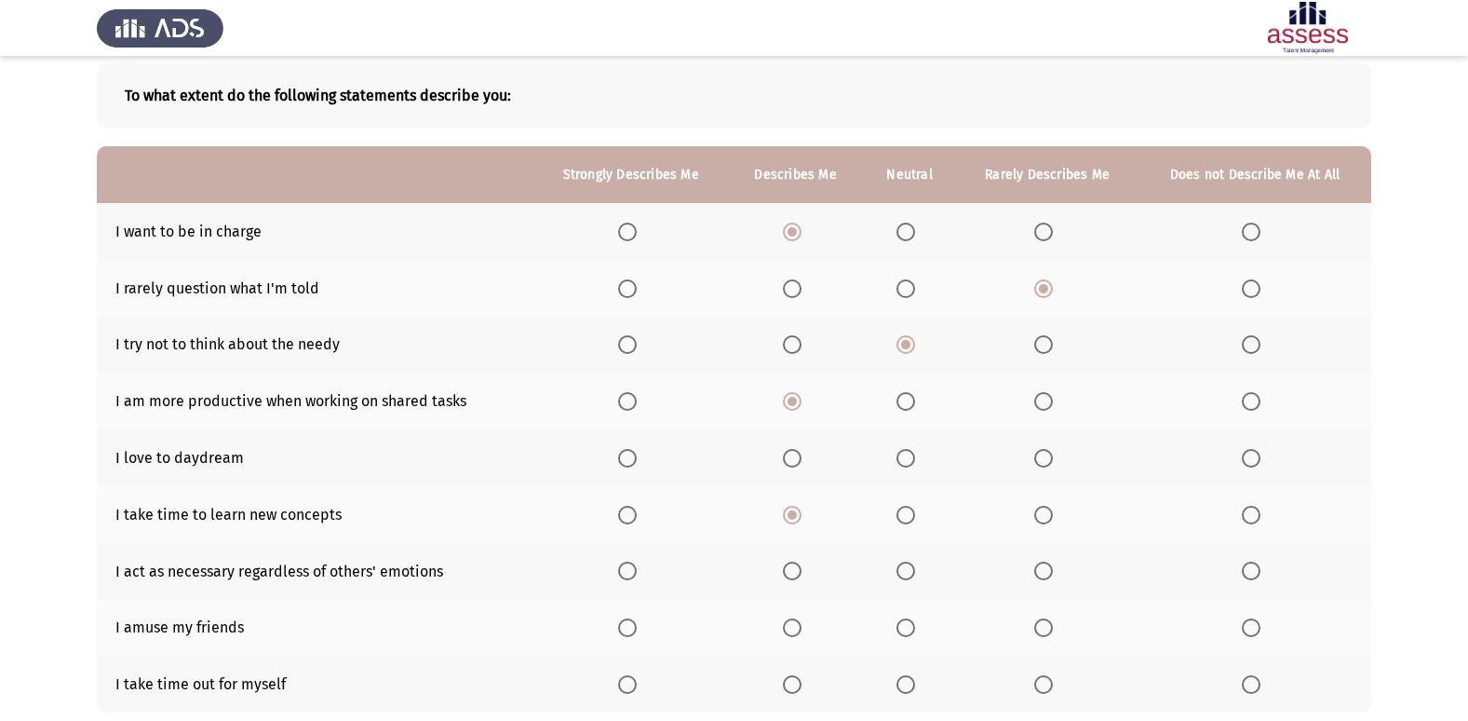
click at [800, 460] on span "Select an option" at bounding box center [792, 458] width 19 height 19
click at [800, 460] on input "Select an option" at bounding box center [792, 458] width 19 height 19
click at [801, 506] on span "Select an option" at bounding box center [792, 514] width 19 height 19
click at [801, 506] on input "Select an option" at bounding box center [792, 514] width 19 height 19
click at [923, 514] on label "Select an option" at bounding box center [909, 514] width 26 height 19
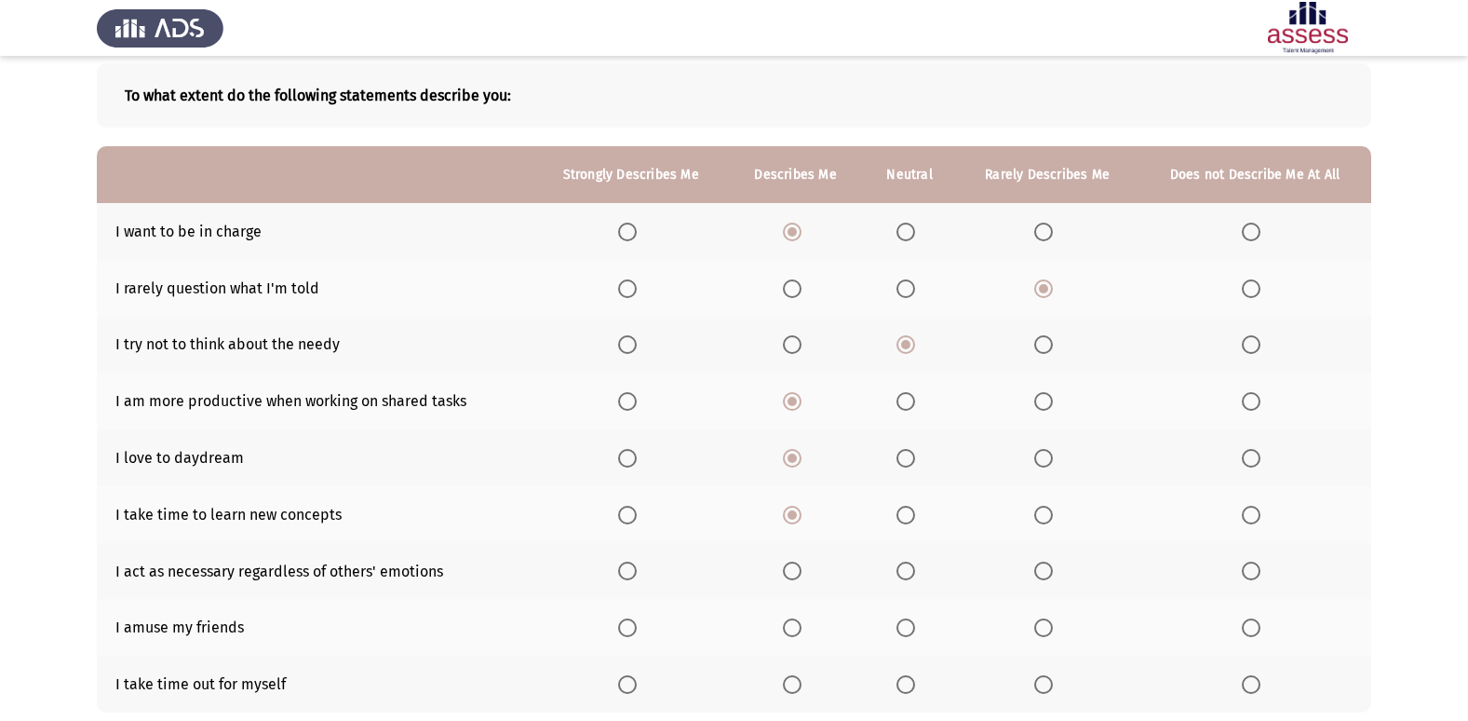
click at [915, 514] on input "Select an option" at bounding box center [905, 514] width 19 height 19
click at [1055, 507] on label "Select an option" at bounding box center [1047, 514] width 26 height 19
click at [1053, 507] on input "Select an option" at bounding box center [1043, 514] width 19 height 19
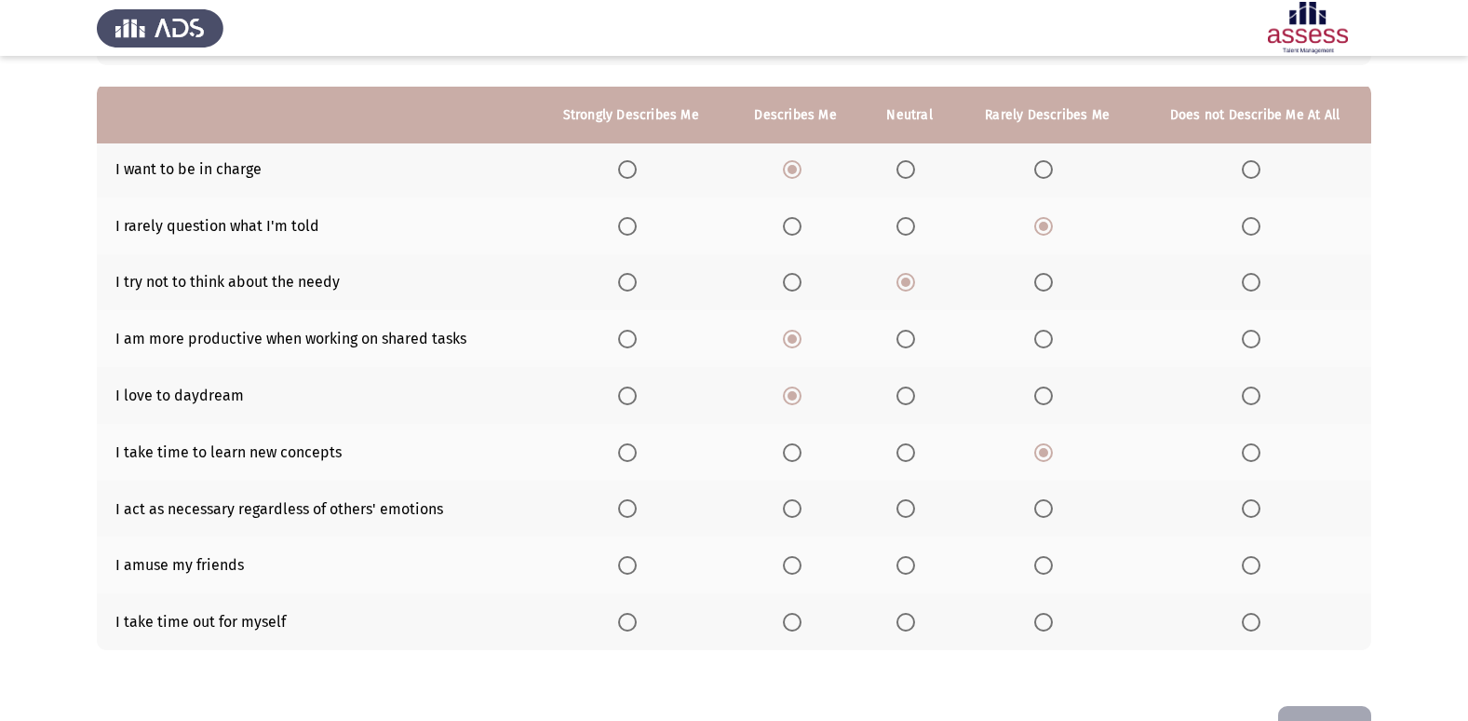
scroll to position [186, 0]
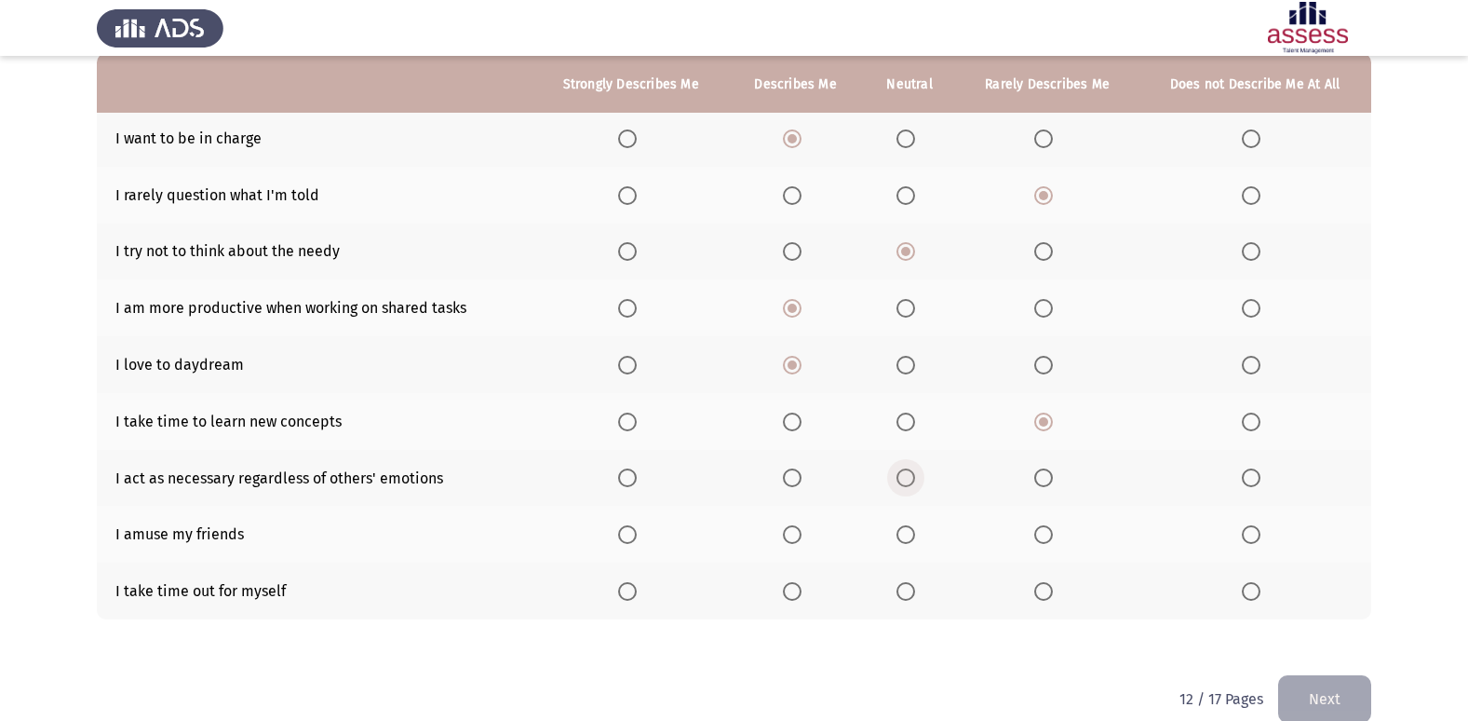
click at [921, 484] on label "Select an option" at bounding box center [909, 477] width 26 height 19
click at [915, 484] on input "Select an option" at bounding box center [905, 477] width 19 height 19
click at [637, 540] on span "Select an option" at bounding box center [627, 534] width 19 height 19
click at [637, 540] on input "Select an option" at bounding box center [627, 534] width 19 height 19
click at [616, 600] on th at bounding box center [630, 590] width 195 height 57
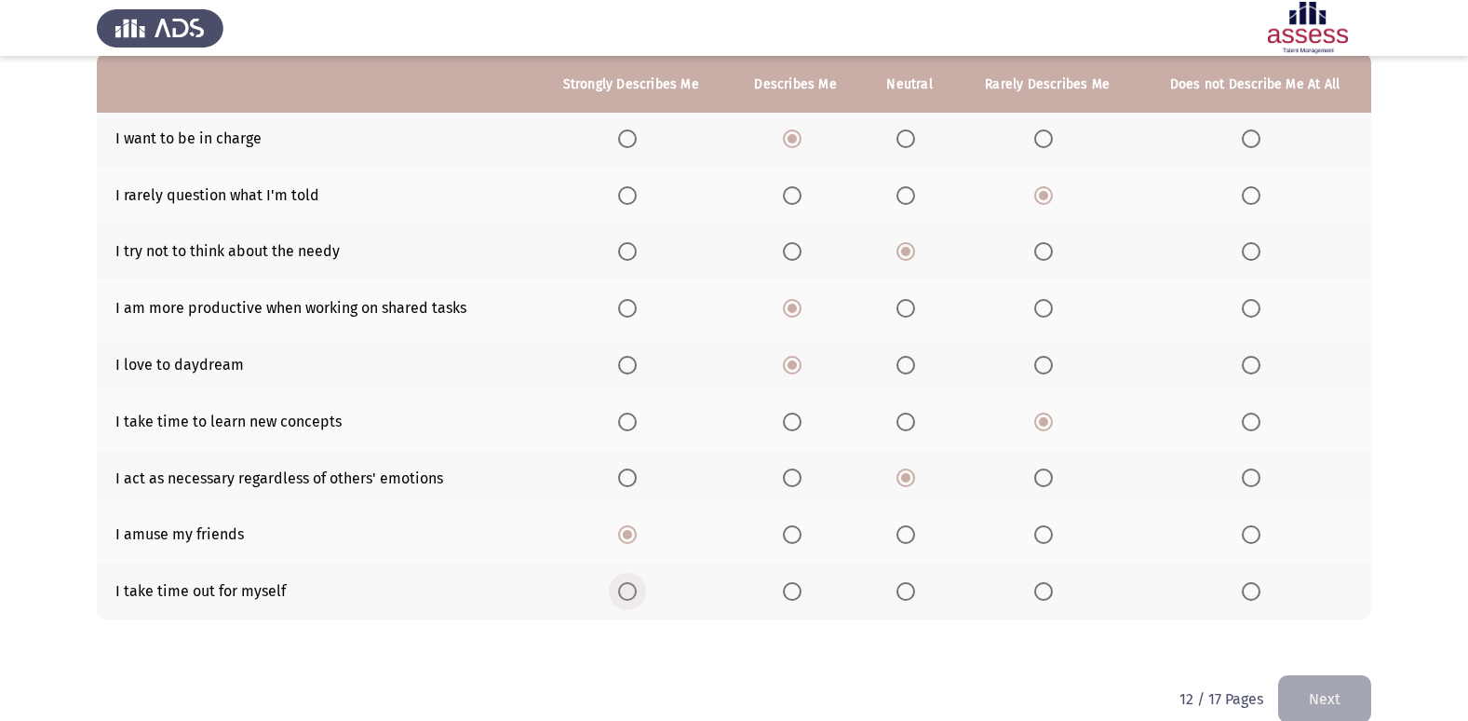
click at [626, 595] on span "Select an option" at bounding box center [627, 591] width 19 height 19
click at [626, 595] on input "Select an option" at bounding box center [627, 591] width 19 height 19
click at [1336, 691] on button "Next" at bounding box center [1324, 698] width 93 height 47
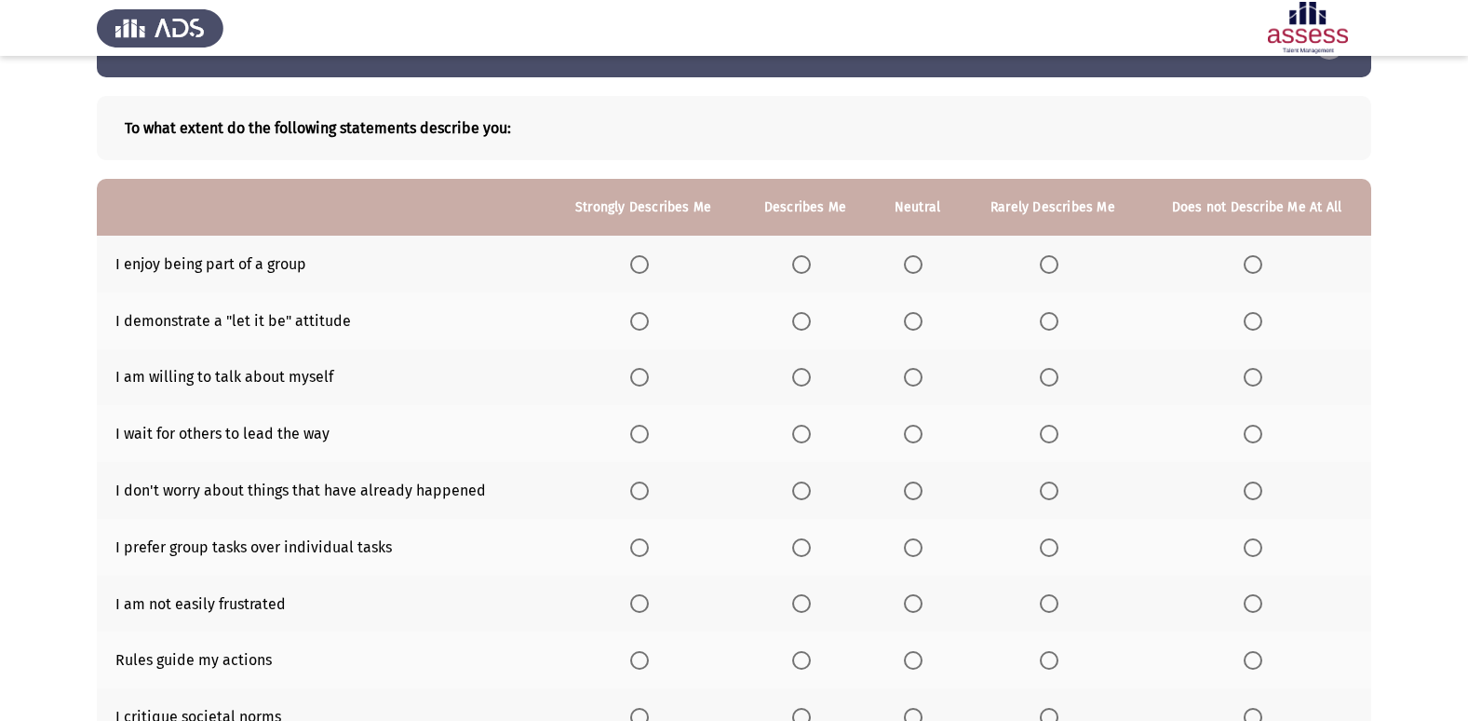
scroll to position [93, 0]
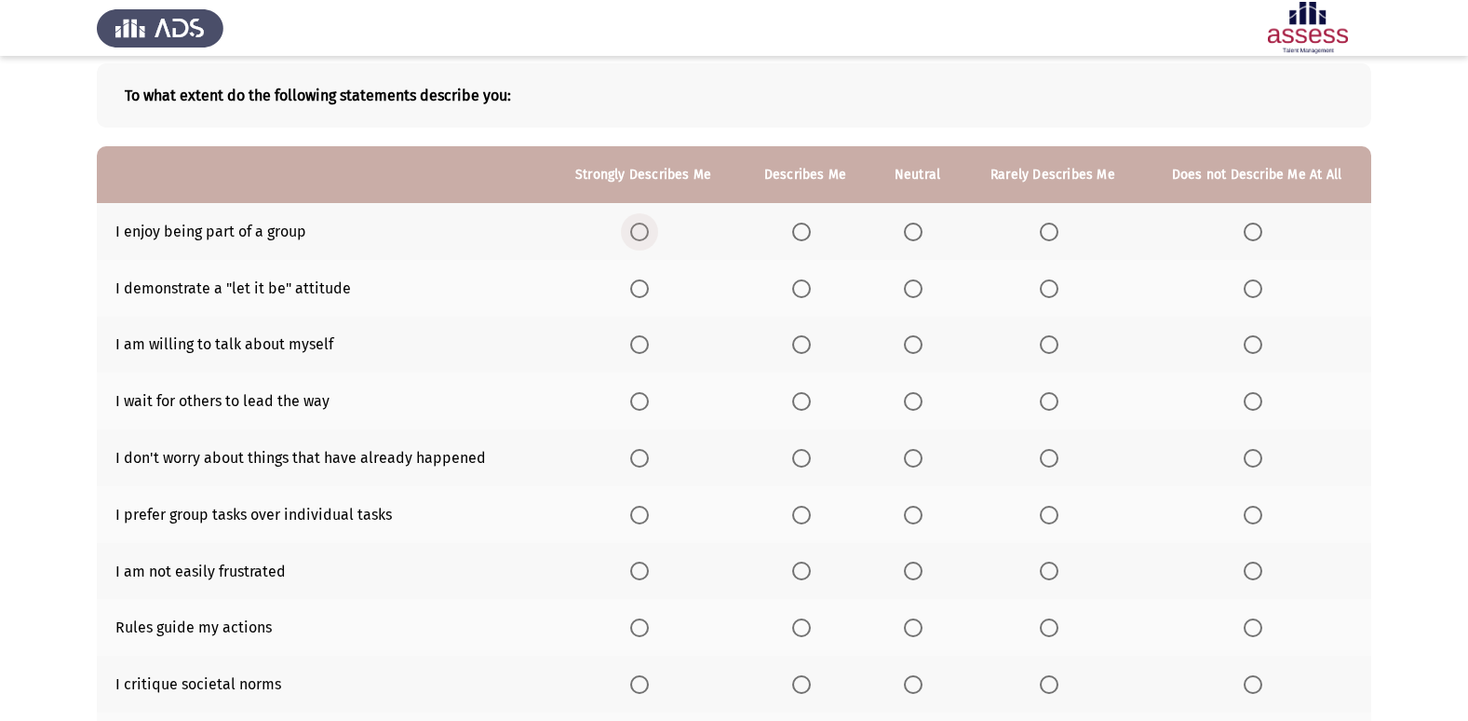
click at [638, 227] on span "Select an option" at bounding box center [639, 231] width 19 height 19
click at [638, 227] on input "Select an option" at bounding box center [639, 231] width 19 height 19
click at [910, 288] on span "Select an option" at bounding box center [913, 288] width 19 height 19
click at [910, 288] on input "Select an option" at bounding box center [913, 288] width 19 height 19
click at [910, 354] on span "Select an option" at bounding box center [913, 344] width 19 height 19
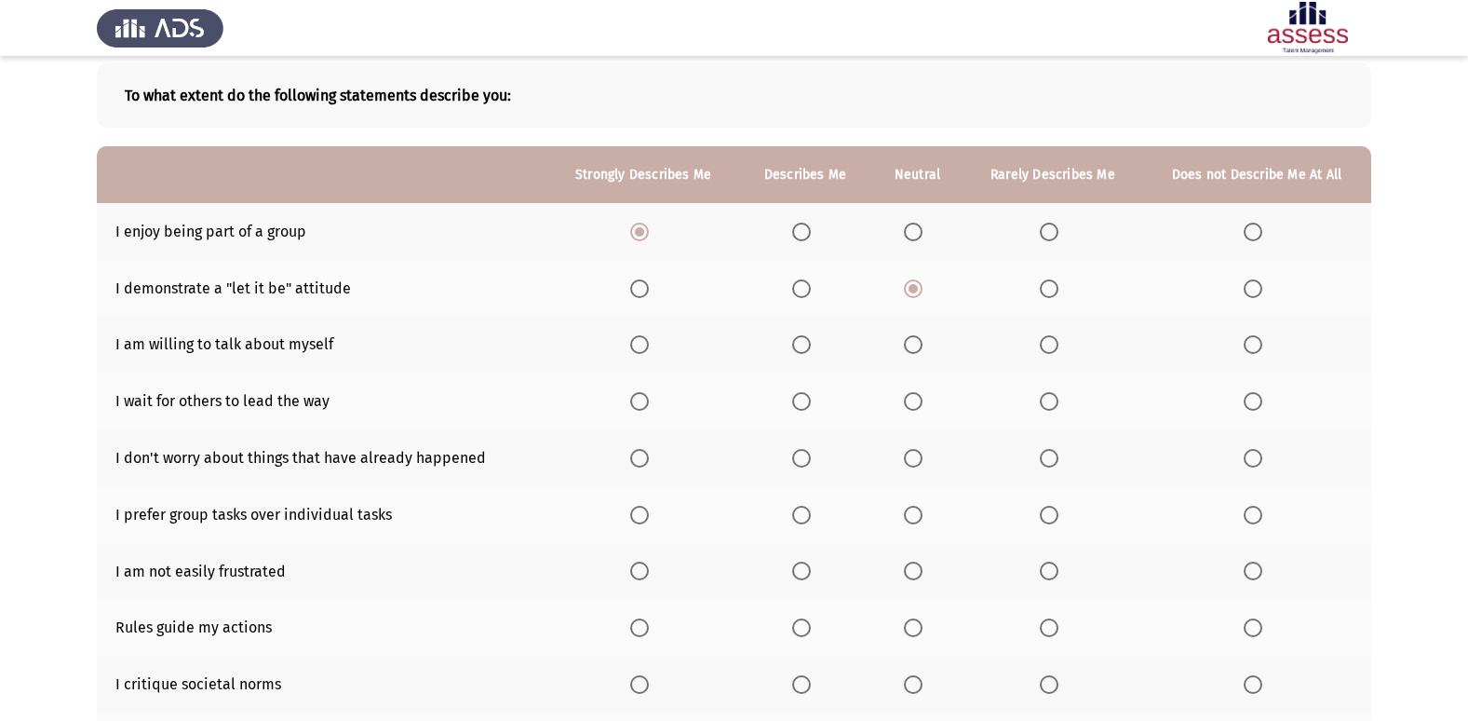
click at [910, 354] on input "Select an option" at bounding box center [913, 344] width 19 height 19
click at [1051, 406] on span "Select an option" at bounding box center [1049, 401] width 19 height 19
click at [1051, 406] on input "Select an option" at bounding box center [1049, 401] width 19 height 19
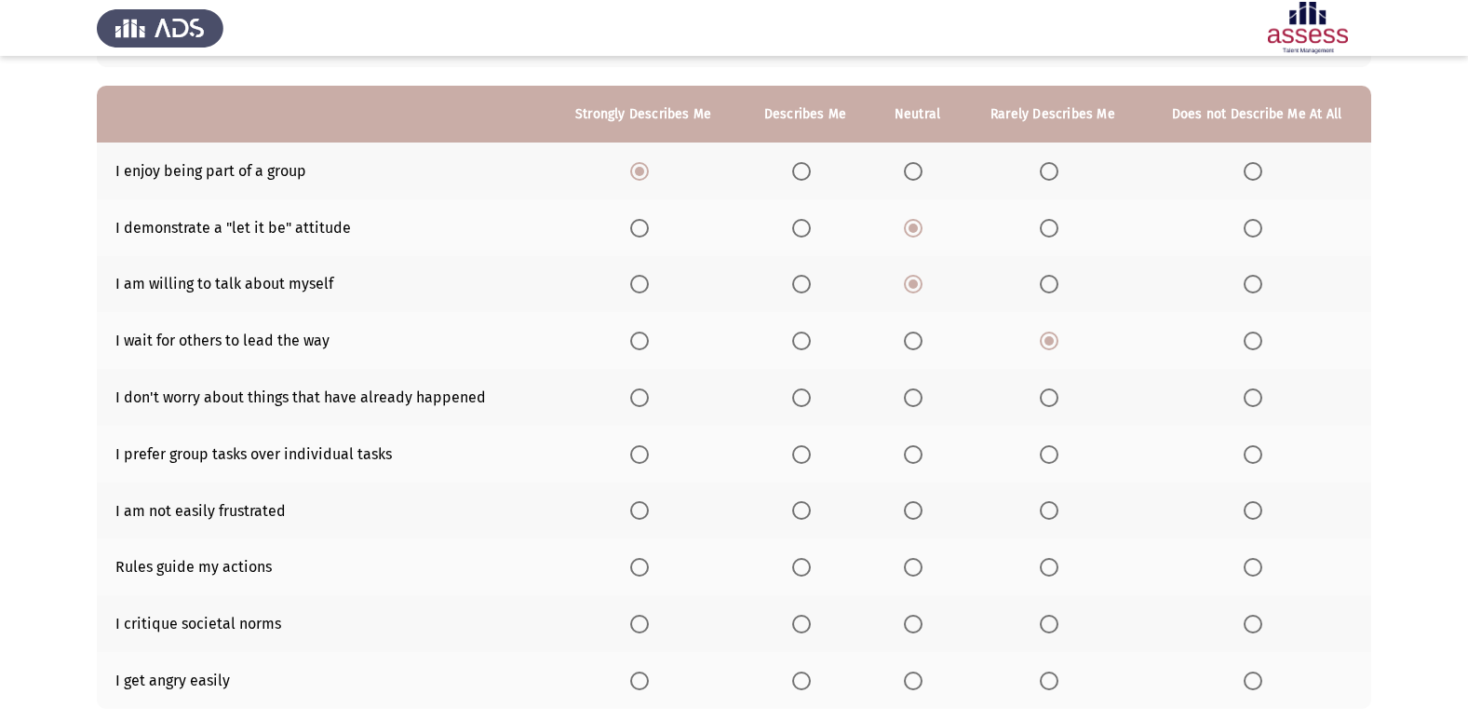
scroll to position [186, 0]
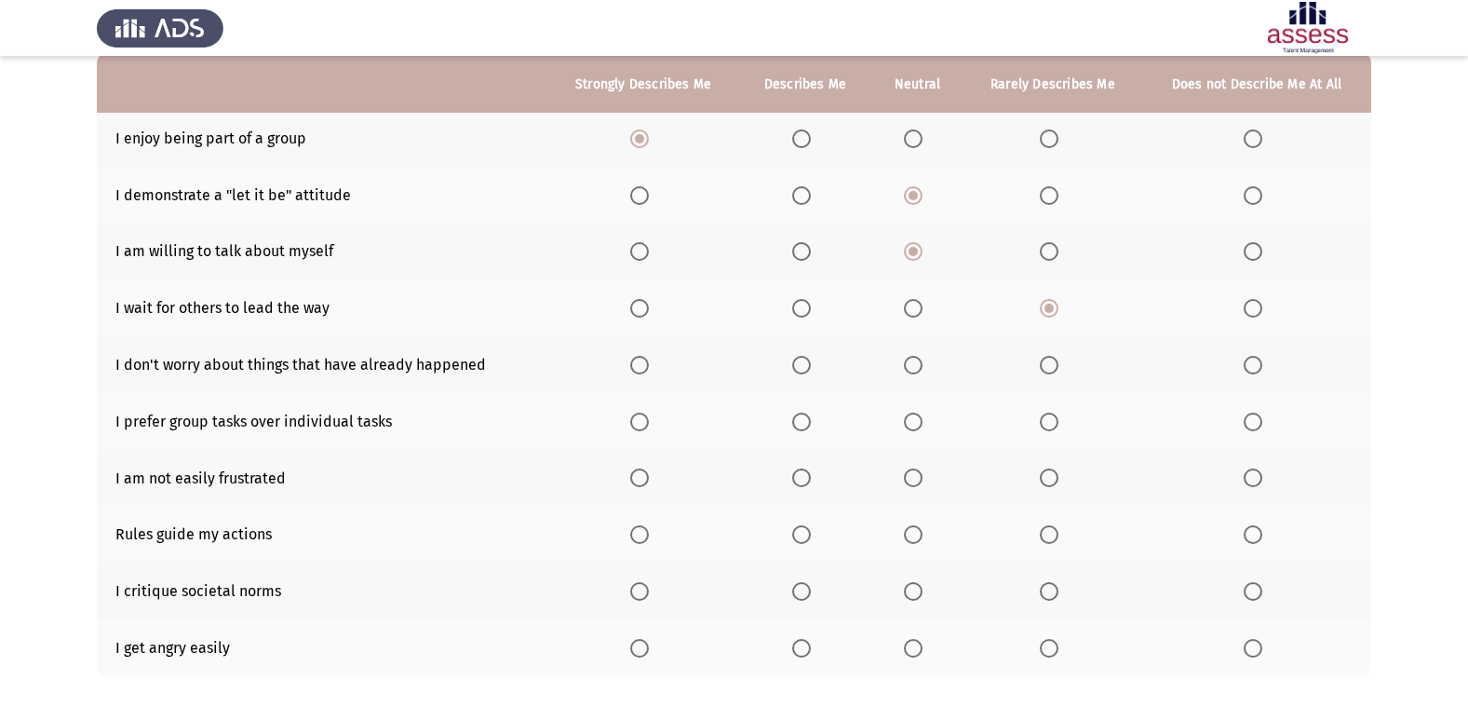
click at [634, 365] on span "Select an option" at bounding box center [639, 365] width 19 height 19
click at [634, 365] on input "Select an option" at bounding box center [639, 365] width 19 height 19
click at [640, 417] on span "Select an option" at bounding box center [639, 421] width 19 height 19
click at [640, 417] on input "Select an option" at bounding box center [639, 421] width 19 height 19
click at [640, 480] on span "Select an option" at bounding box center [639, 477] width 19 height 19
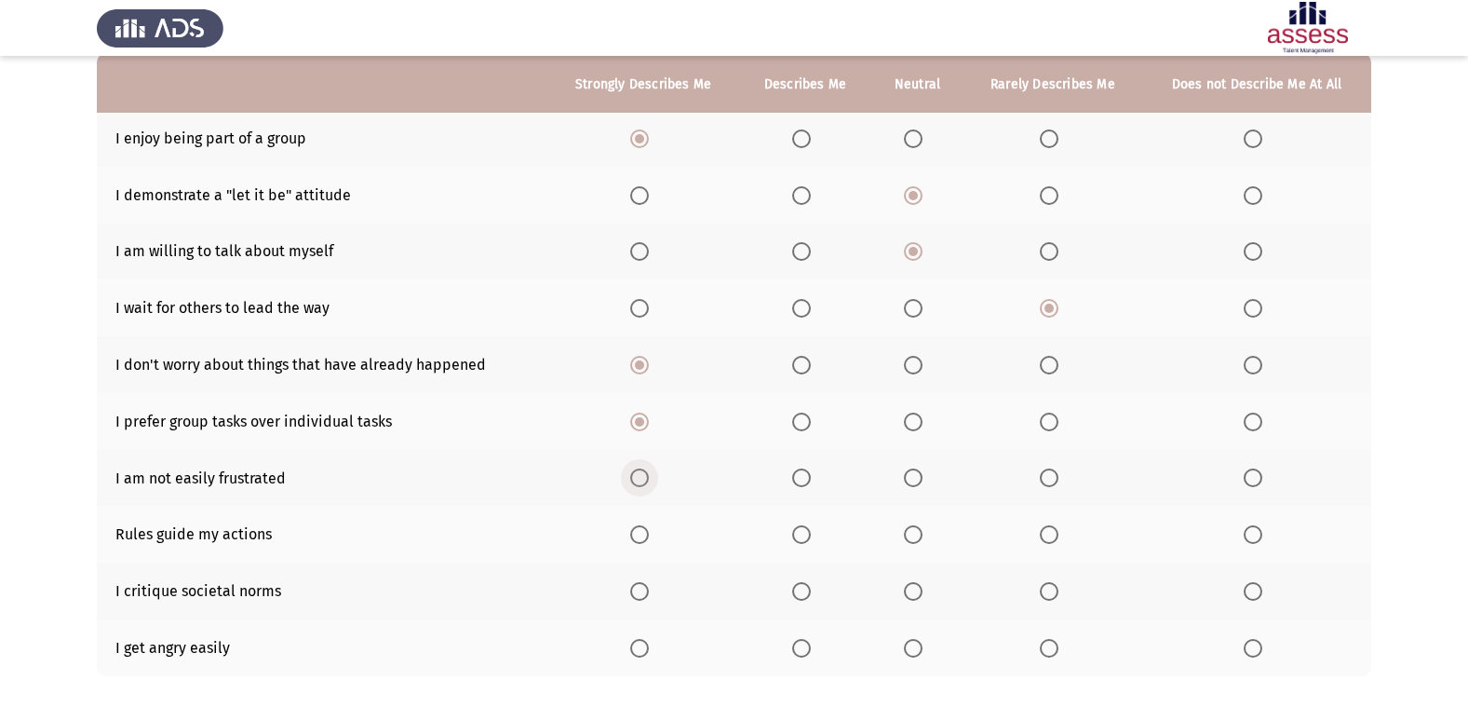
click at [640, 480] on input "Select an option" at bounding box center [639, 477] width 19 height 19
click at [642, 540] on span "Select an option" at bounding box center [639, 534] width 19 height 19
click at [642, 540] on input "Select an option" at bounding box center [639, 534] width 19 height 19
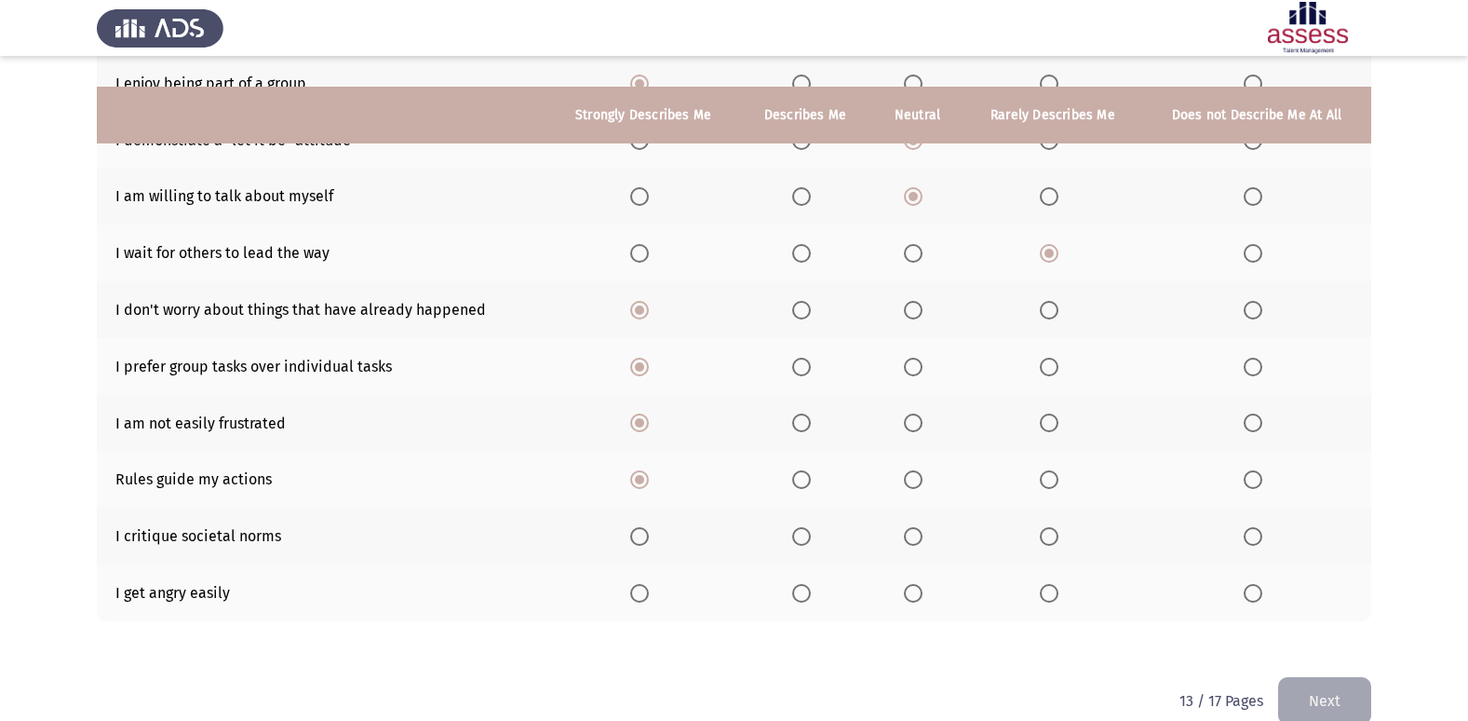
scroll to position [272, 0]
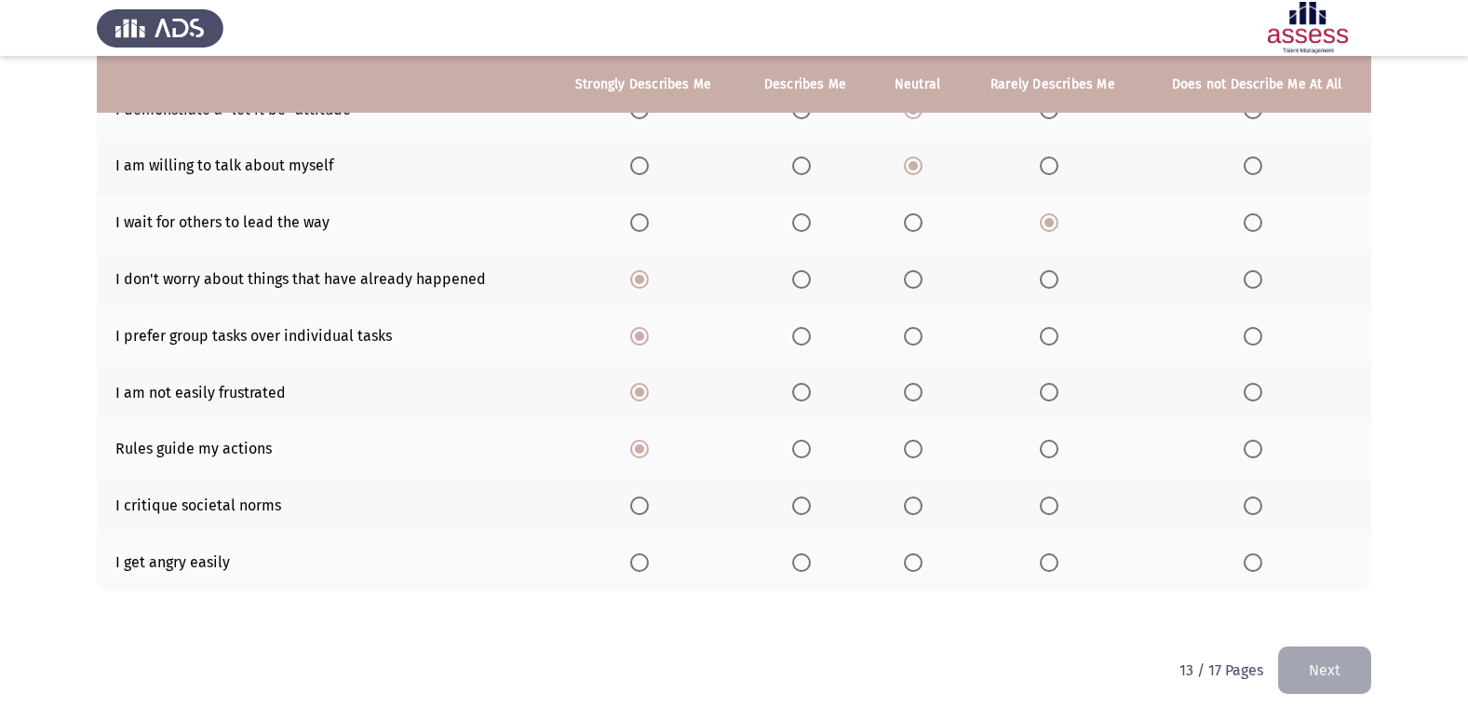
click at [927, 507] on label "Select an option" at bounding box center [917, 505] width 26 height 19
click at [923, 507] on input "Select an option" at bounding box center [913, 505] width 19 height 19
click at [1273, 565] on th at bounding box center [1256, 561] width 229 height 57
click at [1241, 567] on th at bounding box center [1256, 561] width 229 height 57
click at [1258, 567] on span "Select an option" at bounding box center [1253, 562] width 19 height 19
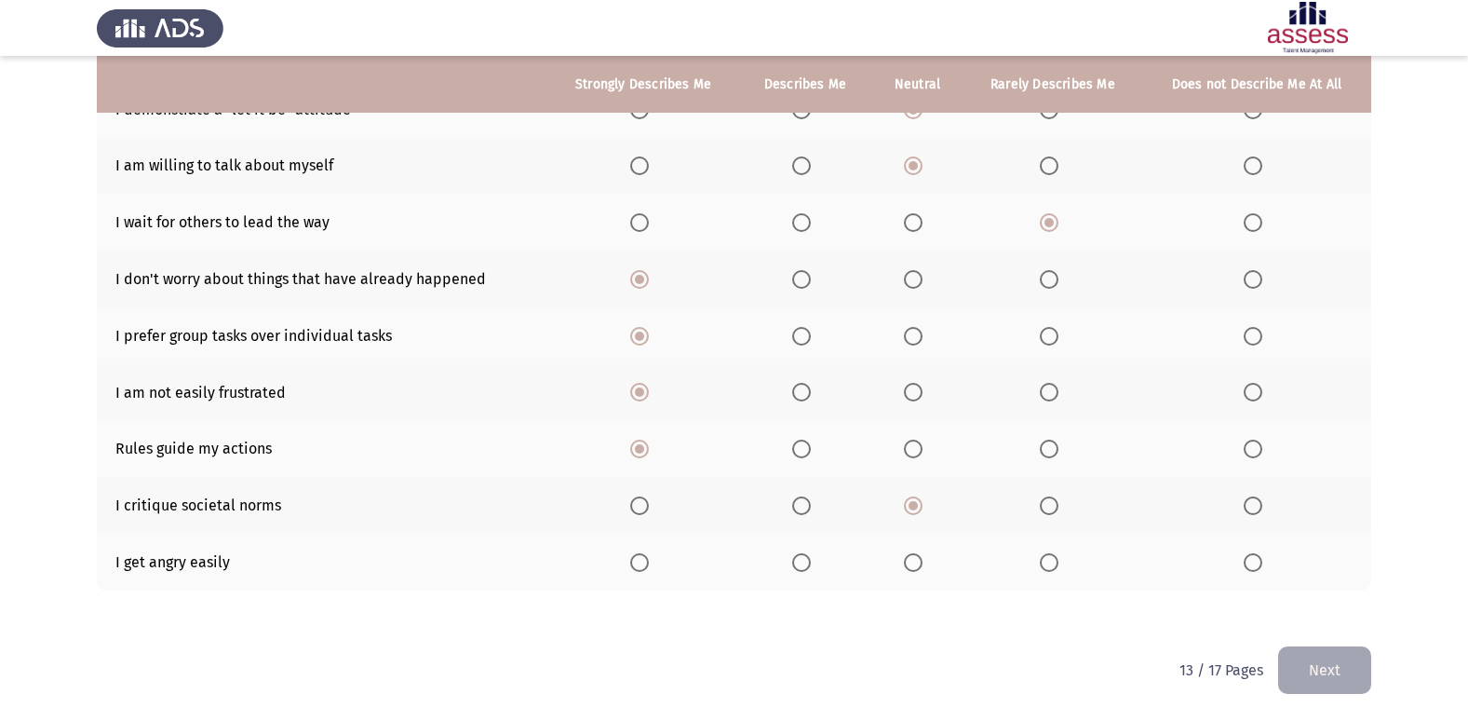
click at [1258, 567] on input "Select an option" at bounding box center [1253, 562] width 19 height 19
click at [1335, 661] on button "Next" at bounding box center [1324, 669] width 93 height 47
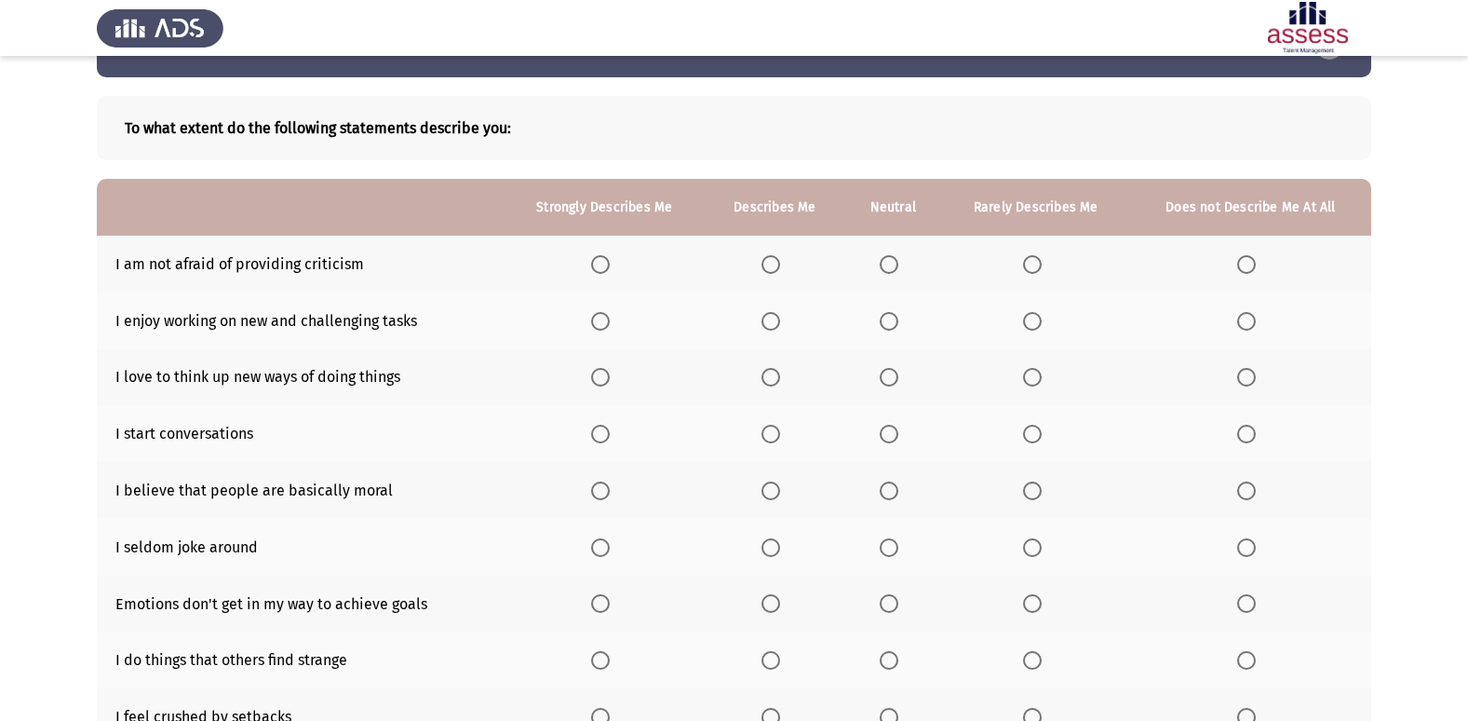
scroll to position [93, 0]
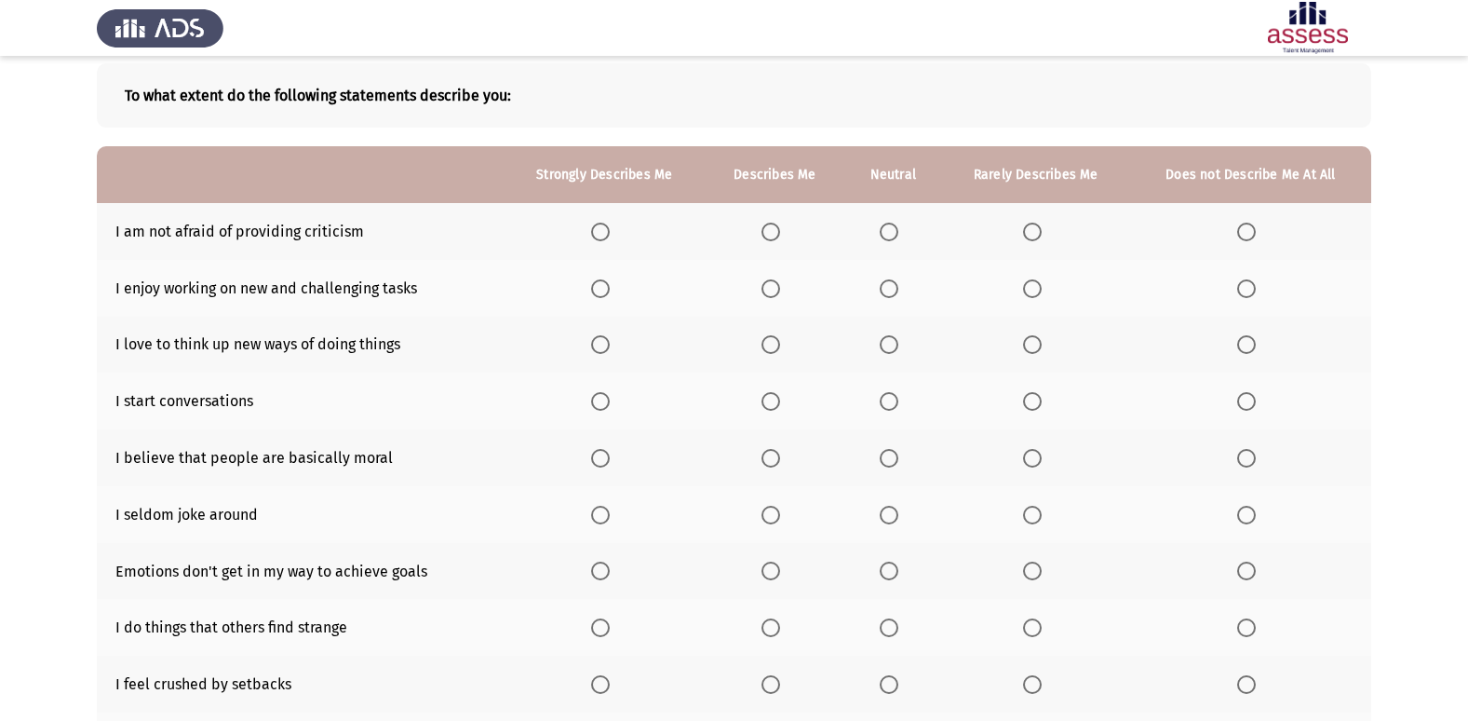
click at [889, 225] on span "Select an option" at bounding box center [889, 231] width 19 height 19
click at [889, 225] on input "Select an option" at bounding box center [889, 231] width 19 height 19
click at [599, 287] on span "Select an option" at bounding box center [600, 288] width 19 height 19
click at [599, 287] on input "Select an option" at bounding box center [600, 288] width 19 height 19
click at [600, 349] on span "Select an option" at bounding box center [600, 344] width 19 height 19
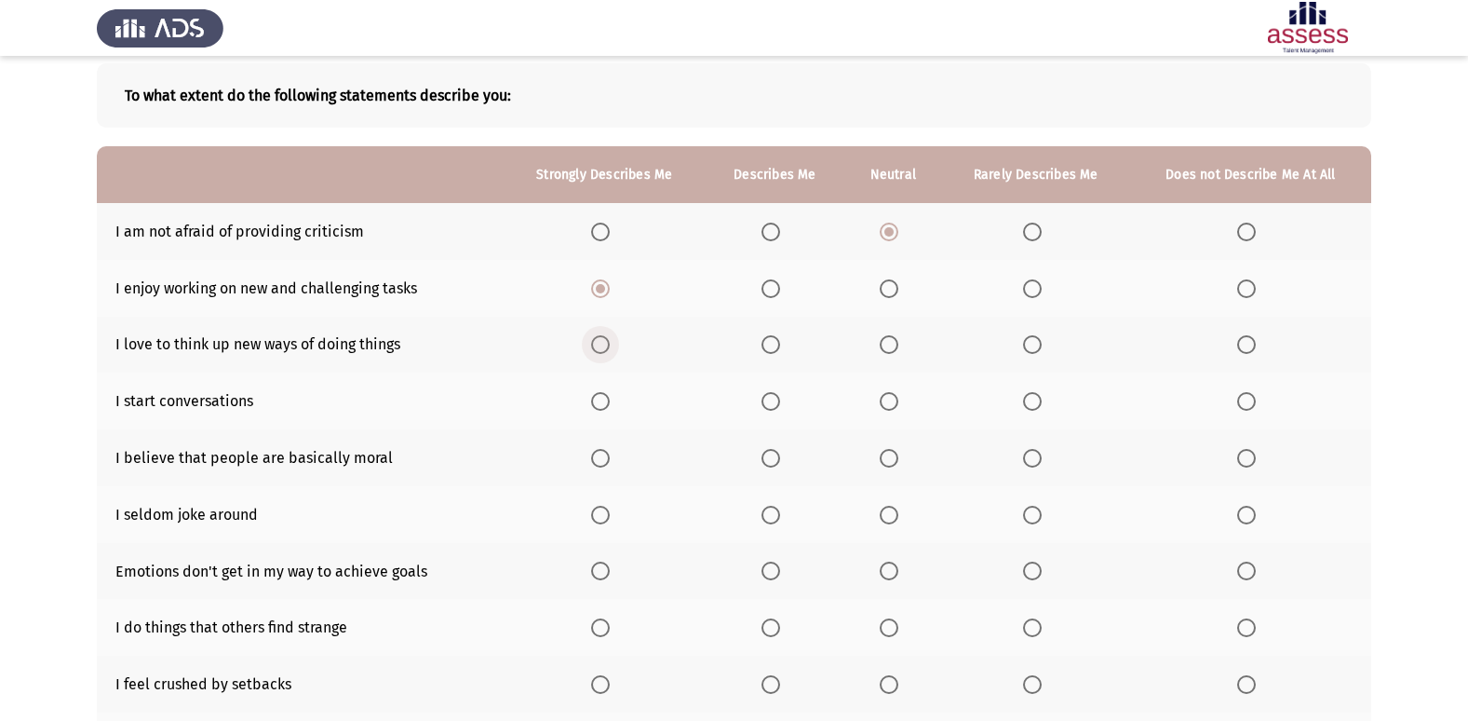
click at [600, 349] on input "Select an option" at bounding box center [600, 344] width 19 height 19
click at [596, 411] on span "Select an option" at bounding box center [600, 401] width 19 height 19
click at [596, 411] on input "Select an option" at bounding box center [600, 401] width 19 height 19
click at [610, 457] on span "Select an option" at bounding box center [600, 458] width 19 height 19
click at [610, 457] on input "Select an option" at bounding box center [600, 458] width 19 height 19
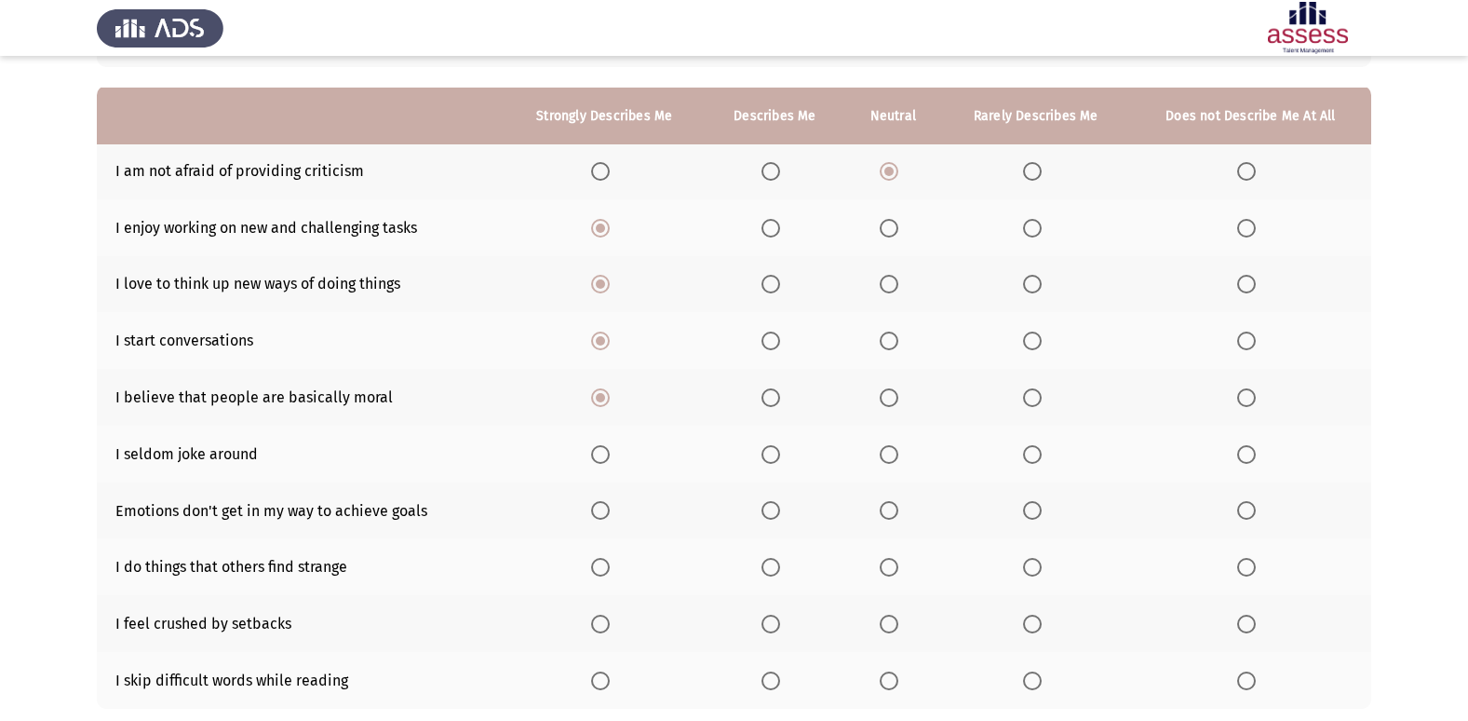
scroll to position [186, 0]
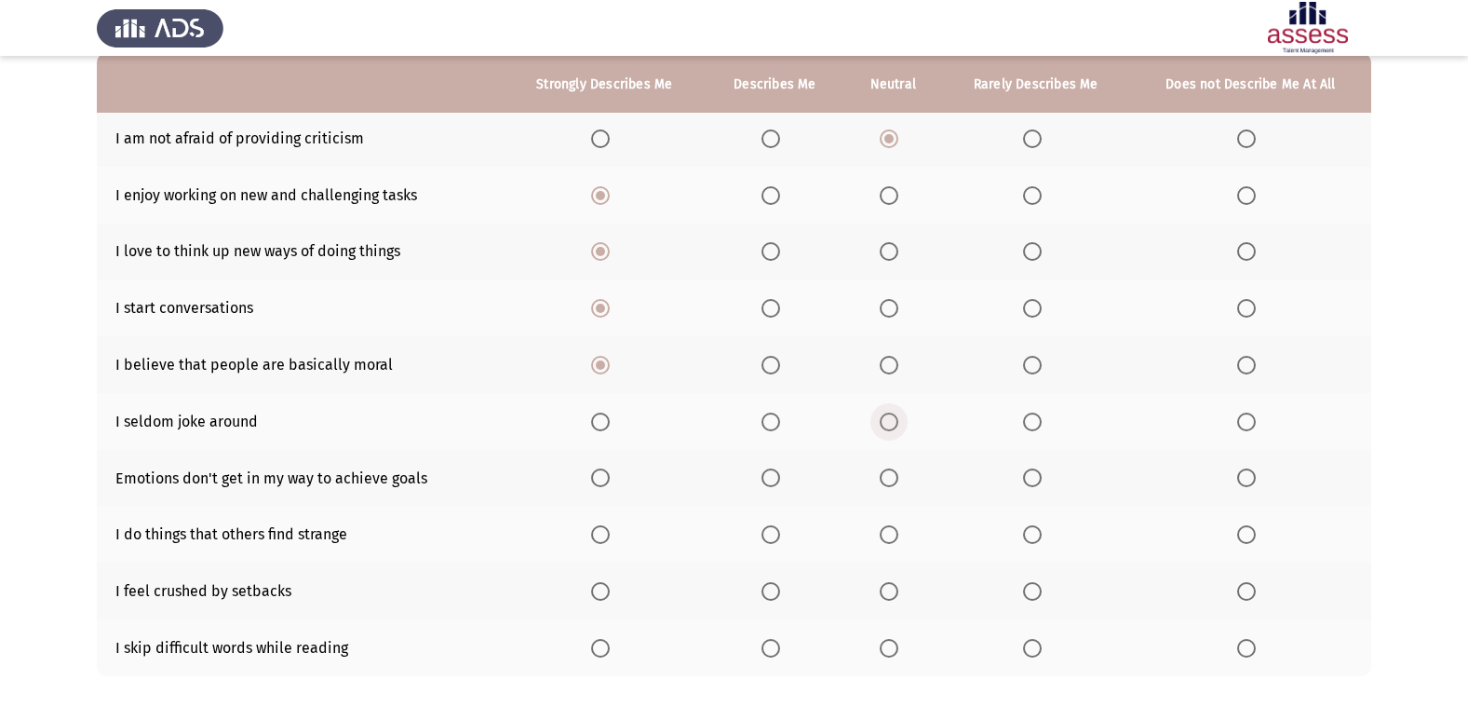
click at [891, 417] on span "Select an option" at bounding box center [889, 421] width 19 height 19
click at [891, 417] on input "Select an option" at bounding box center [889, 421] width 19 height 19
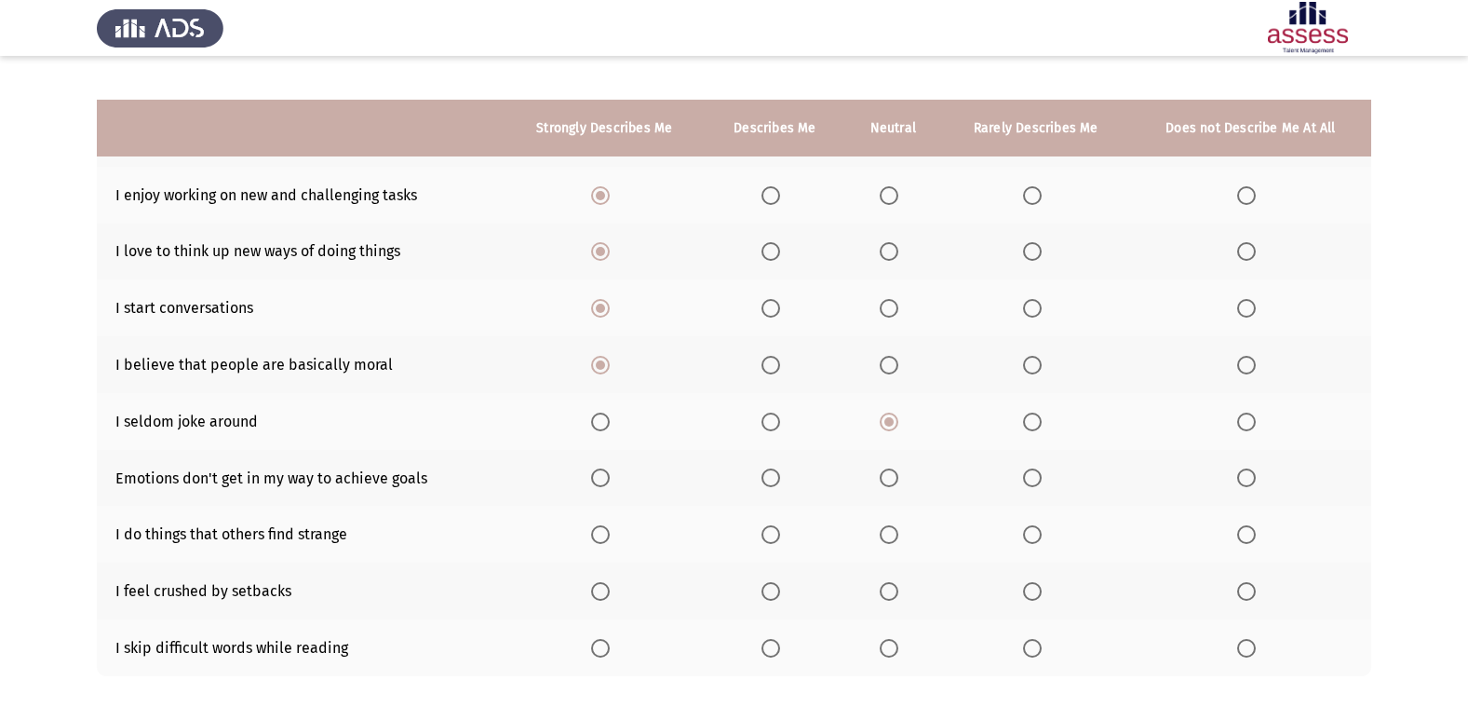
scroll to position [272, 0]
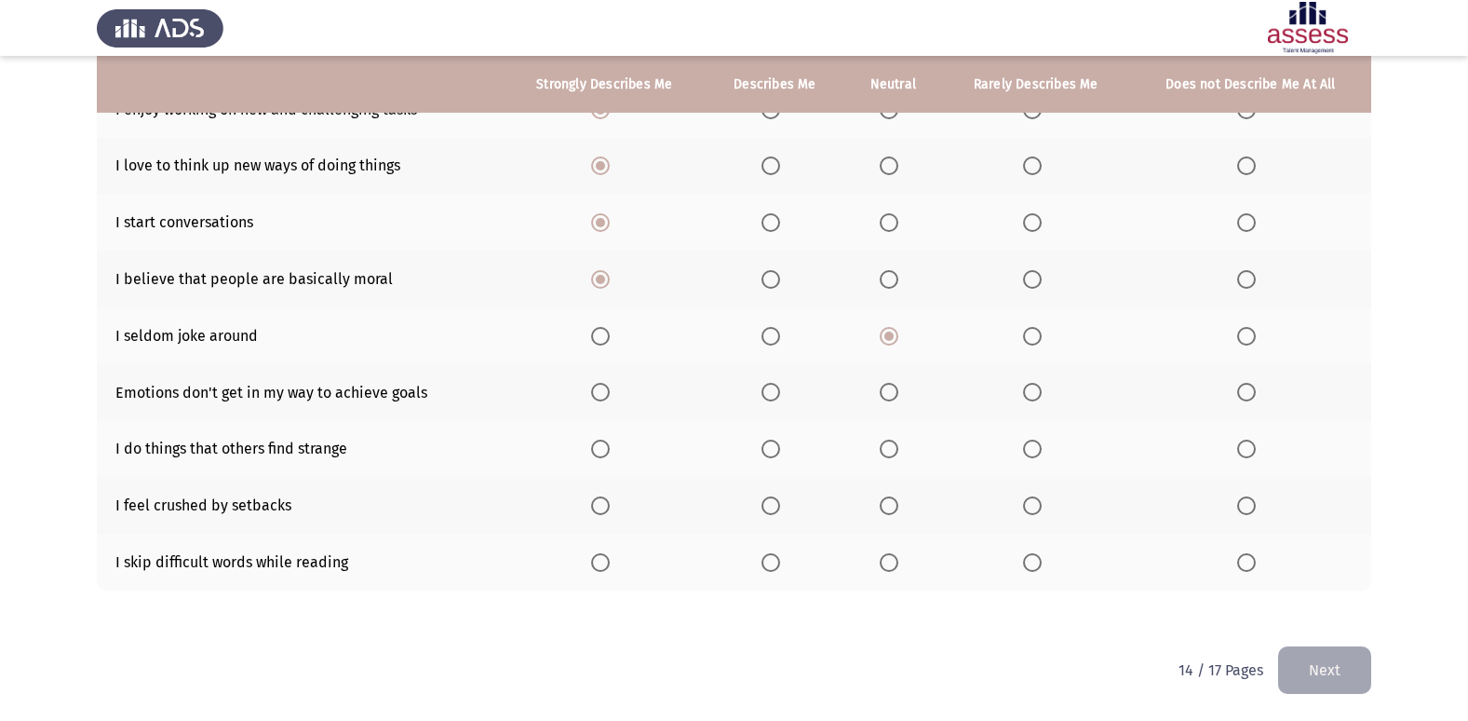
click at [610, 327] on span "Select an option" at bounding box center [600, 336] width 19 height 19
click at [610, 327] on input "Select an option" at bounding box center [600, 336] width 19 height 19
click at [613, 392] on label "Select an option" at bounding box center [604, 392] width 26 height 19
click at [610, 392] on input "Select an option" at bounding box center [600, 392] width 19 height 19
click at [777, 451] on span "Select an option" at bounding box center [771, 448] width 19 height 19
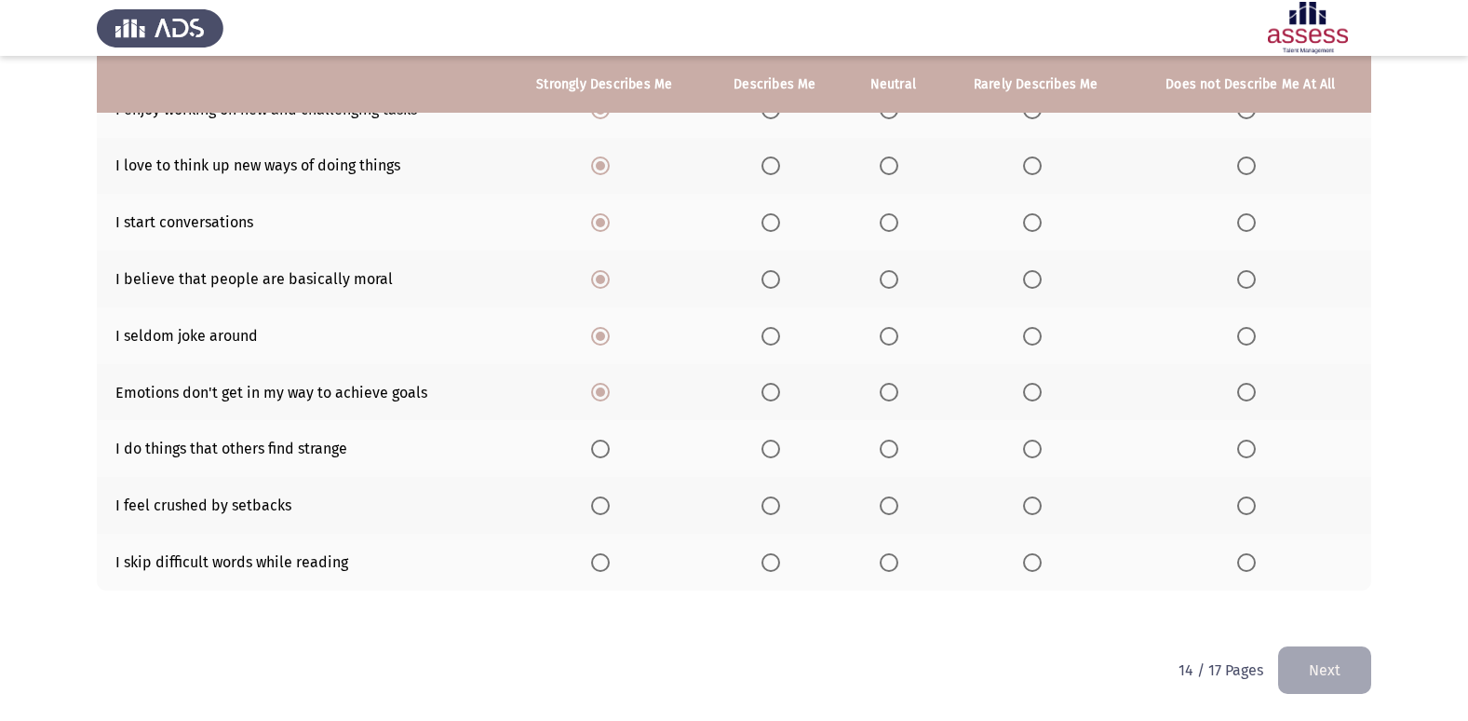
click at [777, 451] on input "Select an option" at bounding box center [771, 448] width 19 height 19
click at [1258, 508] on label "Select an option" at bounding box center [1250, 505] width 26 height 19
click at [1256, 508] on input "Select an option" at bounding box center [1246, 505] width 19 height 19
click at [1026, 567] on span "Select an option" at bounding box center [1032, 562] width 19 height 19
click at [1026, 567] on input "Select an option" at bounding box center [1032, 562] width 19 height 19
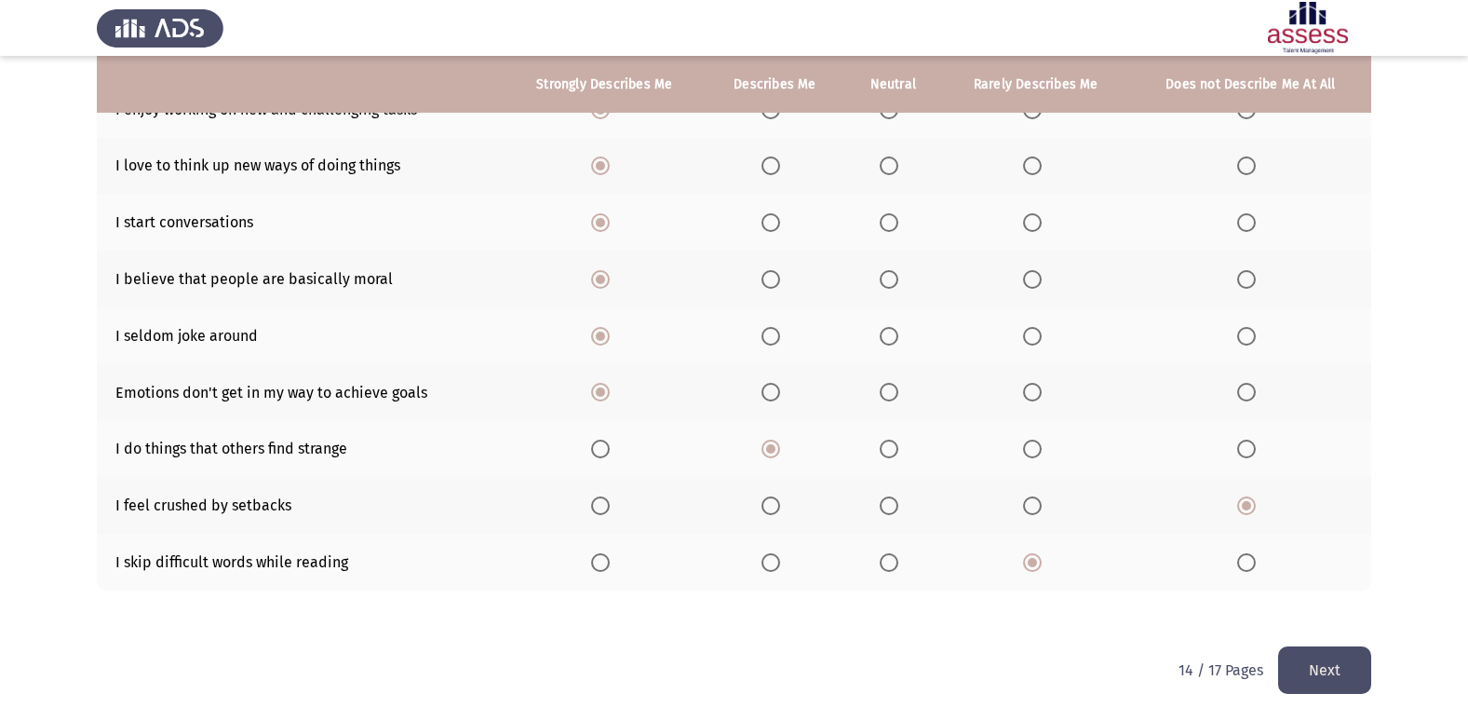
click at [1360, 659] on button "Next" at bounding box center [1324, 669] width 93 height 47
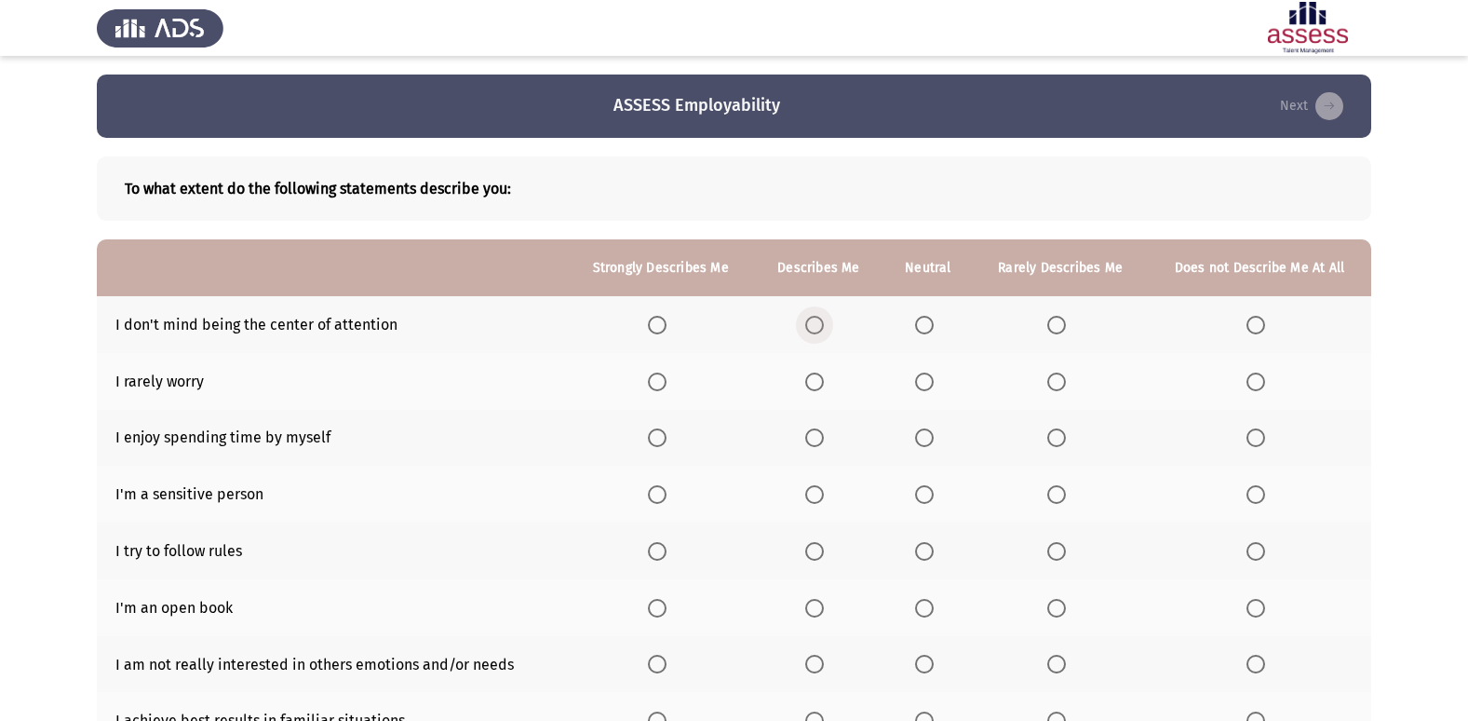
click at [821, 319] on span "Select an option" at bounding box center [814, 325] width 19 height 19
click at [821, 319] on input "Select an option" at bounding box center [814, 325] width 19 height 19
click at [659, 377] on span "Select an option" at bounding box center [657, 381] width 19 height 19
click at [659, 377] on input "Select an option" at bounding box center [657, 381] width 19 height 19
click at [664, 439] on span "Select an option" at bounding box center [657, 437] width 19 height 19
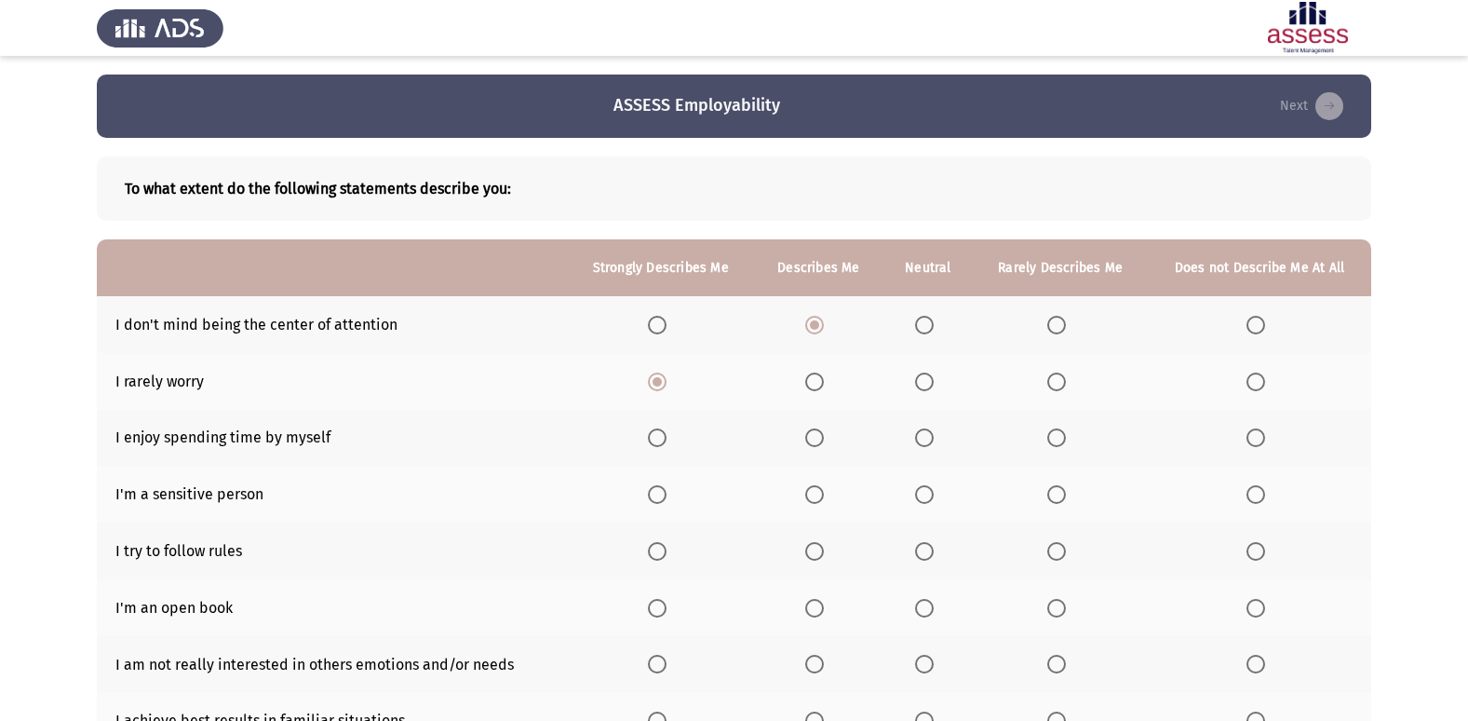
click at [664, 439] on input "Select an option" at bounding box center [657, 437] width 19 height 19
click at [1255, 490] on span "Select an option" at bounding box center [1256, 494] width 19 height 19
click at [1255, 490] on input "Select an option" at bounding box center [1256, 494] width 19 height 19
click at [662, 546] on span "Select an option" at bounding box center [657, 551] width 19 height 19
click at [662, 546] on input "Select an option" at bounding box center [657, 551] width 19 height 19
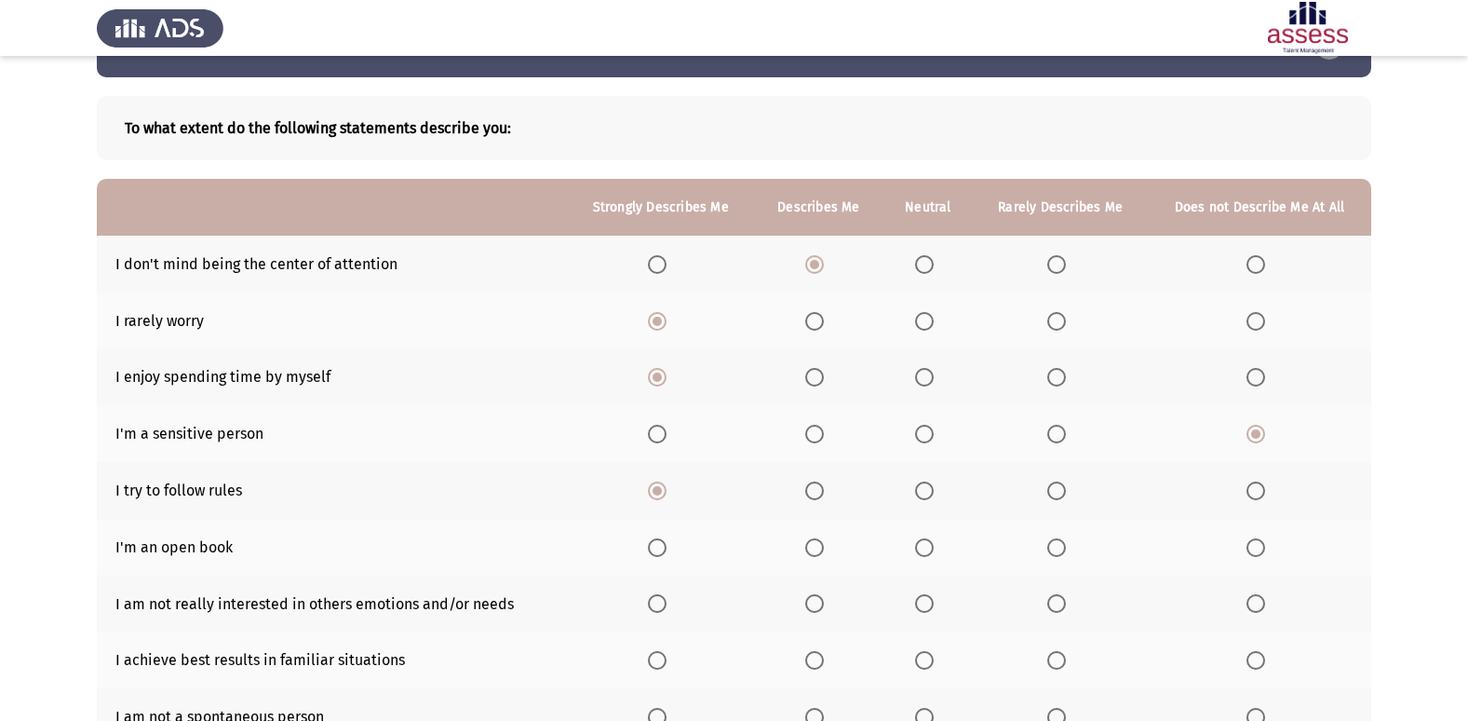
scroll to position [93, 0]
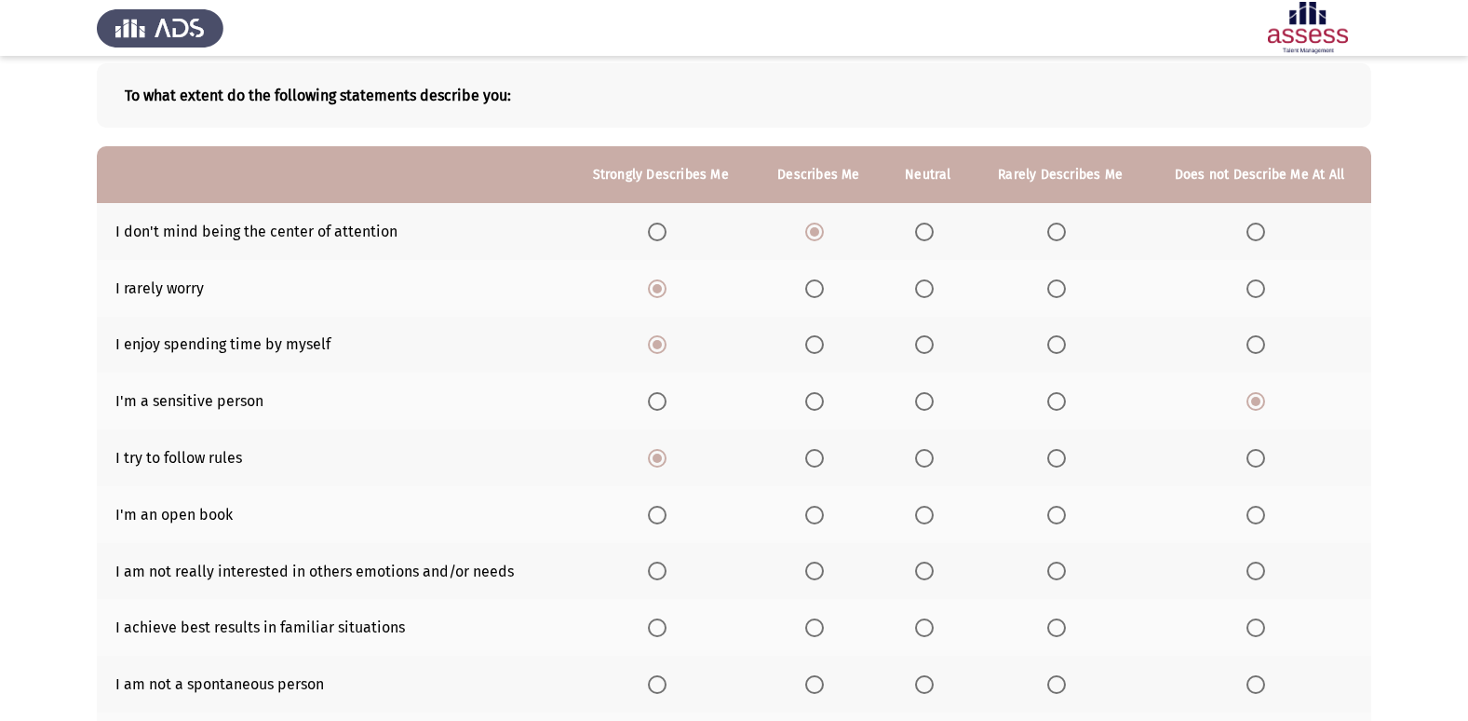
click at [926, 519] on span "Select an option" at bounding box center [924, 514] width 19 height 19
click at [926, 519] on input "Select an option" at bounding box center [924, 514] width 19 height 19
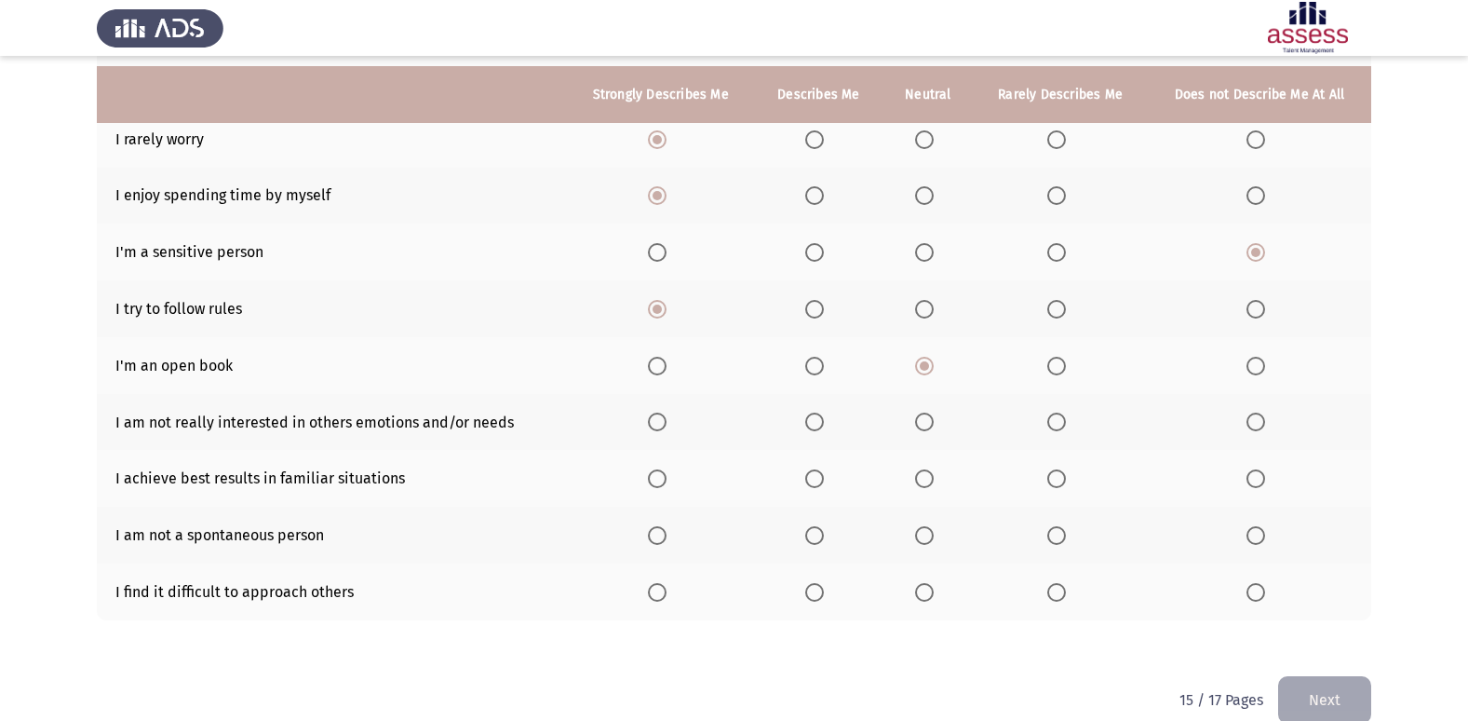
scroll to position [272, 0]
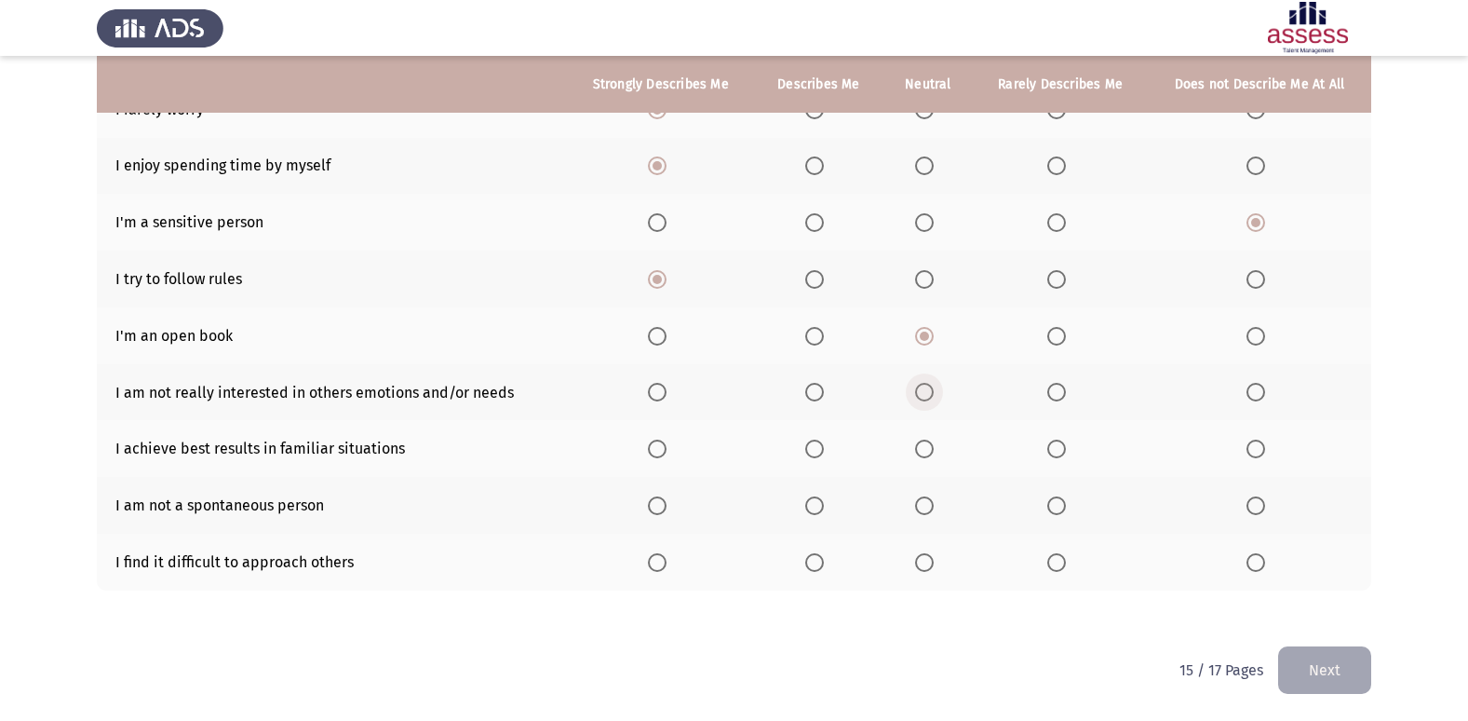
click at [924, 390] on span "Select an option" at bounding box center [924, 392] width 19 height 19
click at [924, 390] on input "Select an option" at bounding box center [924, 392] width 19 height 19
click at [659, 444] on span "Select an option" at bounding box center [657, 448] width 19 height 19
click at [659, 444] on input "Select an option" at bounding box center [657, 448] width 19 height 19
click at [1263, 505] on span "Select an option" at bounding box center [1256, 505] width 19 height 19
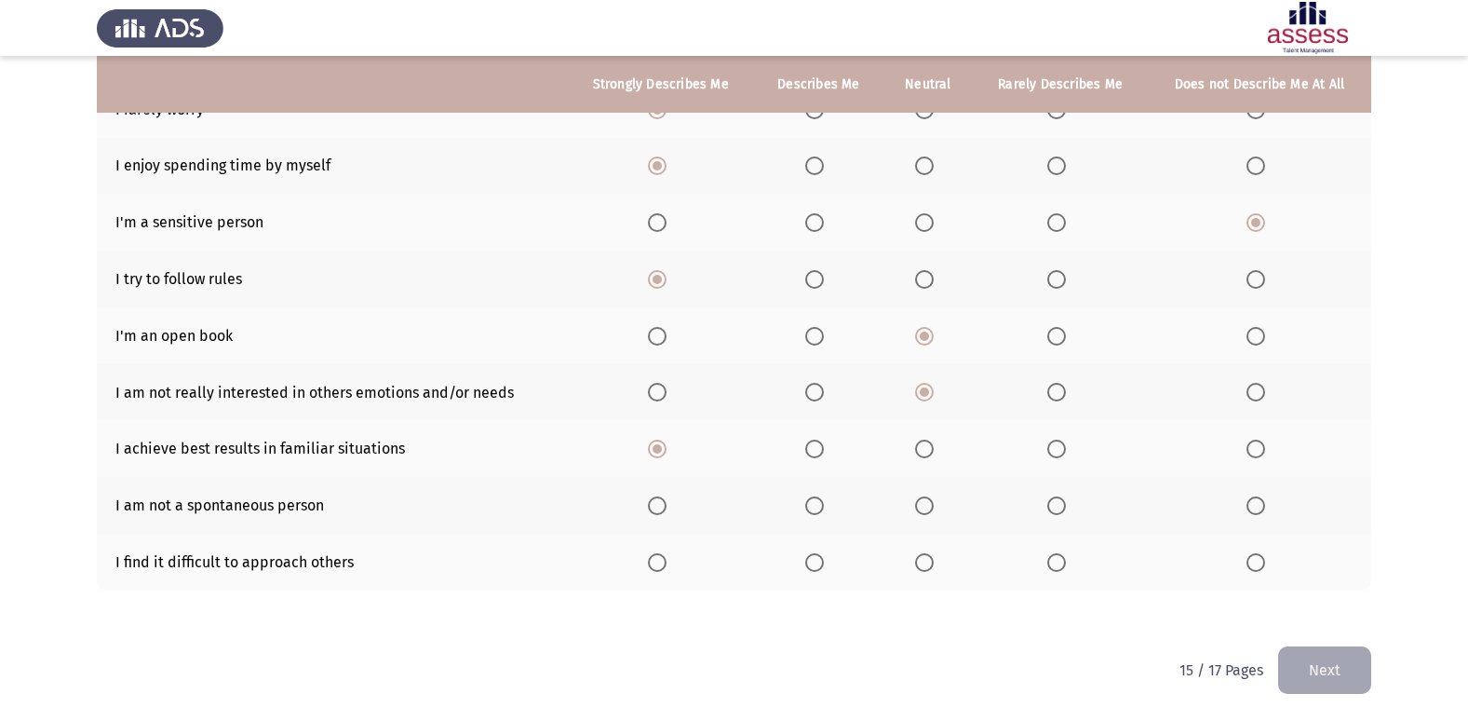
click at [1263, 505] on input "Select an option" at bounding box center [1256, 505] width 19 height 19
click at [1252, 555] on span "Select an option" at bounding box center [1256, 562] width 19 height 19
click at [1252, 555] on input "Select an option" at bounding box center [1256, 562] width 19 height 19
click at [1293, 664] on button "Next" at bounding box center [1324, 669] width 93 height 47
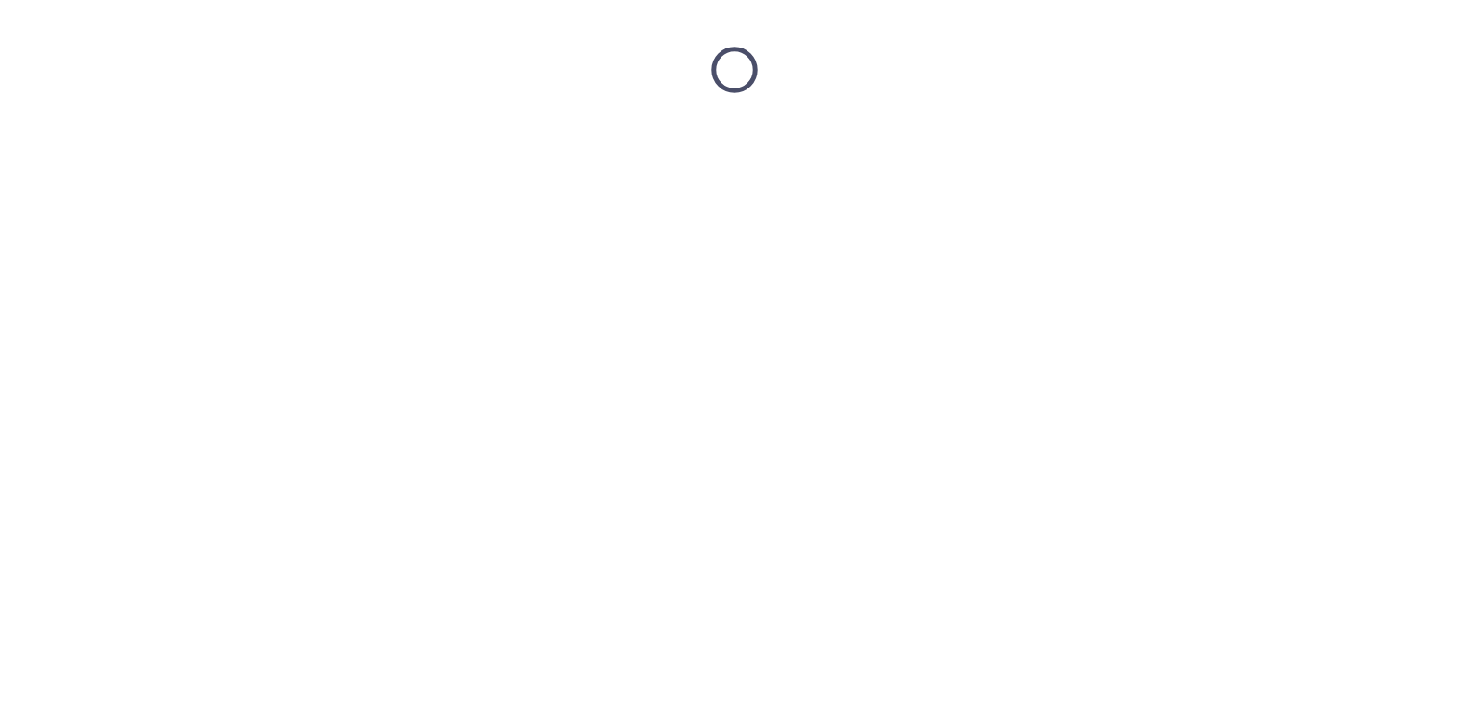
scroll to position [0, 0]
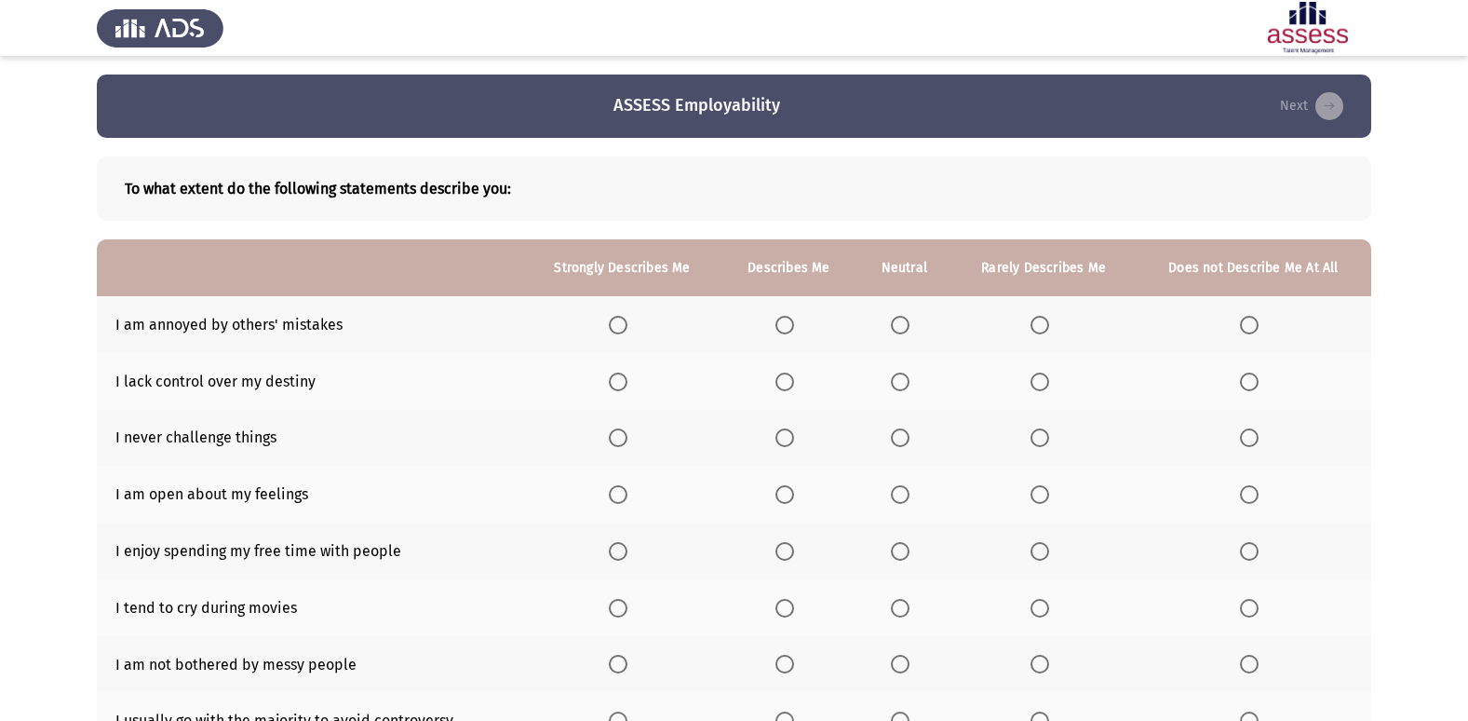
click at [901, 320] on span "Select an option" at bounding box center [900, 325] width 19 height 19
click at [901, 320] on input "Select an option" at bounding box center [900, 325] width 19 height 19
click at [1243, 372] on span "Select an option" at bounding box center [1249, 381] width 19 height 19
click at [1243, 372] on input "Select an option" at bounding box center [1249, 381] width 19 height 19
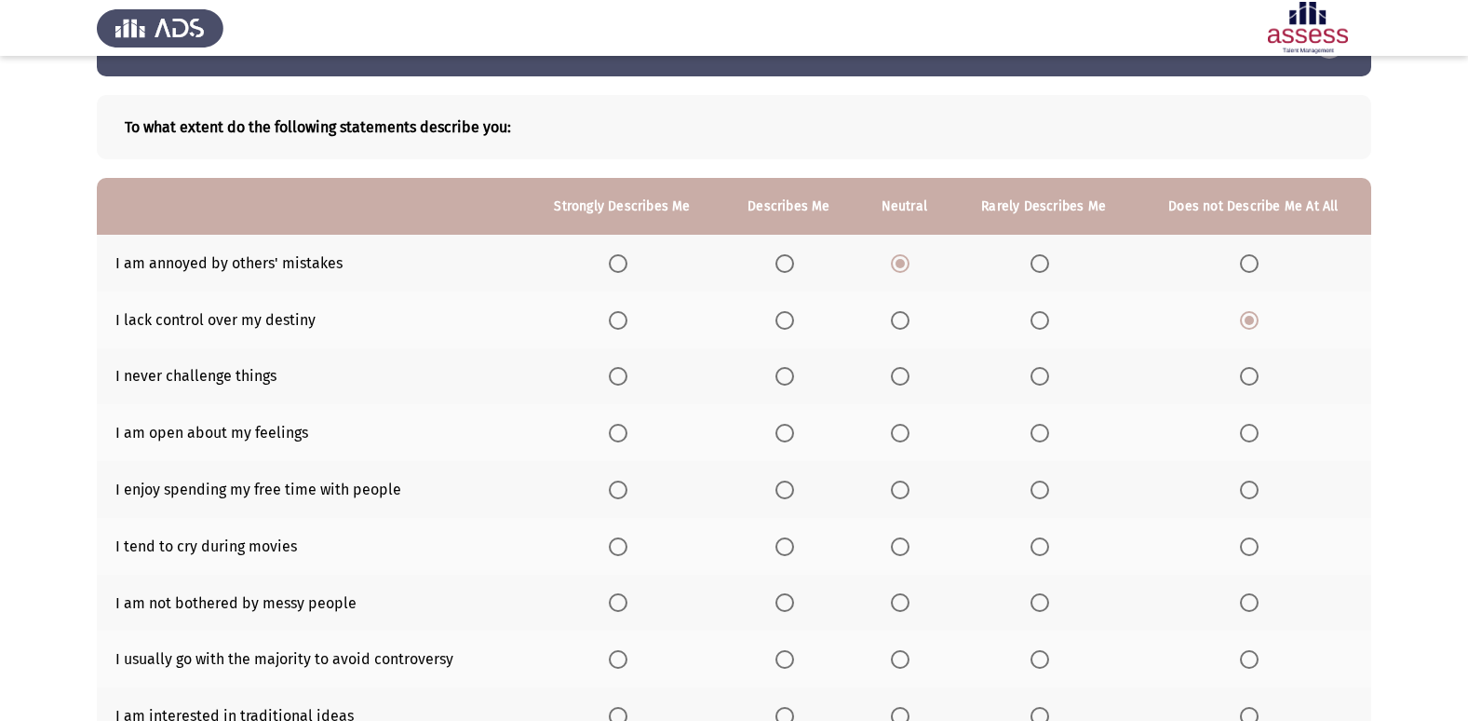
scroll to position [93, 0]
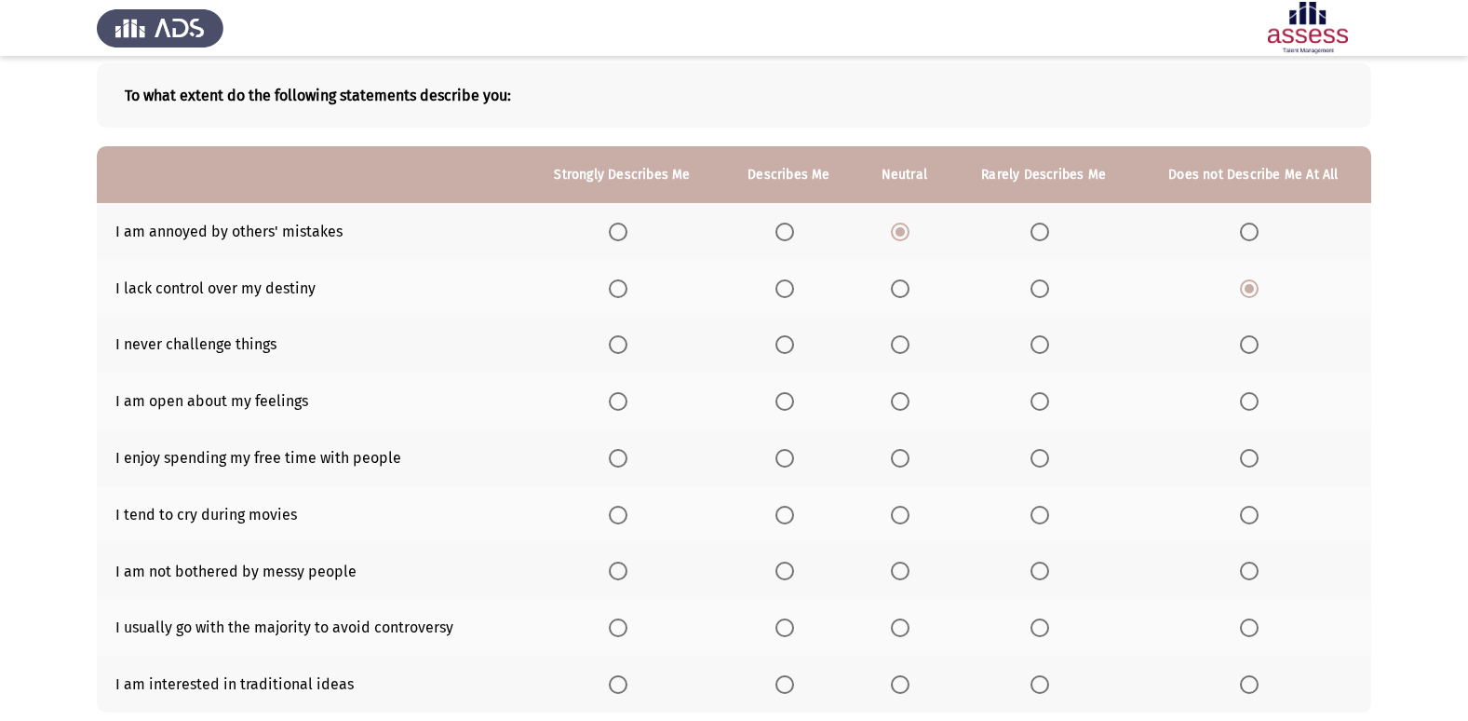
click at [1255, 339] on span "Select an option" at bounding box center [1249, 344] width 19 height 19
click at [1255, 339] on input "Select an option" at bounding box center [1249, 344] width 19 height 19
click at [623, 399] on span "Select an option" at bounding box center [618, 401] width 19 height 19
click at [623, 399] on input "Select an option" at bounding box center [618, 401] width 19 height 19
click at [635, 456] on label "Select an option" at bounding box center [622, 458] width 26 height 19
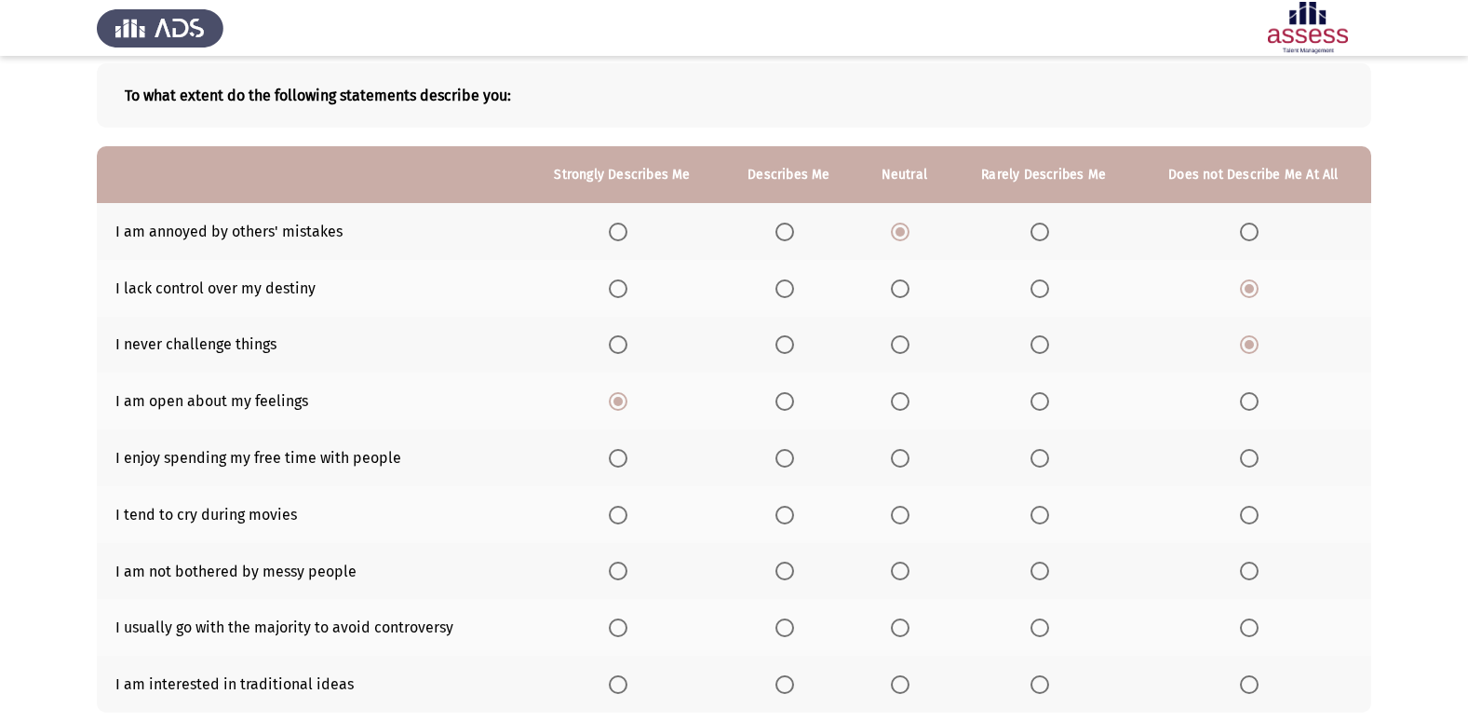
click at [627, 456] on input "Select an option" at bounding box center [618, 458] width 19 height 19
click at [906, 512] on span "Select an option" at bounding box center [900, 514] width 19 height 19
click at [906, 512] on input "Select an option" at bounding box center [900, 514] width 19 height 19
click at [1040, 508] on span "Select an option" at bounding box center [1040, 514] width 19 height 19
click at [1040, 508] on input "Select an option" at bounding box center [1040, 514] width 19 height 19
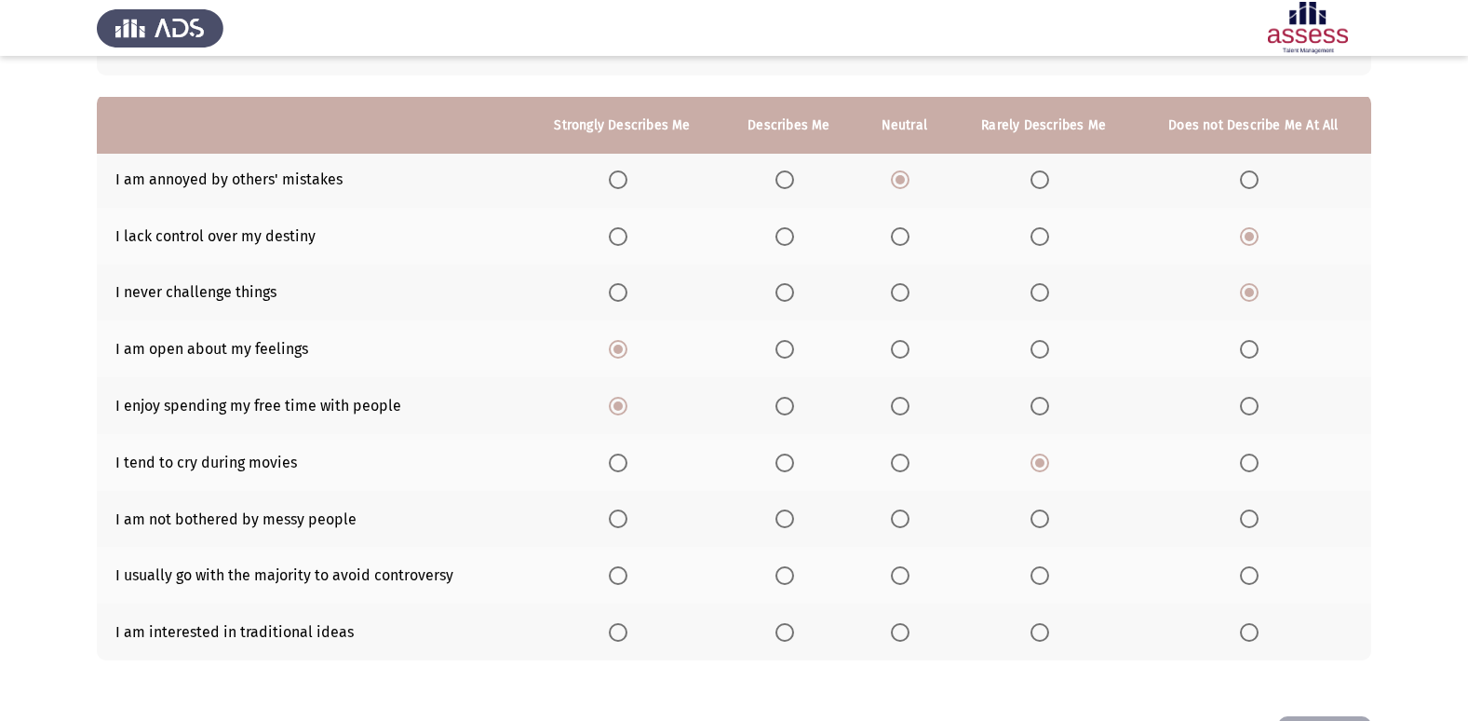
scroll to position [186, 0]
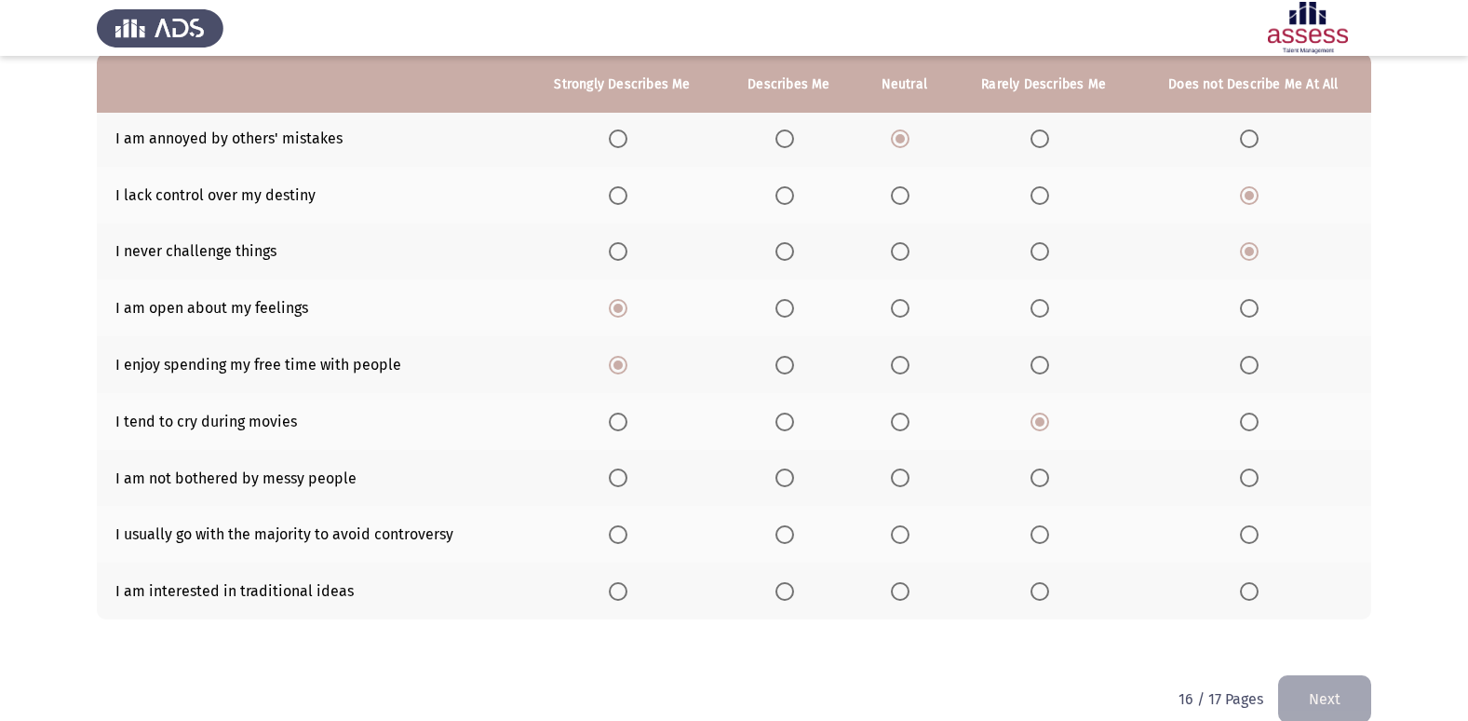
click at [1247, 481] on span "Select an option" at bounding box center [1249, 477] width 19 height 19
click at [1247, 481] on input "Select an option" at bounding box center [1249, 477] width 19 height 19
click at [907, 536] on span "Select an option" at bounding box center [900, 534] width 19 height 19
click at [907, 536] on input "Select an option" at bounding box center [900, 534] width 19 height 19
click at [909, 586] on span "Select an option" at bounding box center [900, 591] width 19 height 19
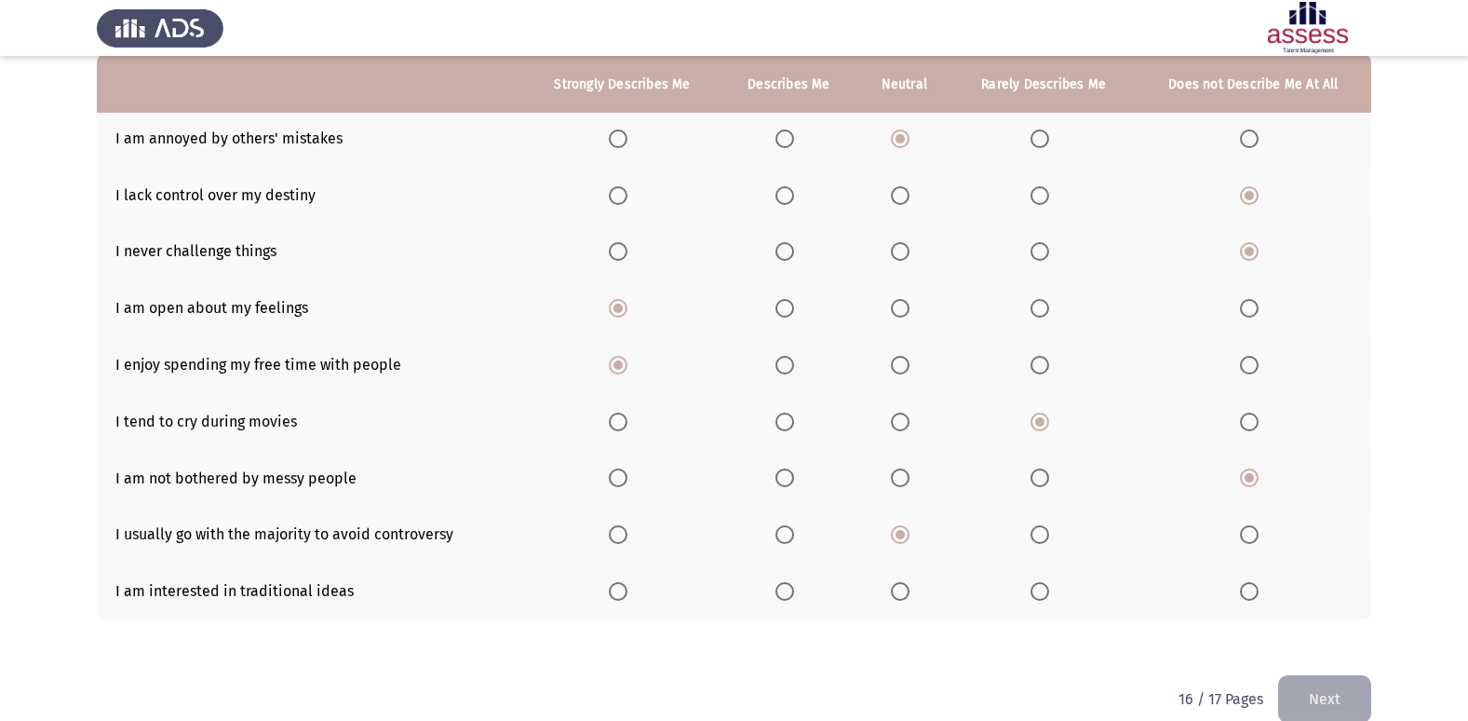
click at [909, 586] on input "Select an option" at bounding box center [900, 591] width 19 height 19
click at [1324, 679] on button "Next" at bounding box center [1324, 698] width 93 height 47
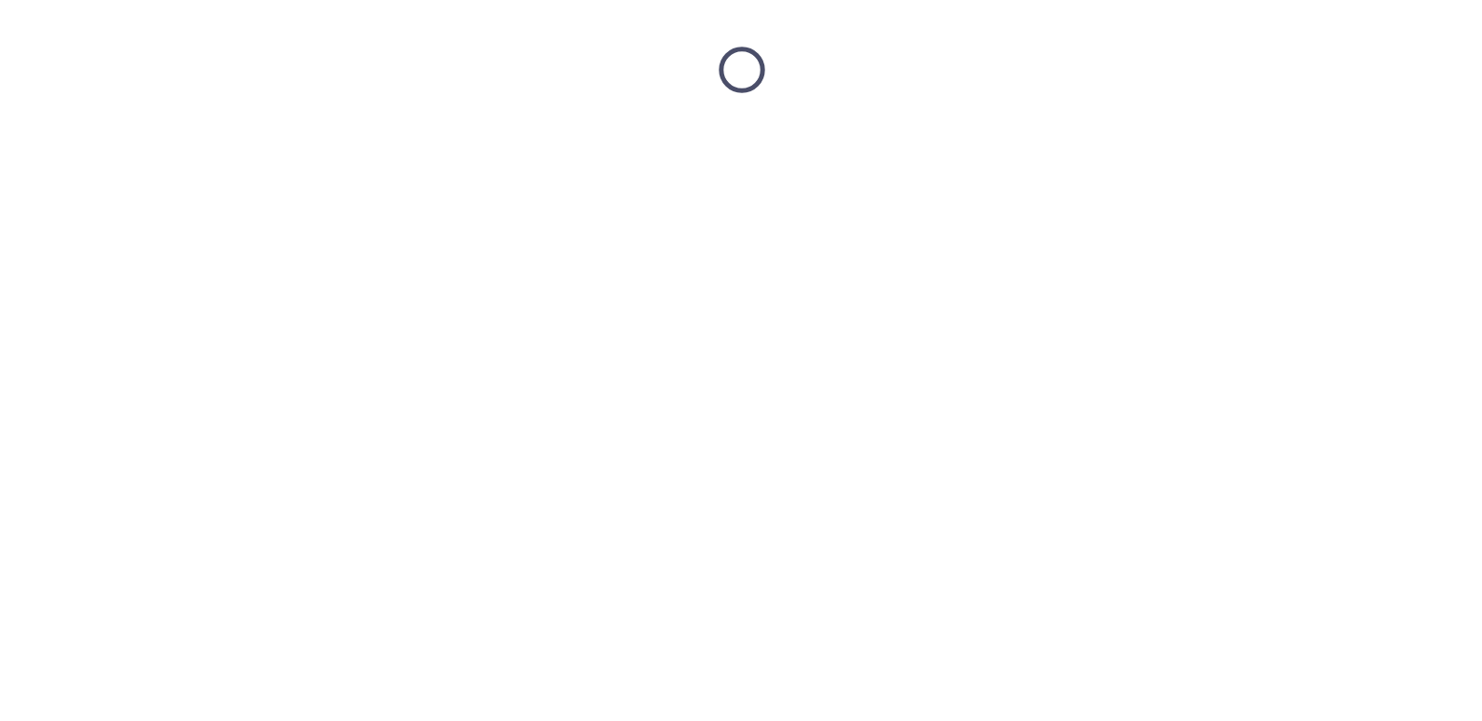
scroll to position [0, 0]
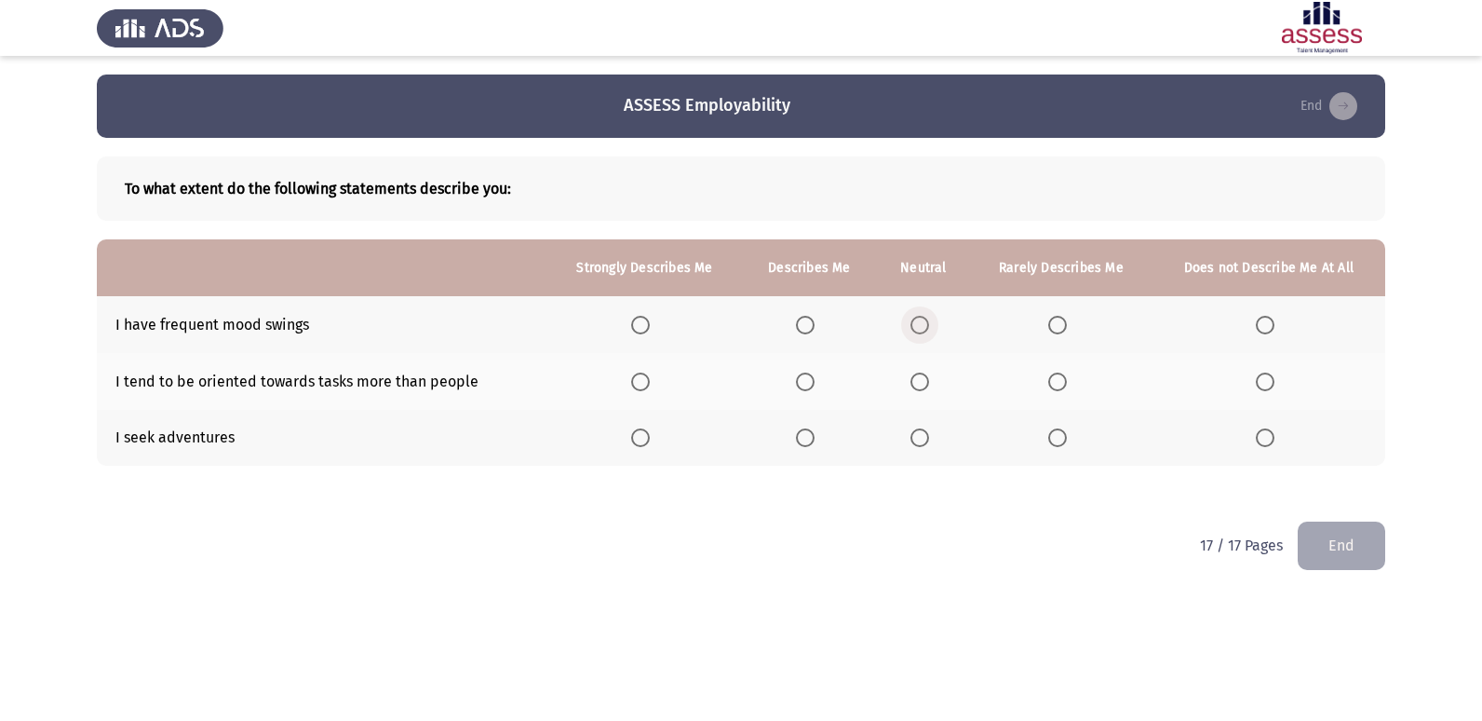
click at [922, 328] on span "Select an option" at bounding box center [919, 325] width 19 height 19
click at [922, 328] on input "Select an option" at bounding box center [919, 325] width 19 height 19
click at [636, 375] on span "Select an option" at bounding box center [640, 381] width 19 height 19
click at [636, 375] on input "Select an option" at bounding box center [640, 381] width 19 height 19
click at [641, 433] on span "Select an option" at bounding box center [640, 437] width 19 height 19
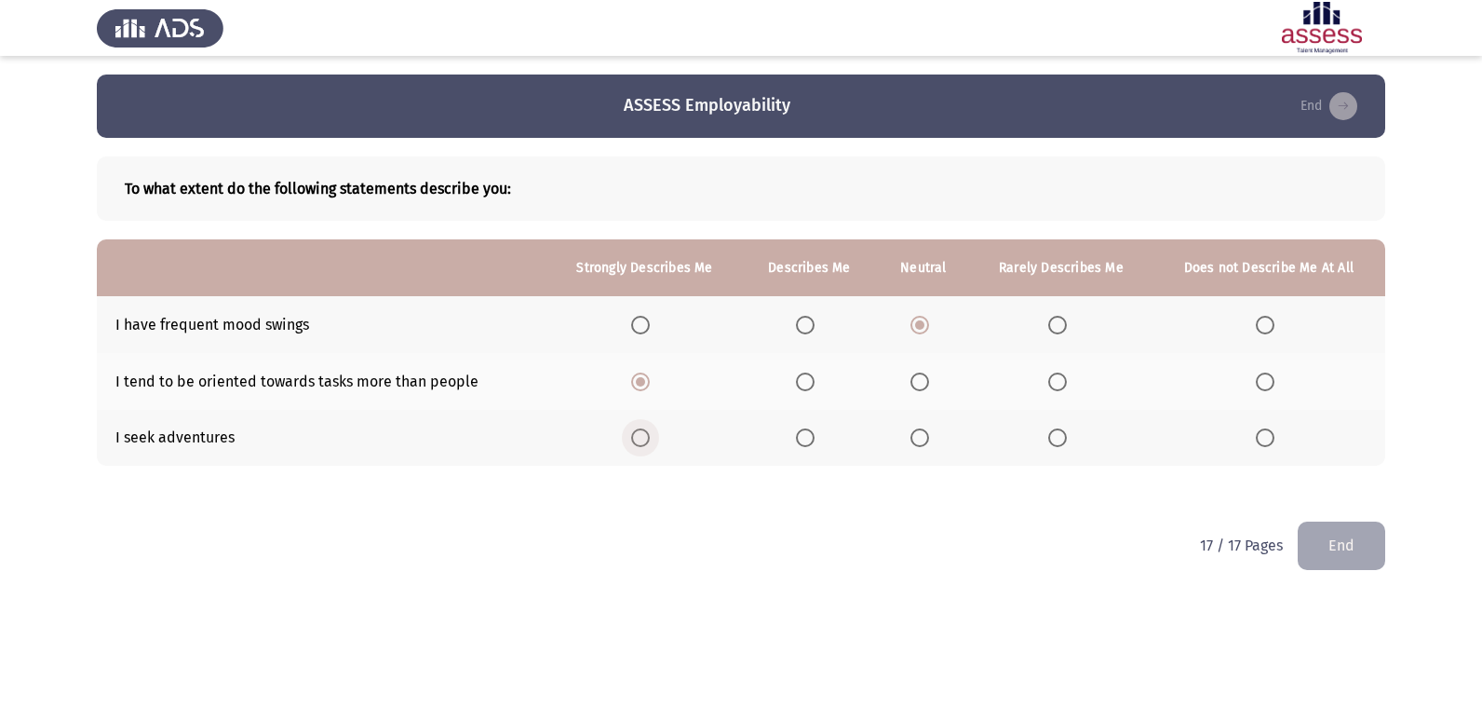
click at [641, 433] on input "Select an option" at bounding box center [640, 437] width 19 height 19
click at [1344, 541] on button "End" at bounding box center [1342, 544] width 88 height 47
